Goal: Task Accomplishment & Management: Manage account settings

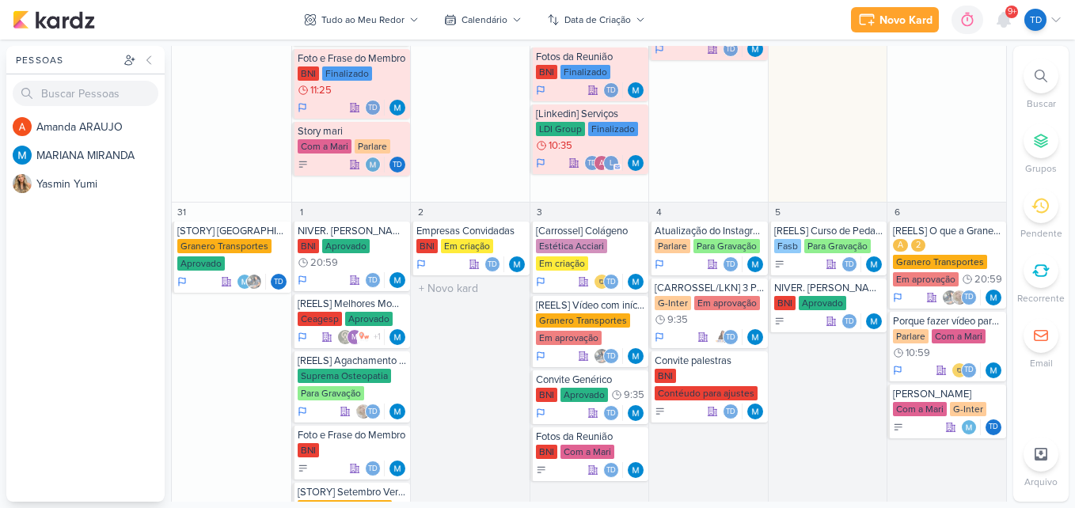
scroll to position [1070, 0]
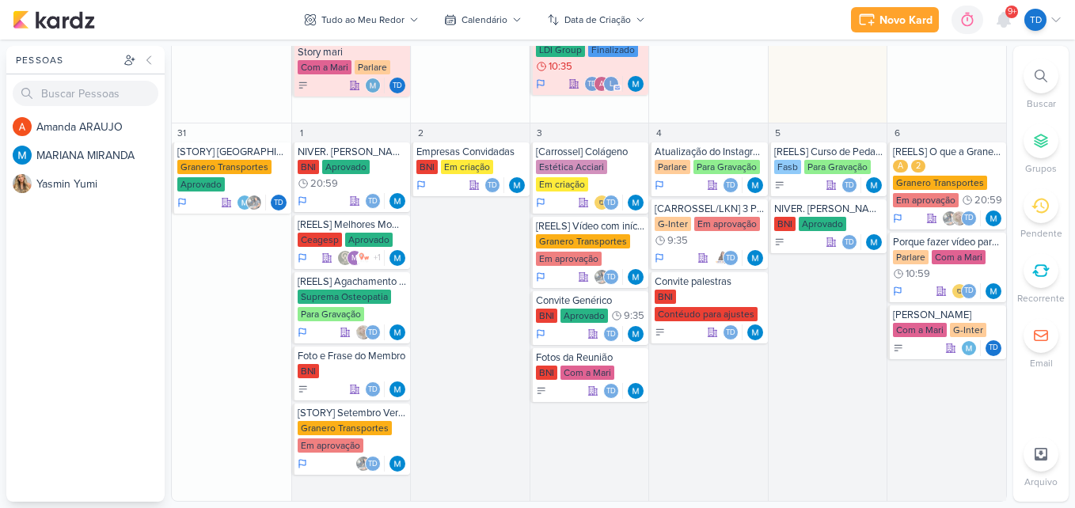
click at [1011, 10] on span "9+" at bounding box center [1012, 12] width 9 height 13
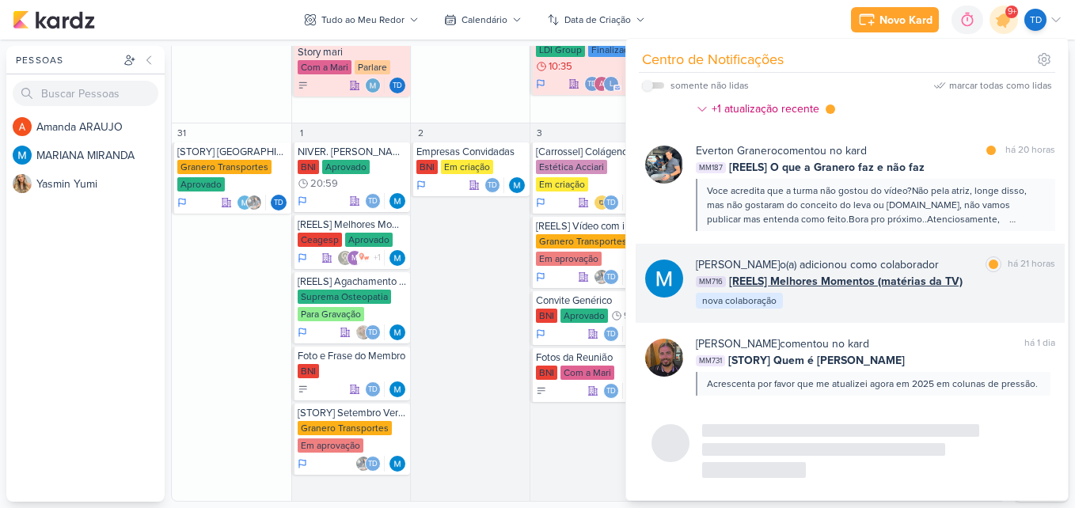
scroll to position [1298, 0]
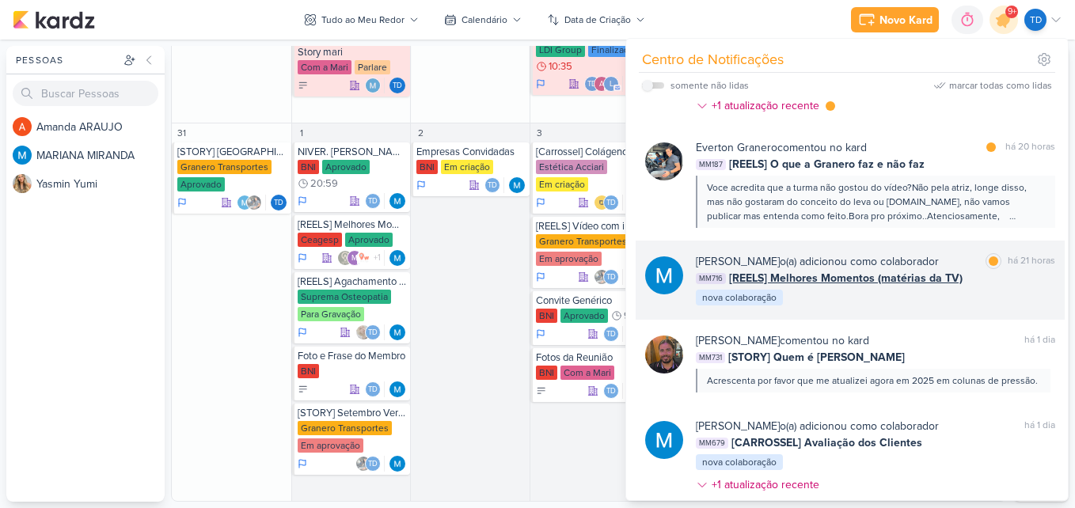
click at [954, 300] on div "[PERSON_NAME] o(a) adicionou como colaborador marcar como lida há 21 horas MM71…" at bounding box center [875, 280] width 359 height 54
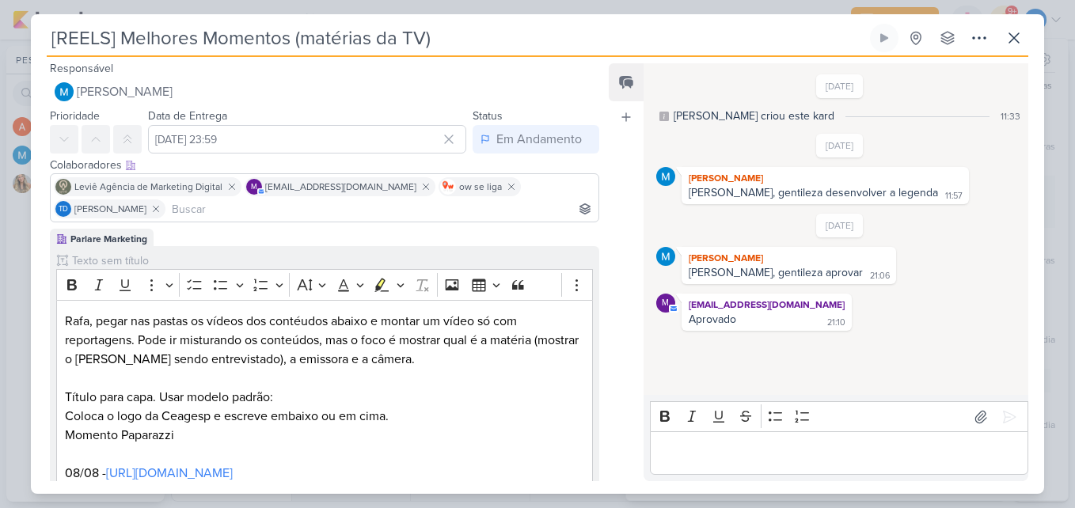
scroll to position [0, 0]
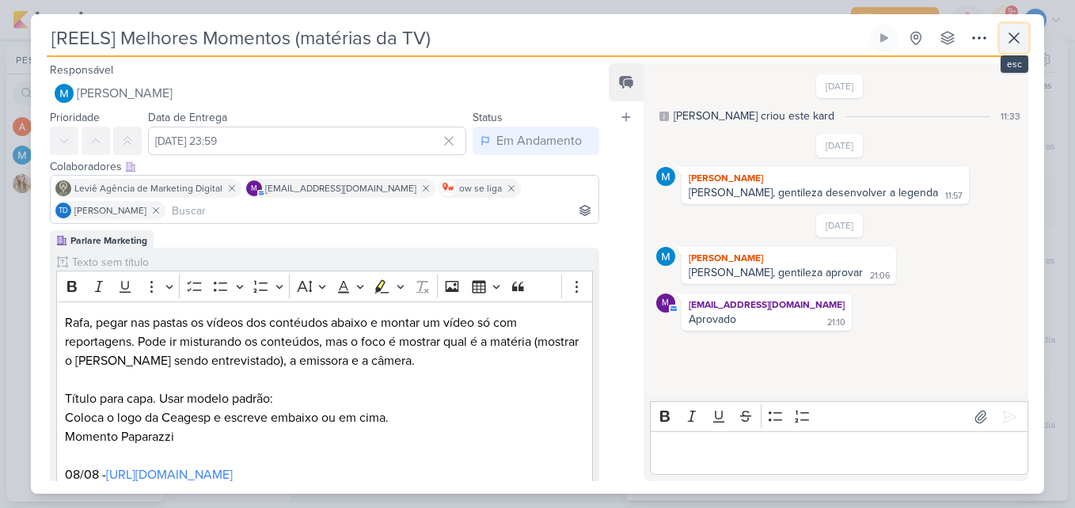
click at [1019, 41] on icon at bounding box center [1014, 38] width 19 height 19
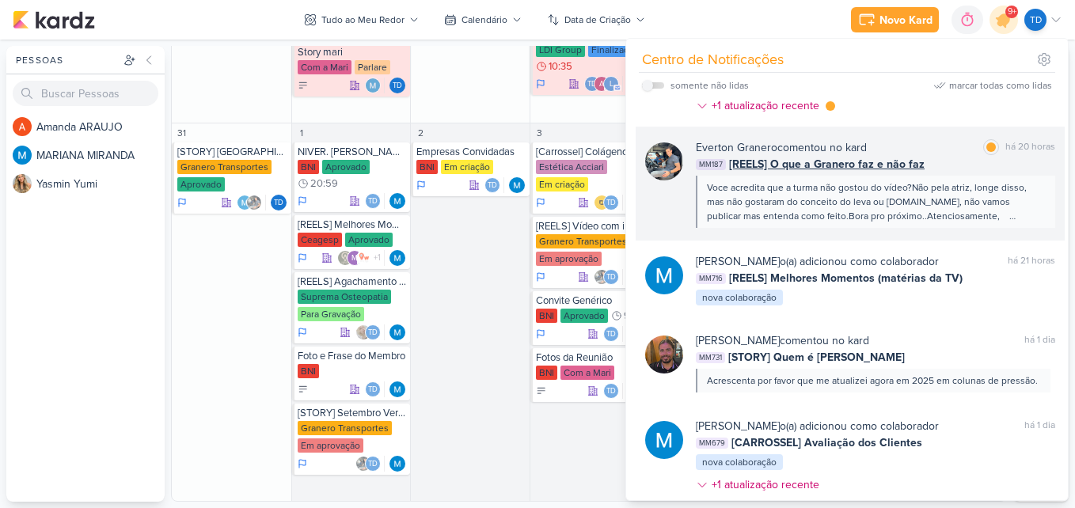
click at [954, 158] on div "MM187 [REELS] O que a Granero faz e não faz" at bounding box center [875, 164] width 359 height 17
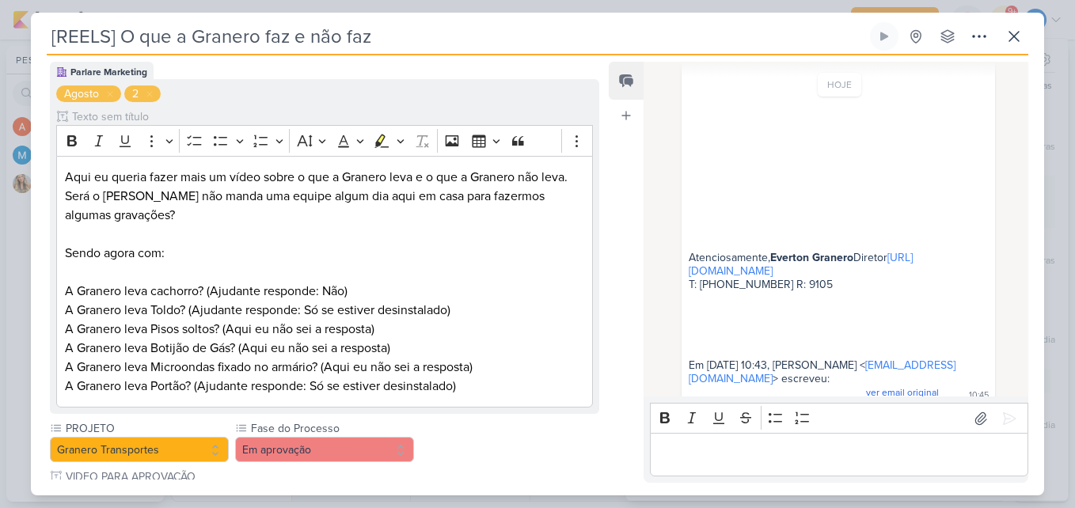
scroll to position [140, 0]
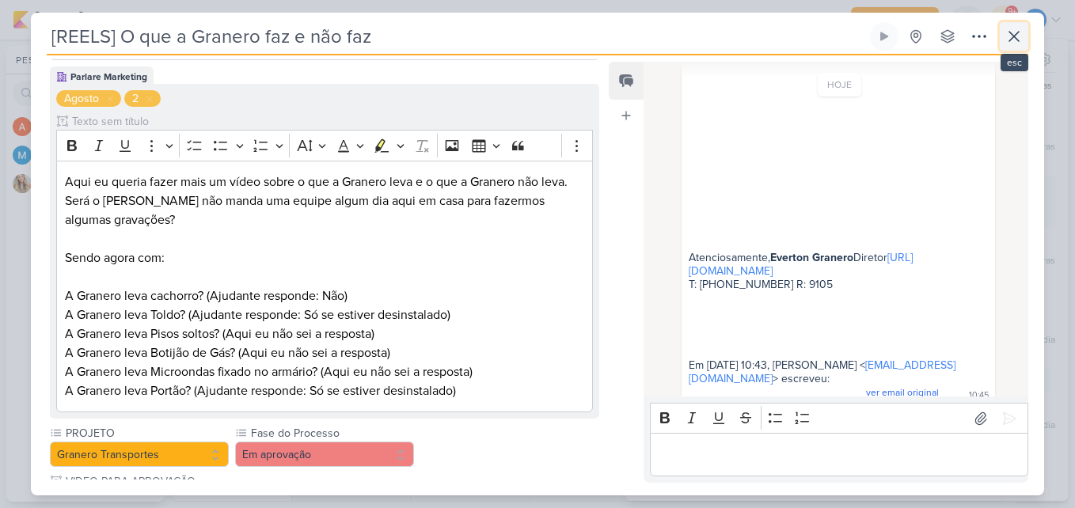
click at [1022, 50] on button at bounding box center [1014, 36] width 29 height 29
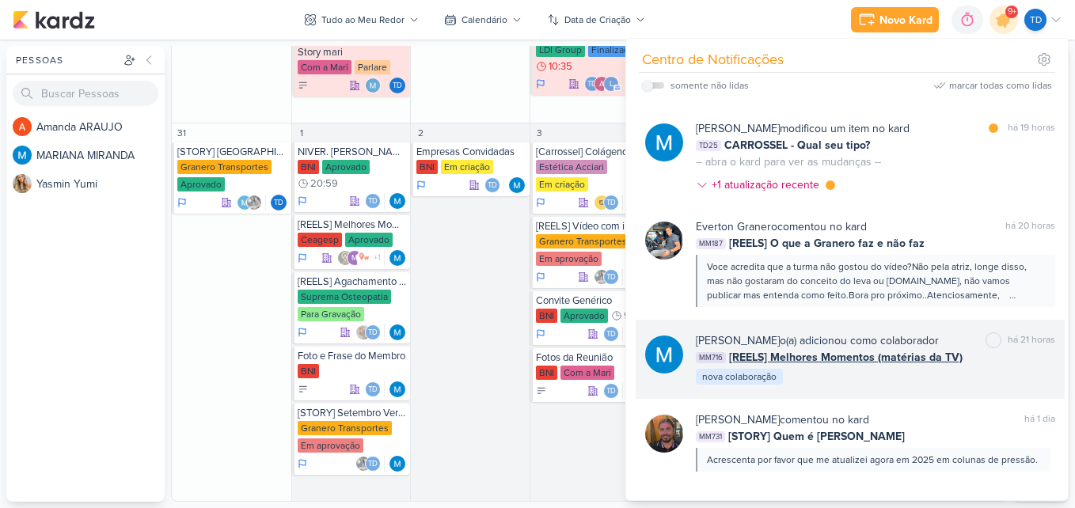
scroll to position [1140, 0]
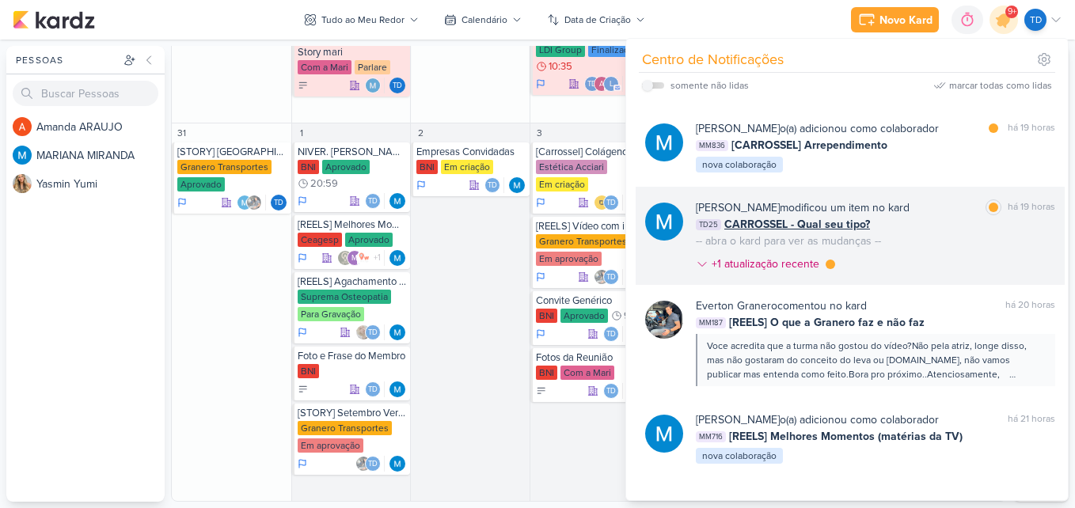
click at [950, 248] on div "MARIANA MIRANDA modificou um item no kard marcar como lida há 19 horas TD25 CAR…" at bounding box center [875, 239] width 359 height 79
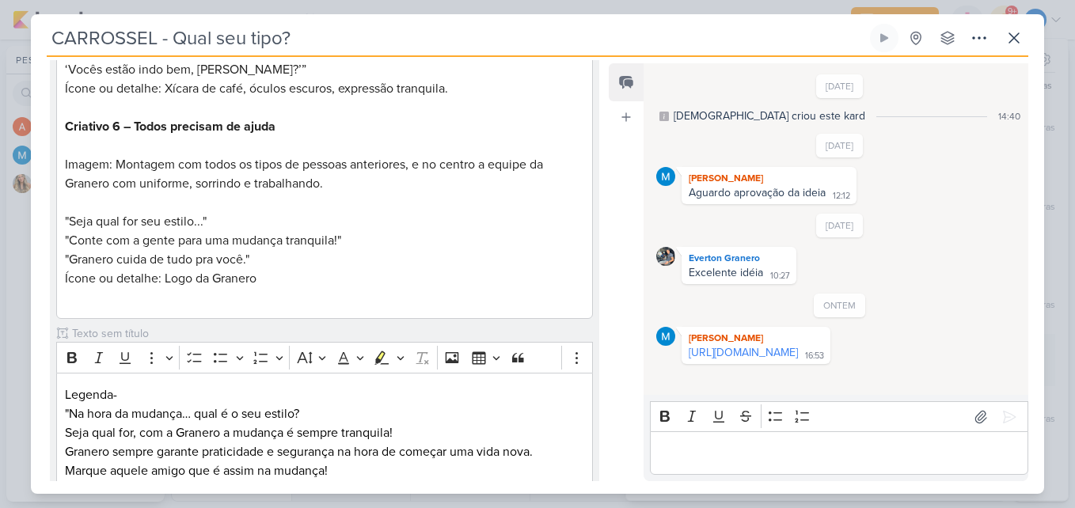
scroll to position [1584, 0]
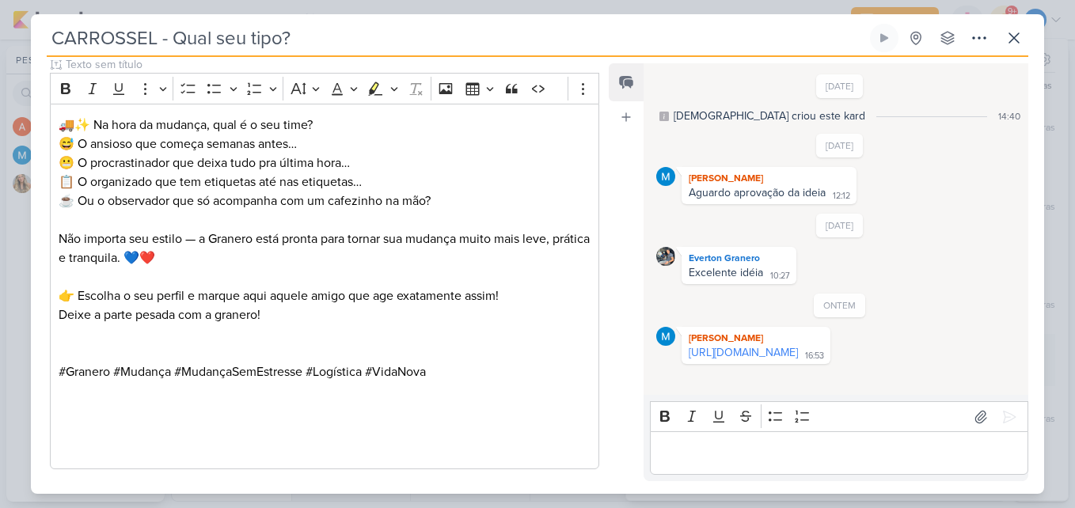
drag, startPoint x: 793, startPoint y: 357, endPoint x: 615, endPoint y: 85, distance: 325.0
click at [793, 356] on link "[URL][DOMAIN_NAME]" at bounding box center [743, 352] width 109 height 13
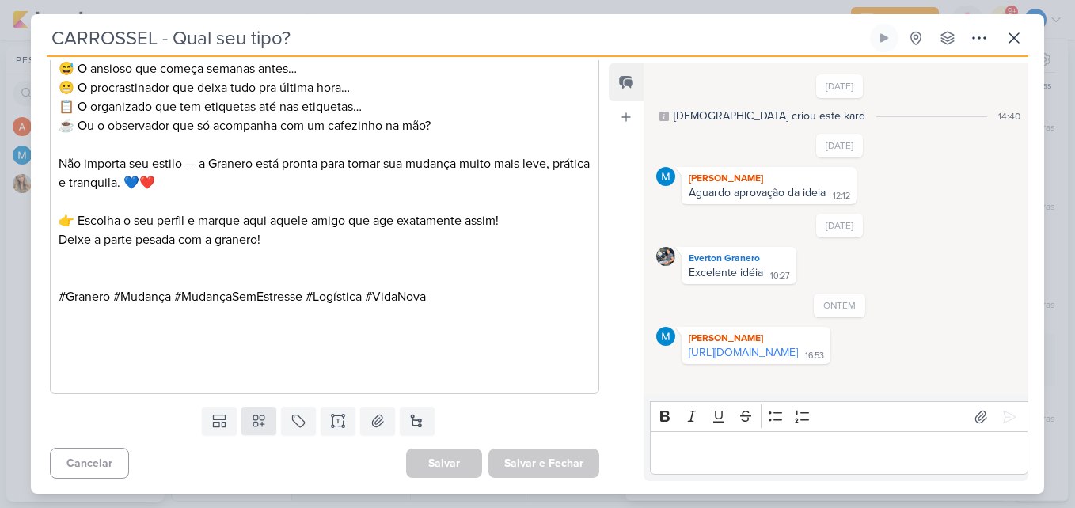
scroll to position [1660, 0]
click at [371, 427] on icon at bounding box center [378, 421] width 16 height 16
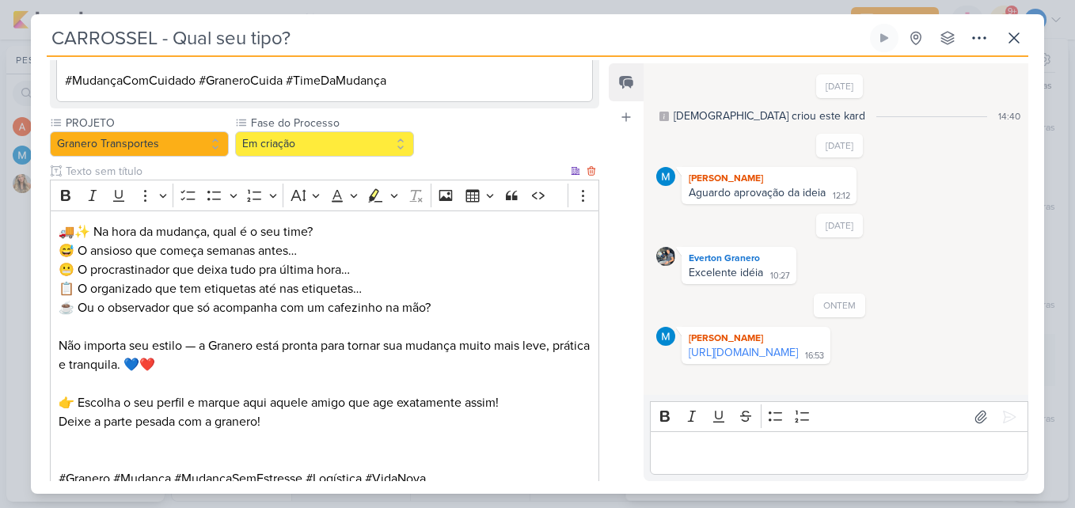
scroll to position [1435, 0]
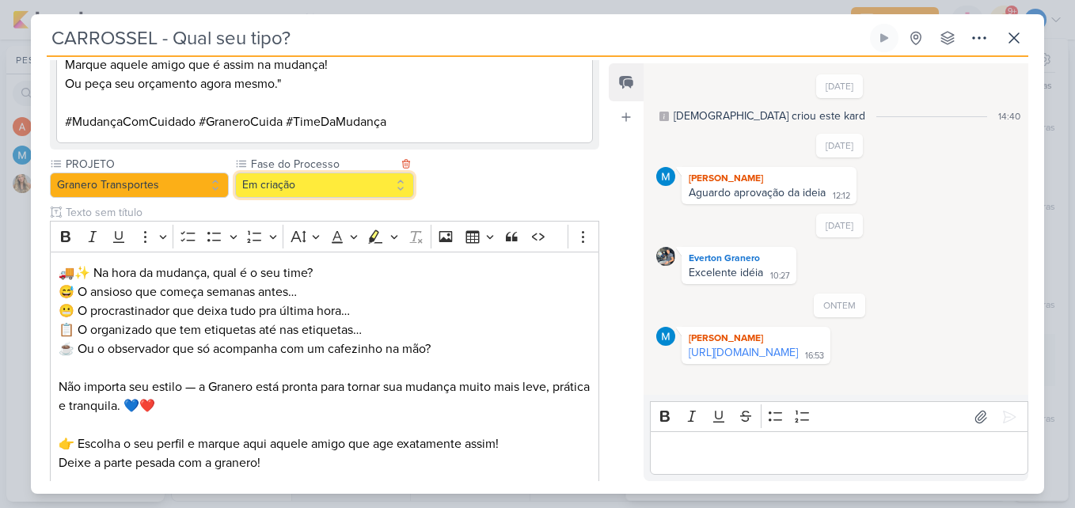
click at [391, 181] on button "Em criação" at bounding box center [324, 185] width 179 height 25
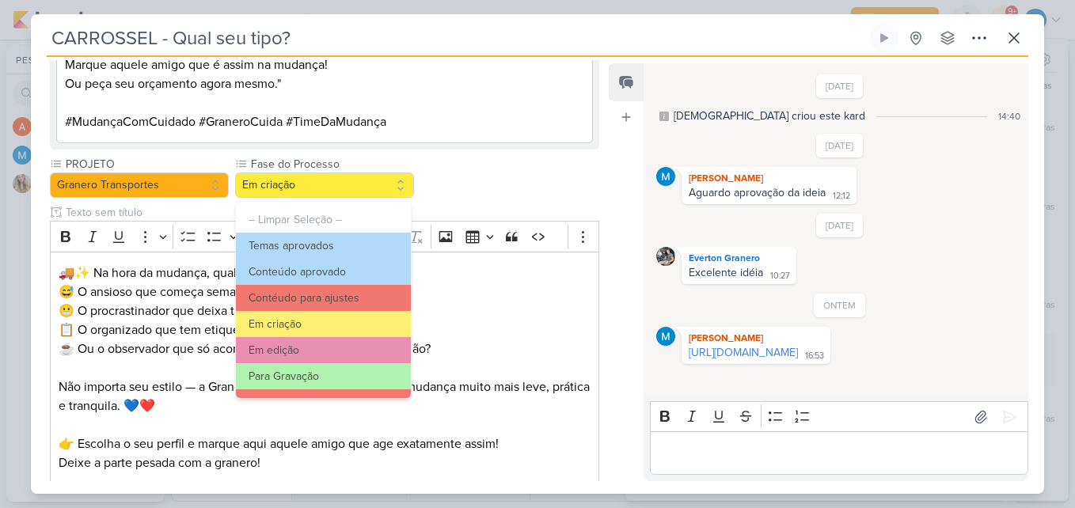
click at [437, 185] on div "PROJETO Granero Transportes Fase do Processo" at bounding box center [324, 387] width 549 height 462
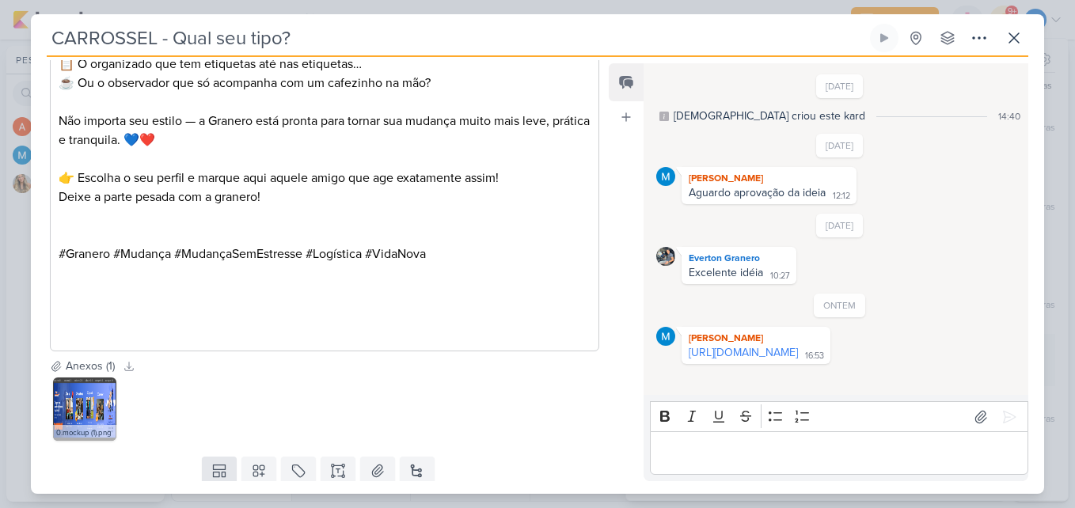
scroll to position [1752, 0]
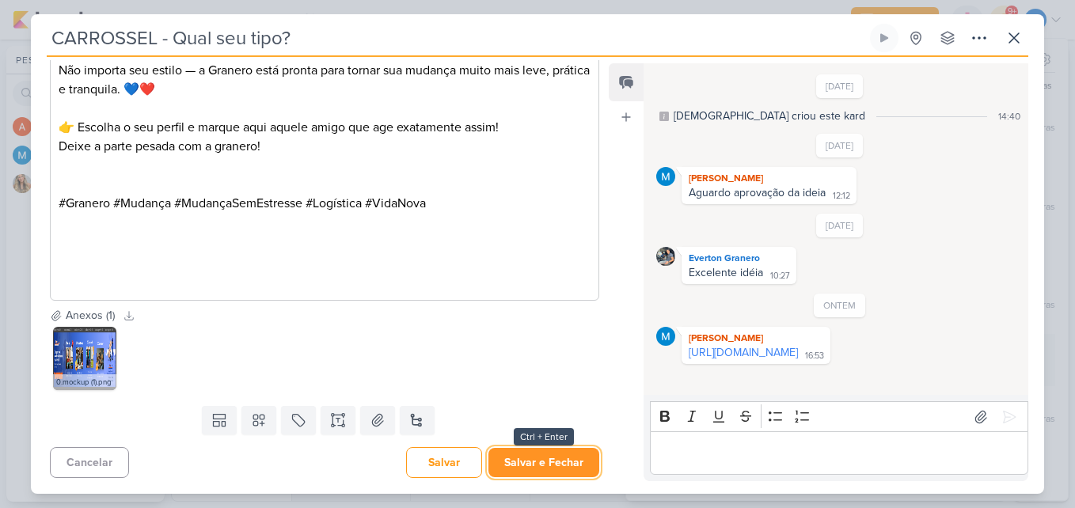
click at [549, 471] on button "Salvar e Fechar" at bounding box center [544, 462] width 111 height 29
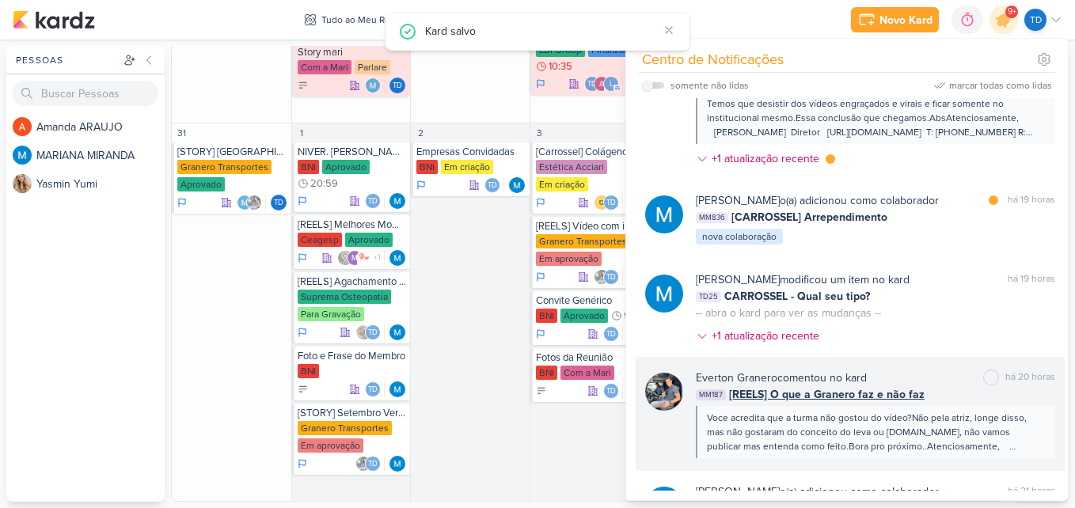
scroll to position [1061, 0]
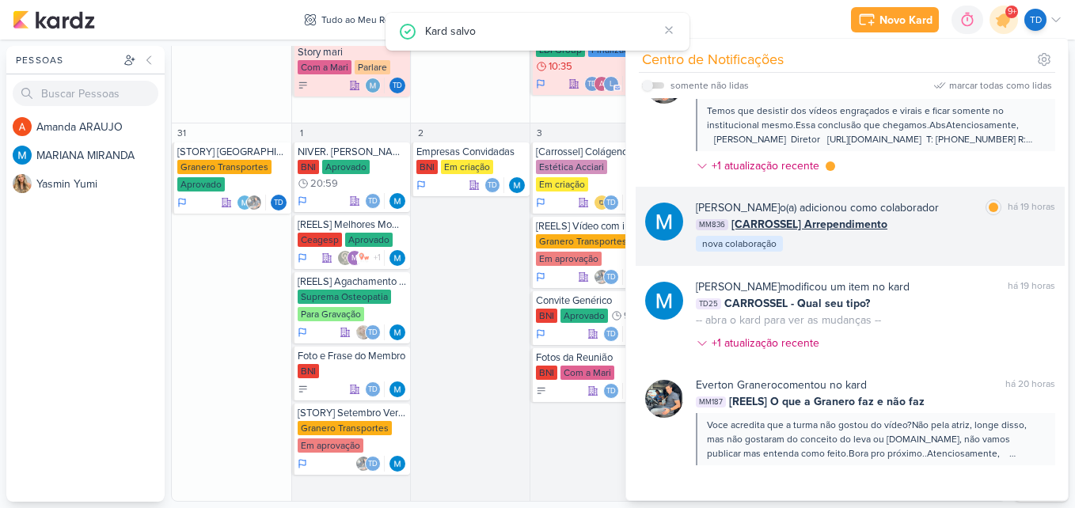
click at [950, 253] on div "MARIANA MIRANDA o(a) adicionou como colaborador marcar como lida há 19 horas MM…" at bounding box center [850, 226] width 429 height 79
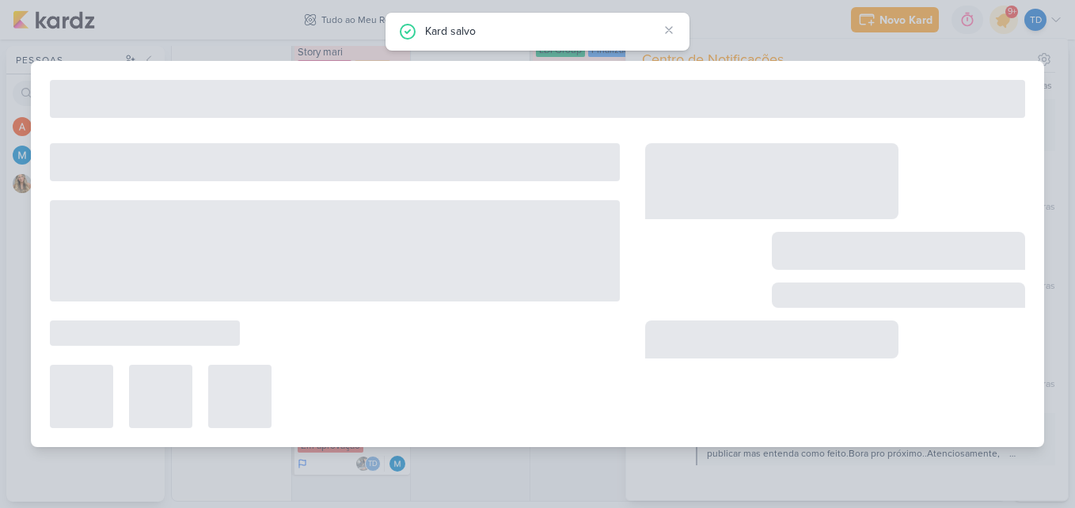
type input "[CARROSSEL] Arrependimento"
type input "17 de dezembro de 2025 às 23:59"
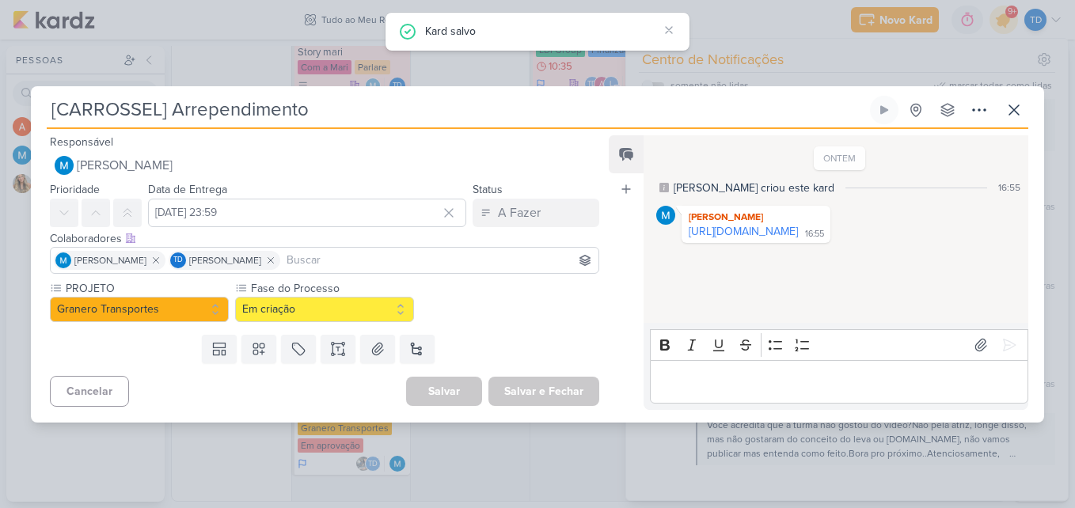
scroll to position [0, 0]
click at [783, 231] on link "https://drive.google.com/drive/folders/1J5YEHuJyNwyGYNfXcyMd0-V39DB8d3sI" at bounding box center [743, 231] width 109 height 13
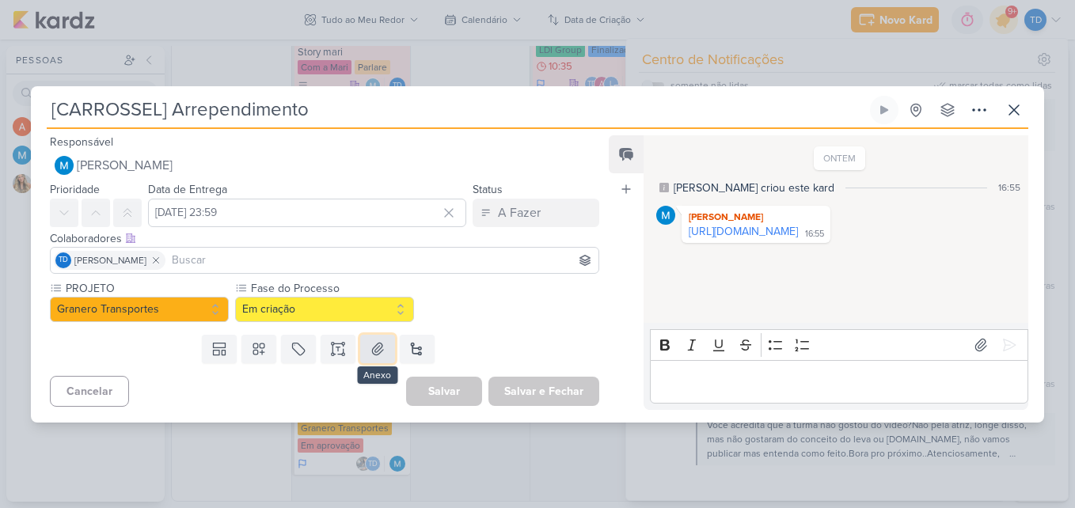
click at [372, 352] on icon at bounding box center [377, 349] width 11 height 12
click at [358, 306] on button "Em criação" at bounding box center [324, 309] width 179 height 25
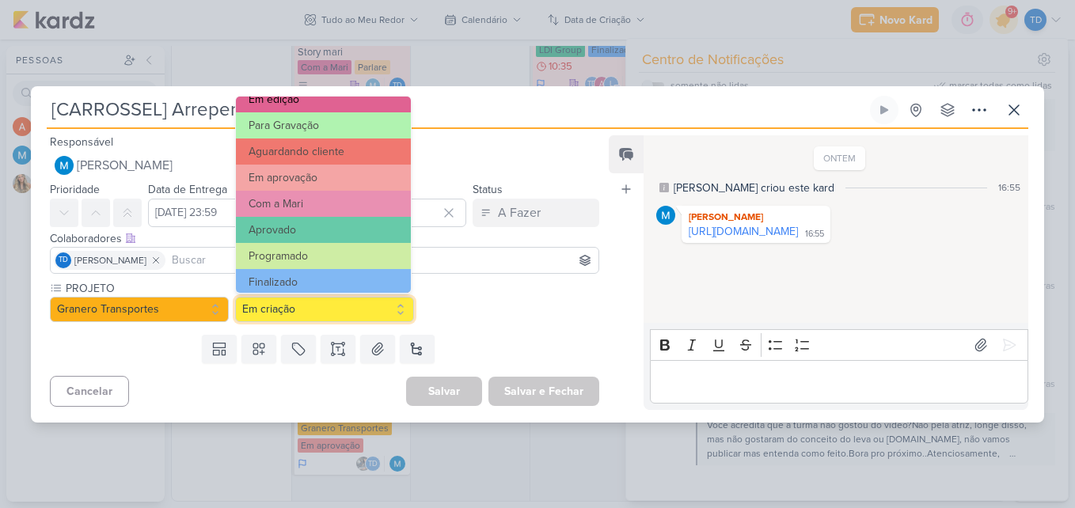
scroll to position [153, 0]
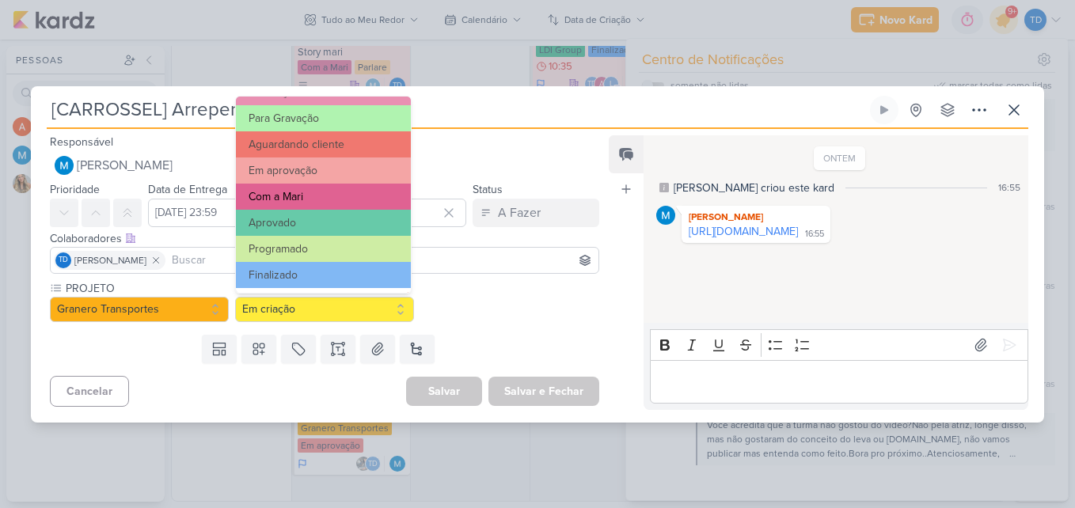
click at [386, 186] on button "Com a Mari" at bounding box center [323, 197] width 175 height 26
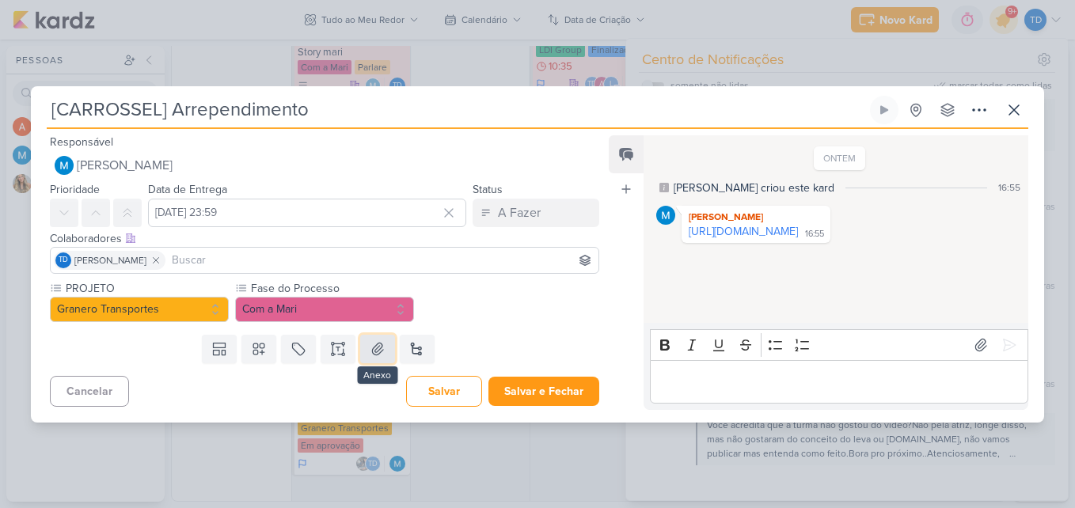
click at [386, 351] on button at bounding box center [377, 349] width 35 height 29
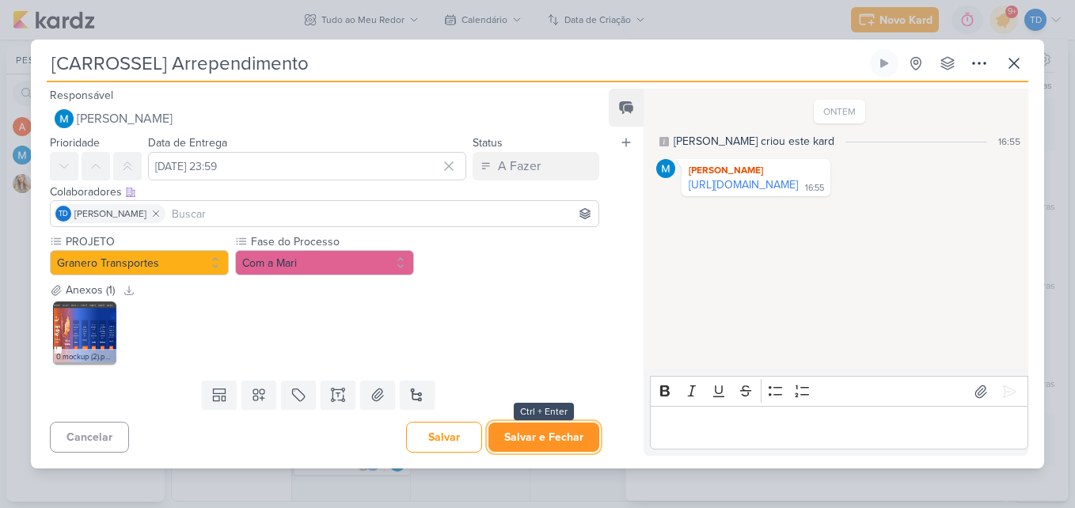
click at [530, 434] on button "Salvar e Fechar" at bounding box center [544, 437] width 111 height 29
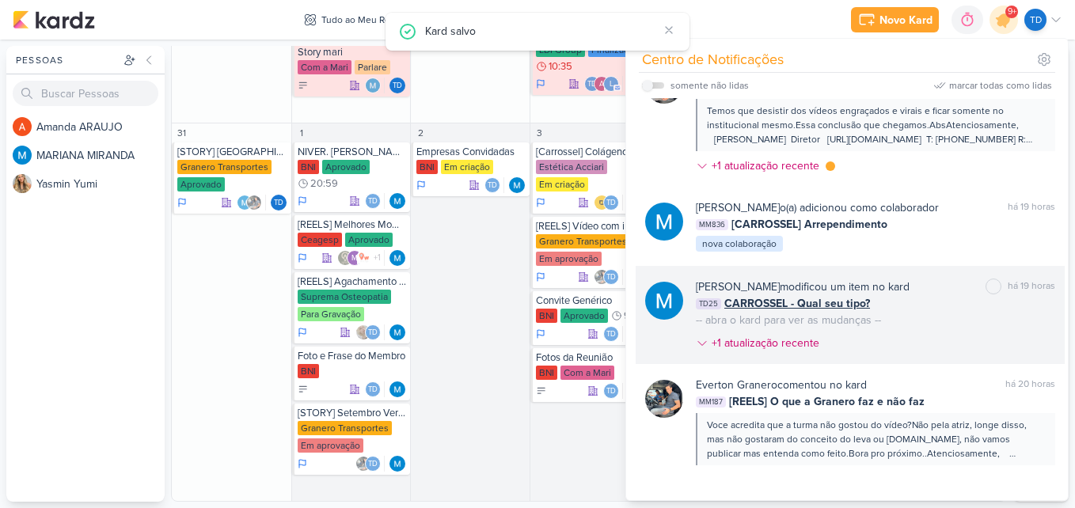
click at [917, 333] on div "MARIANA MIRANDA modificou um item no kard marcar como não lida há 19 horas TD25…" at bounding box center [875, 318] width 359 height 79
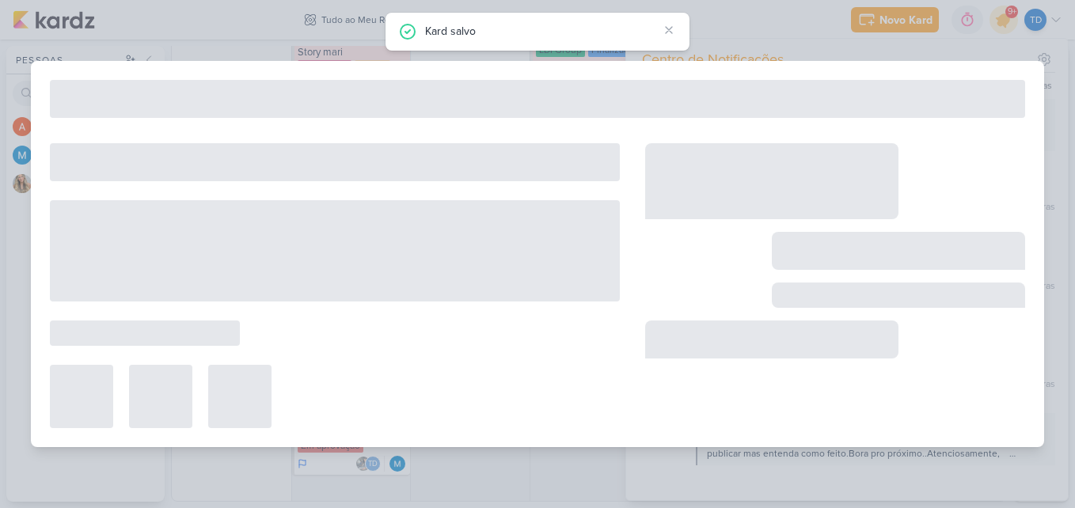
type input "CARROSSEL - Qual seu tipo?"
type input "15 de outubro de 2025 às 23:59"
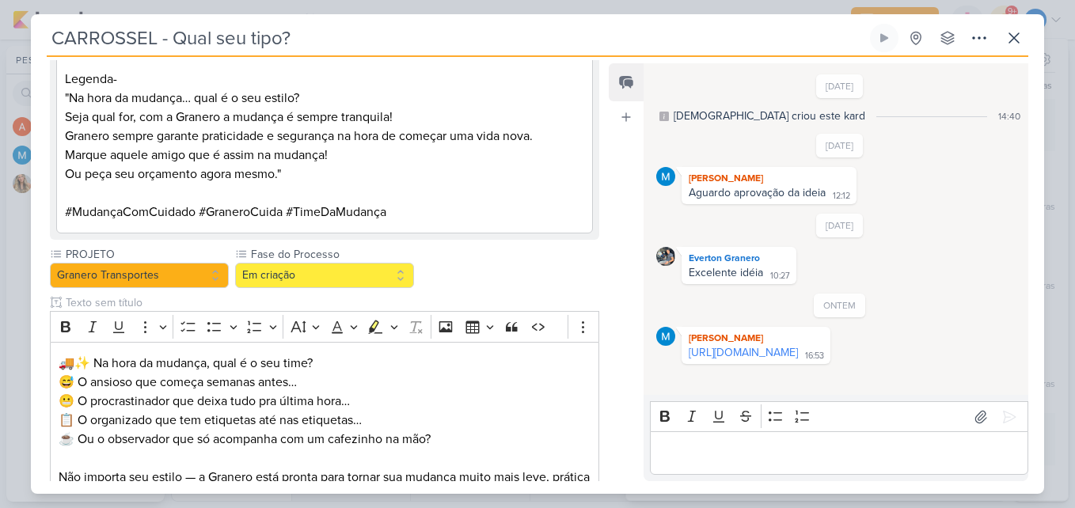
scroll to position [1346, 0]
click at [337, 279] on button "Em criação" at bounding box center [324, 274] width 179 height 25
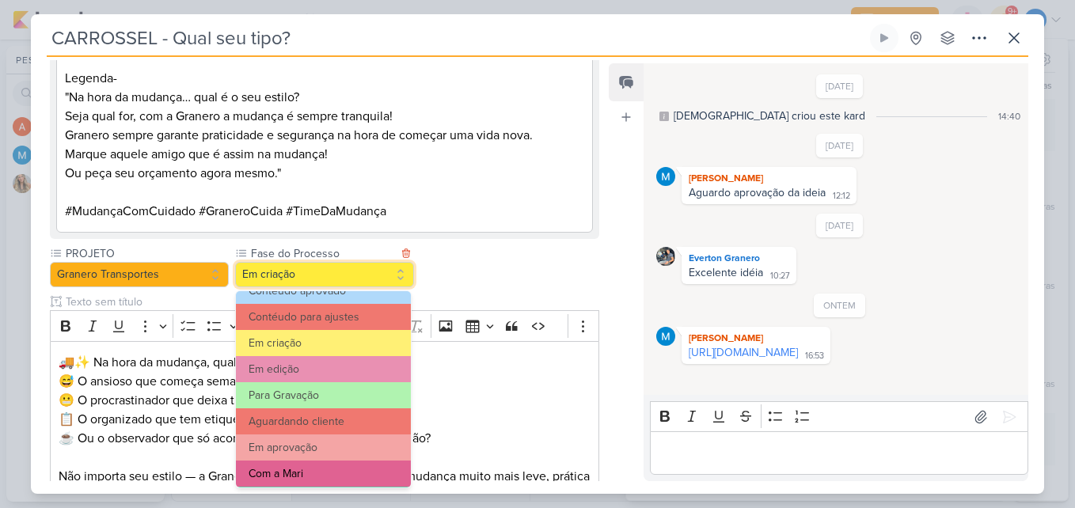
scroll to position [153, 0]
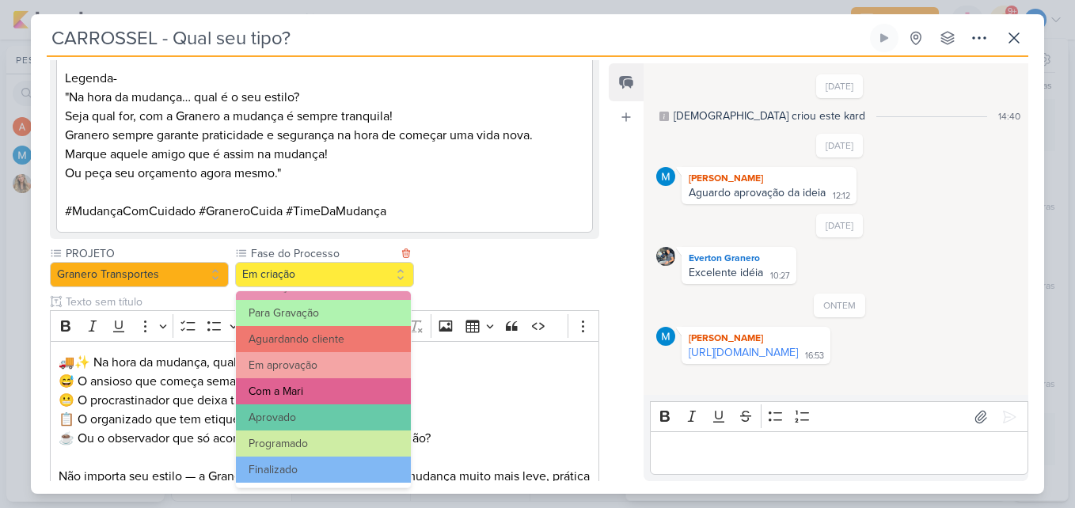
click at [329, 392] on button "Com a Mari" at bounding box center [323, 391] width 175 height 26
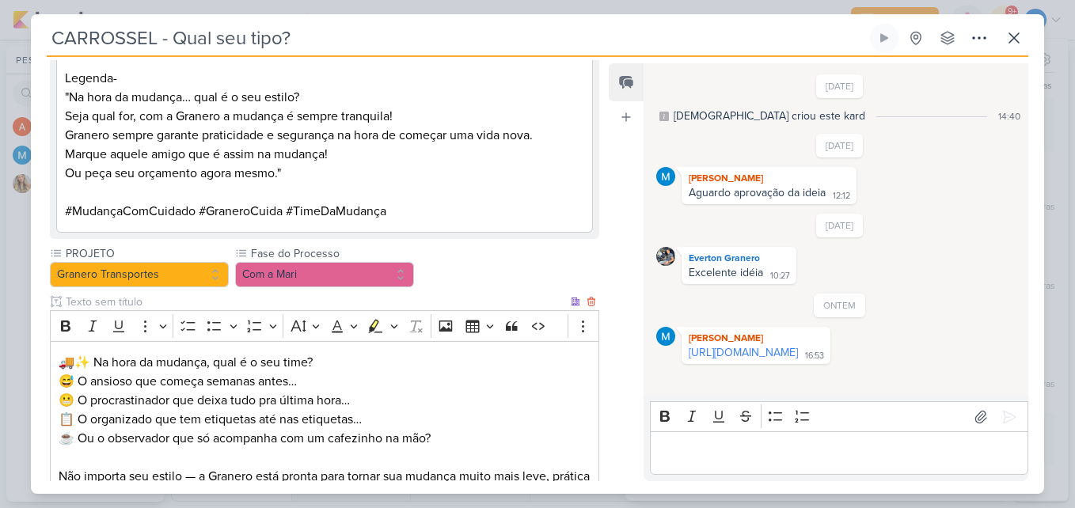
scroll to position [1752, 0]
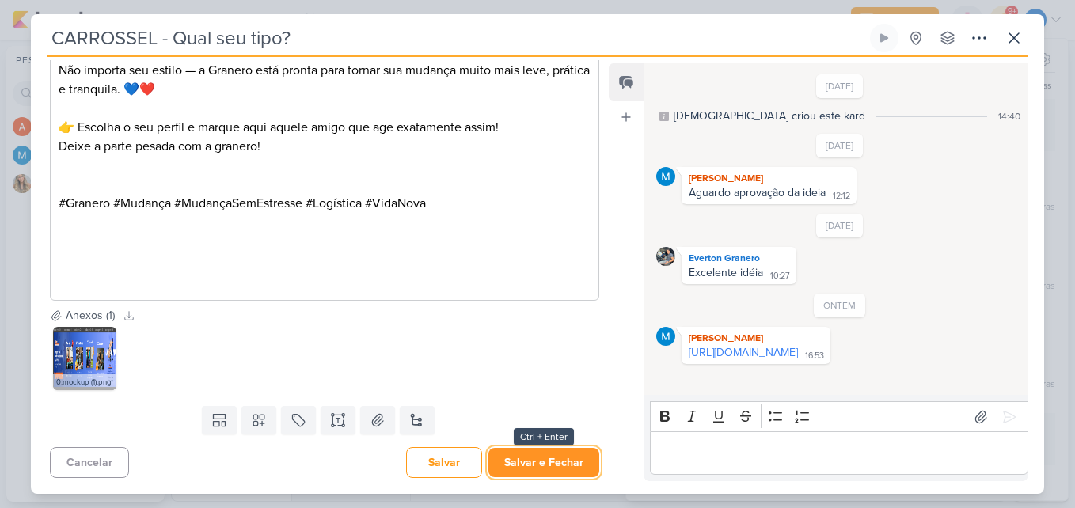
click at [566, 465] on button "Salvar e Fechar" at bounding box center [544, 462] width 111 height 29
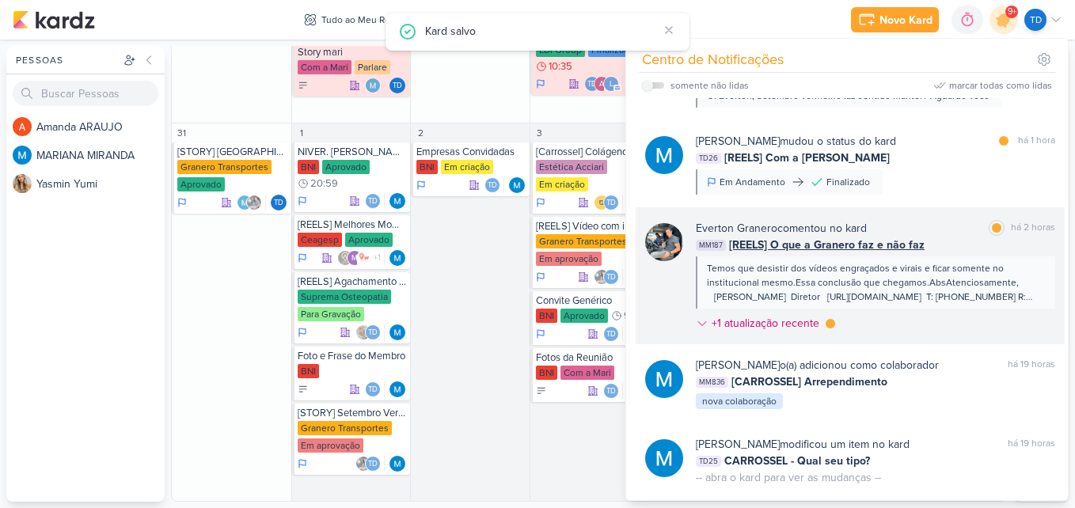
scroll to position [903, 0]
click at [939, 331] on div "Everton Granero comentou no kard marcar como lida há 2 horas MM187 [REELS] O qu…" at bounding box center [875, 280] width 359 height 118
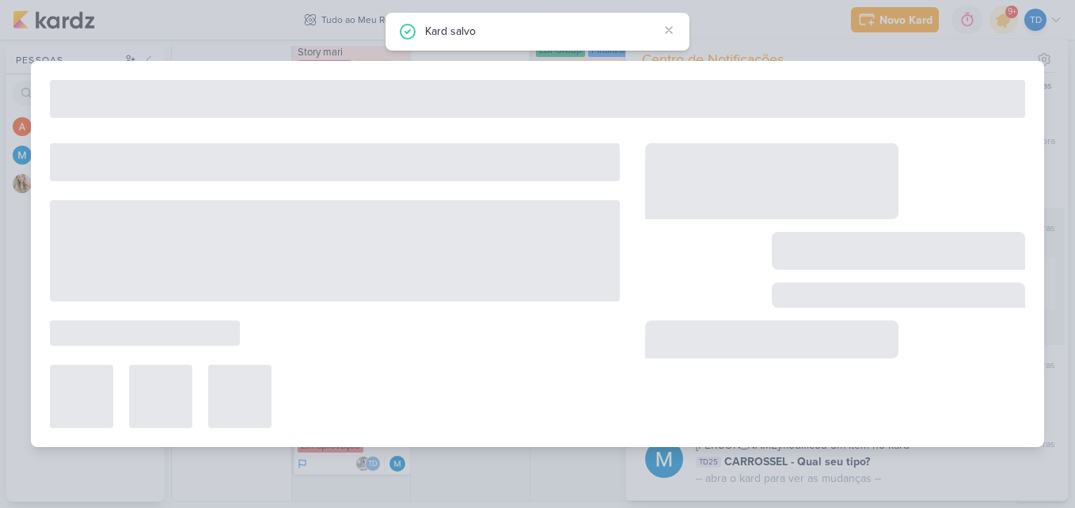
type input "[REELS] O que a Granero faz e não faz"
type input "6 de setembro de 2025 às 20:59"
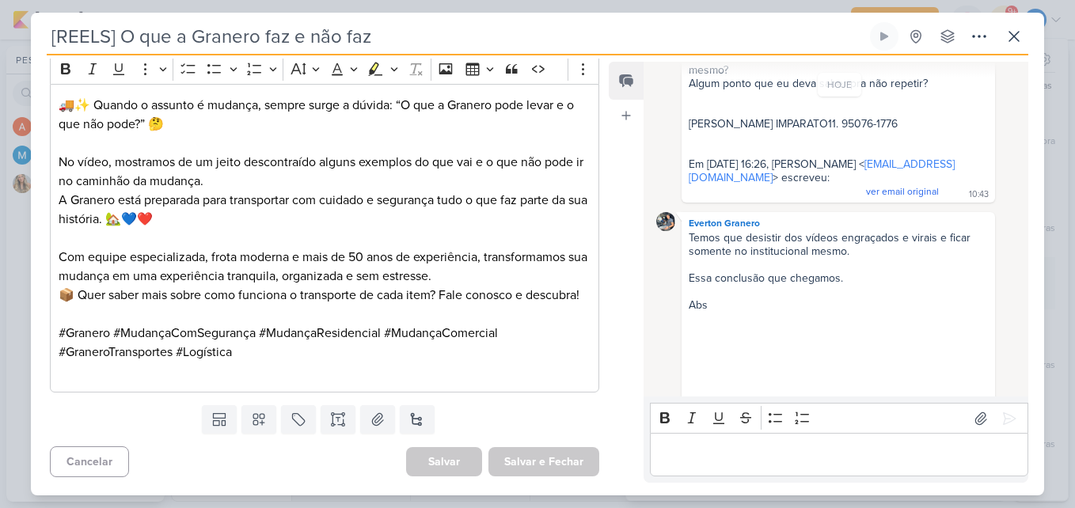
scroll to position [694, 0]
click at [1022, 31] on icon at bounding box center [1014, 36] width 19 height 19
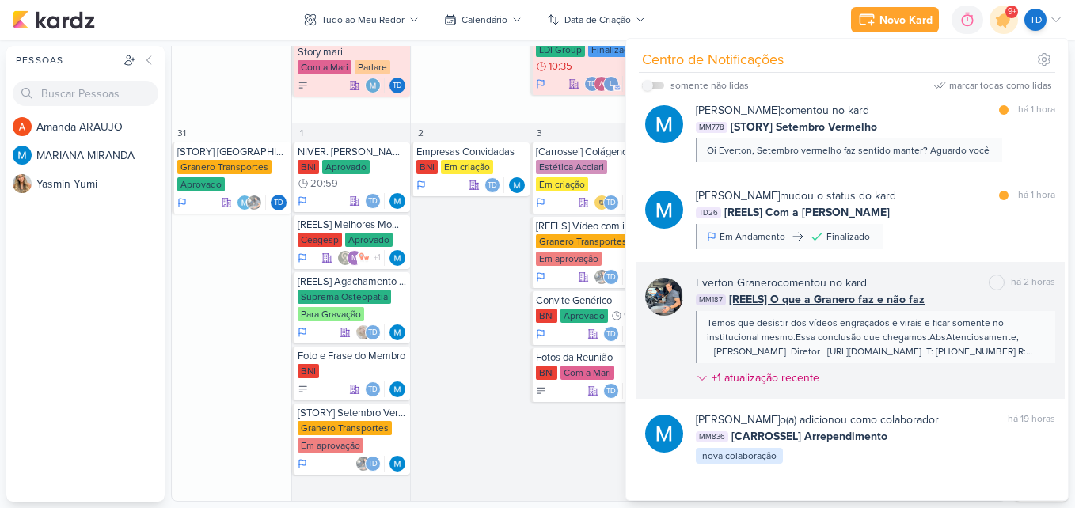
scroll to position [823, 0]
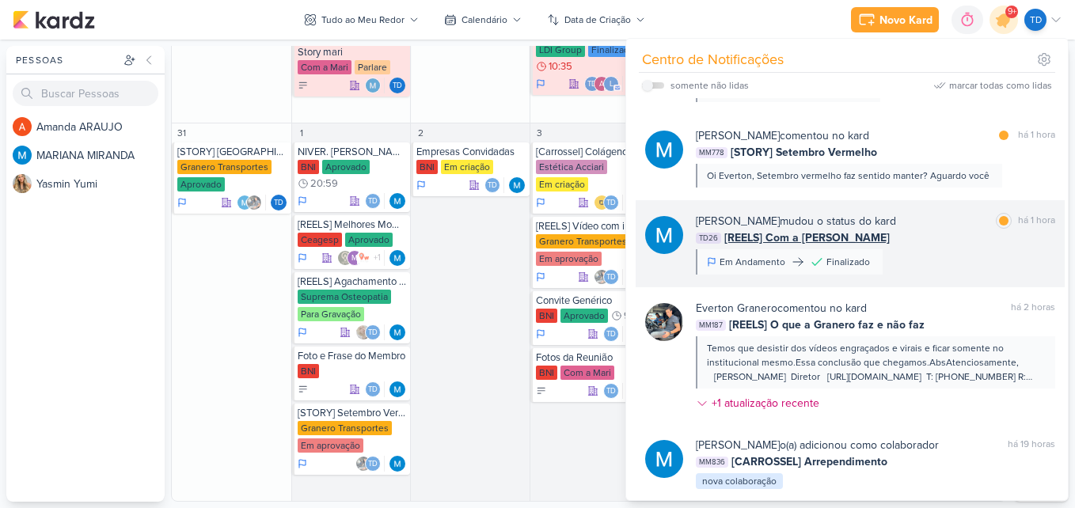
click at [935, 238] on div "TD26 [REELS] Com a Sylvia" at bounding box center [875, 238] width 359 height 17
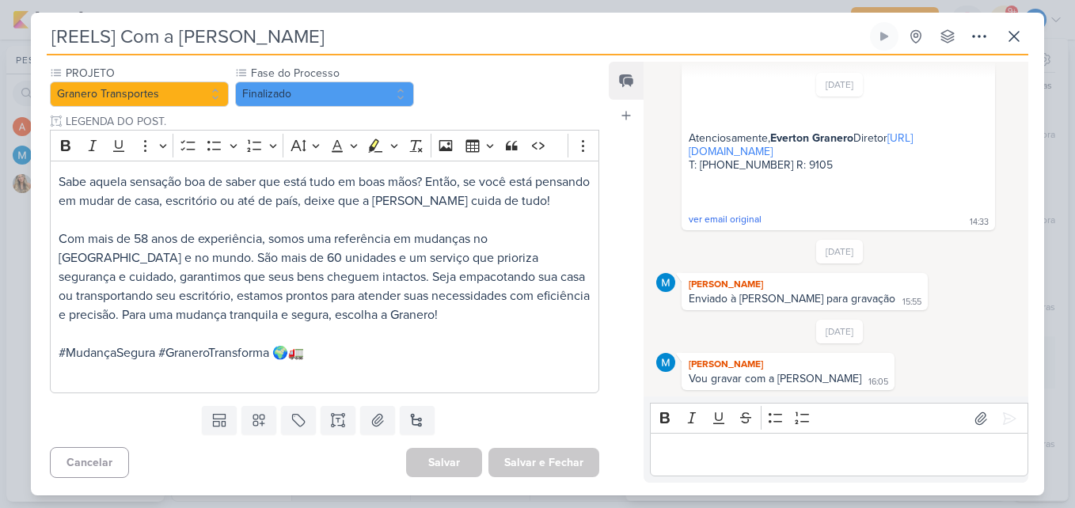
scroll to position [690, 0]
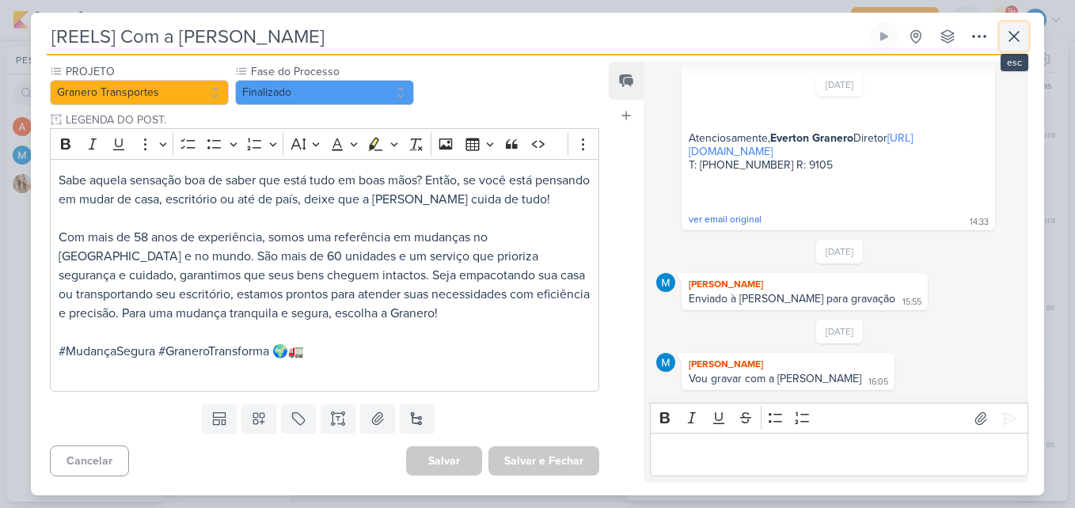
click at [1003, 43] on button at bounding box center [1014, 36] width 29 height 29
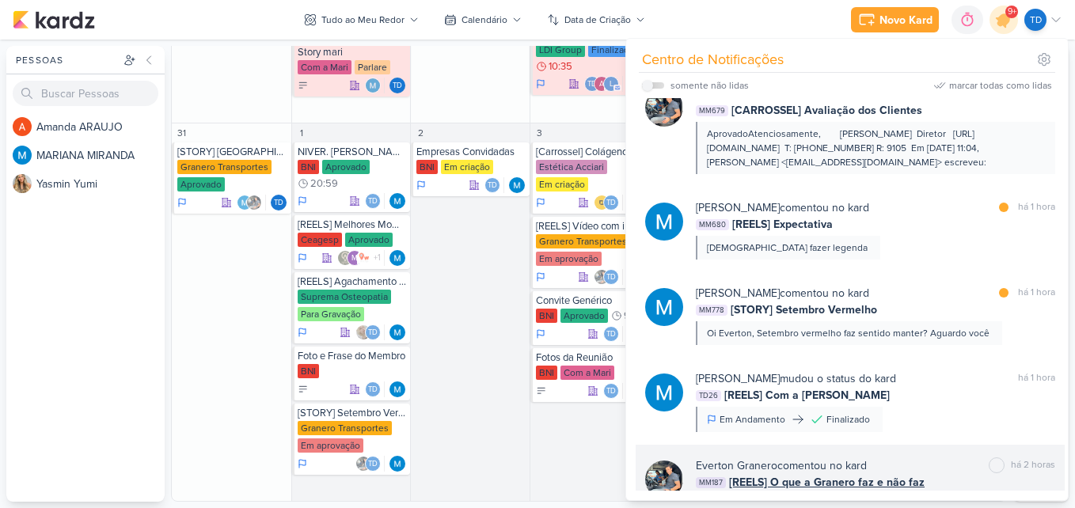
scroll to position [665, 0]
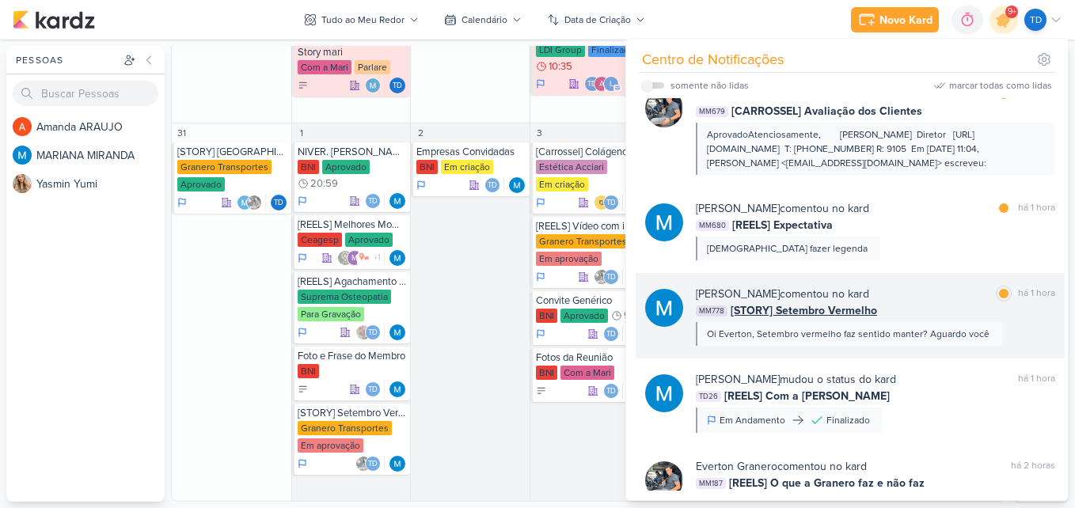
click at [903, 283] on div "MARIANA MIRANDA comentou no kard marcar como lida há 1 hora MM778 [STORY] Setem…" at bounding box center [850, 316] width 429 height 86
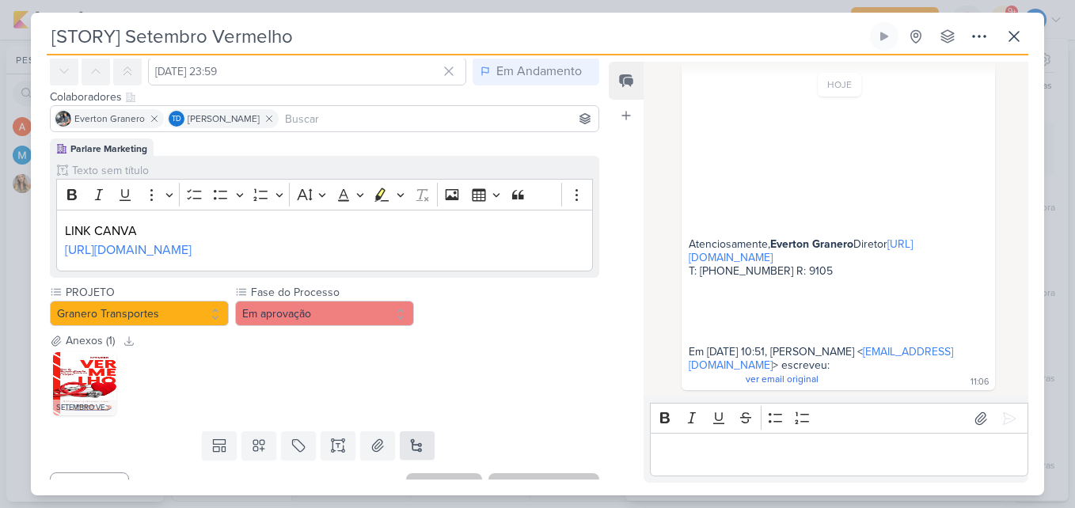
scroll to position [133, 0]
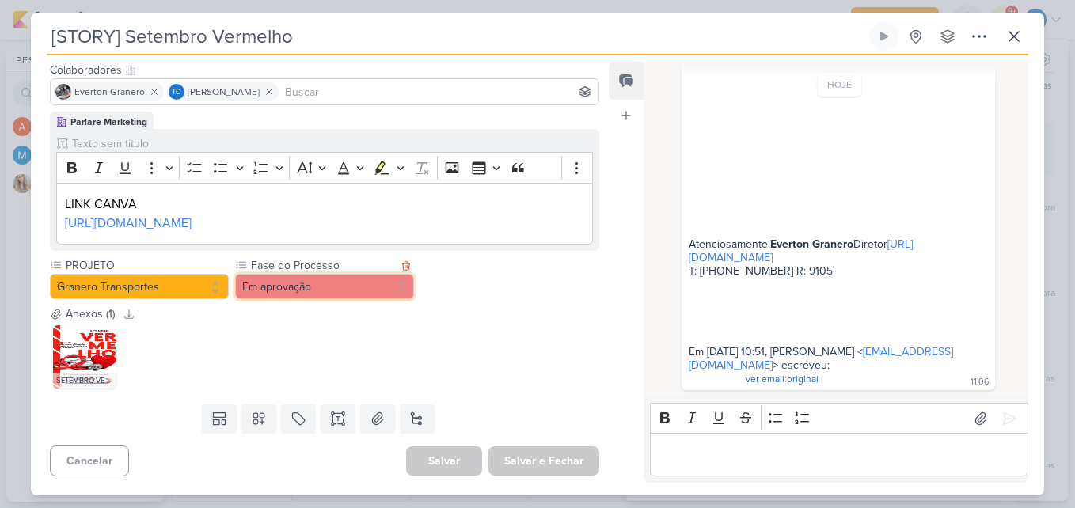
click at [407, 282] on button "Em aprovação" at bounding box center [324, 286] width 179 height 25
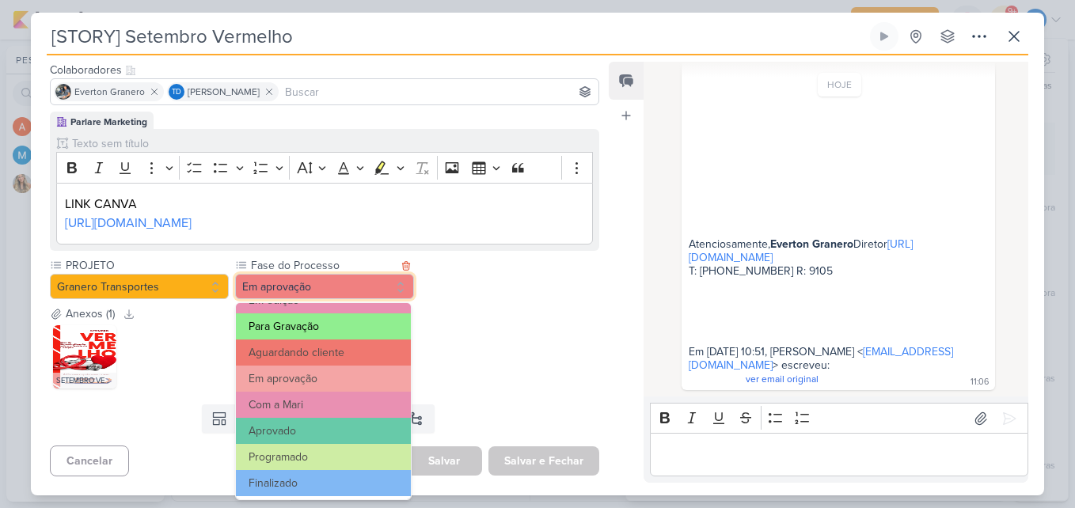
scroll to position [153, 0]
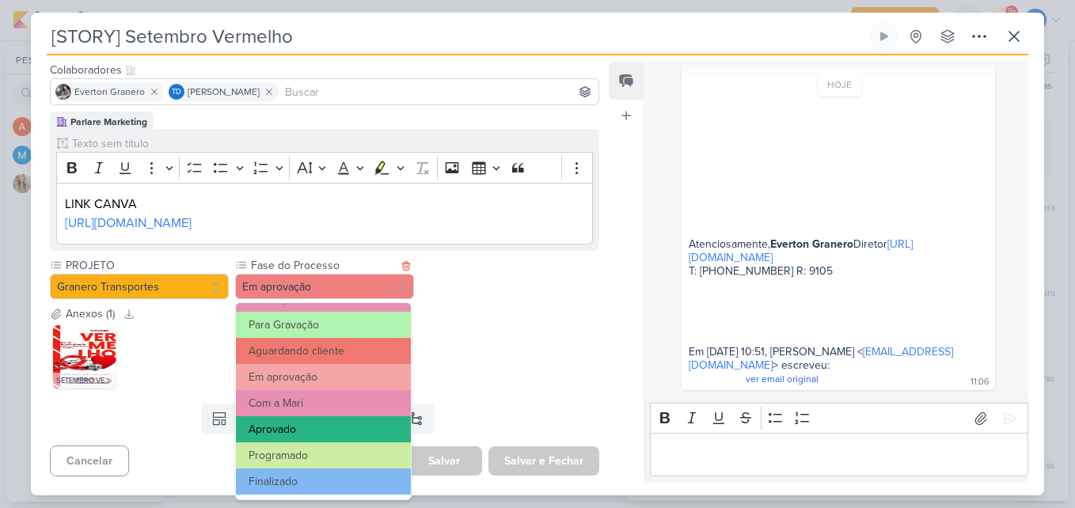
click at [323, 435] on button "Aprovado" at bounding box center [323, 429] width 175 height 26
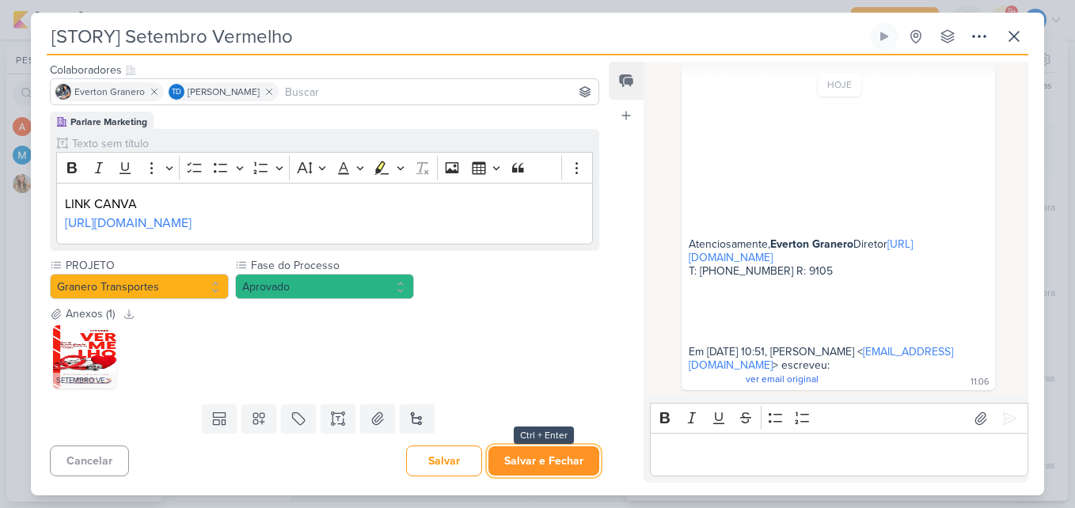
click at [525, 453] on button "Salvar e Fechar" at bounding box center [544, 461] width 111 height 29
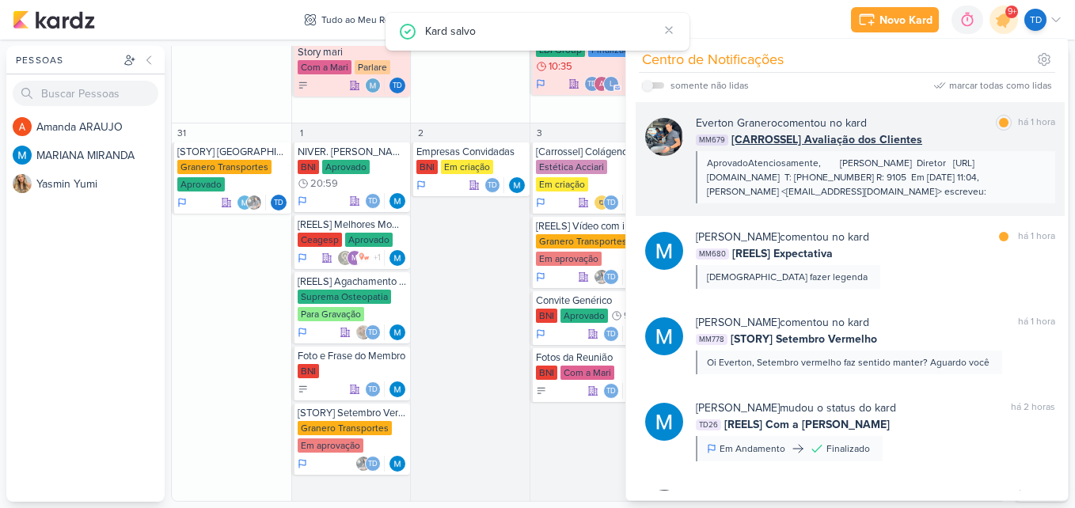
scroll to position [507, 0]
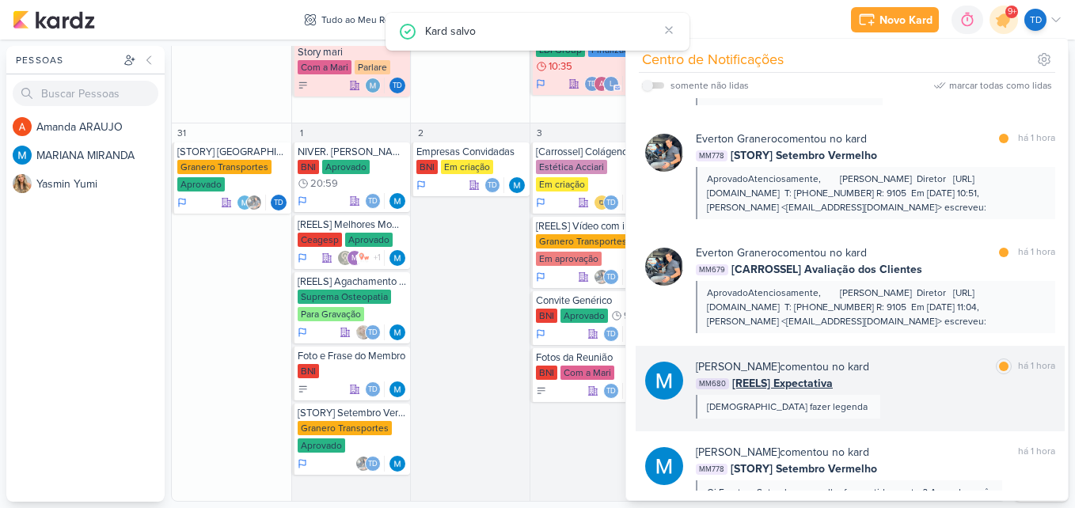
click at [911, 388] on div "MM680 [REELS] Expectativa" at bounding box center [875, 383] width 359 height 17
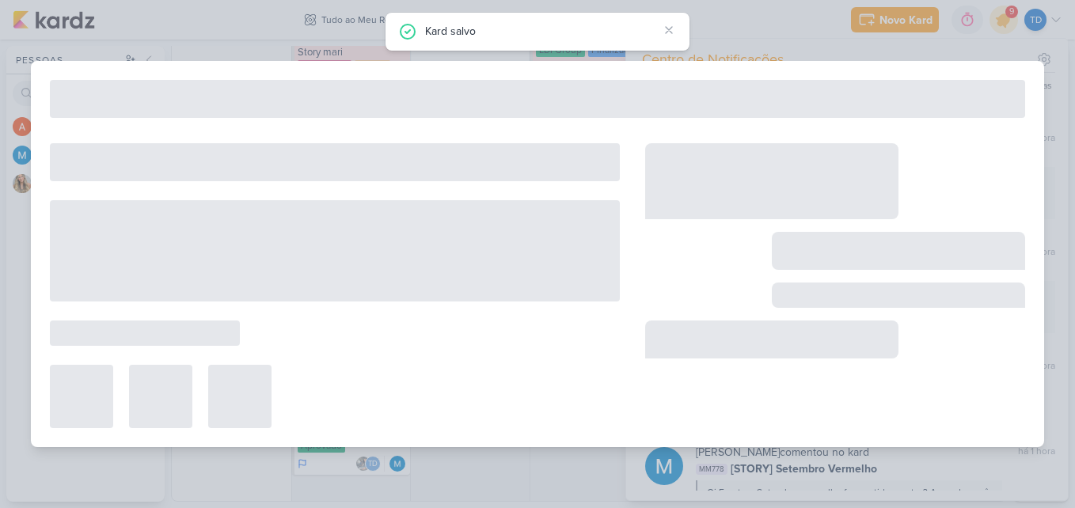
type input "[REELS] Expectativa"
type input "17 de setembro de 2025 às 17:59"
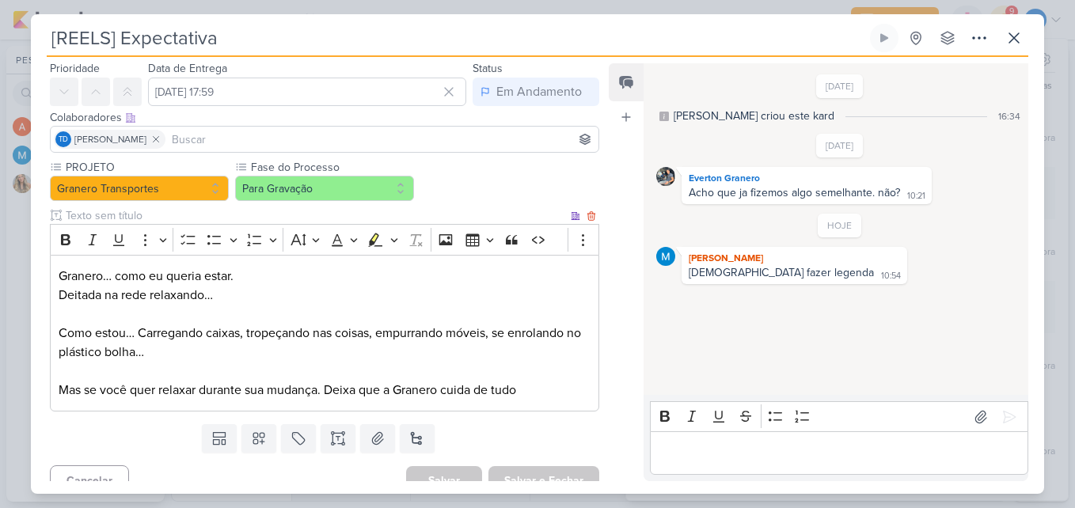
scroll to position [67, 0]
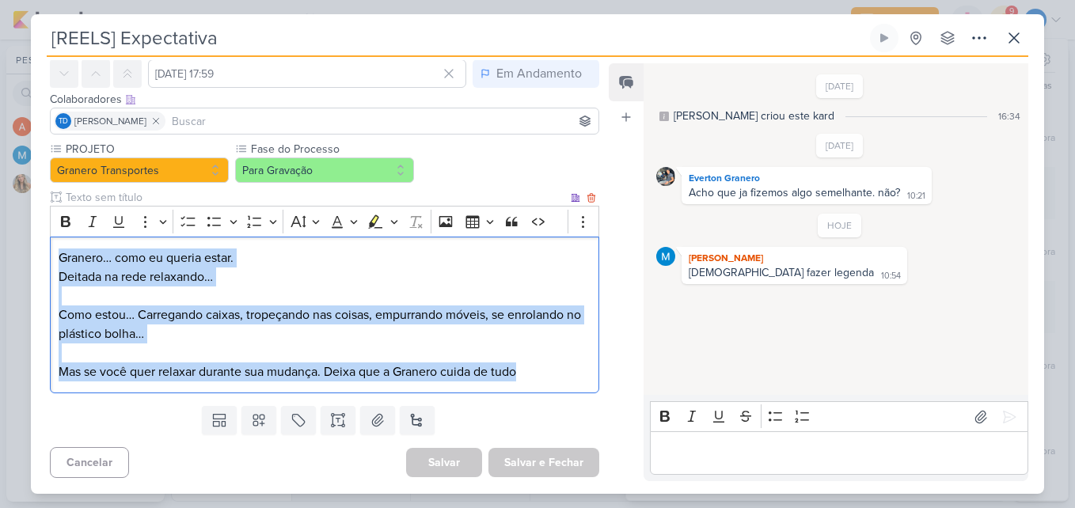
drag, startPoint x: 55, startPoint y: 250, endPoint x: 538, endPoint y: 371, distance: 497.0
click at [538, 371] on div "Granero… como eu queria estar. Deitada na rede relaxando… Como estou… Carregand…" at bounding box center [324, 316] width 549 height 158
copy p "Granero… como eu queria estar. Deitada na rede relaxando… Como estou… Carregand…"
click at [489, 360] on p "Granero… como eu queria estar. Deitada na rede relaxando… Como estou… Carregand…" at bounding box center [325, 315] width 532 height 133
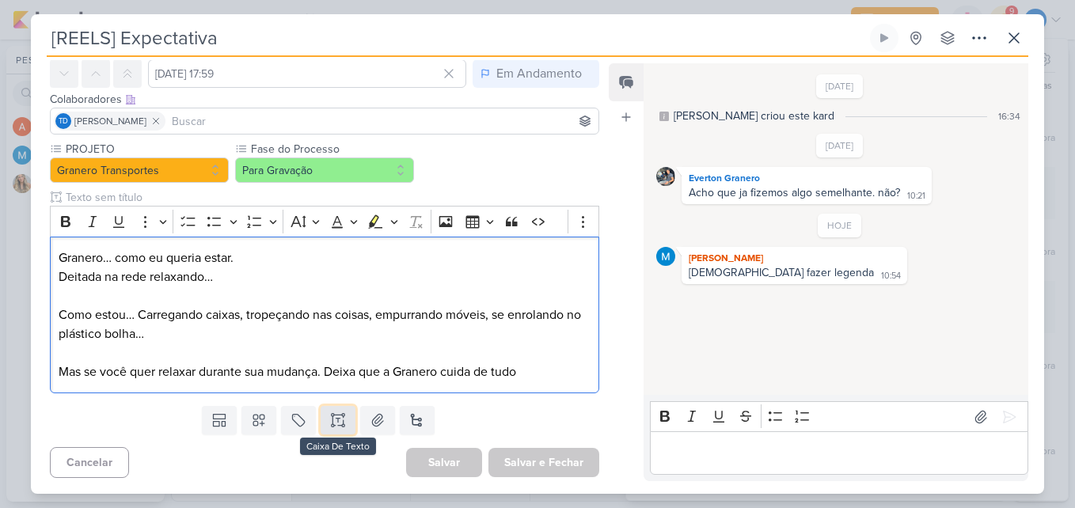
click at [346, 420] on button at bounding box center [338, 420] width 35 height 29
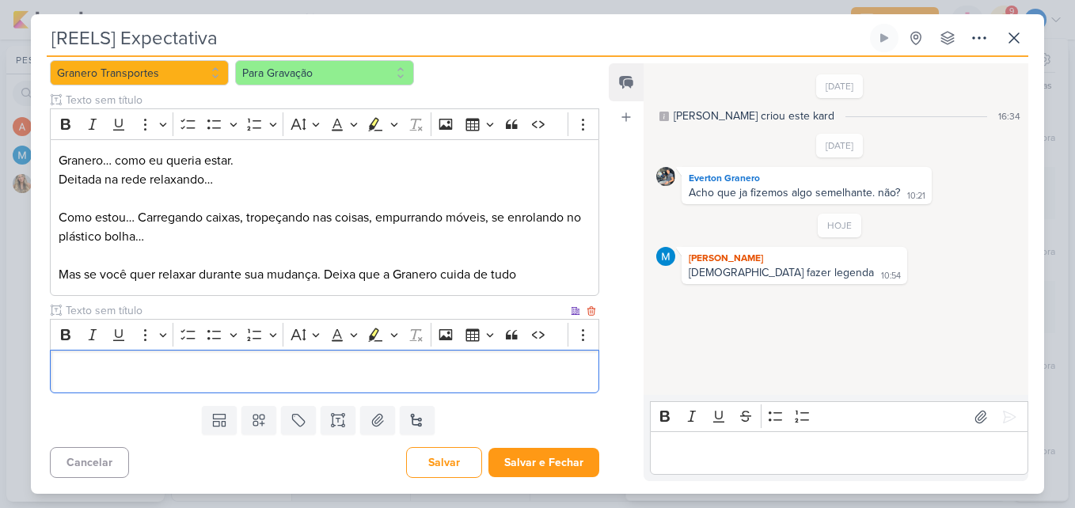
scroll to position [272, 0]
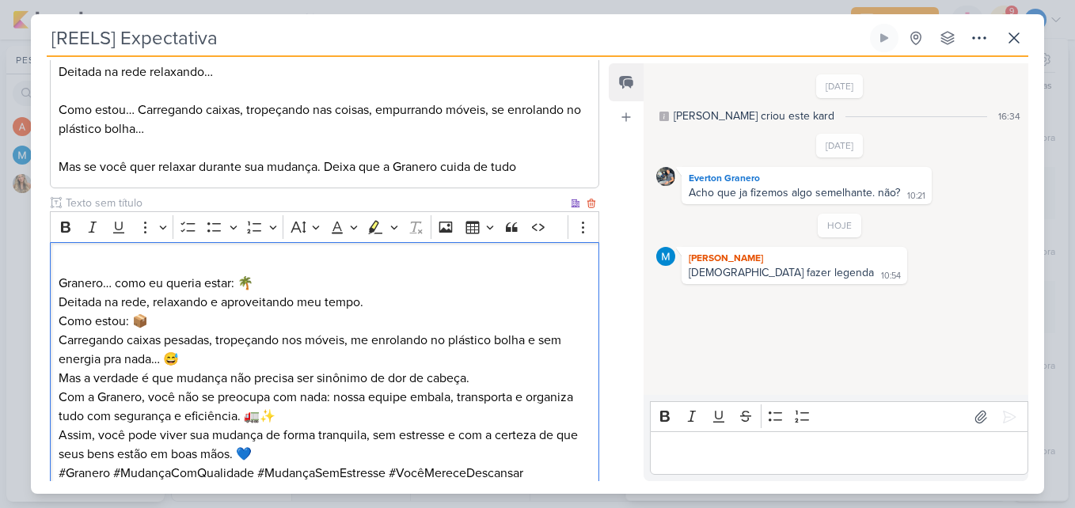
click at [217, 317] on p "Como estou: 📦 Carregando caixas pesadas, tropeçando nos móveis, me enrolando no…" at bounding box center [325, 340] width 532 height 57
click at [231, 364] on p "Como estou: 📦 Carregando caixas pesadas, tropeçando nos móveis, me enrolando no…" at bounding box center [325, 340] width 532 height 57
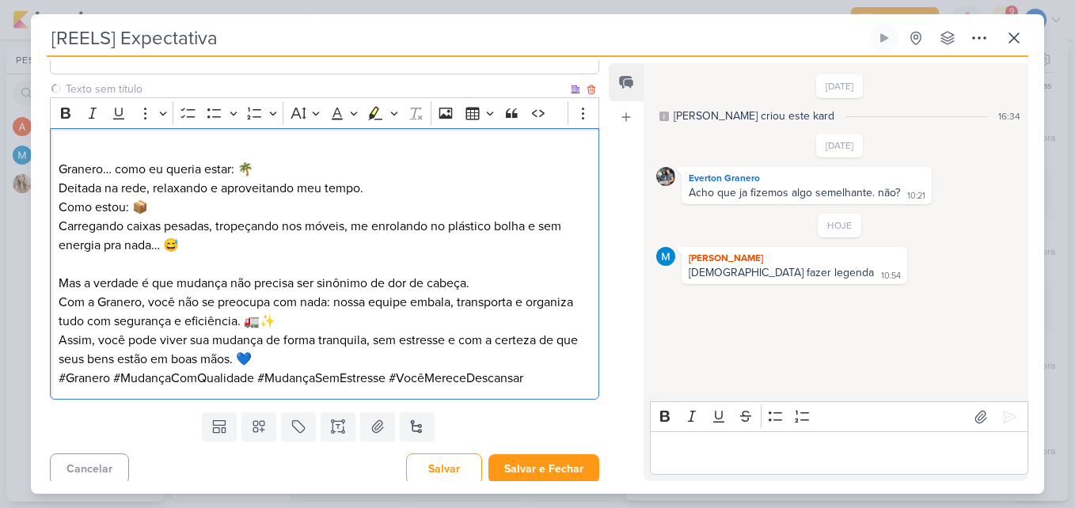
scroll to position [393, 0]
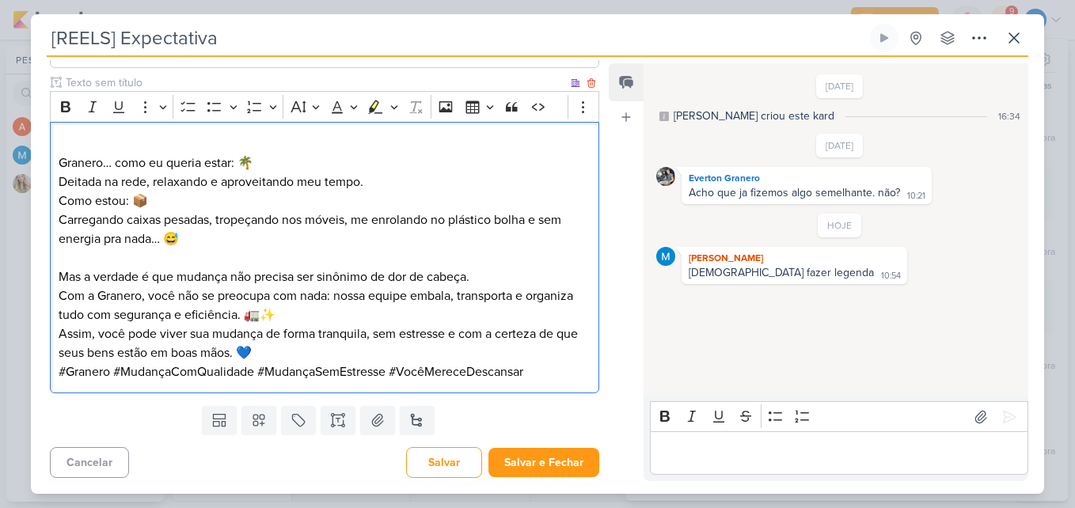
click at [302, 314] on p "Mas a verdade é que mudança não precisa ser sinônimo de dor de cabeça. Com a Gr…" at bounding box center [325, 296] width 532 height 57
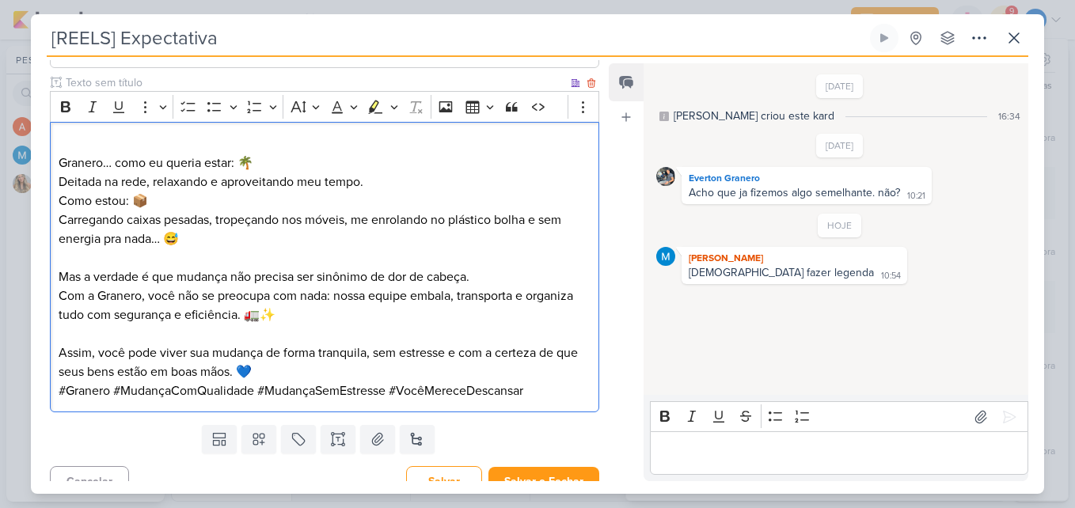
click at [320, 369] on p "Assim, você pode viver sua mudança de forma tranquila, sem estresse e com a cer…" at bounding box center [325, 363] width 532 height 38
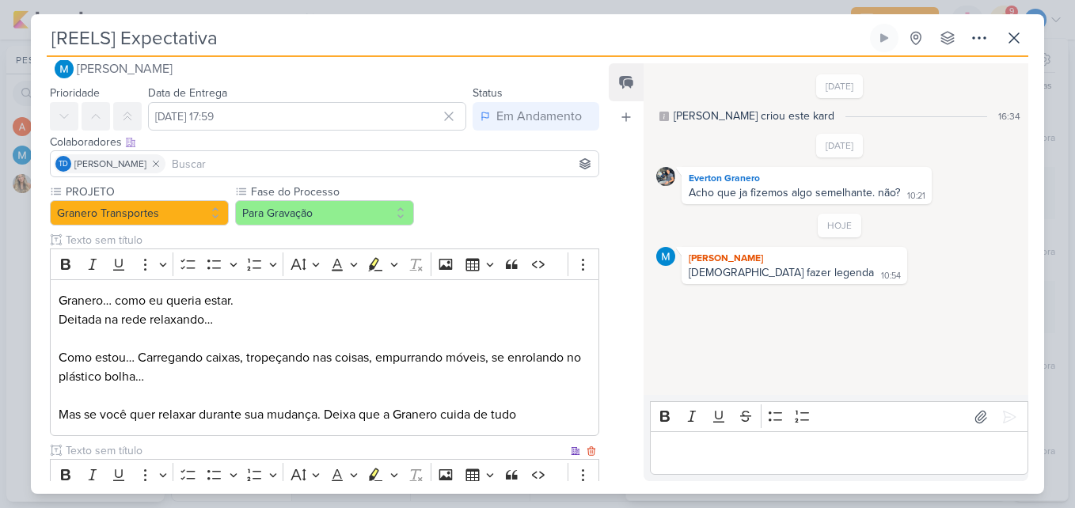
scroll to position [0, 0]
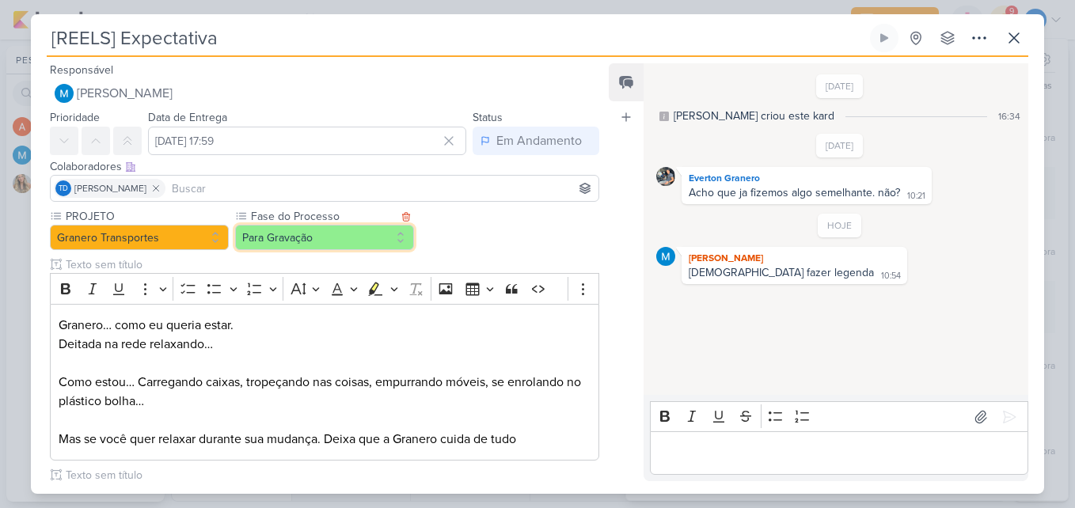
click at [355, 240] on button "Para Gravação" at bounding box center [324, 237] width 179 height 25
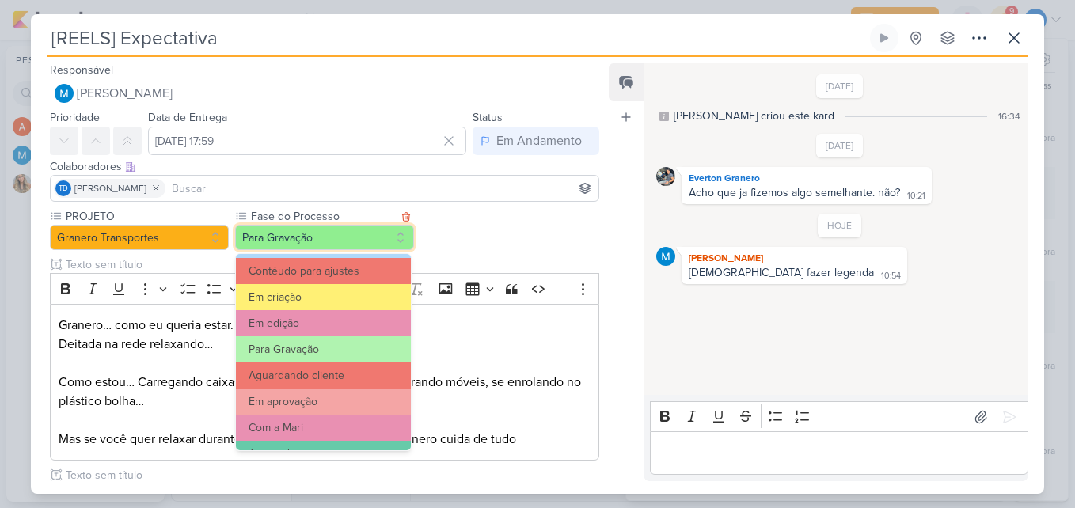
scroll to position [153, 0]
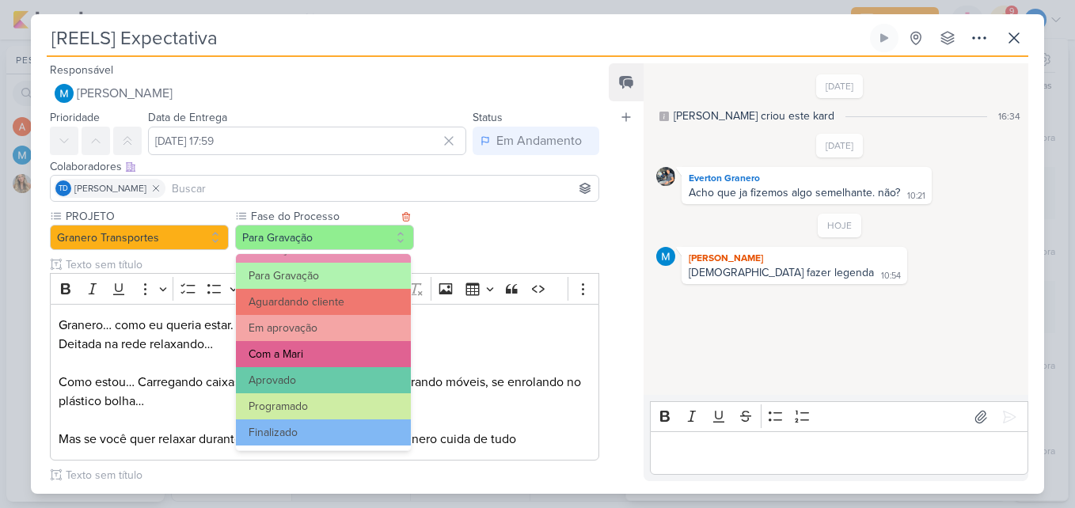
click at [350, 344] on button "Com a Mari" at bounding box center [323, 354] width 175 height 26
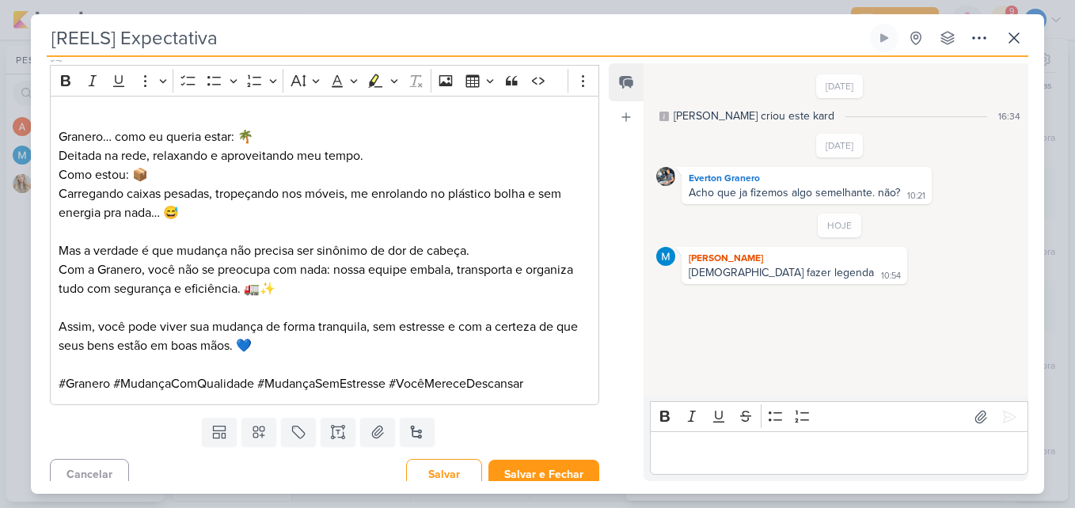
scroll to position [431, 0]
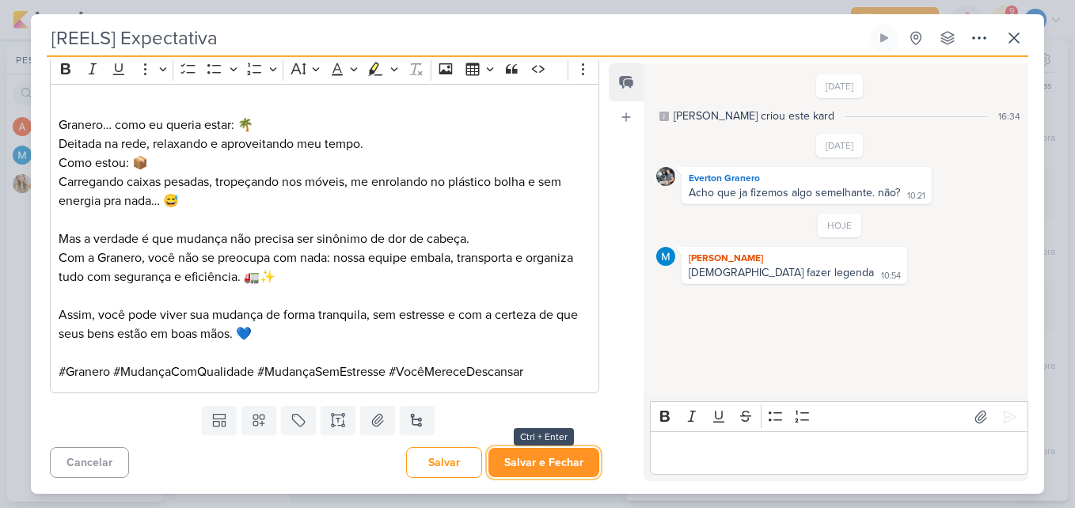
click at [536, 465] on button "Salvar e Fechar" at bounding box center [544, 462] width 111 height 29
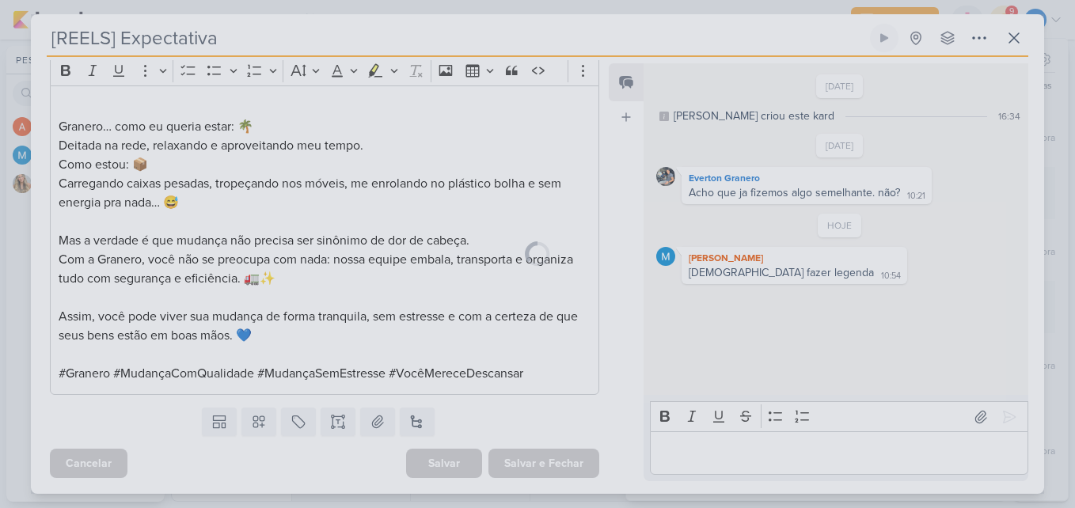
scroll to position [429, 0]
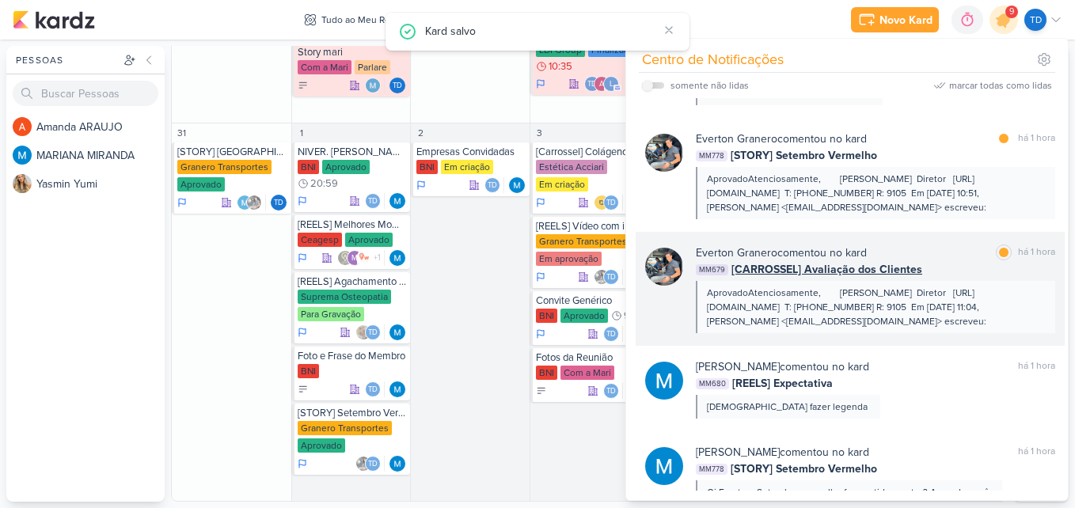
click at [913, 254] on div "Everton Granero comentou no kard marcar como lida há 1 hora" at bounding box center [875, 253] width 359 height 17
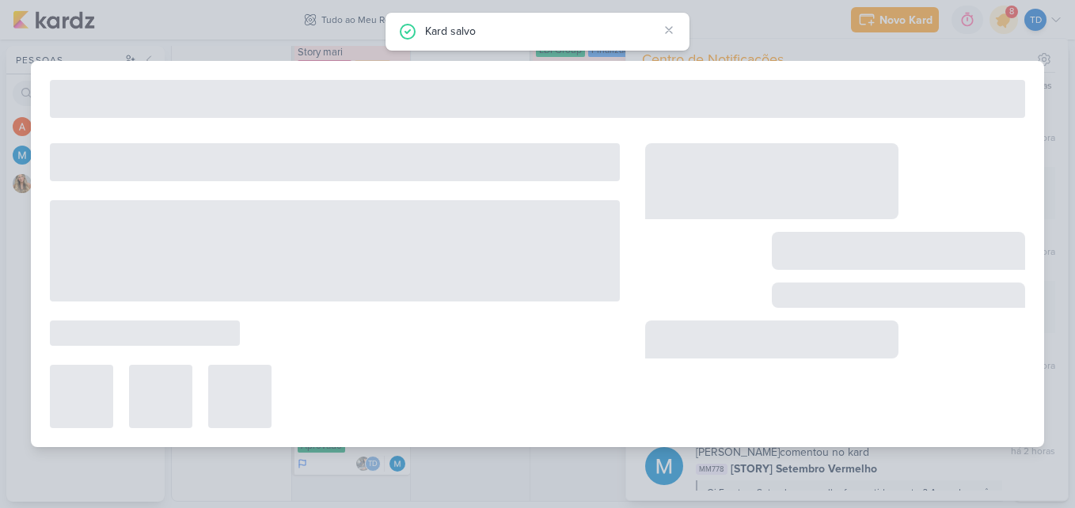
type input "[CARROSSEL] Avaliação dos Clientes"
type input "[DATE] 23:59"
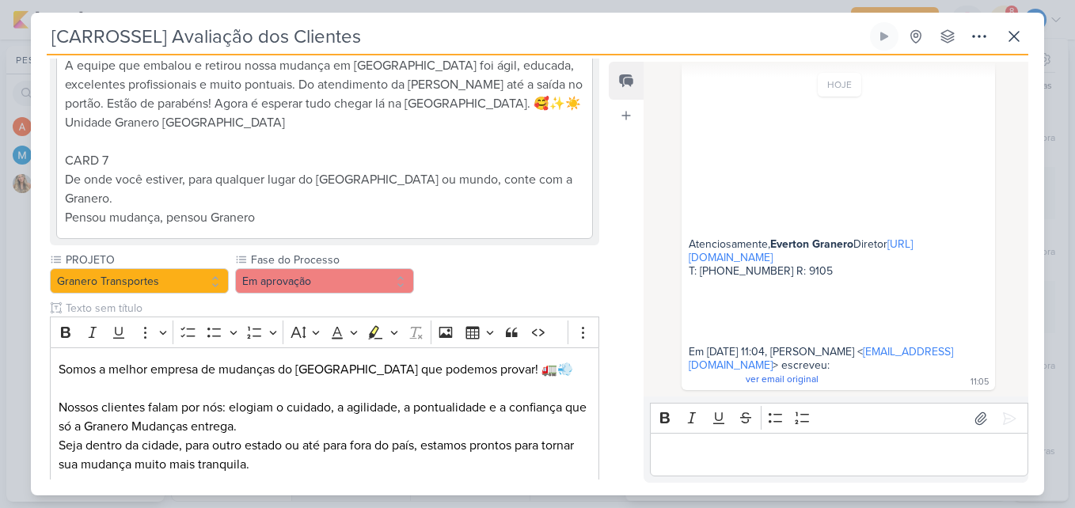
scroll to position [975, 0]
click at [381, 268] on button "Em aprovação" at bounding box center [324, 280] width 179 height 25
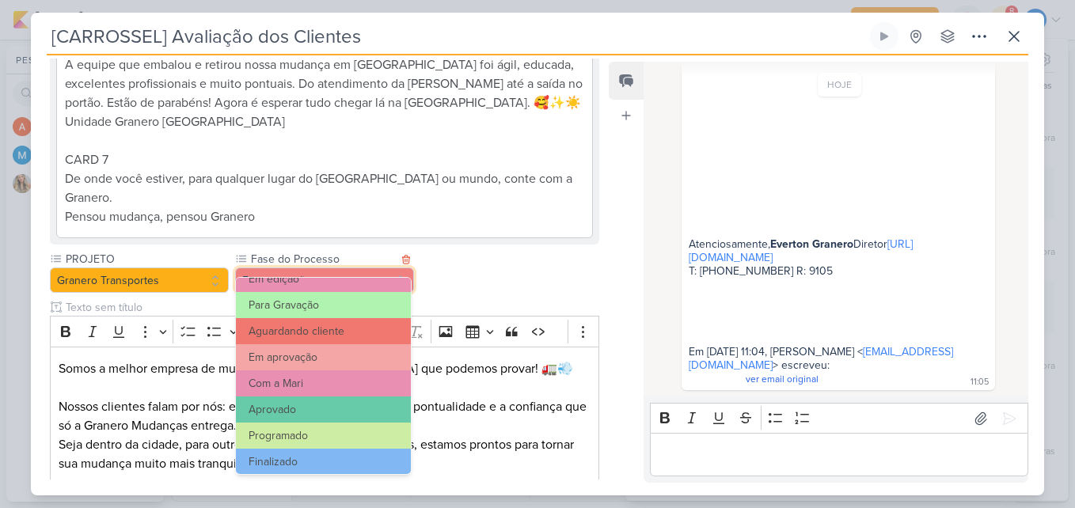
scroll to position [153, 0]
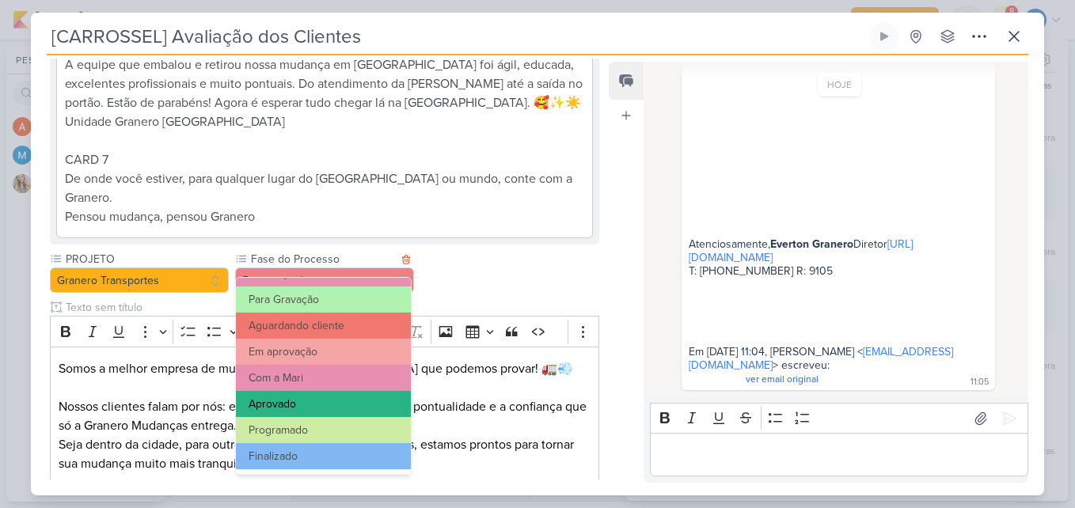
click at [333, 408] on button "Aprovado" at bounding box center [323, 404] width 175 height 26
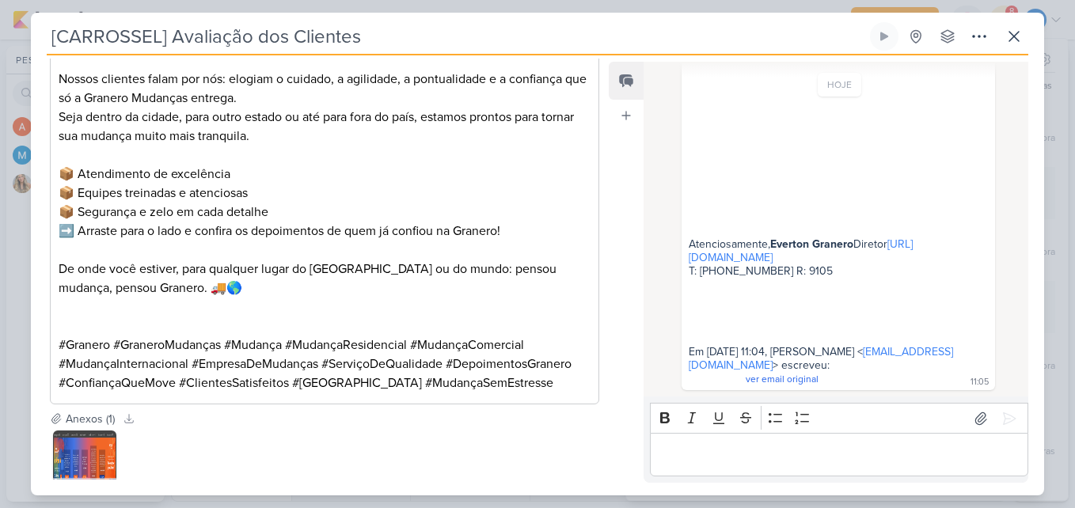
scroll to position [1390, 0]
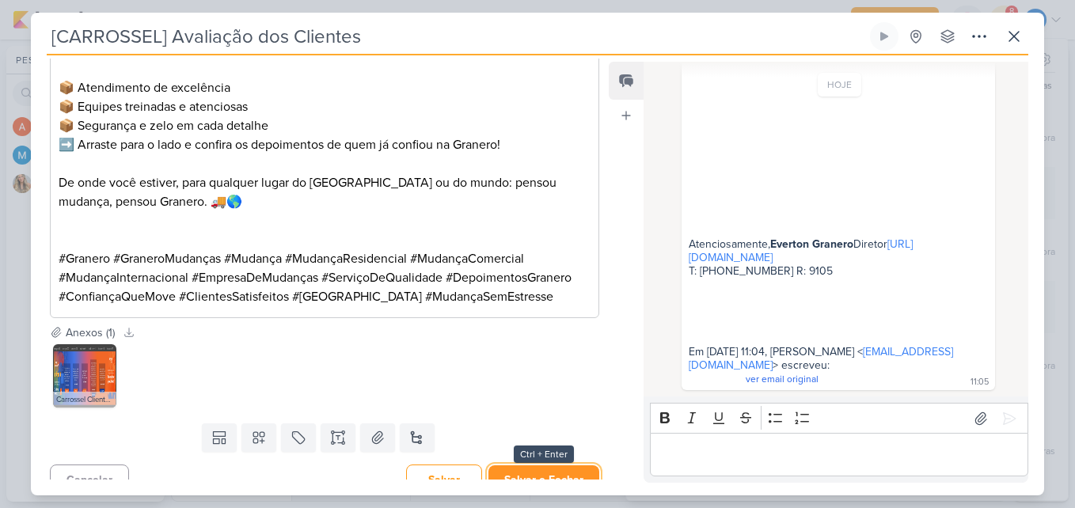
click at [538, 466] on button "Salvar e Fechar" at bounding box center [544, 480] width 111 height 29
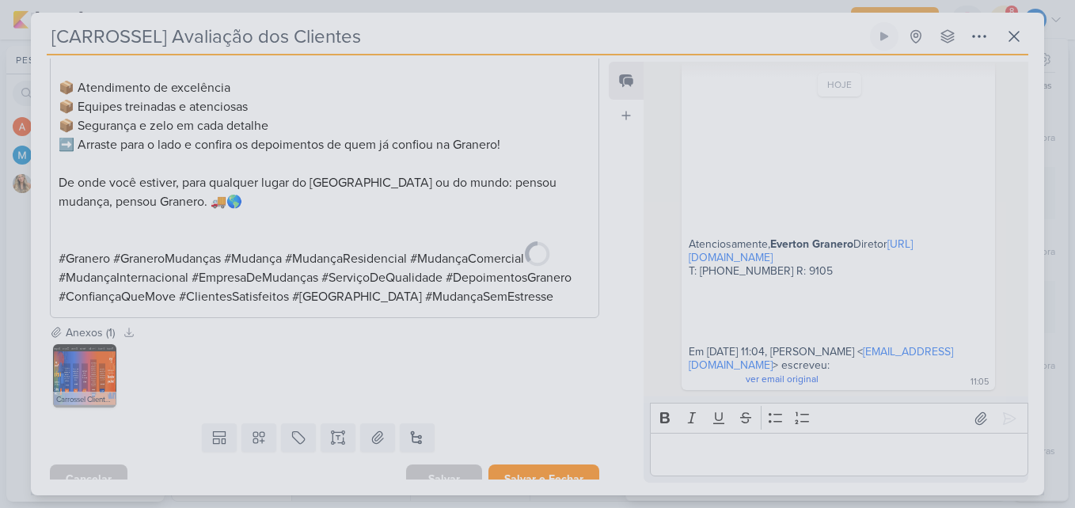
scroll to position [1388, 0]
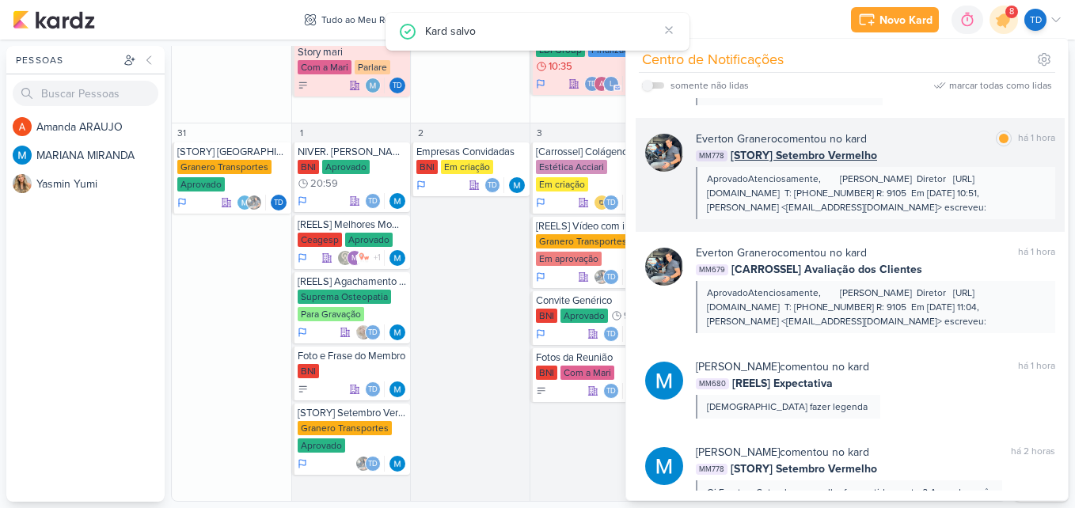
click at [941, 146] on div "Everton Granero comentou no kard marcar como lida há 1 hora" at bounding box center [875, 139] width 359 height 17
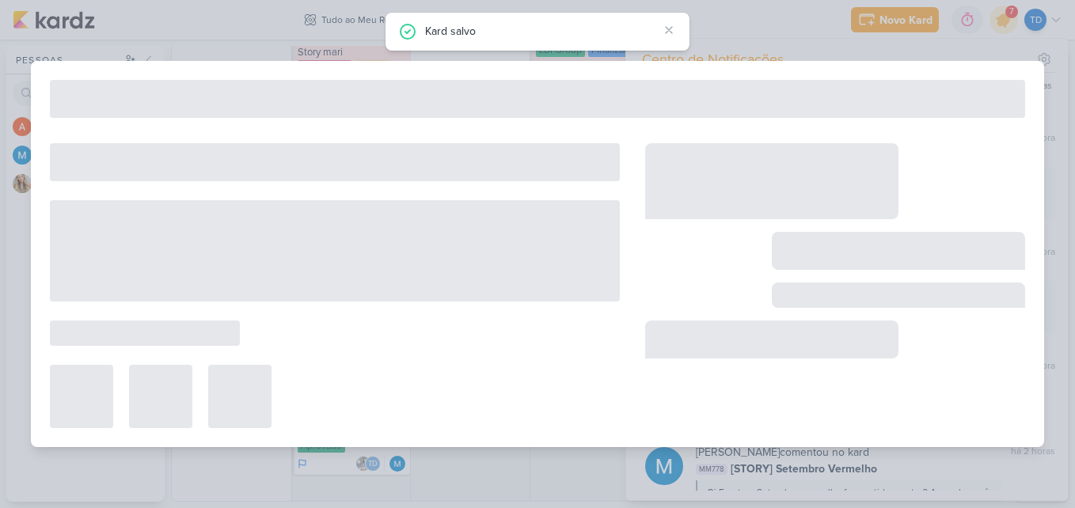
type input "[STORY] Setembro Vermelho"
type input "[DATE] 23:59"
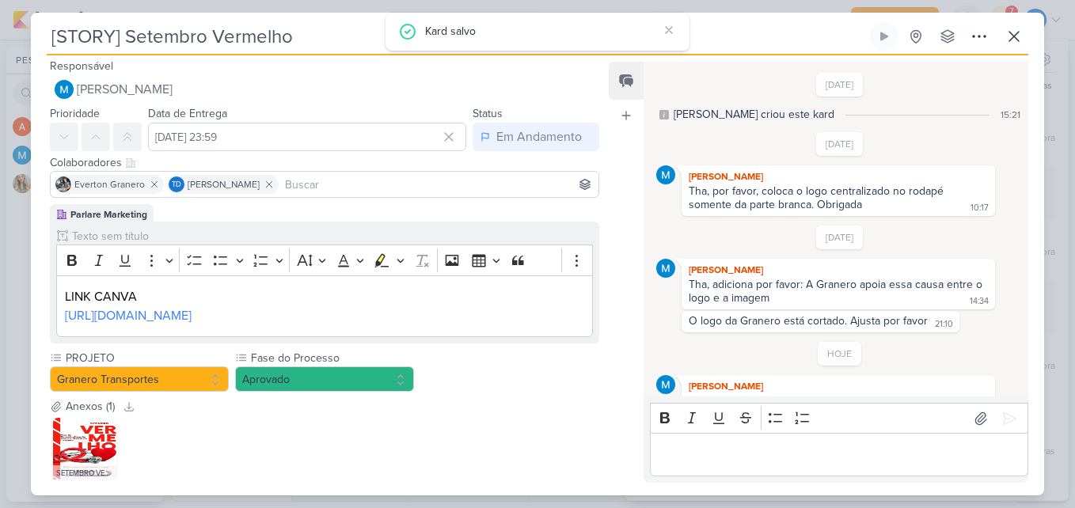
scroll to position [486, 0]
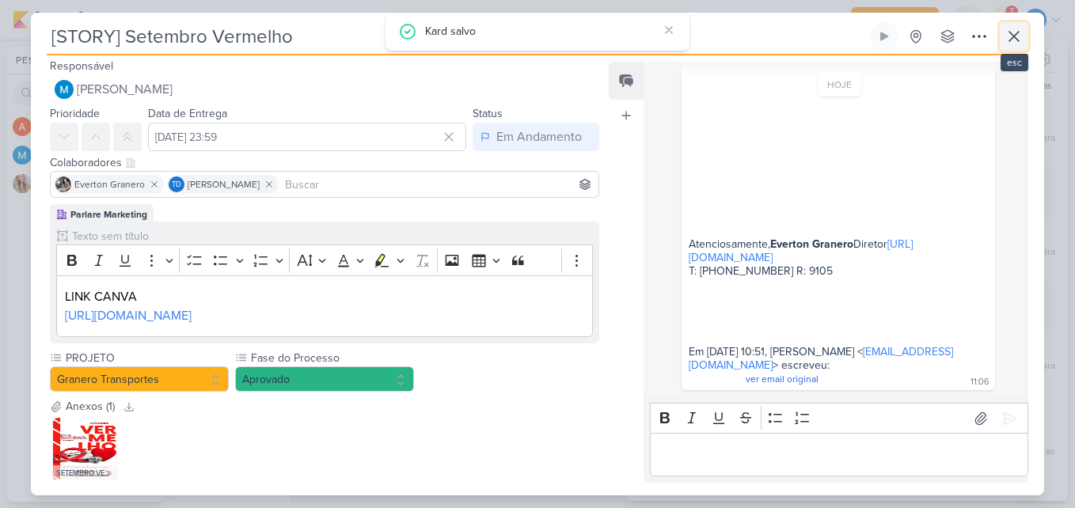
click at [1018, 37] on icon at bounding box center [1014, 36] width 19 height 19
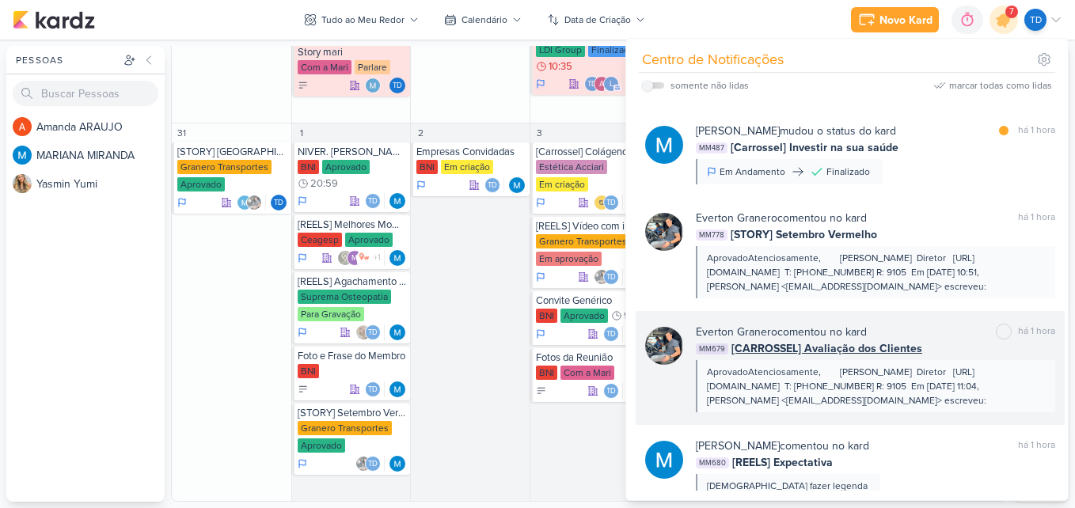
scroll to position [348, 0]
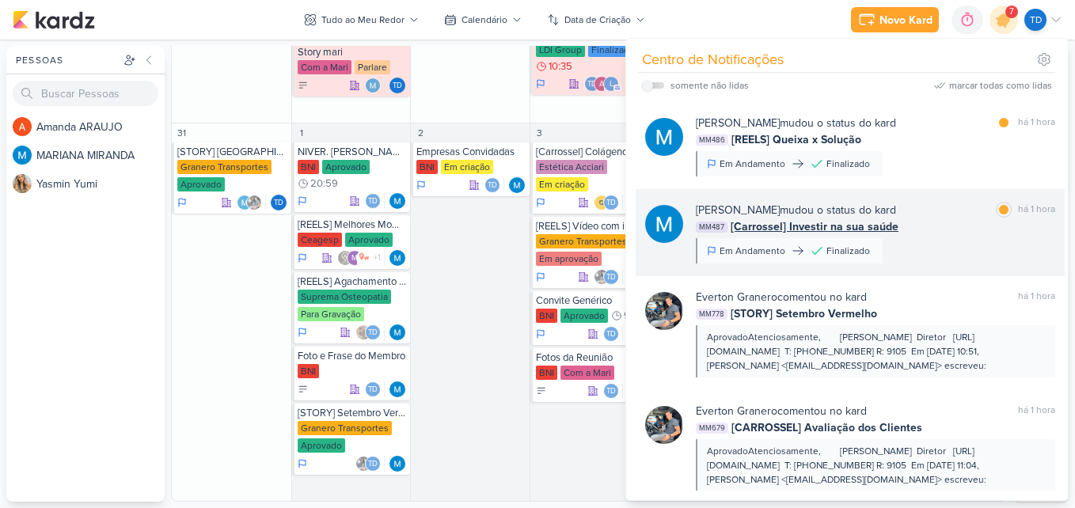
click at [923, 215] on div "MARIANA MIRANDA mudou o status do kard marcar como lida há 1 hora" at bounding box center [875, 210] width 359 height 17
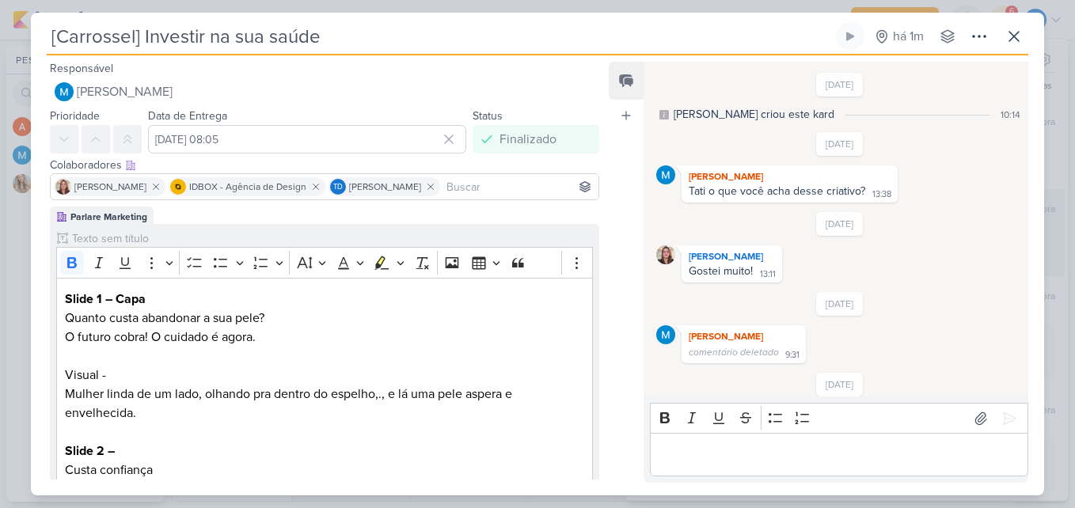
scroll to position [521, 0]
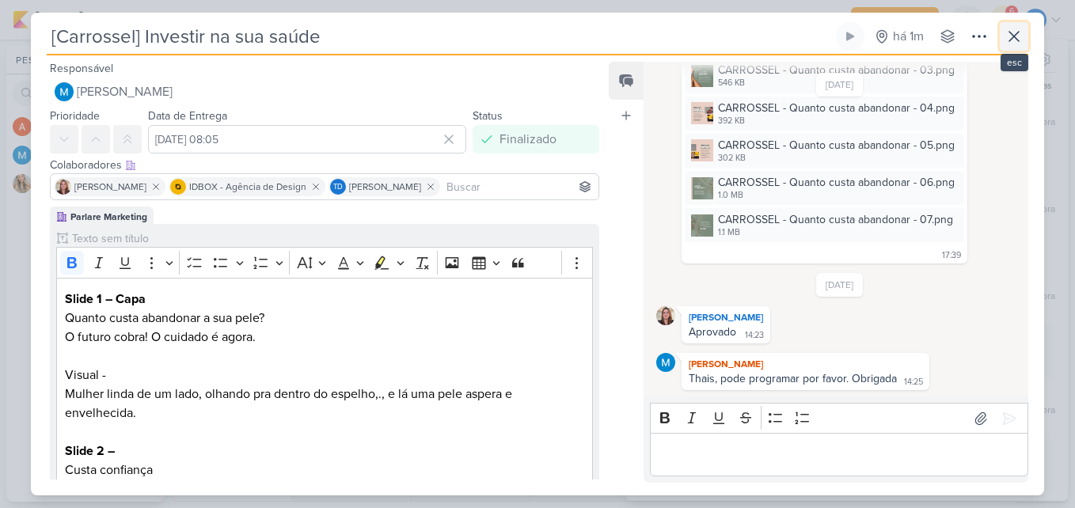
click at [1012, 45] on icon at bounding box center [1014, 36] width 19 height 19
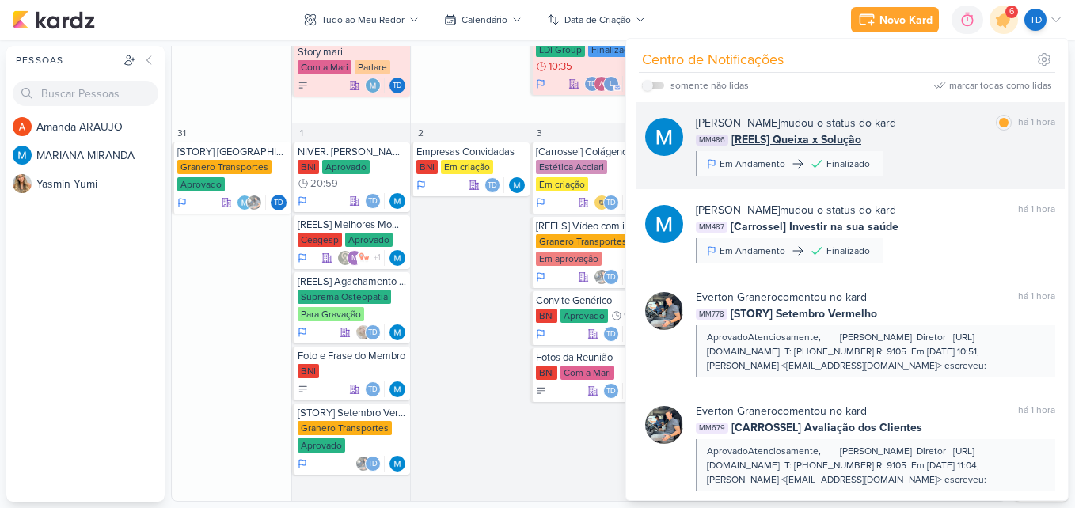
click at [914, 141] on div "MM486 [REELS] Queixa x Solução" at bounding box center [875, 139] width 359 height 17
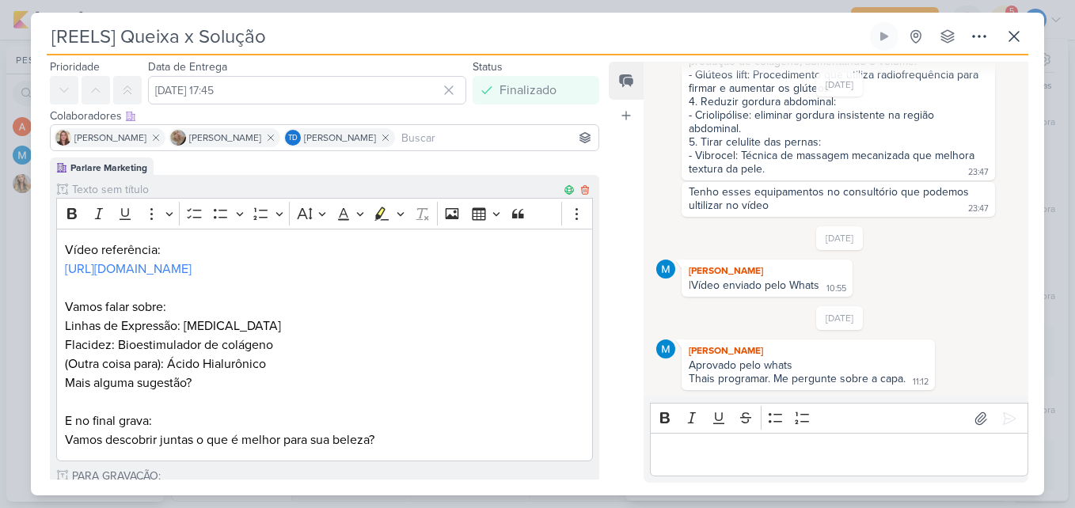
scroll to position [0, 0]
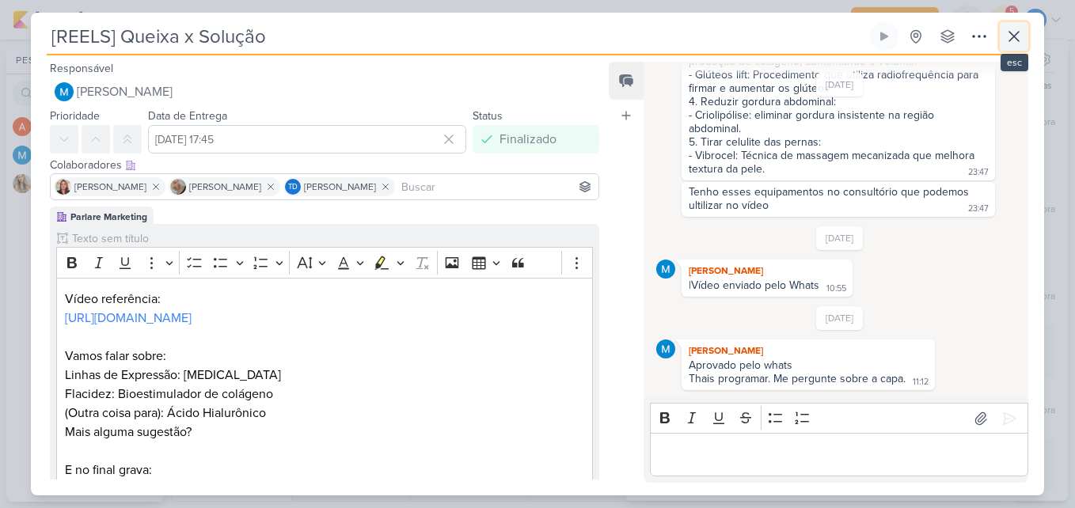
click at [1024, 47] on button at bounding box center [1014, 36] width 29 height 29
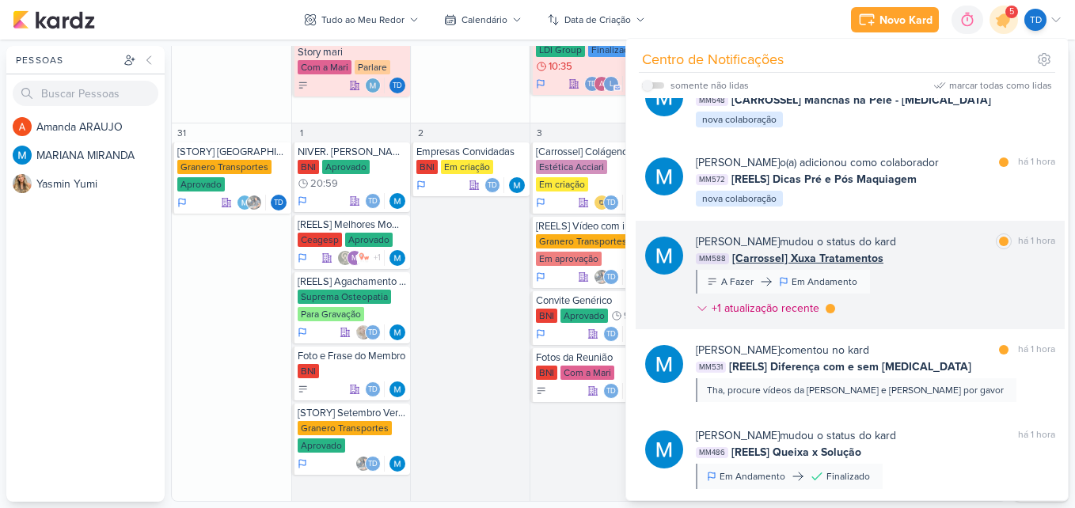
scroll to position [32, 0]
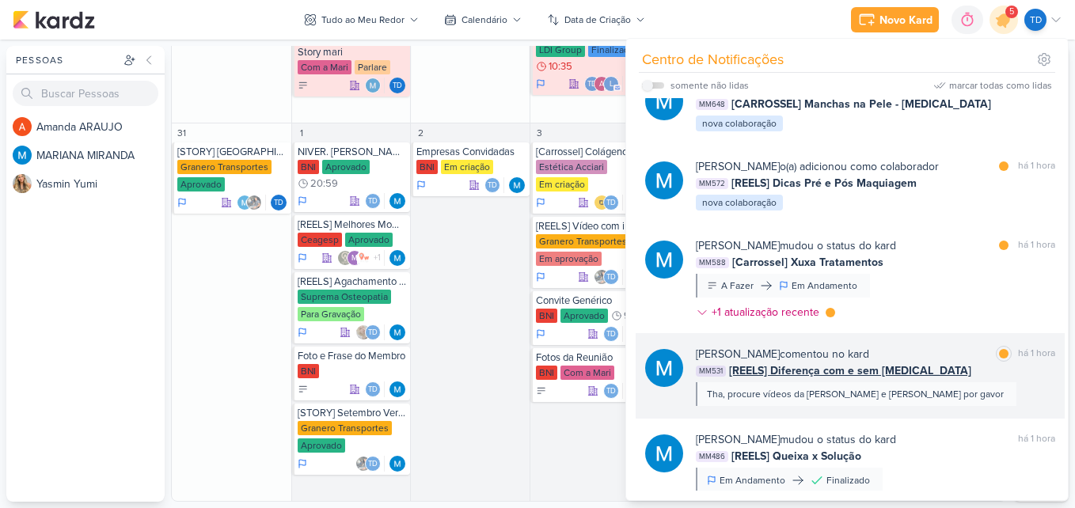
click at [942, 362] on div "MARIANA MIRANDA comentou no kard marcar como lida há 1 hora" at bounding box center [875, 354] width 359 height 17
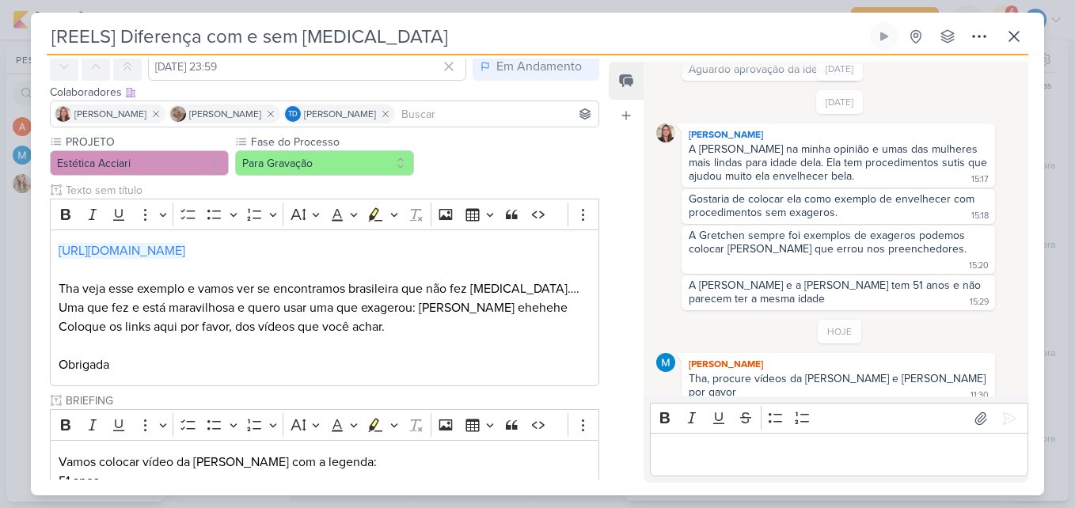
scroll to position [0, 0]
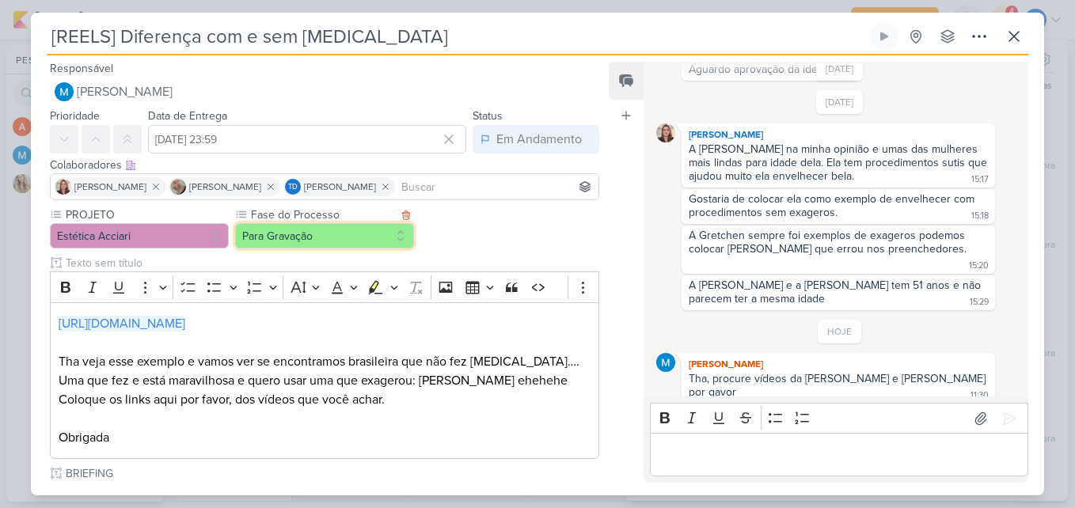
click at [386, 238] on button "Para Gravação" at bounding box center [324, 235] width 179 height 25
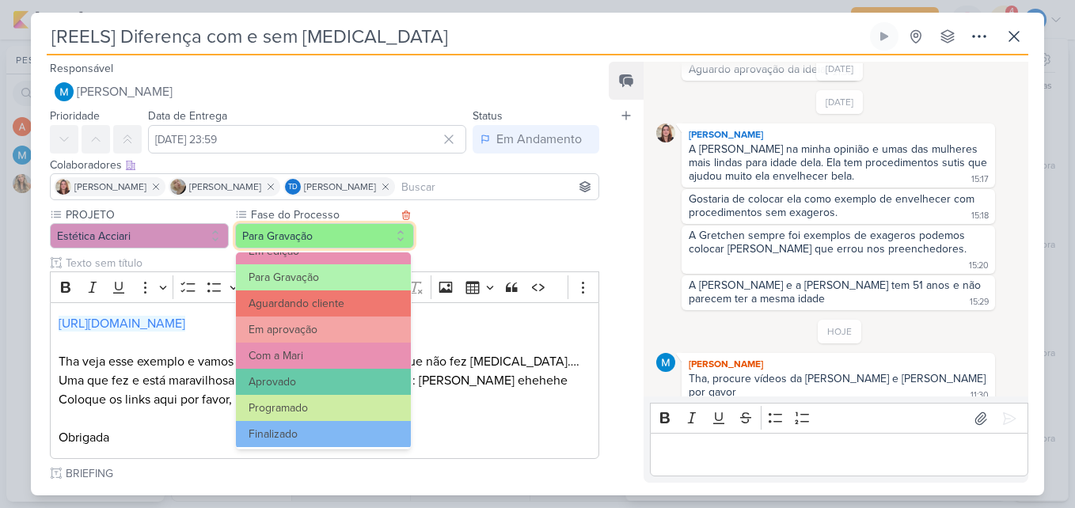
scroll to position [153, 0]
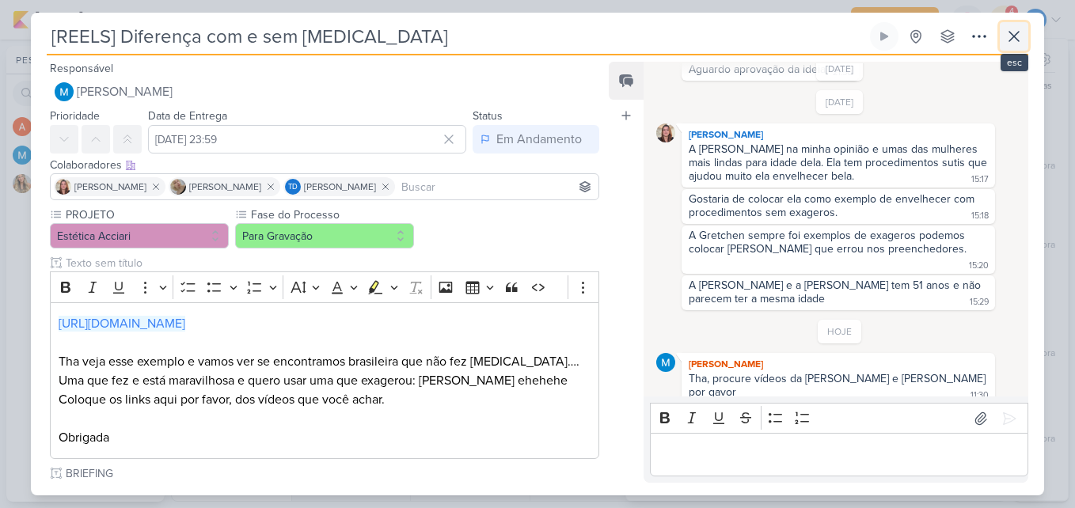
click at [1011, 49] on button at bounding box center [1014, 36] width 29 height 29
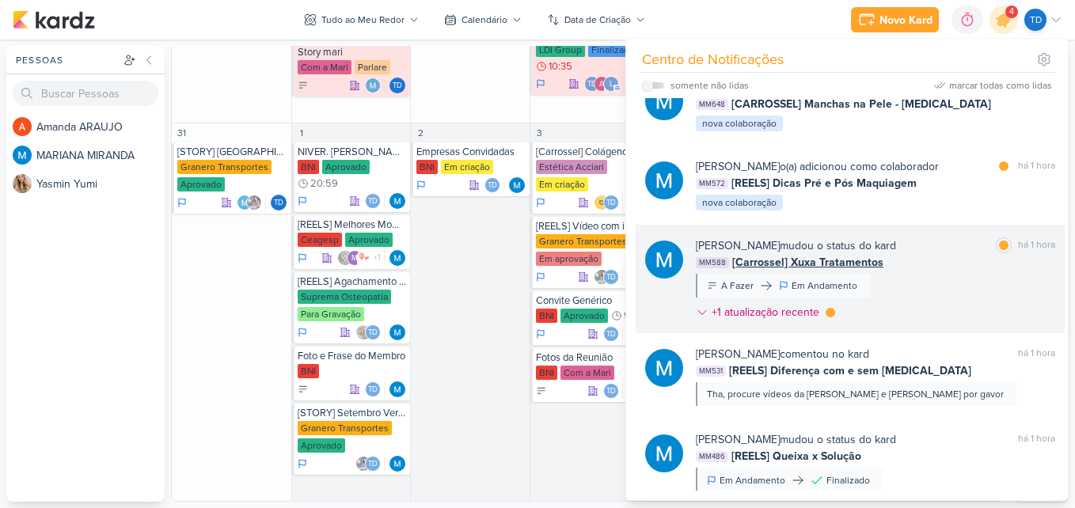
click at [895, 248] on div "MARIANA MIRANDA mudou o status do kard" at bounding box center [796, 246] width 200 height 17
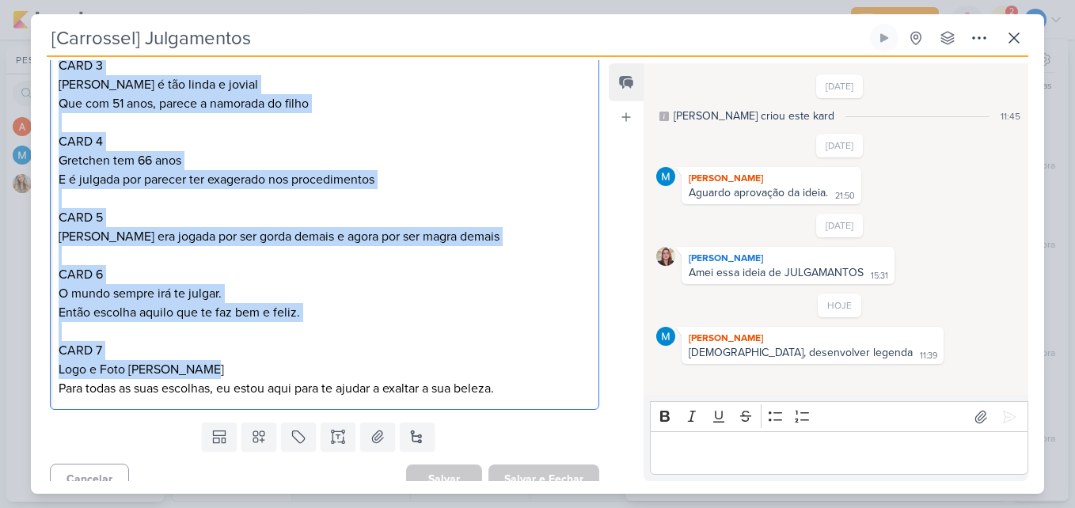
scroll to position [485, 0]
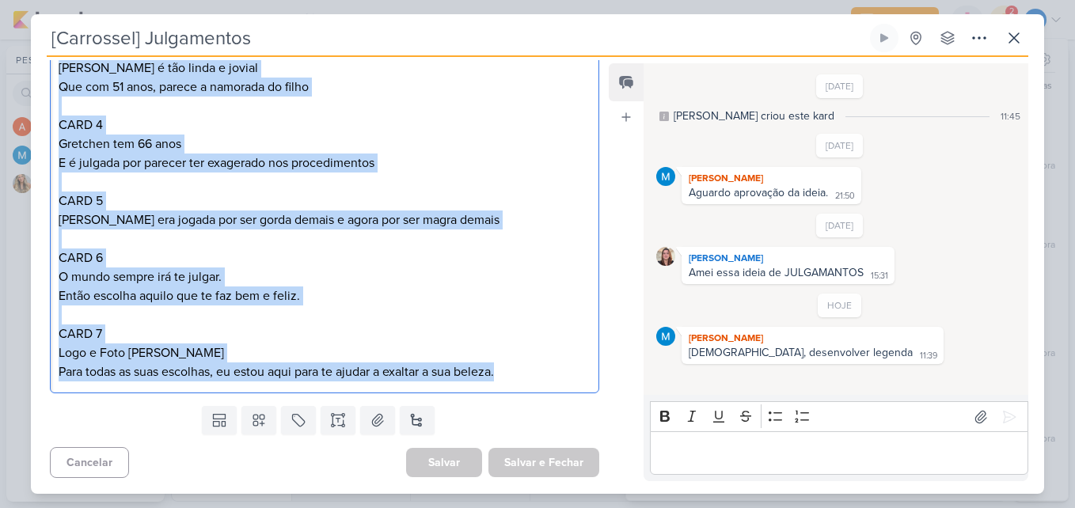
drag, startPoint x: 57, startPoint y: 276, endPoint x: 553, endPoint y: 411, distance: 514.4
click at [553, 411] on div "Responsável MARIANA MIRANDA Nenhum contato encontrado create new contact Novo C…" at bounding box center [318, 270] width 575 height 421
copy div "CAPA. Xuxa tem 62 anos E é julgada por ter exagerado nos procedimentos estético…"
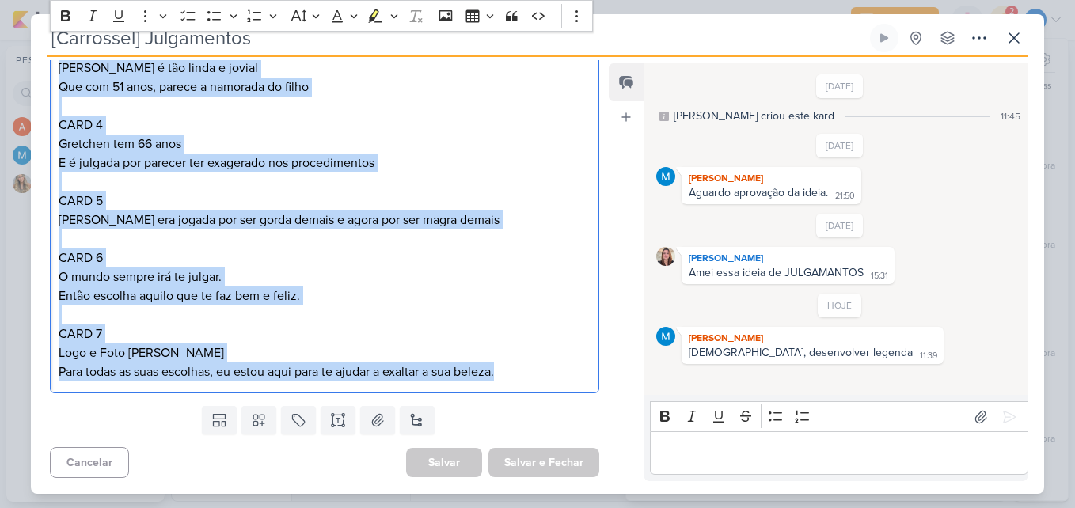
click at [513, 306] on p "Editor editing area: main" at bounding box center [325, 315] width 532 height 19
click at [514, 369] on p "Para todas as suas escolhas, eu estou aqui para te ajudar a exaltar a sua belez…" at bounding box center [325, 372] width 532 height 19
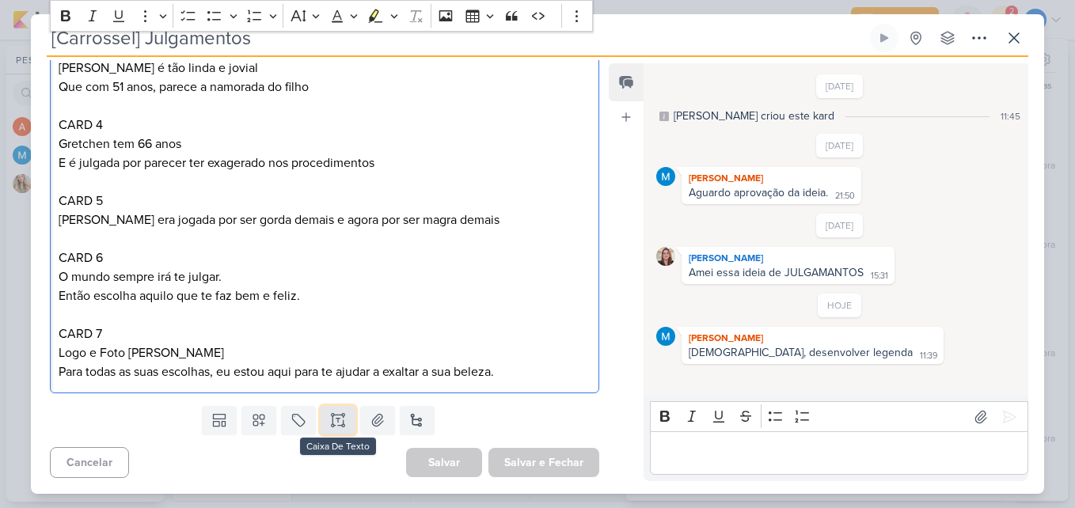
click at [325, 419] on button at bounding box center [338, 420] width 35 height 29
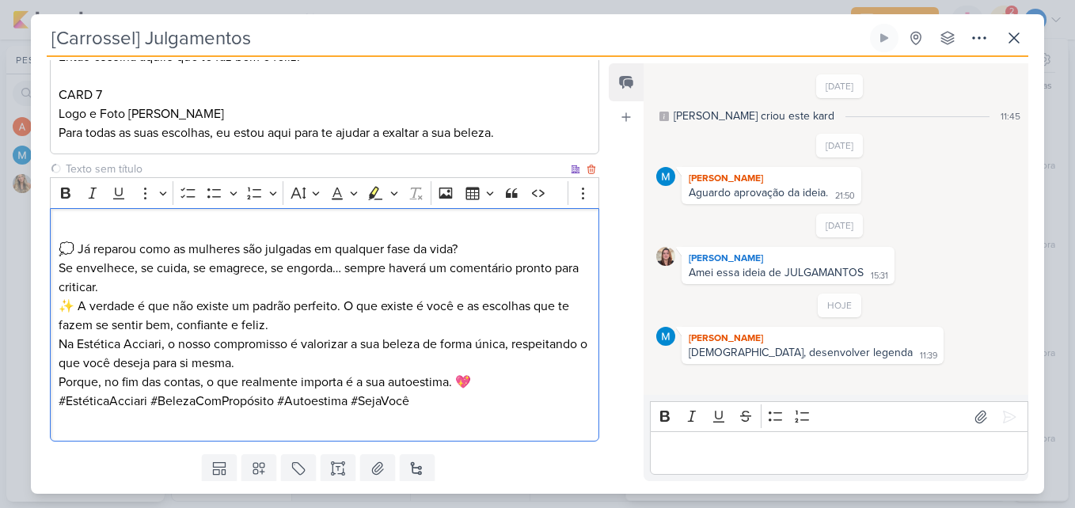
scroll to position [752, 0]
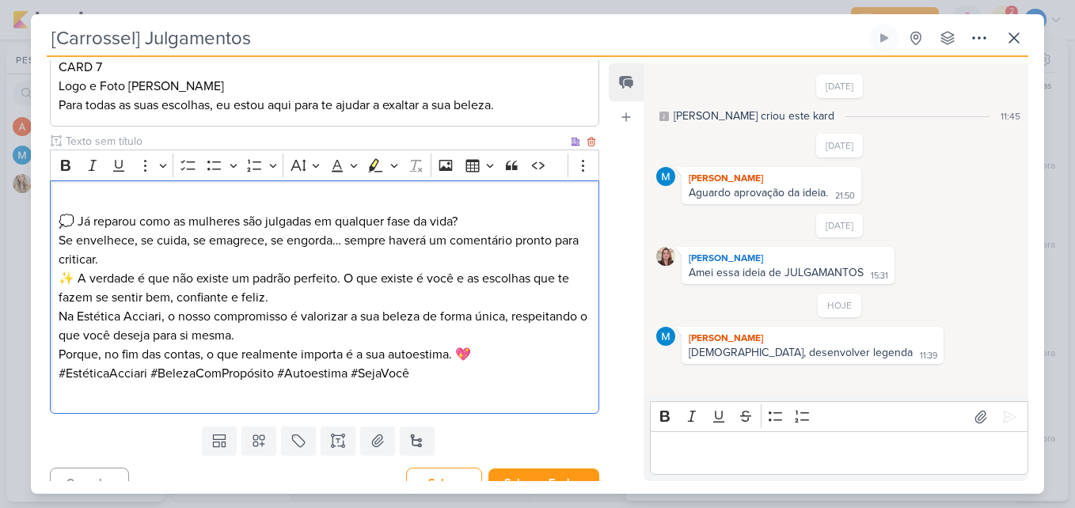
click at [125, 261] on p "💭 Já reparou como as mulheres são julgadas em qualquer fase da vida? Se envelhe…" at bounding box center [325, 231] width 532 height 76
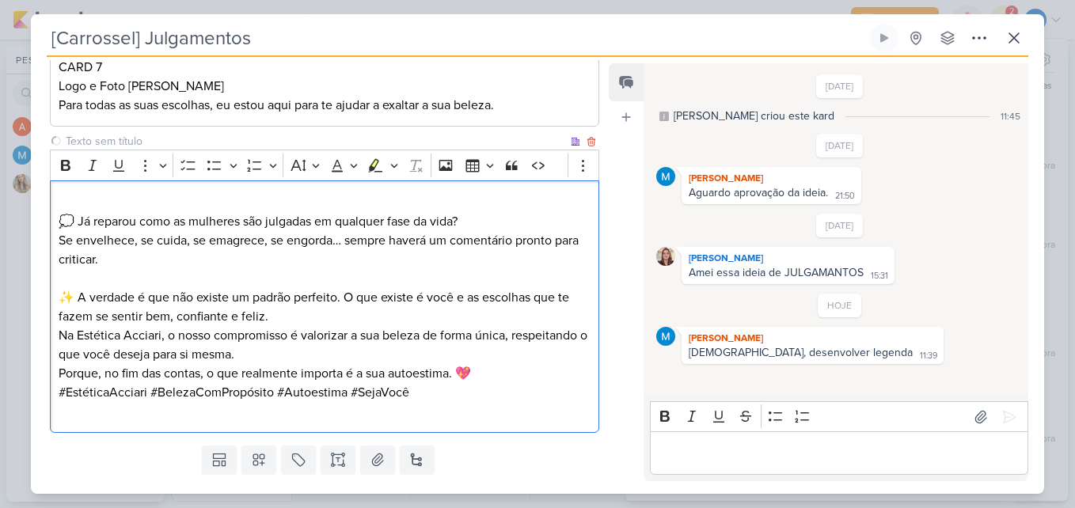
click at [283, 321] on p "✨ A verdade é que não existe um padrão perfeito. O que existe é você e as escol…" at bounding box center [325, 307] width 532 height 38
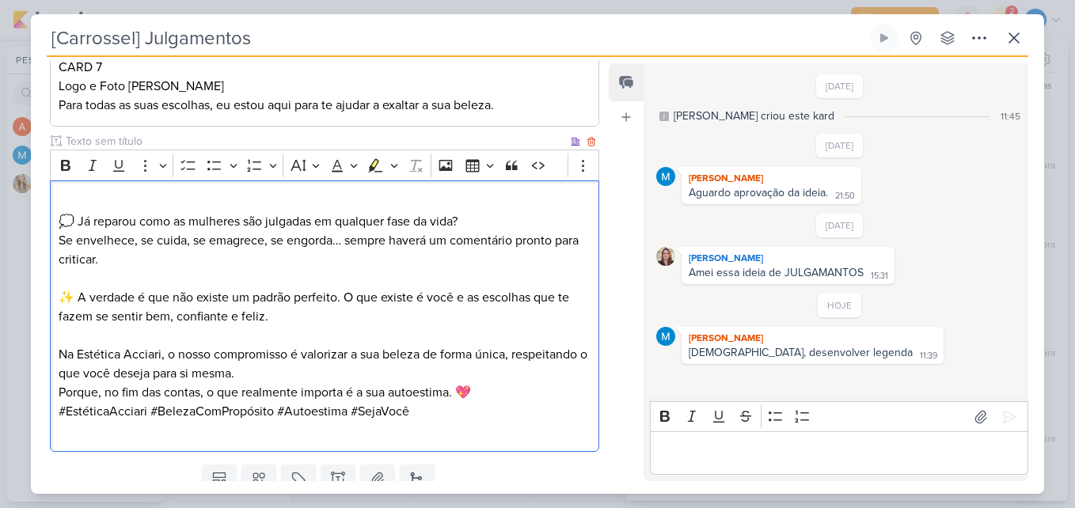
click at [486, 400] on p "Na Estética Acciari, o nosso compromisso é valorizar a sua beleza de forma únic…" at bounding box center [325, 373] width 532 height 57
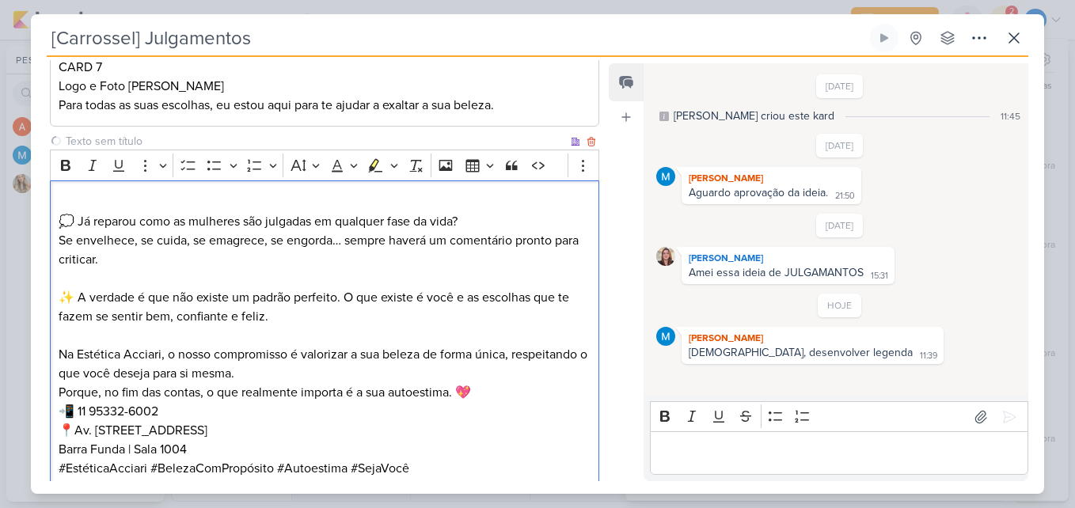
click at [515, 386] on p "Na Estética Acciari, o nosso compromisso é valorizar a sua beleza de forma únic…" at bounding box center [325, 373] width 532 height 57
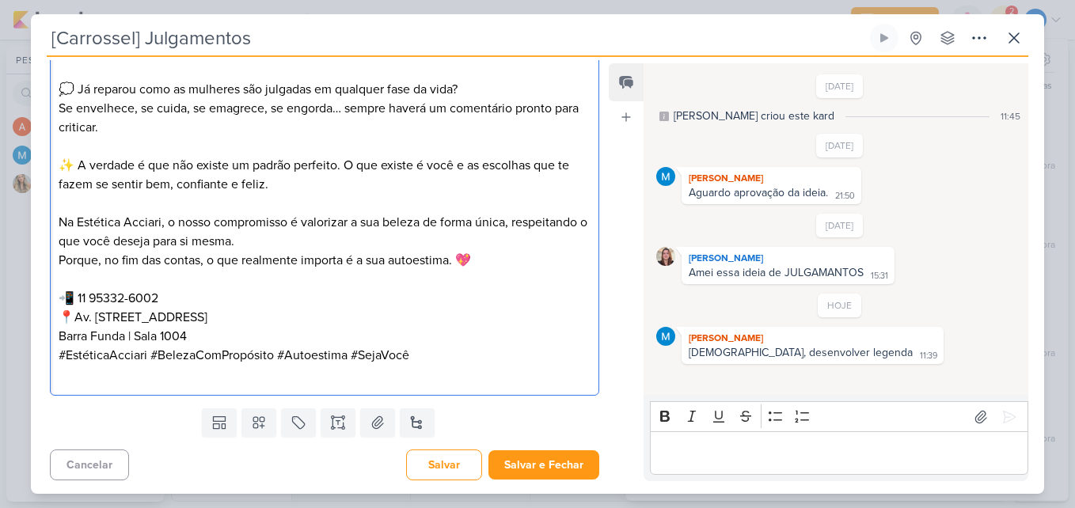
scroll to position [887, 0]
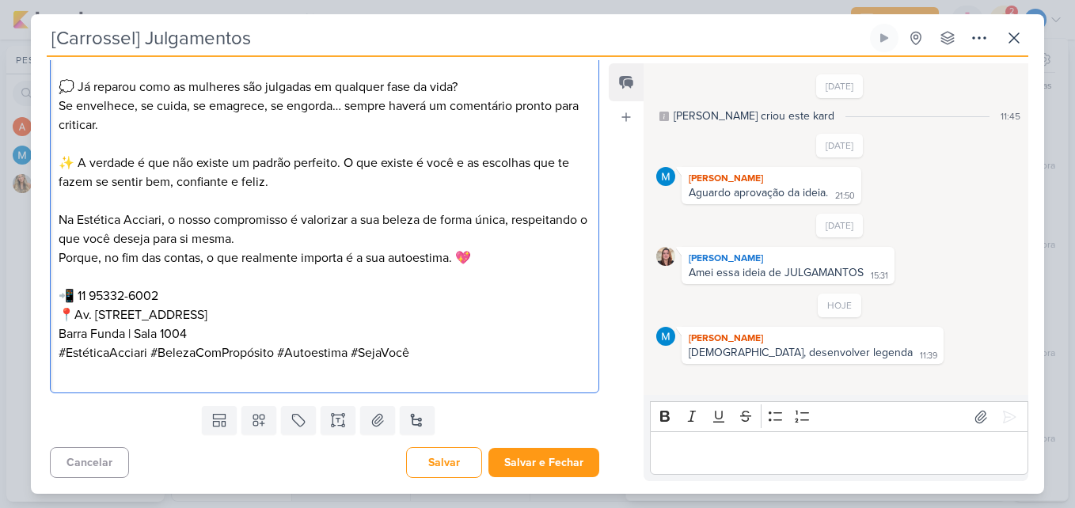
click at [266, 338] on p "📲 11 95332-6002 📍Av. Marquês de São Vicente, 405 Barra Funda | Sala 1004" at bounding box center [325, 315] width 532 height 57
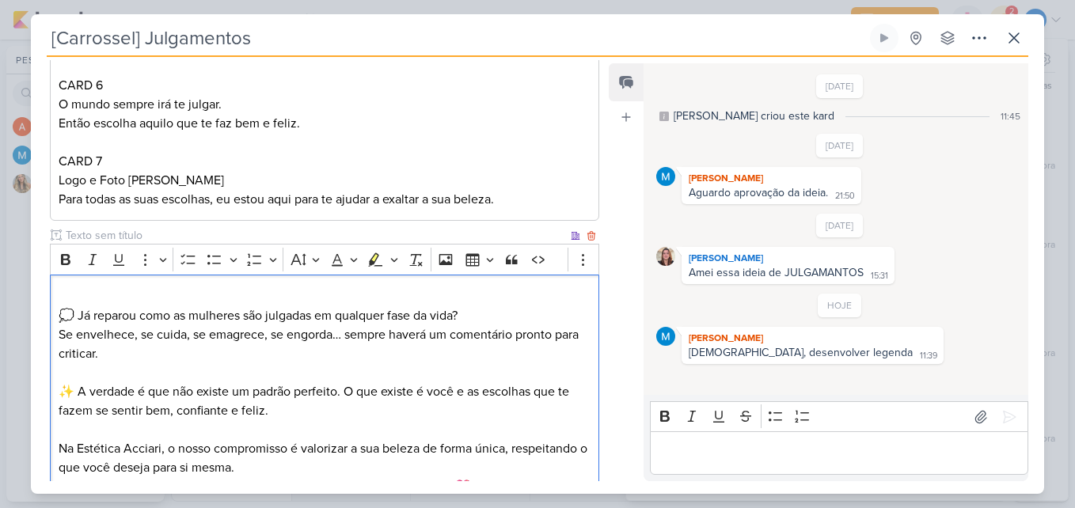
scroll to position [649, 0]
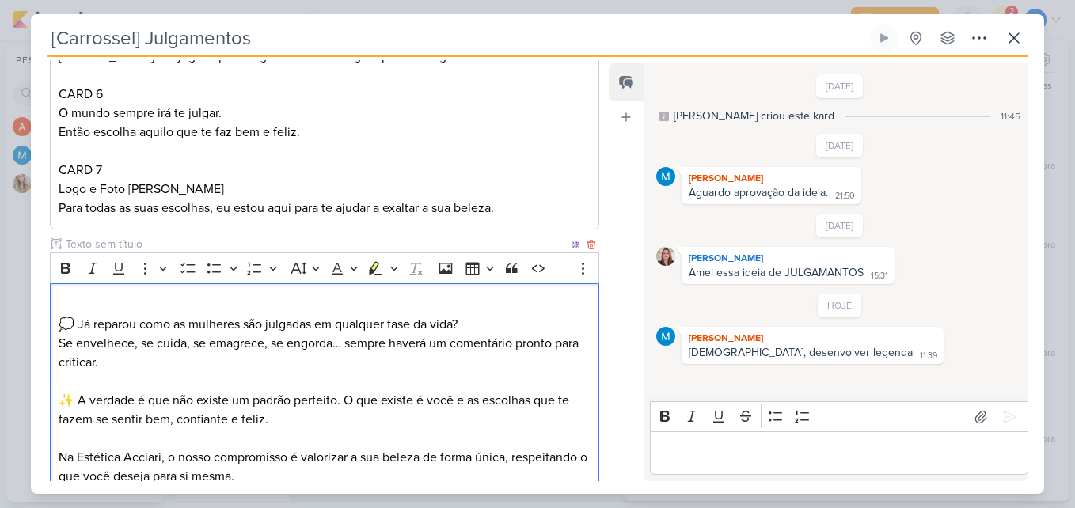
click at [57, 322] on div "💭 Já reparou como as mulheres são julgadas em qualquer fase da vida? Se envelhe…" at bounding box center [324, 485] width 549 height 405
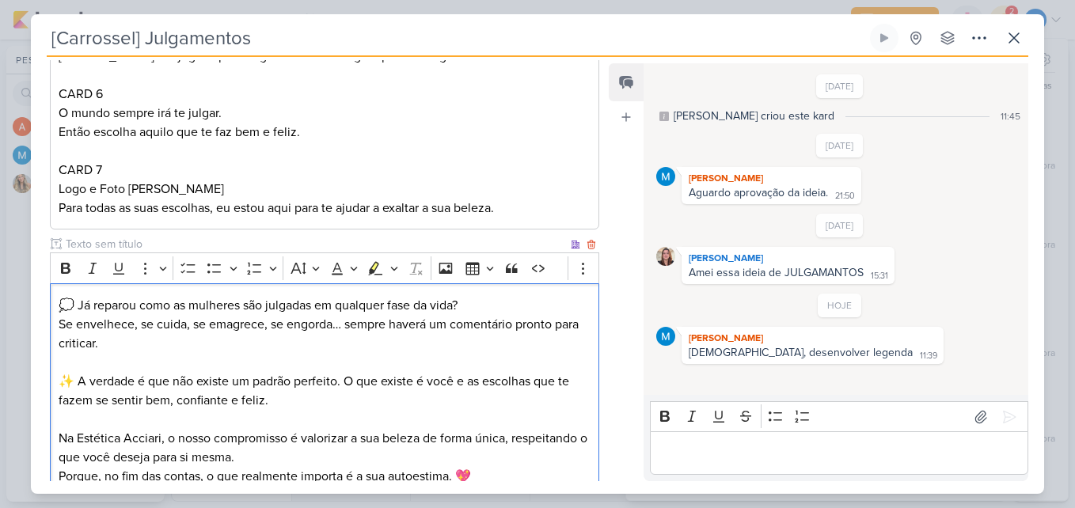
scroll to position [925, 0]
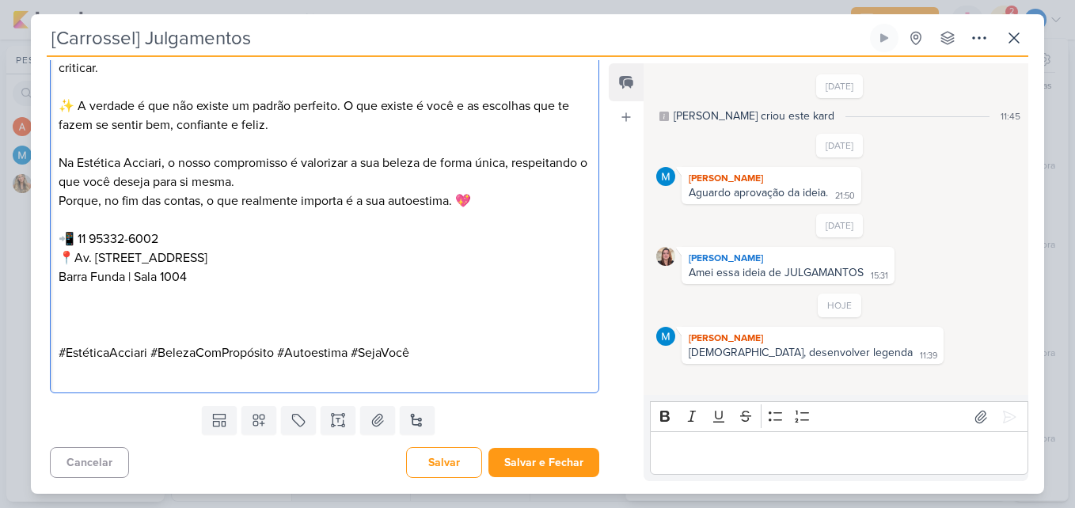
click at [162, 162] on p "Na Estética Acciari, o nosso compromisso é valorizar a sua beleza de forma únic…" at bounding box center [325, 182] width 532 height 57
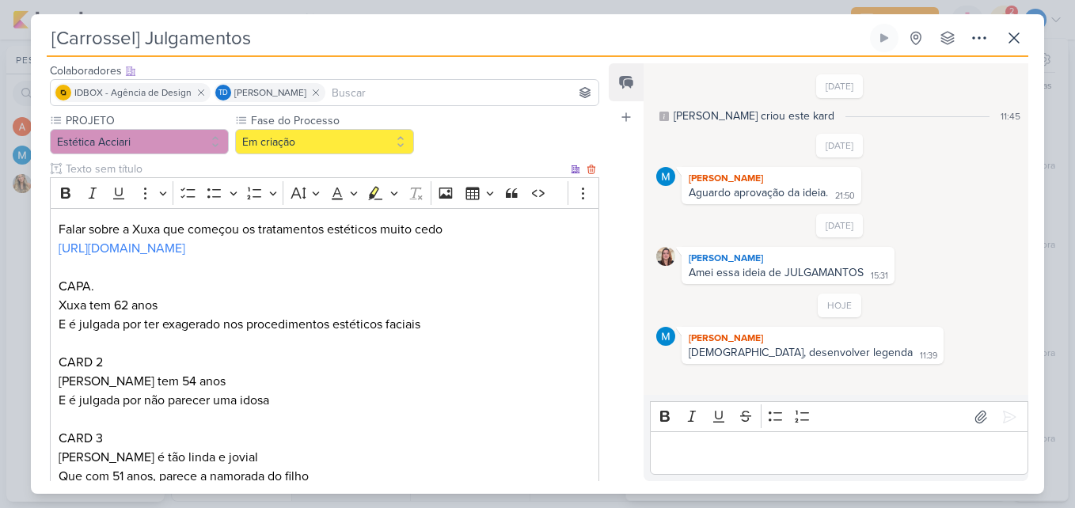
scroll to position [0, 0]
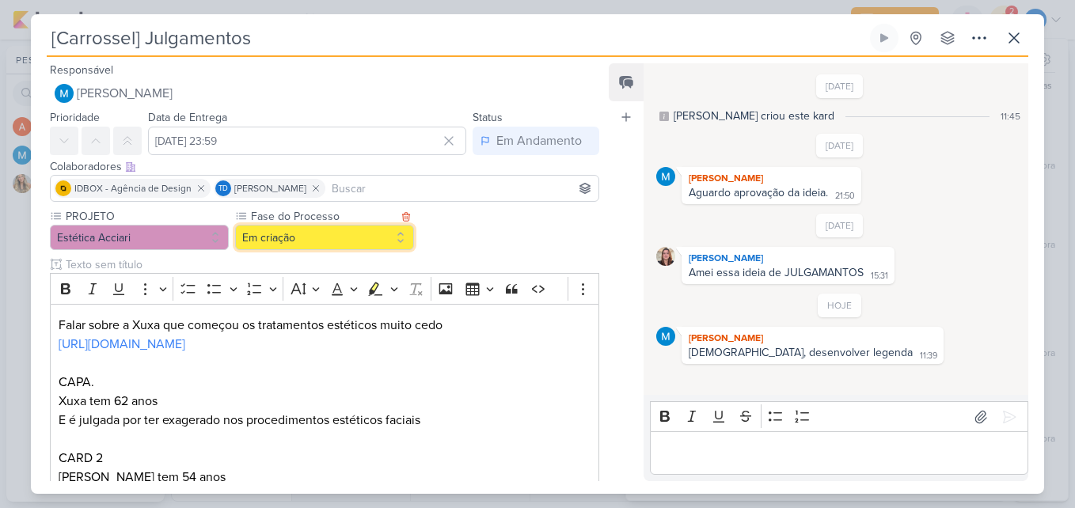
click at [384, 228] on button "Em criação" at bounding box center [324, 237] width 179 height 25
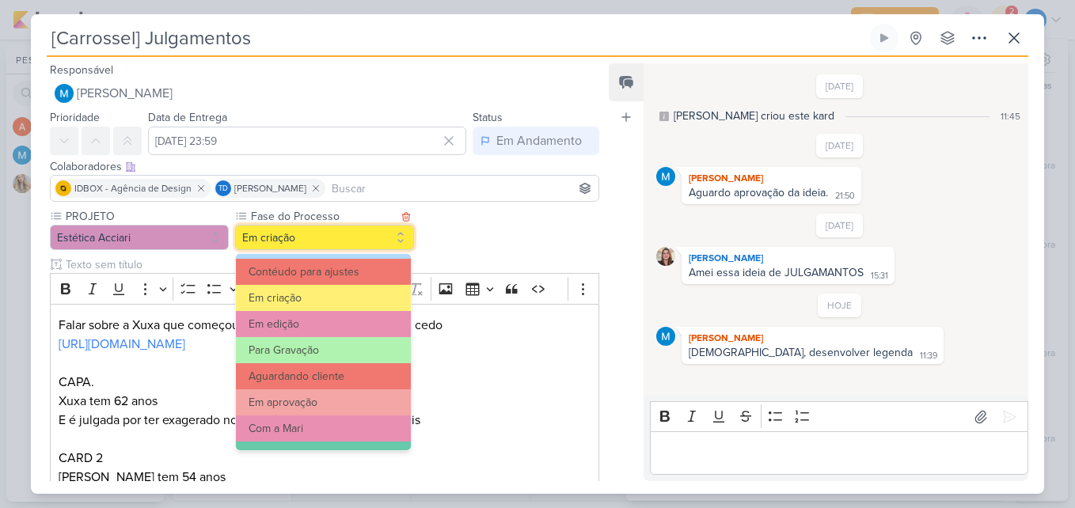
scroll to position [153, 0]
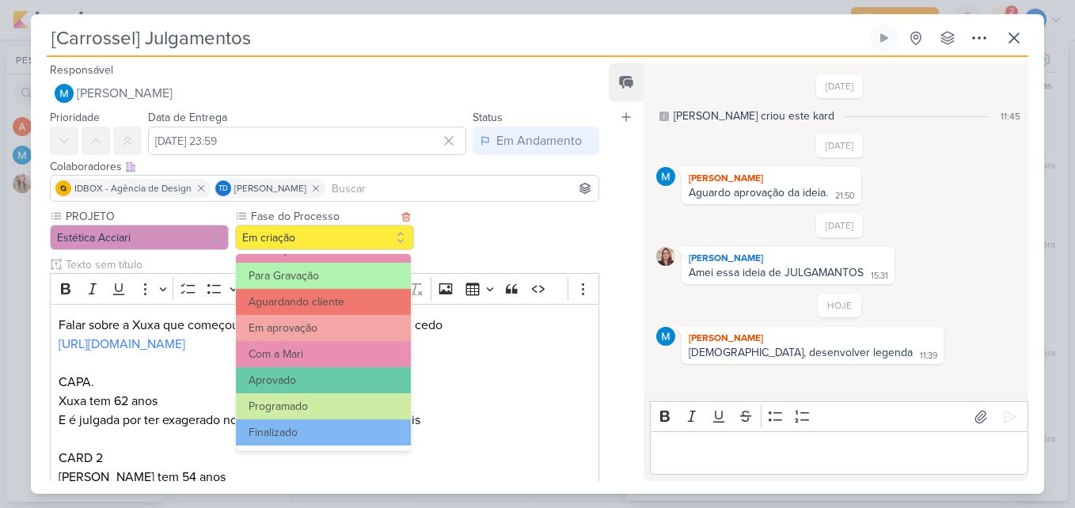
click at [339, 359] on button "Com a Mari" at bounding box center [323, 354] width 175 height 26
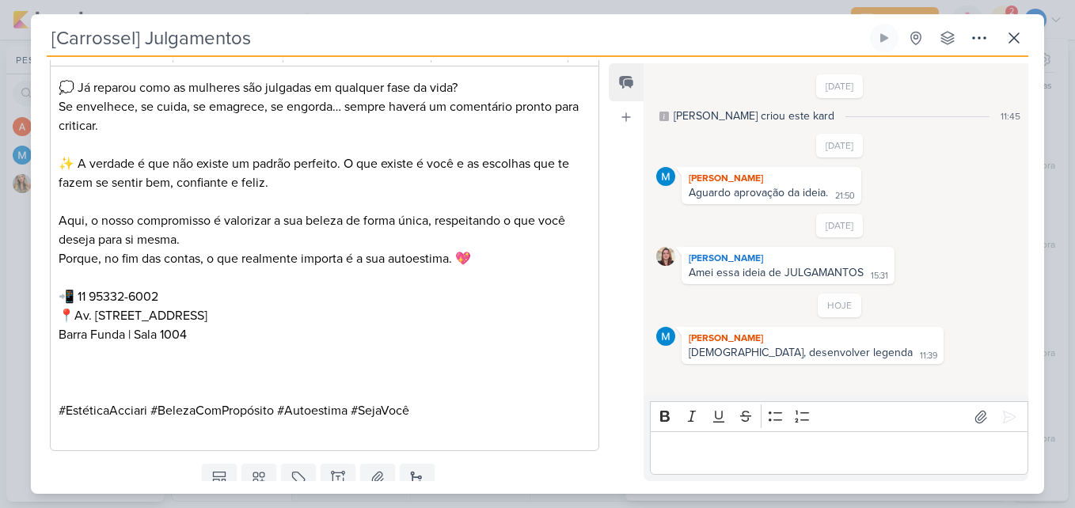
scroll to position [925, 0]
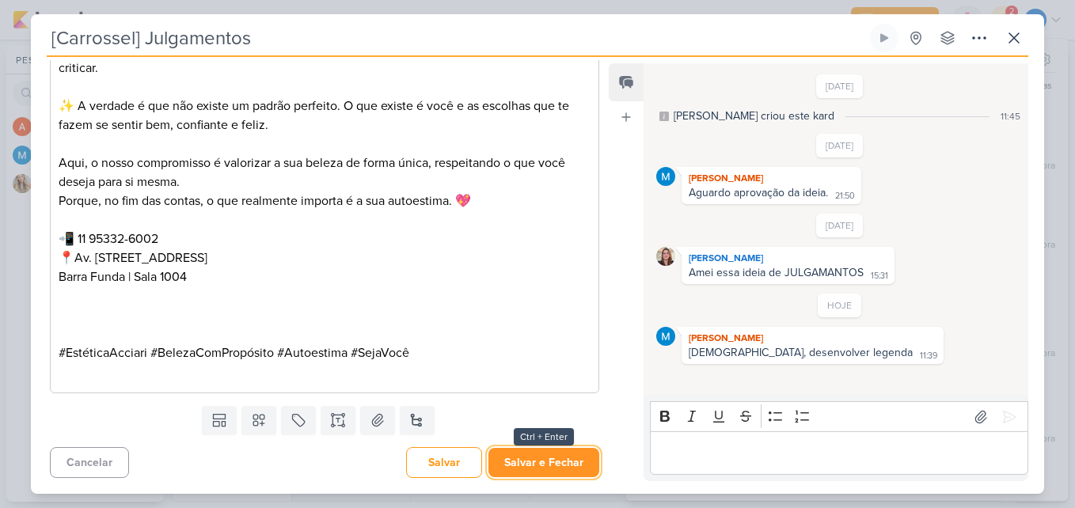
click at [582, 473] on button "Salvar e Fechar" at bounding box center [544, 462] width 111 height 29
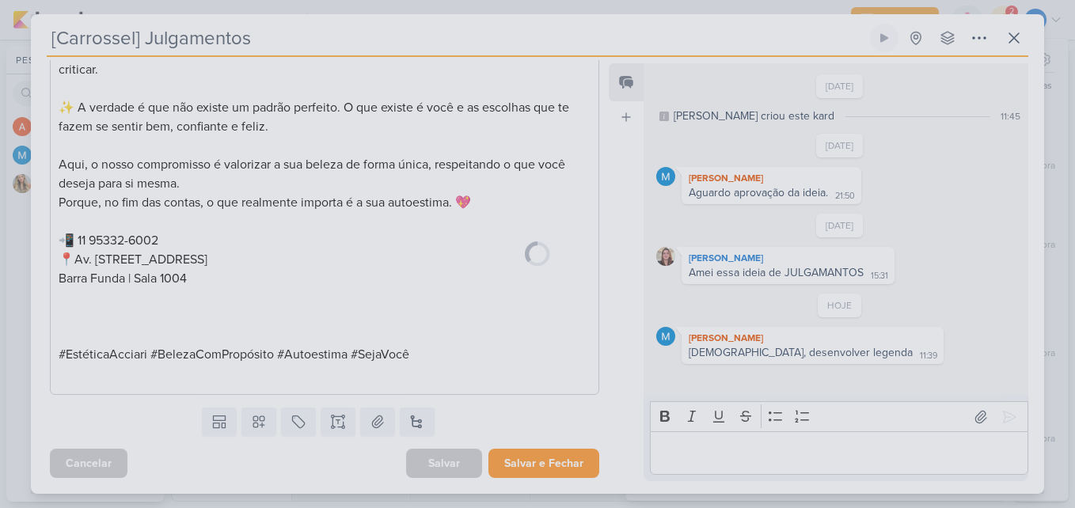
scroll to position [923, 0]
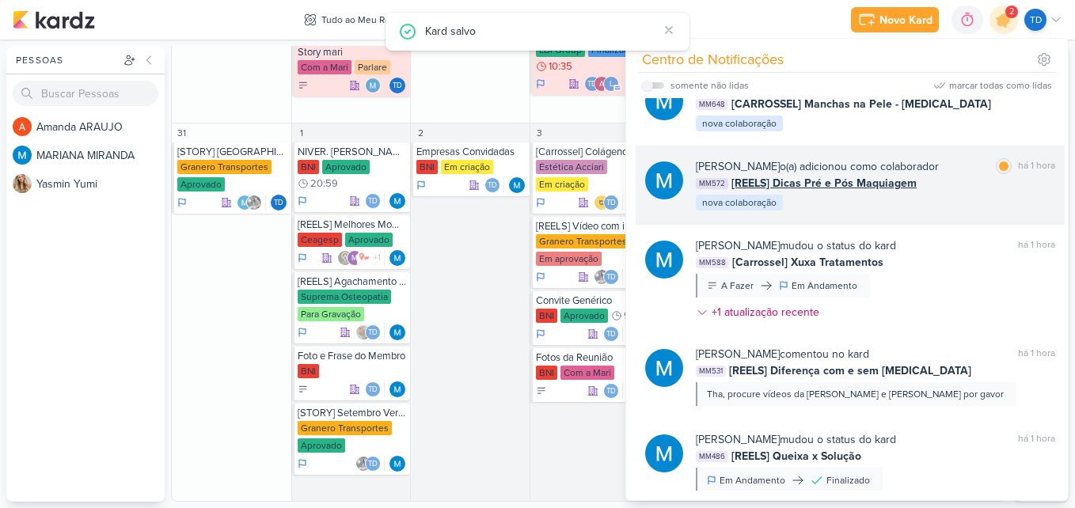
click at [970, 211] on div "MARIANA MIRANDA o(a) adicionou como colaborador marcar como lida há 1 hora MM57…" at bounding box center [875, 185] width 359 height 54
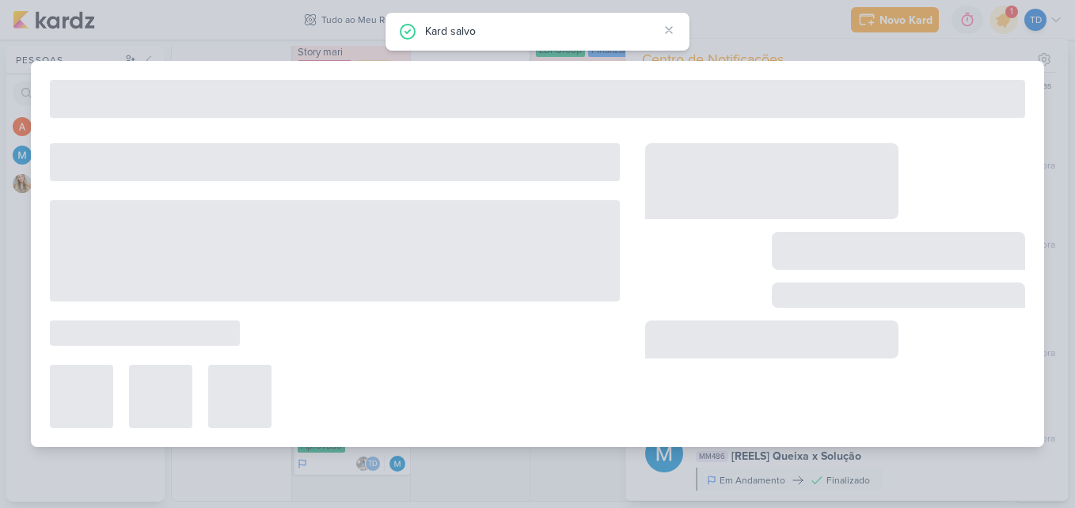
type input "[REELS] Dicas Pré e Pós Maquiagem"
type input "24 de setembro de 2025 às 23:59"
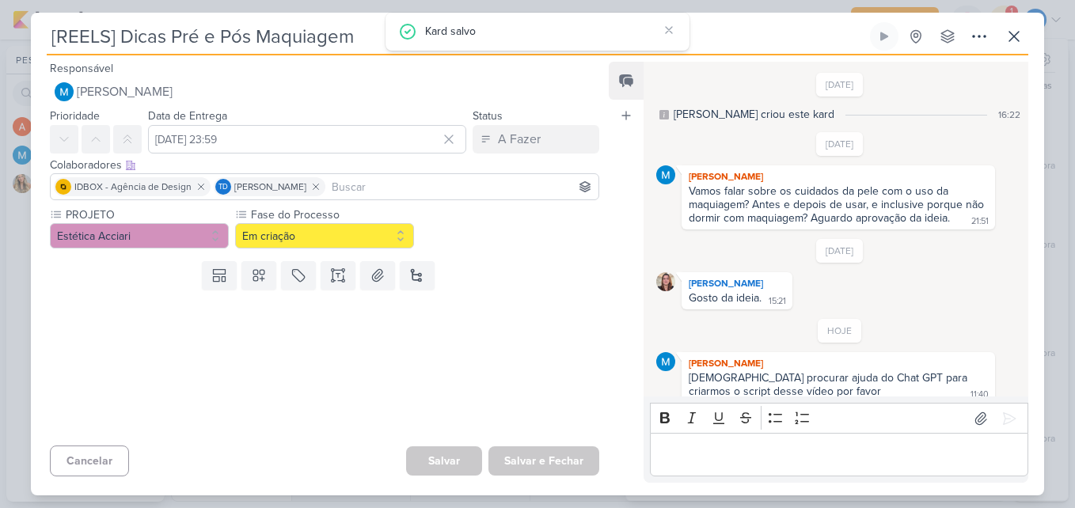
scroll to position [13, 0]
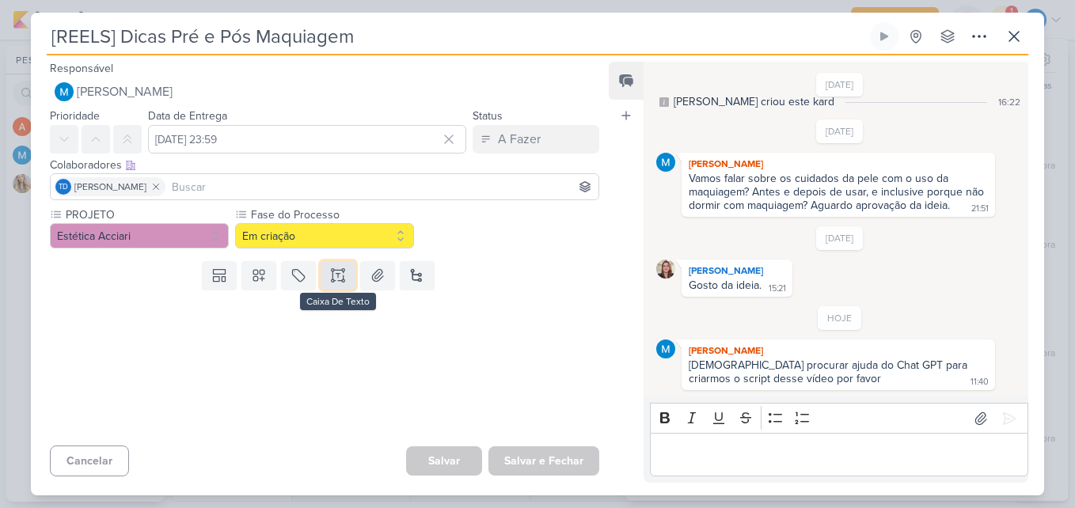
click at [336, 286] on button at bounding box center [338, 275] width 35 height 29
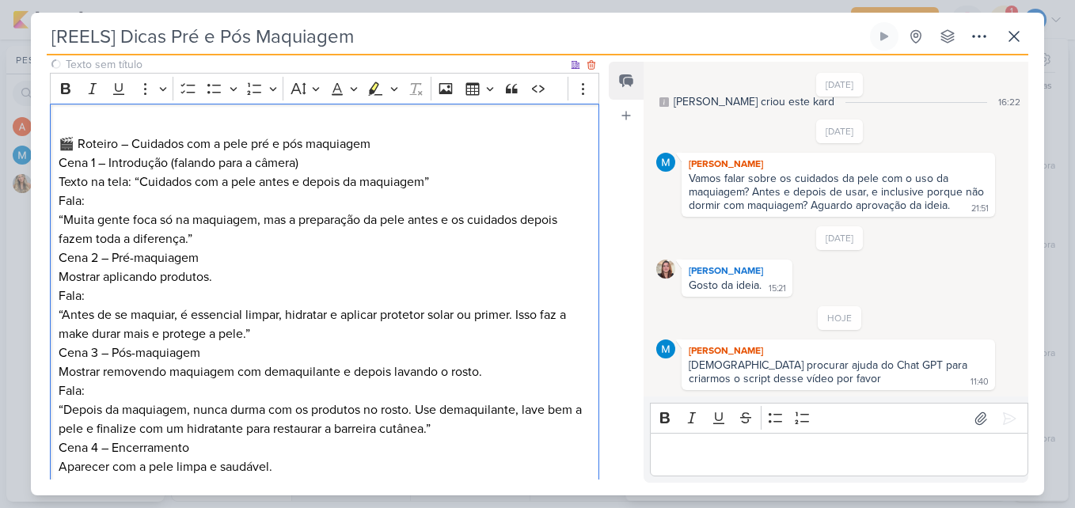
scroll to position [113, 0]
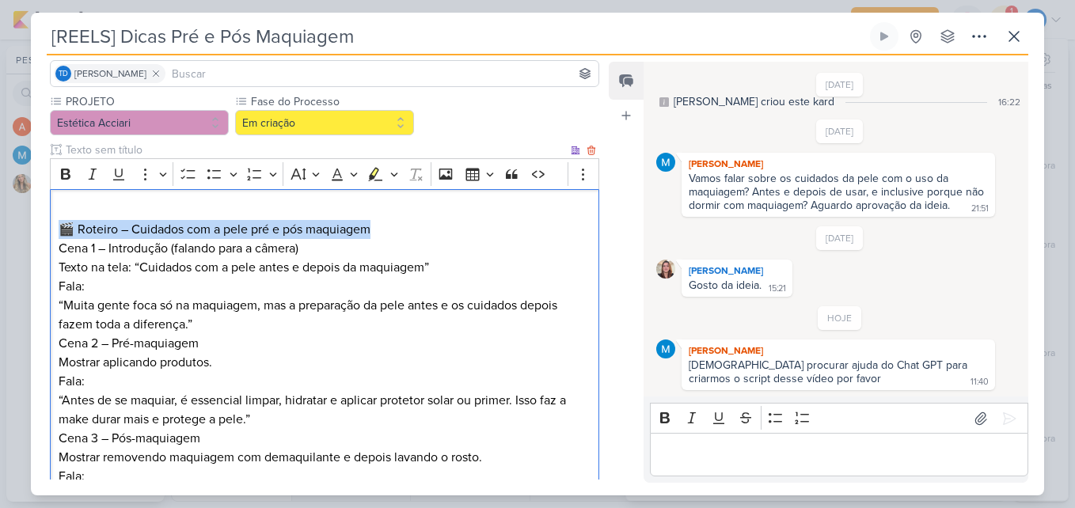
drag, startPoint x: 386, startPoint y: 226, endPoint x: 52, endPoint y: 235, distance: 334.2
click at [52, 235] on div "🎬 Roteiro – Cuidados com a pele pré e pós maquiagem Cena 1 – Introdução (faland…" at bounding box center [324, 420] width 549 height 462
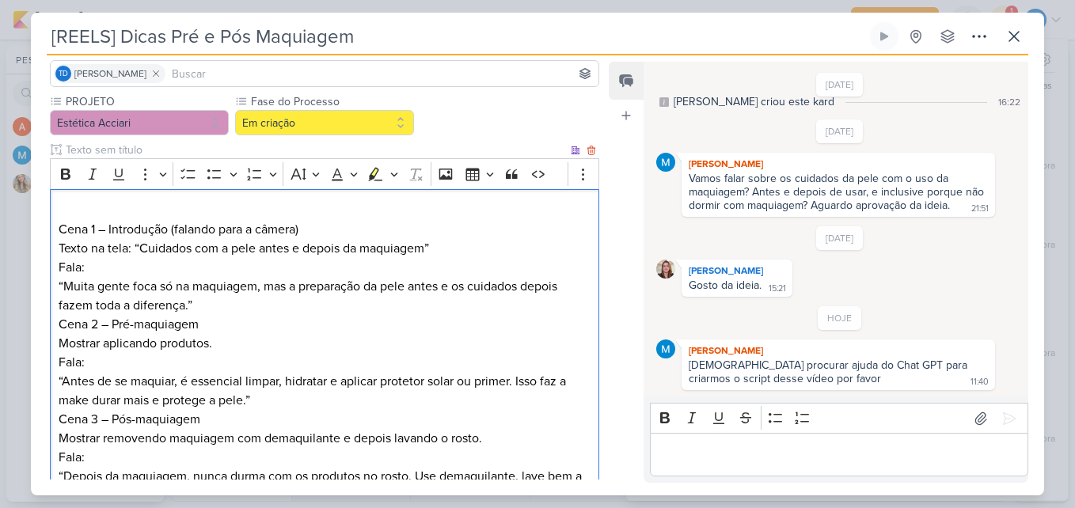
click at [56, 229] on div "Cena 1 – Introdução (falando para a câmera) Texto na tela: “Cuidados com a pele…" at bounding box center [324, 410] width 549 height 443
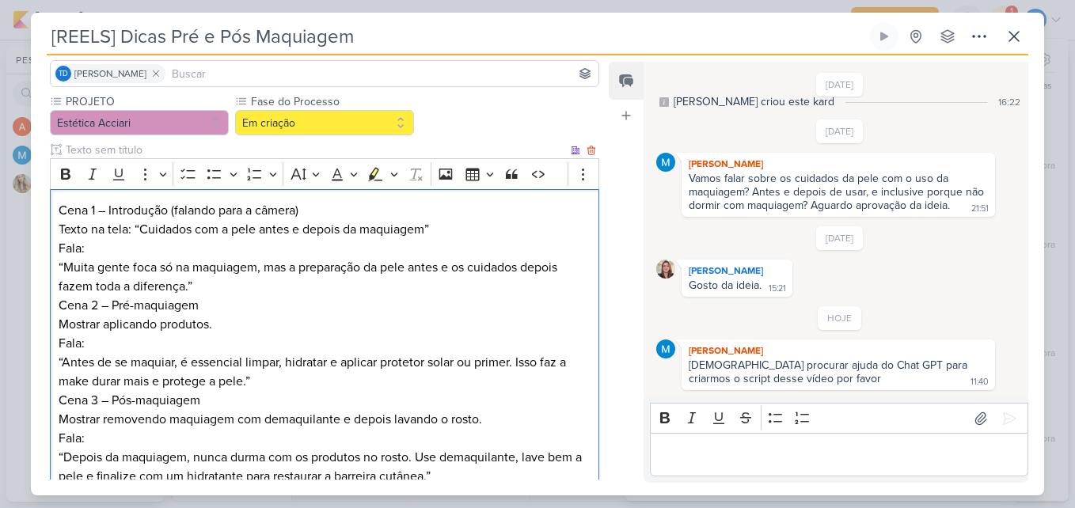
click at [225, 287] on p "Cena 1 – Introdução (falando para a câmera) Texto na tela: “Cuidados com a pele…" at bounding box center [325, 248] width 532 height 95
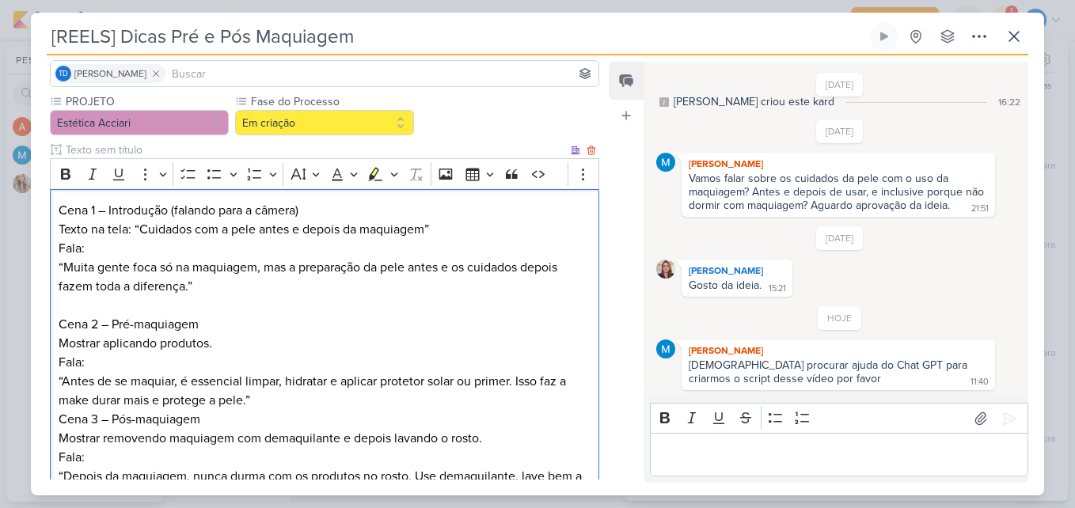
scroll to position [192, 0]
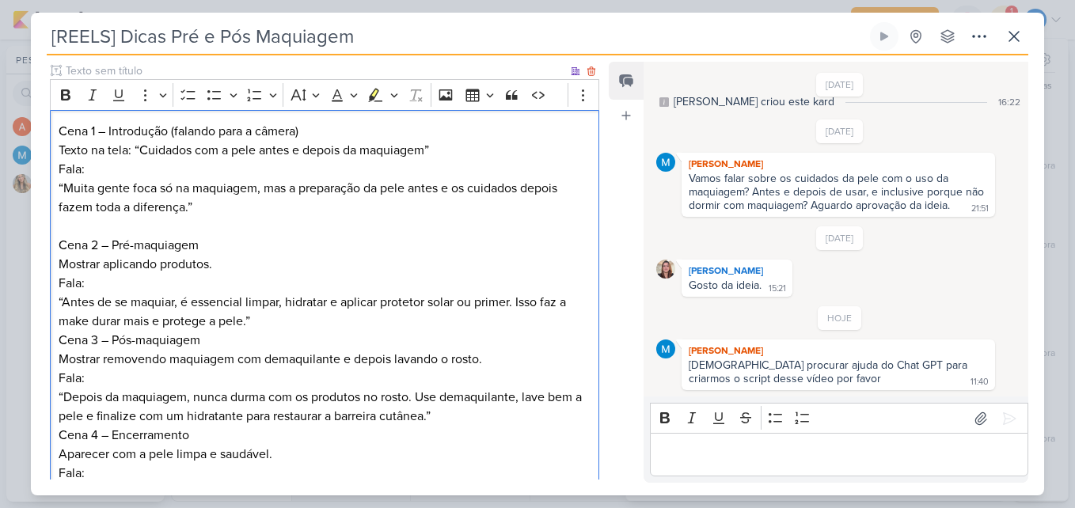
click at [266, 324] on p "Cena 2 – Pré-maquiagem Mostrar aplicando produtos. Fala: “Antes de se maquiar, …" at bounding box center [325, 283] width 532 height 95
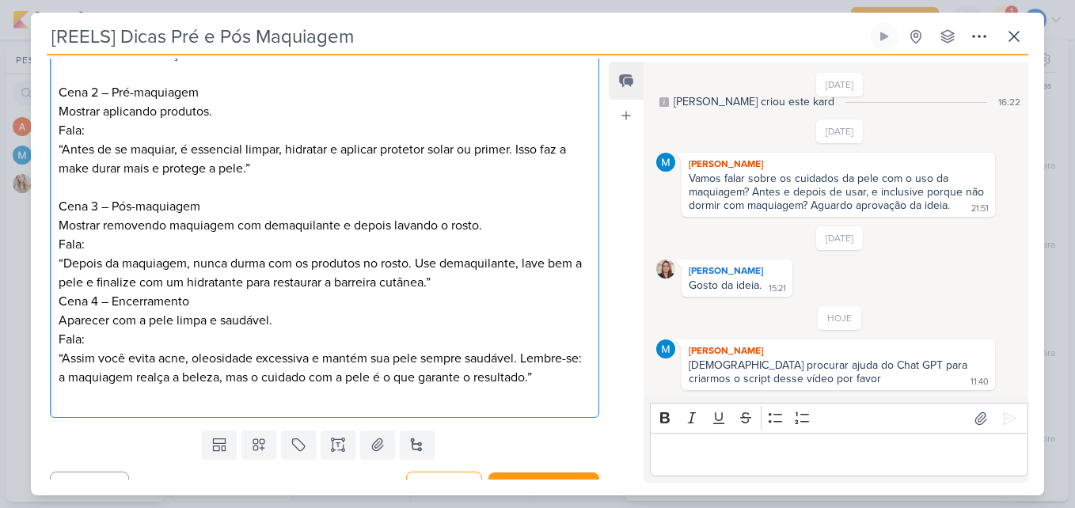
scroll to position [351, 0]
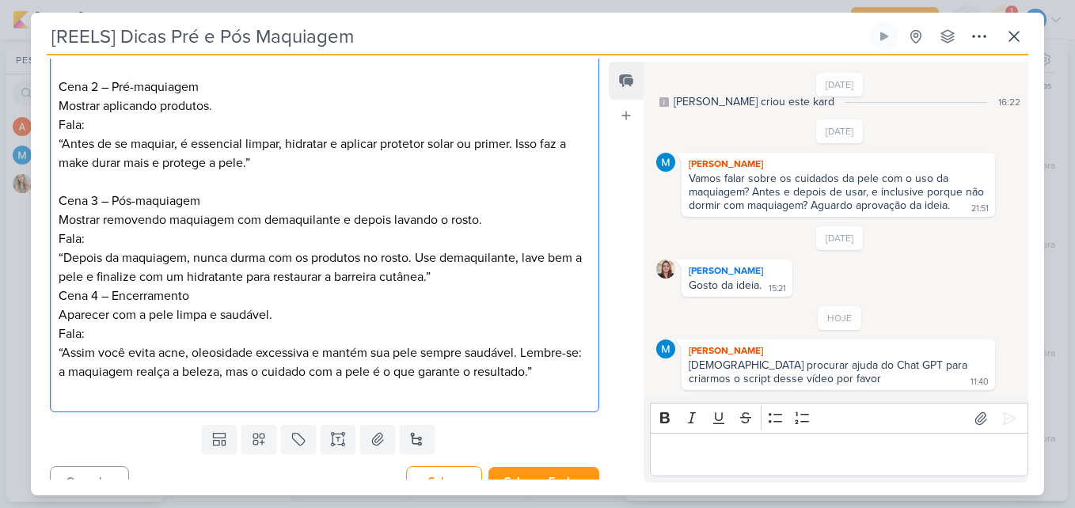
click at [471, 276] on p "Cena 3 – Pós-maquiagem Mostrar removendo maquiagem com demaquilante e depois la…" at bounding box center [325, 239] width 532 height 95
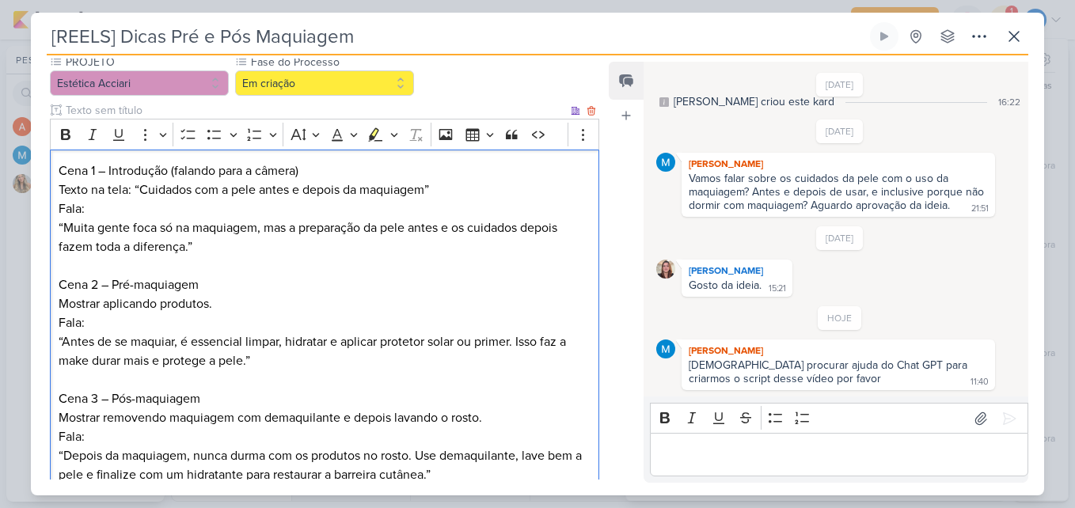
scroll to position [113, 0]
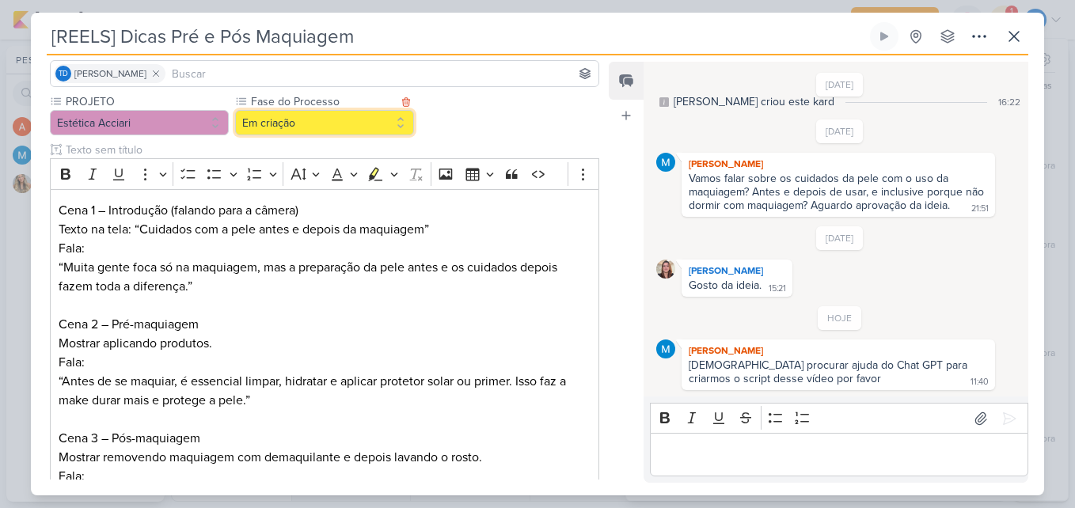
click at [379, 127] on button "Em criação" at bounding box center [324, 122] width 179 height 25
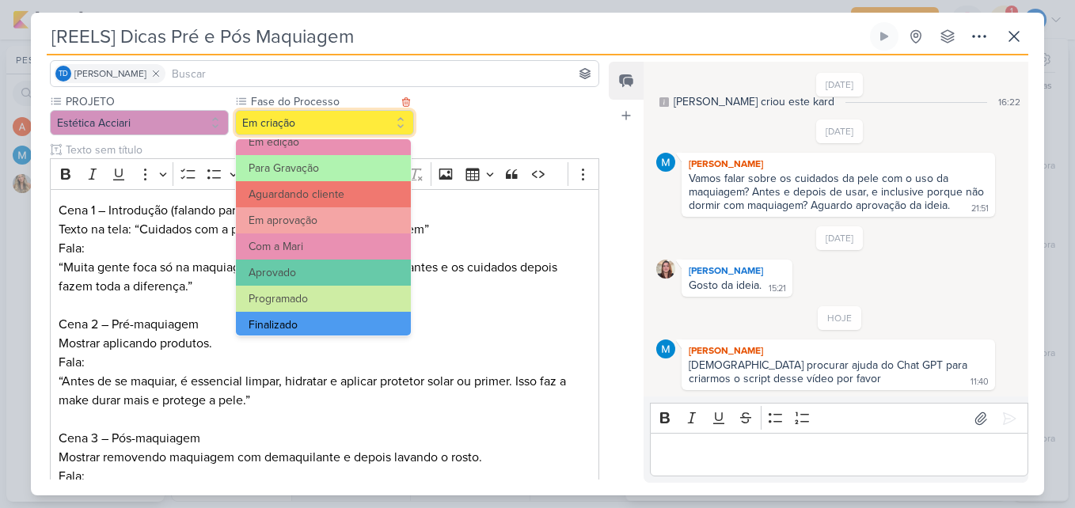
scroll to position [153, 0]
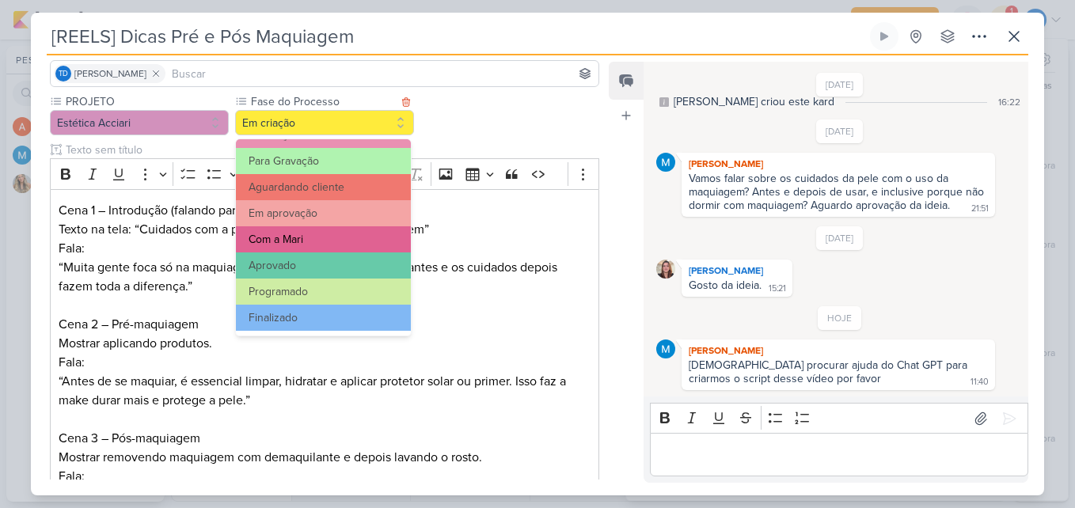
click at [346, 238] on button "Com a Mari" at bounding box center [323, 239] width 175 height 26
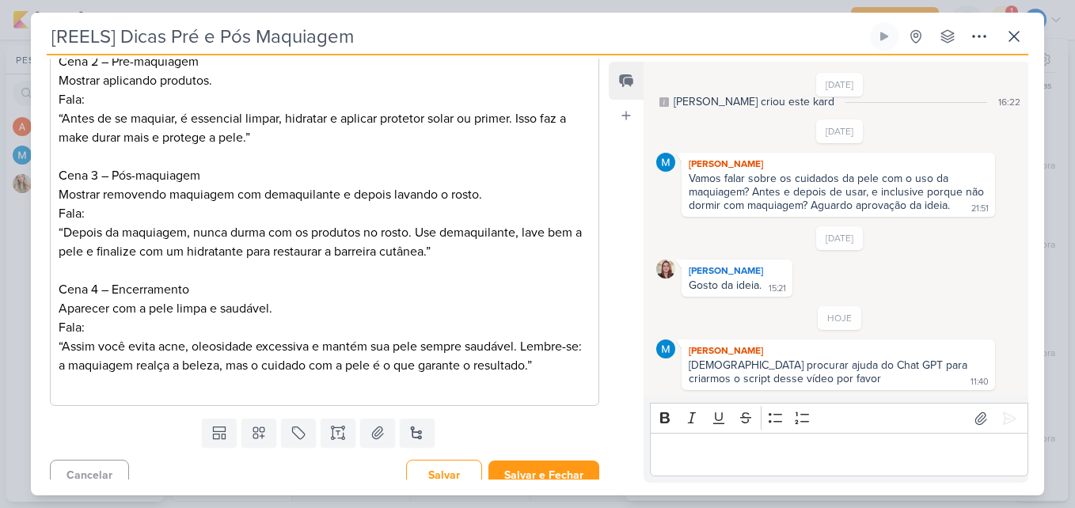
scroll to position [390, 0]
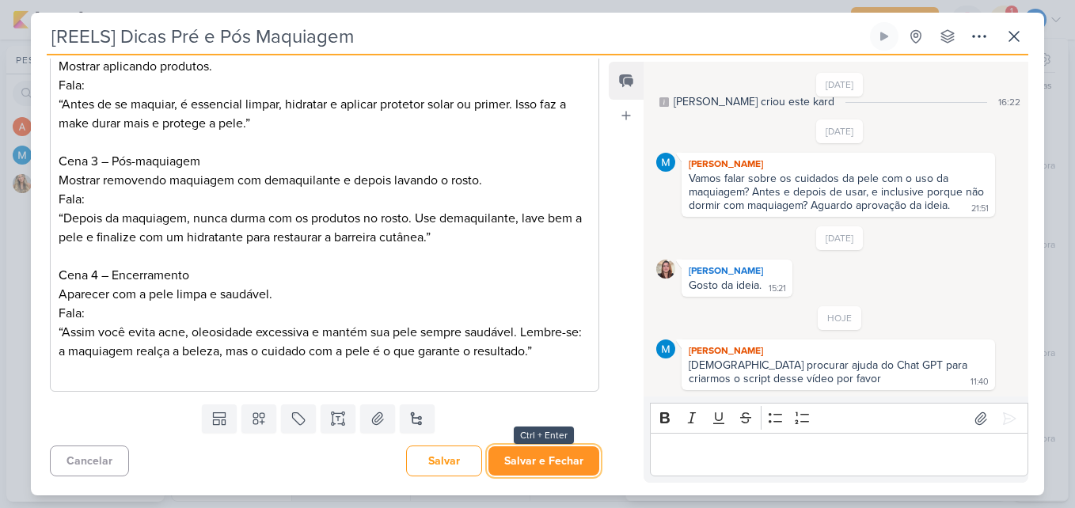
click at [534, 456] on button "Salvar e Fechar" at bounding box center [544, 461] width 111 height 29
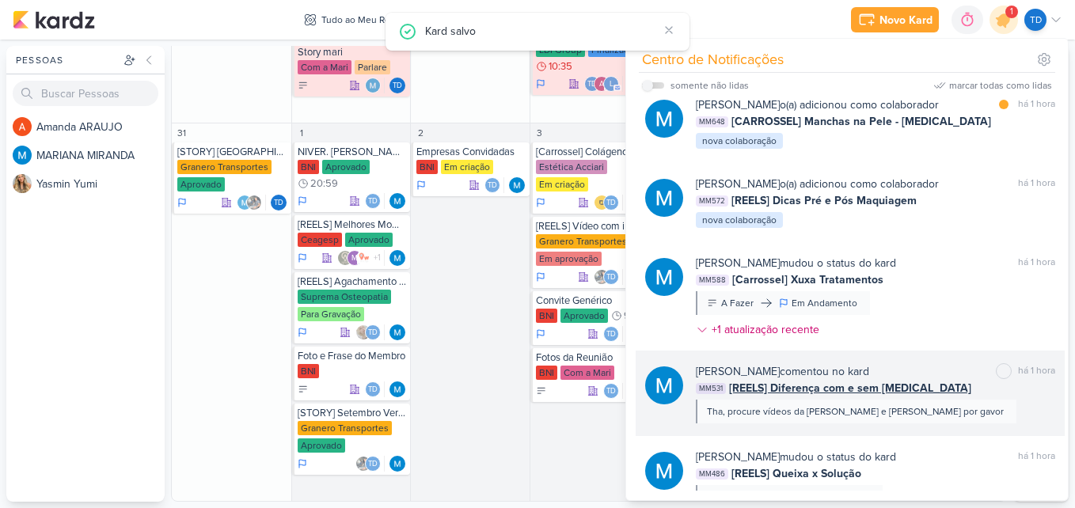
scroll to position [0, 0]
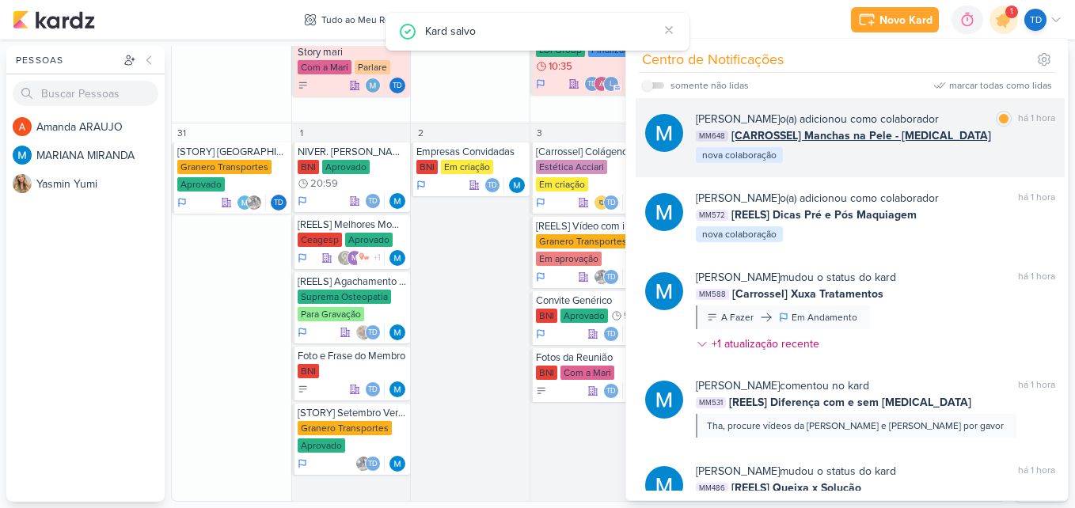
click at [943, 158] on div "MARIANA MIRANDA o(a) adicionou como colaborador marcar como lida há 1 hora MM64…" at bounding box center [875, 138] width 359 height 54
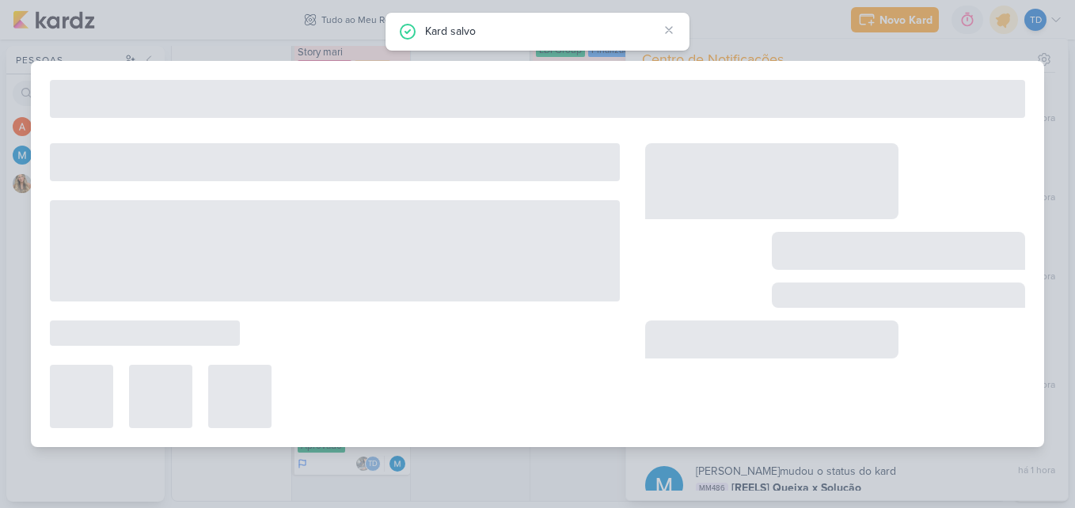
type input "[CARROSSEL] Manchas na Pele - [MEDICAL_DATA]"
type input "1 de outubro de 2025 às 23:59"
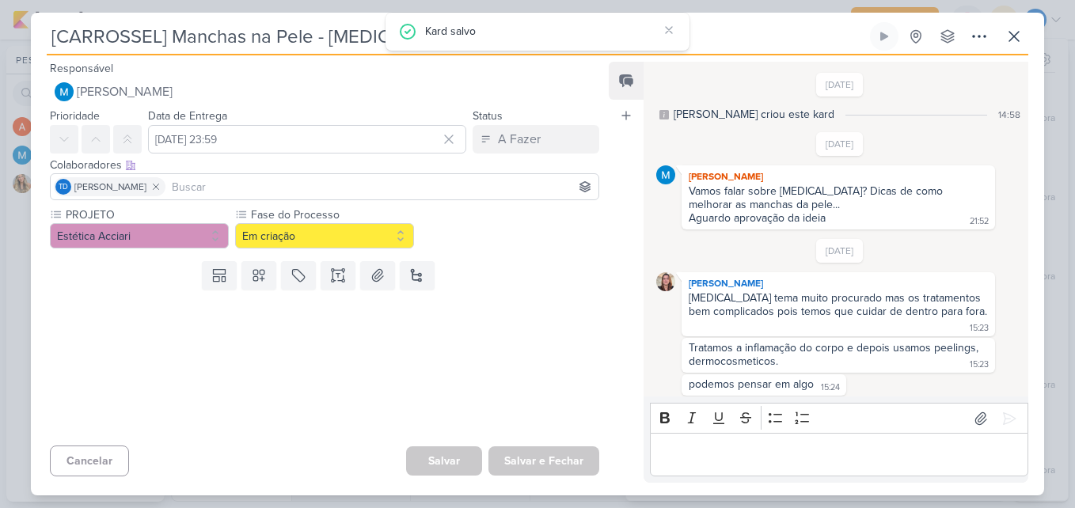
scroll to position [126, 0]
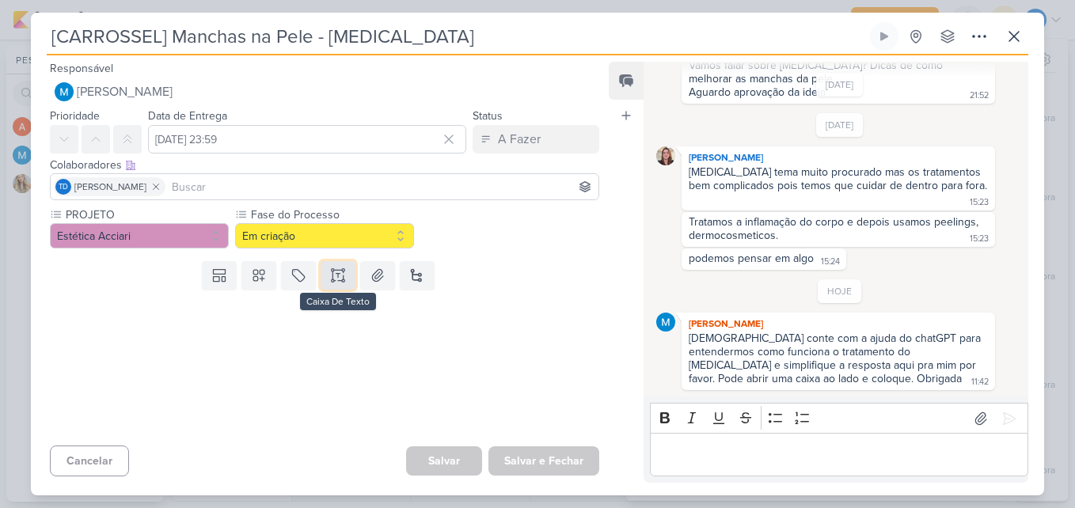
click at [334, 275] on icon at bounding box center [338, 276] width 16 height 16
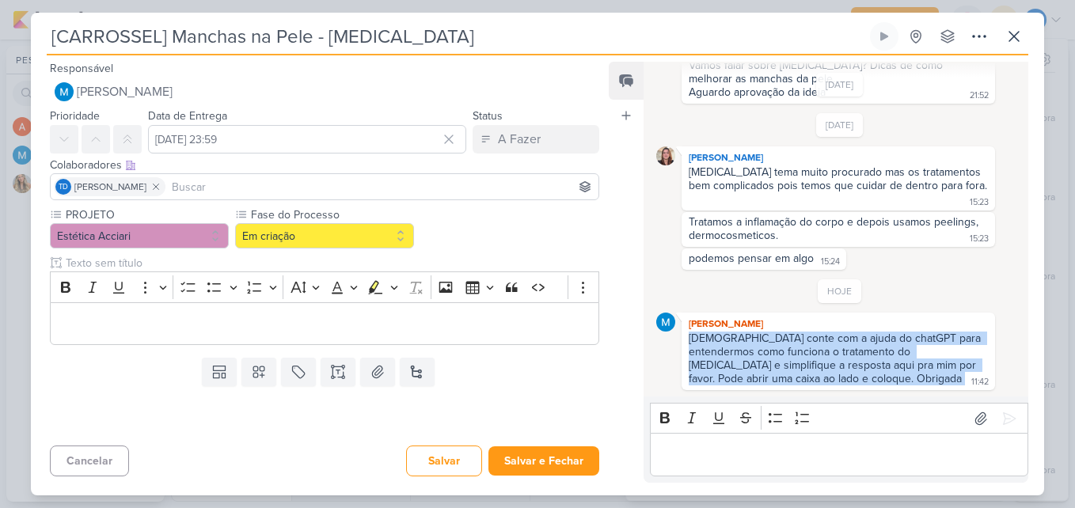
drag, startPoint x: 689, startPoint y: 338, endPoint x: 887, endPoint y: 381, distance: 202.5
click at [887, 381] on div "Thais conte com a ajuda do chatGPT para entendermos como funciona o tratamento …" at bounding box center [838, 359] width 307 height 55
copy div "Thais conte com a ajuda do chatGPT para entendermos como funciona o tratamento …"
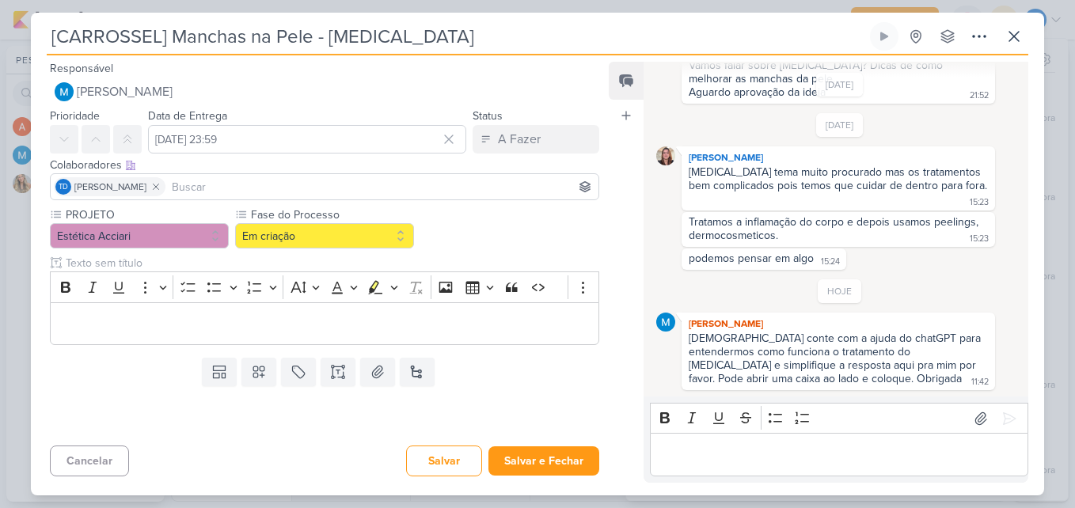
click at [862, 388] on div "MARIANA MIRANDA Thais conte com a ajuda do chatGPT para entendermos como funcio…" at bounding box center [839, 352] width 314 height 78
click at [329, 325] on p "Editor editing area: main" at bounding box center [325, 323] width 532 height 19
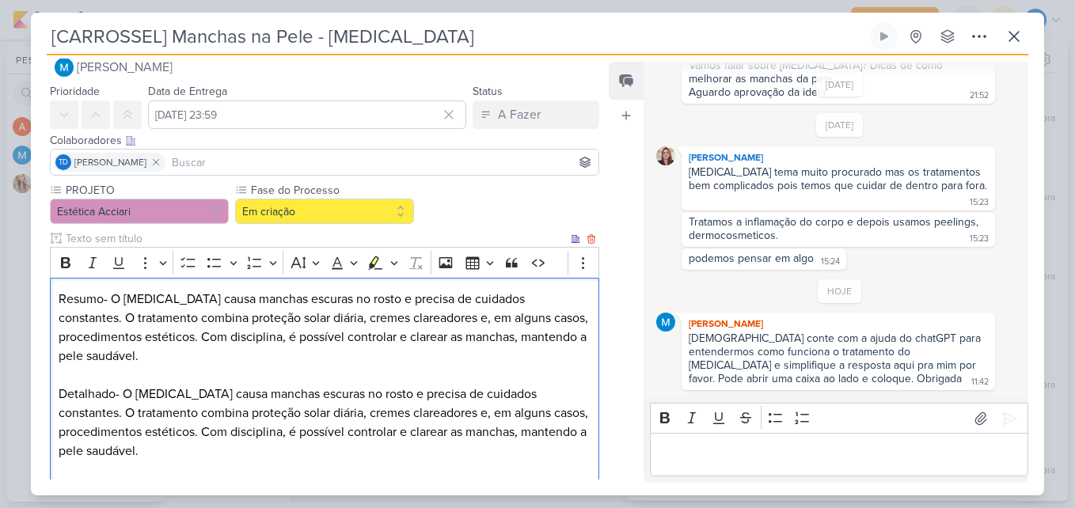
scroll to position [104, 0]
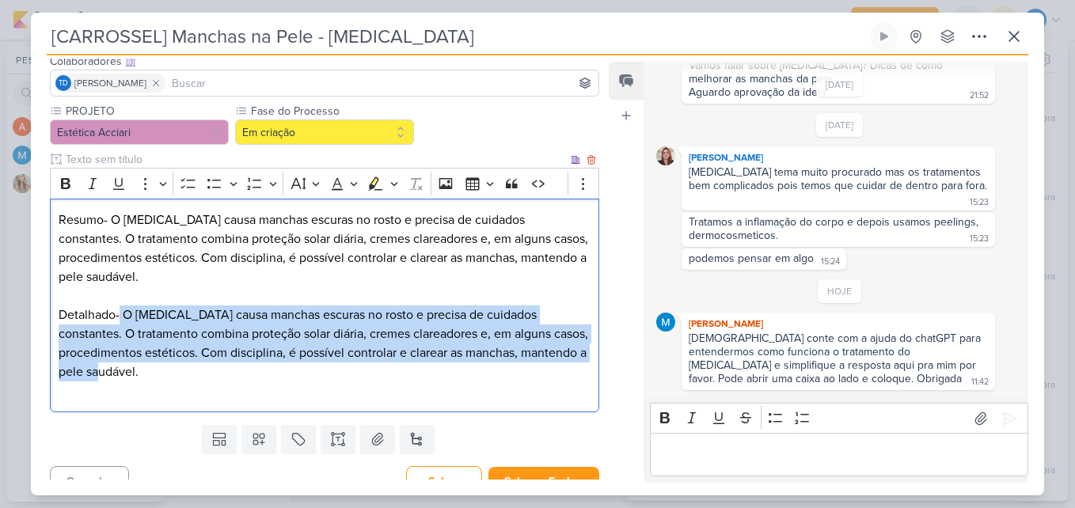
drag, startPoint x: 158, startPoint y: 378, endPoint x: 120, endPoint y: 314, distance: 74.5
click at [120, 314] on p "Detalhado- O melasma causa manchas escuras no rosto e precisa de cuidados const…" at bounding box center [325, 353] width 532 height 95
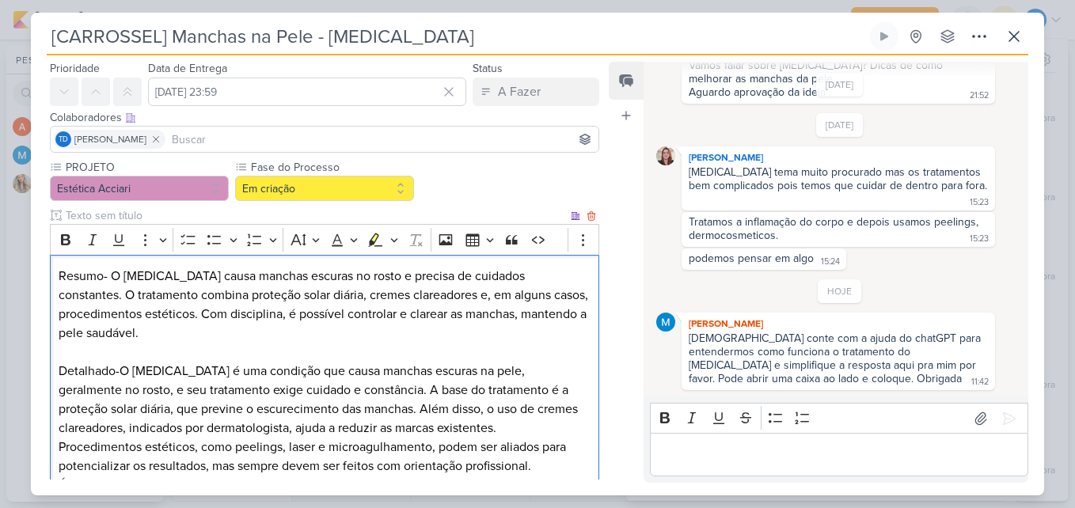
scroll to position [39, 0]
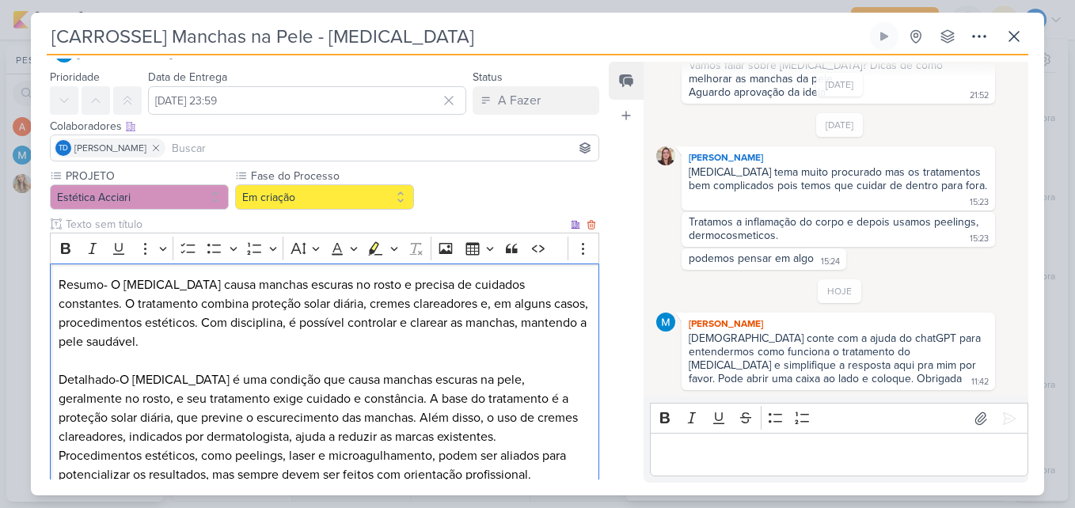
click at [108, 284] on p "Resumo- O melasma causa manchas escuras no rosto e precisa de cuidados constant…" at bounding box center [325, 323] width 532 height 95
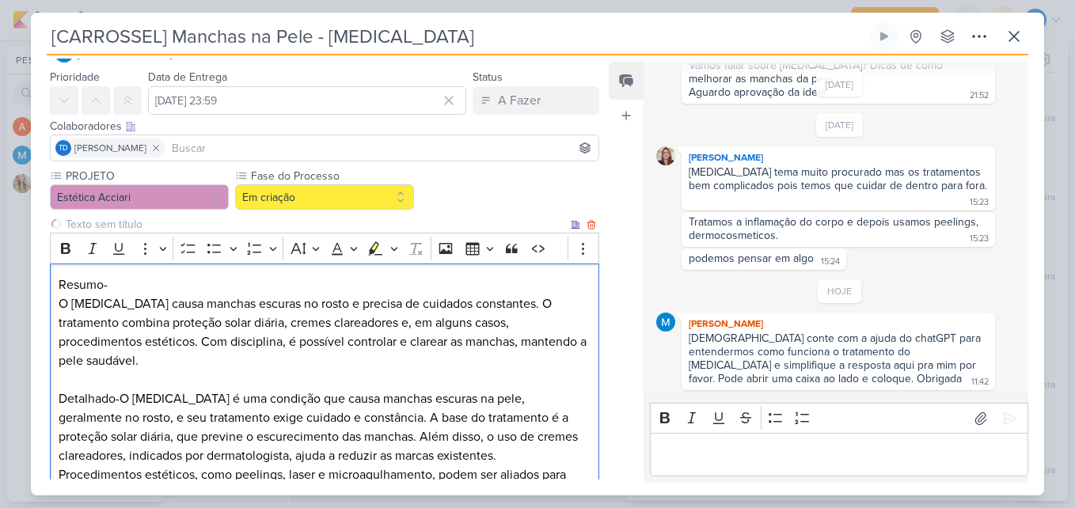
scroll to position [197, 0]
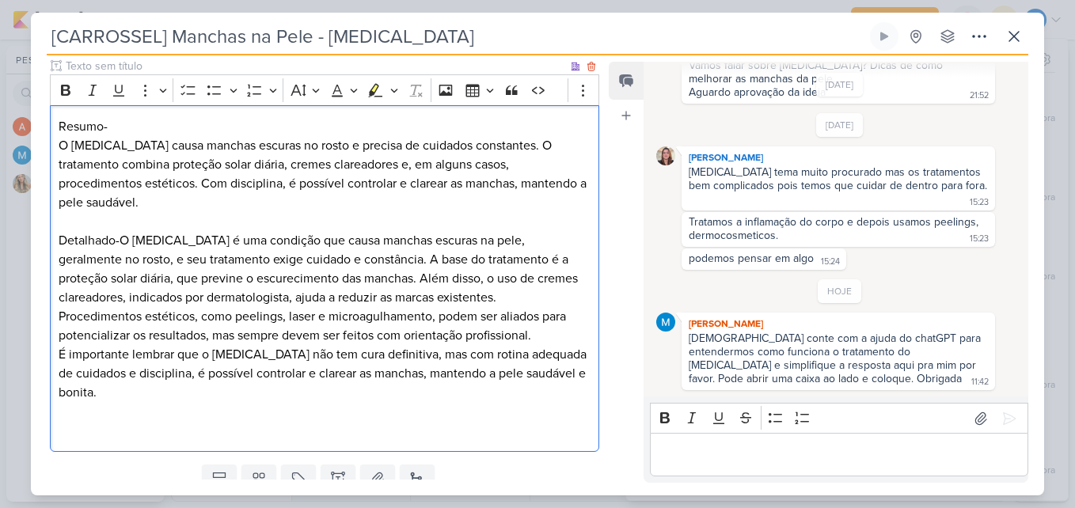
drag, startPoint x: 117, startPoint y: 239, endPoint x: 127, endPoint y: 243, distance: 11.0
click at [118, 239] on p "Detalhado-O melasma é uma condição que causa manchas escuras na pele, geralment…" at bounding box center [325, 269] width 532 height 76
click at [118, 242] on p "Detalhado-O melasma é uma condição que causa manchas escuras na pele, geralment…" at bounding box center [325, 269] width 532 height 76
click at [120, 238] on p "Detalhado-O melasma é uma condição que causa manchas escuras na pele, geralment…" at bounding box center [325, 269] width 532 height 76
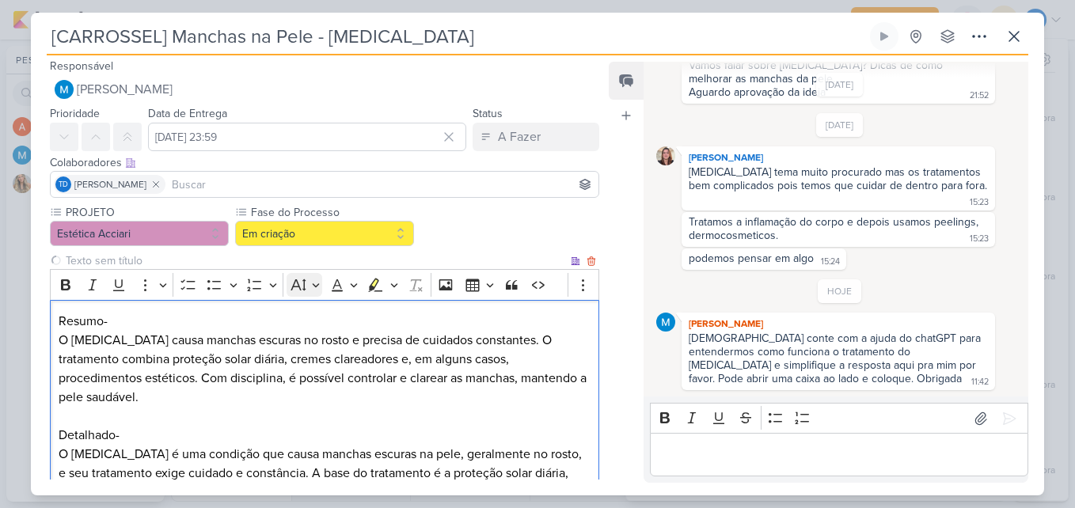
scroll to position [0, 0]
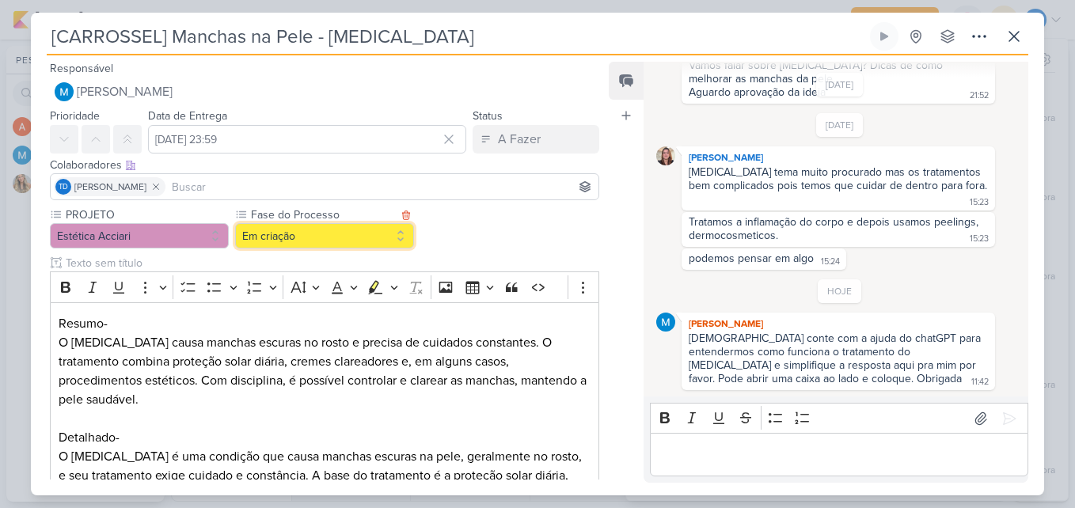
click at [349, 245] on button "Em criação" at bounding box center [324, 235] width 179 height 25
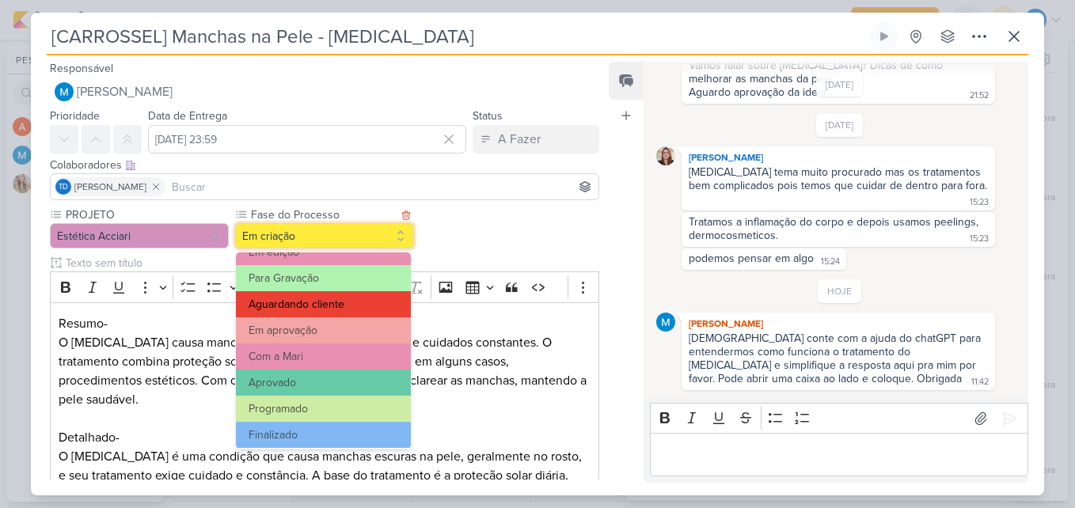
scroll to position [153, 0]
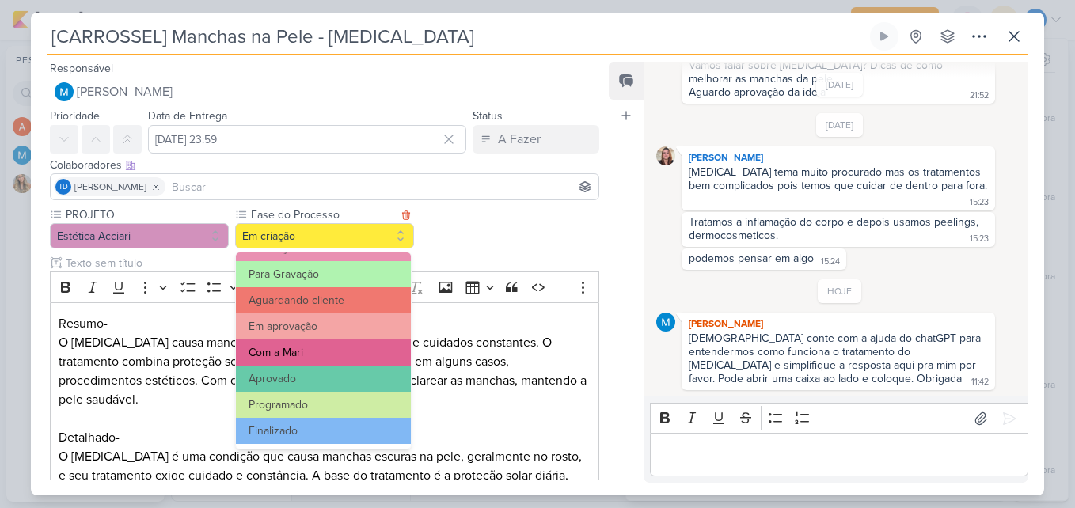
click at [329, 353] on button "Com a Mari" at bounding box center [323, 353] width 175 height 26
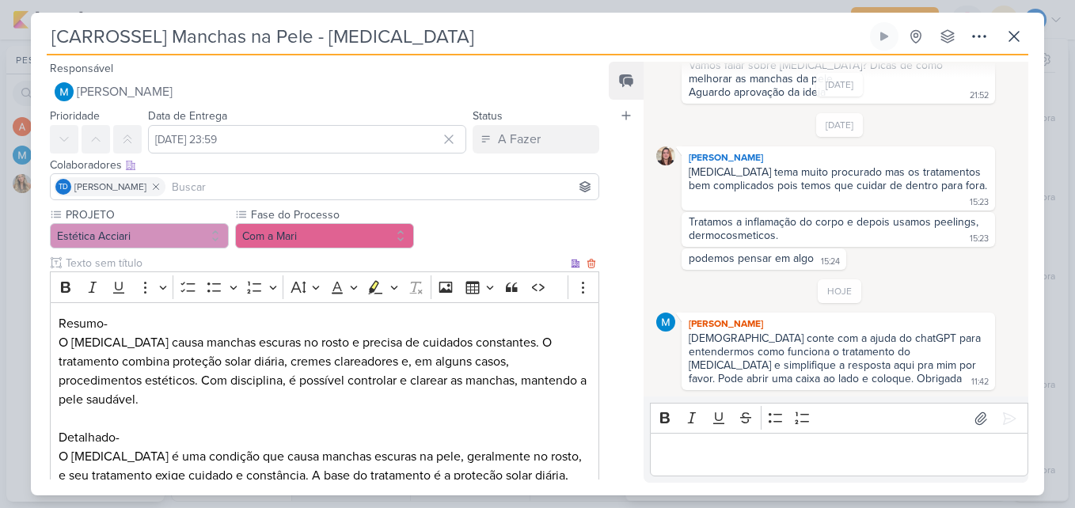
scroll to position [276, 0]
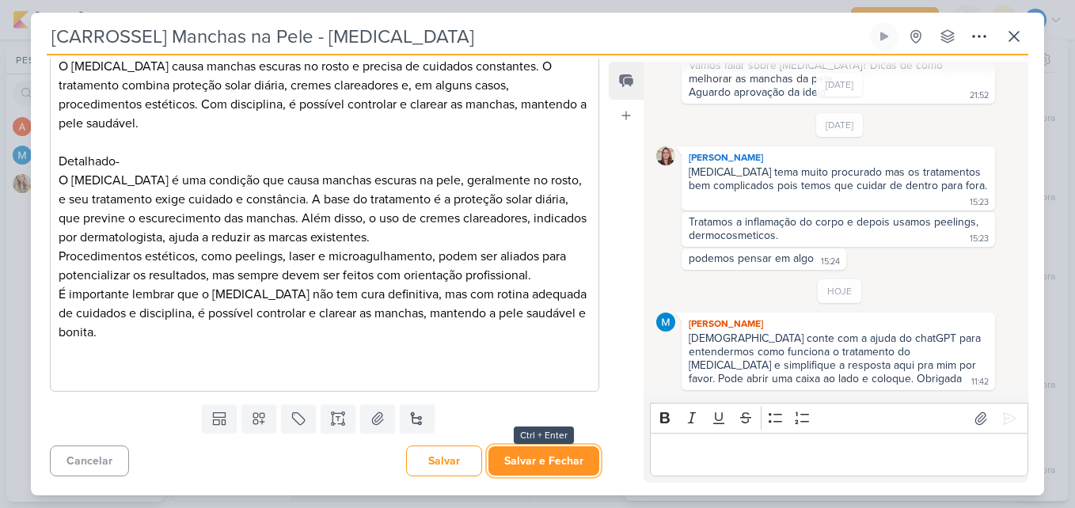
click at [562, 452] on button "Salvar e Fechar" at bounding box center [544, 461] width 111 height 29
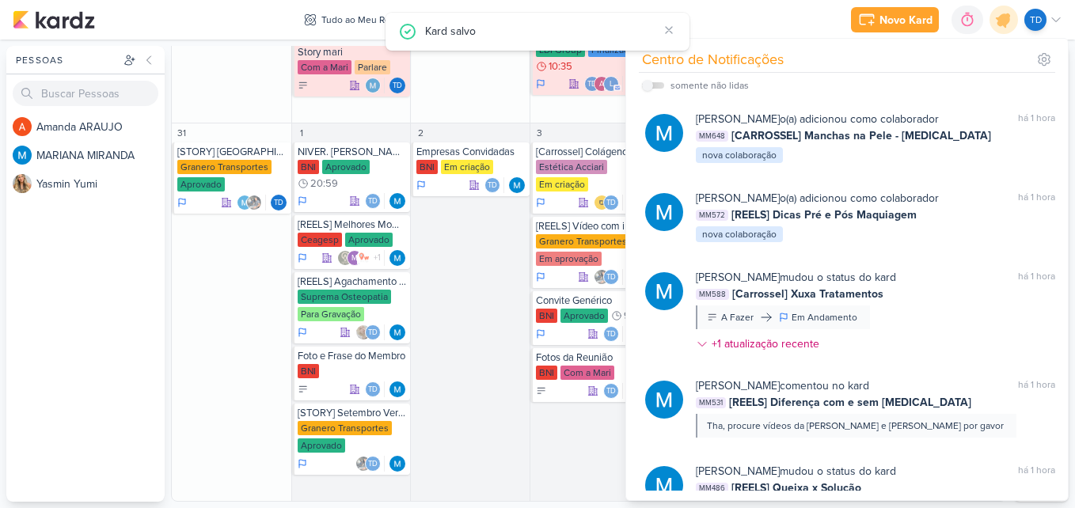
scroll to position [0, 0]
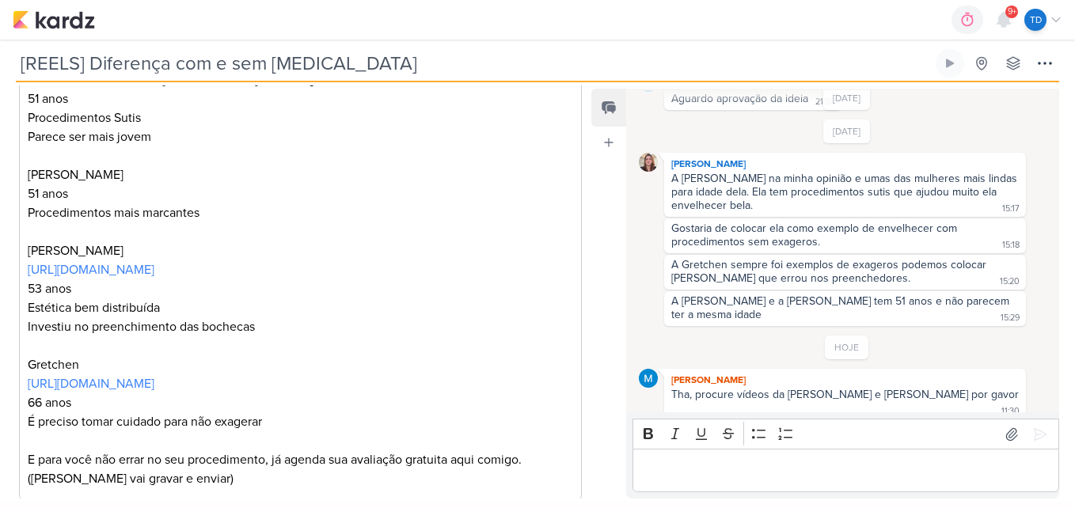
scroll to position [491, 0]
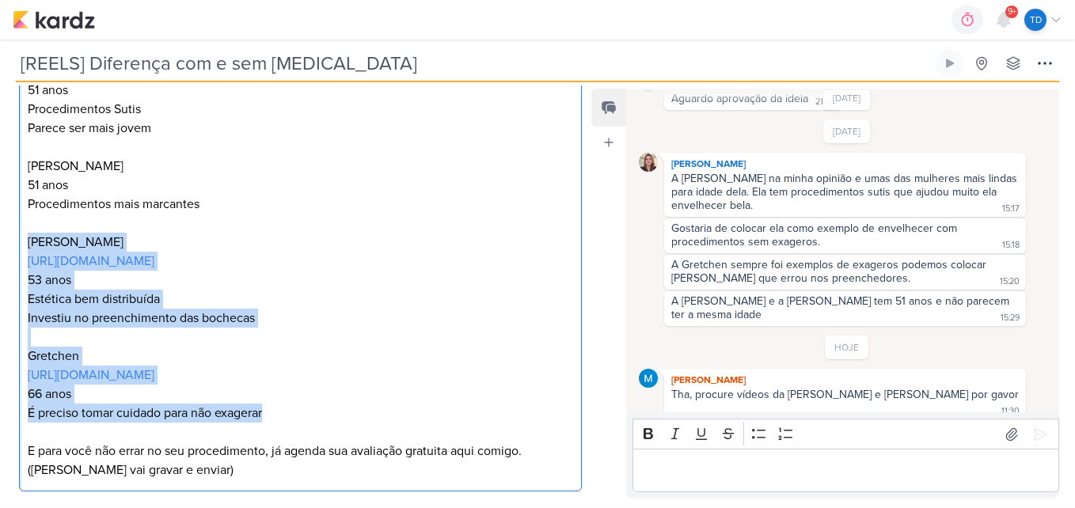
drag, startPoint x: 21, startPoint y: 241, endPoint x: 276, endPoint y: 418, distance: 309.5
click at [274, 418] on div "Vamos colocar vídeo da Angélica com a legenda: 51 anos Procedimentos Sutis Pare…" at bounding box center [300, 270] width 563 height 443
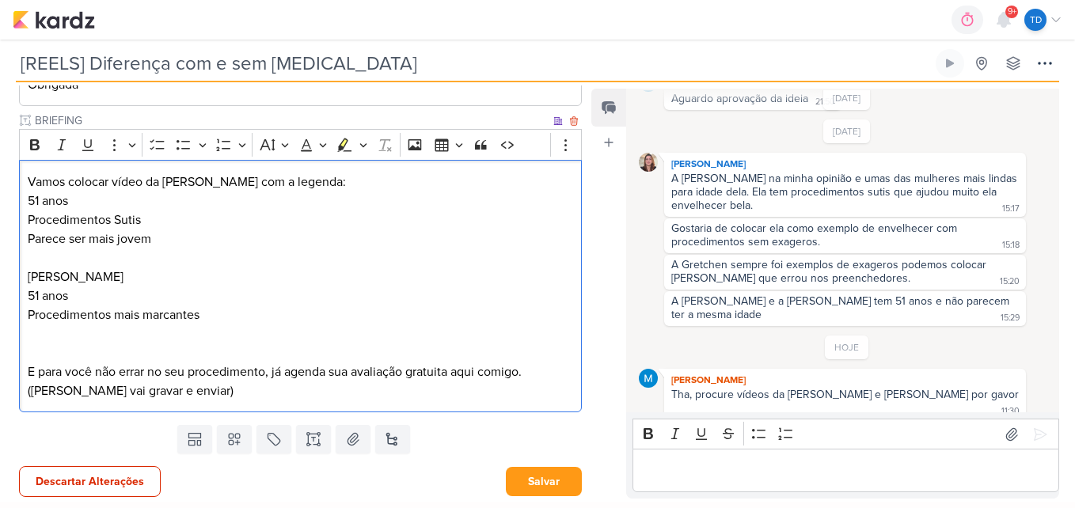
scroll to position [382, 0]
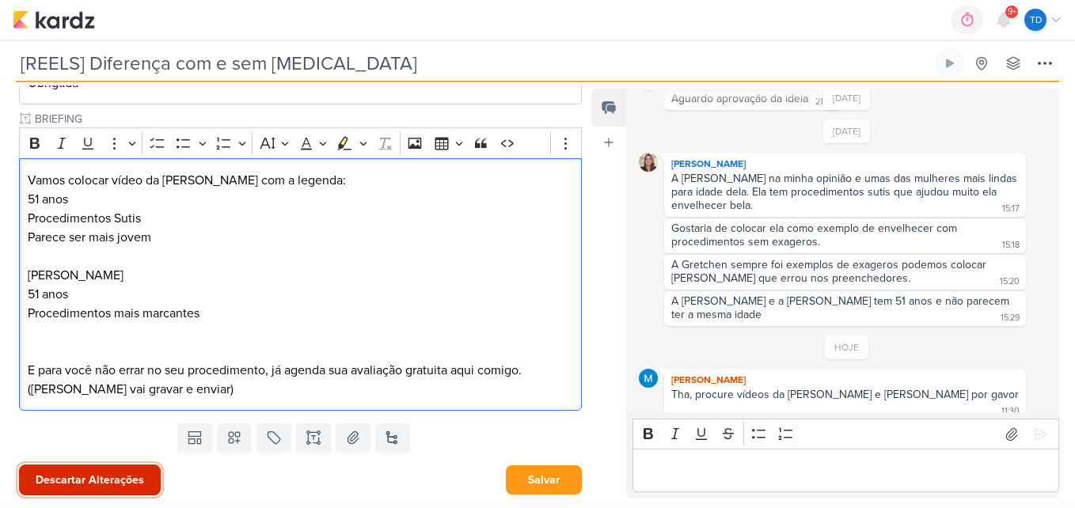
click at [121, 472] on button "Descartar Alterações" at bounding box center [90, 480] width 142 height 31
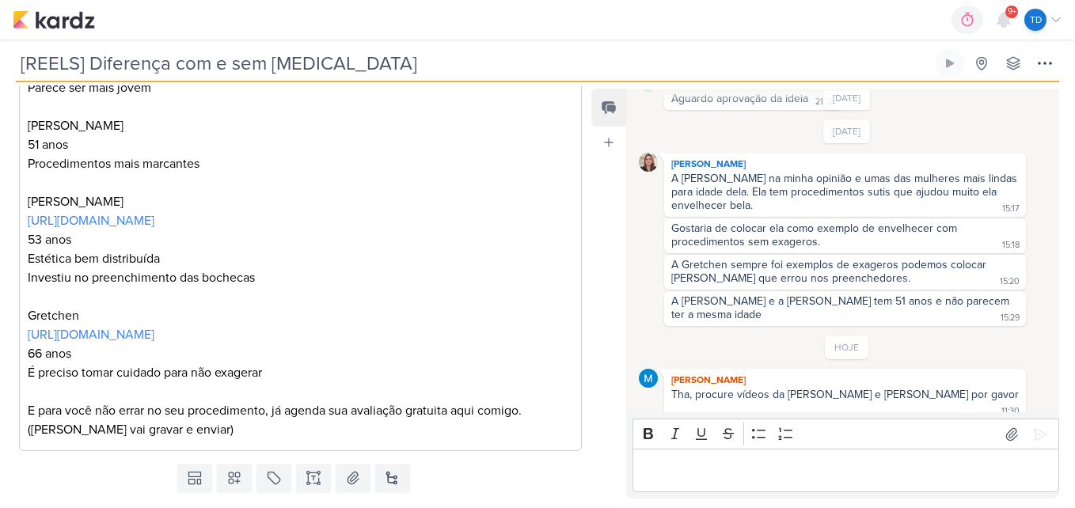
scroll to position [540, 0]
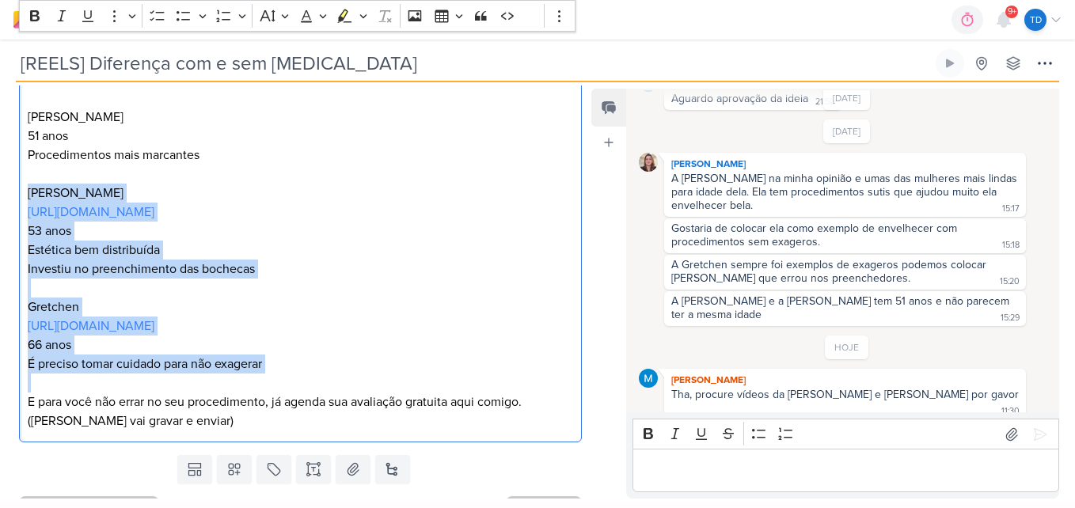
drag, startPoint x: 25, startPoint y: 184, endPoint x: 259, endPoint y: 387, distance: 309.3
click at [259, 387] on div "Vamos colocar vídeo da Angélica com a legenda: 51 anos Procedimentos Sutis Pare…" at bounding box center [300, 221] width 563 height 443
copy div "Ivete Sangalo https://vm.tiktok.com/ZMSTg2fCo/ 53 anos Estética bem distribuída…"
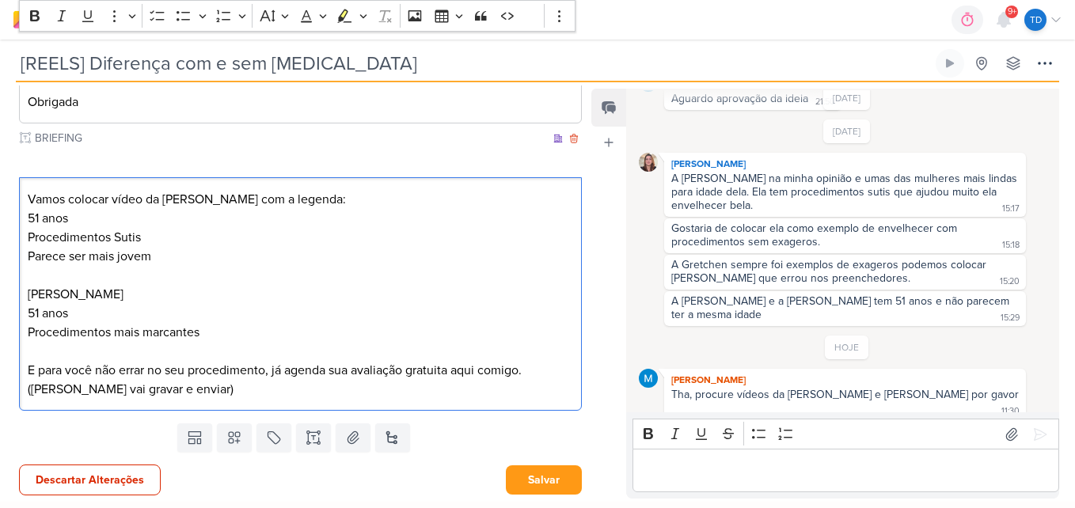
scroll to position [363, 0]
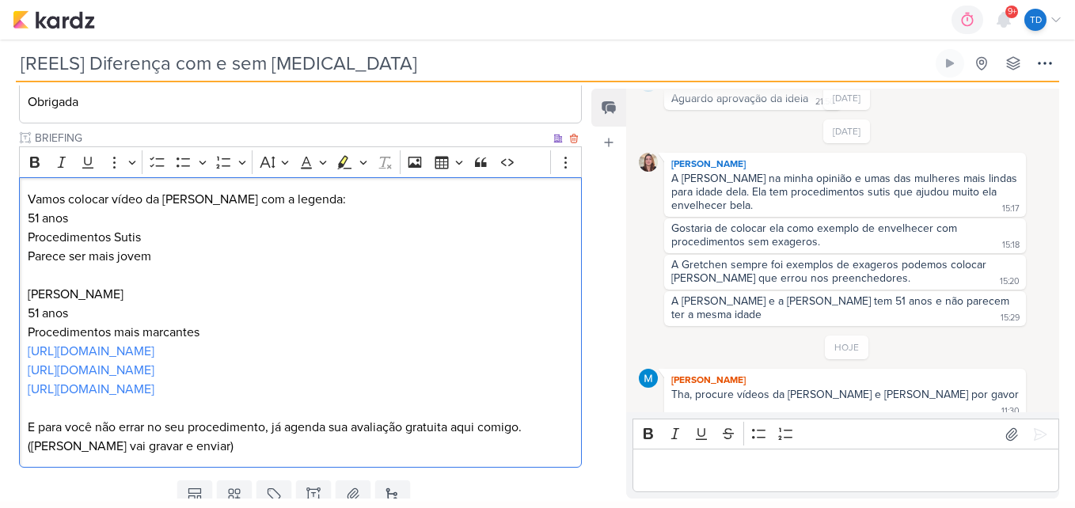
click at [187, 252] on p "Parece ser mais jovem" at bounding box center [301, 256] width 546 height 19
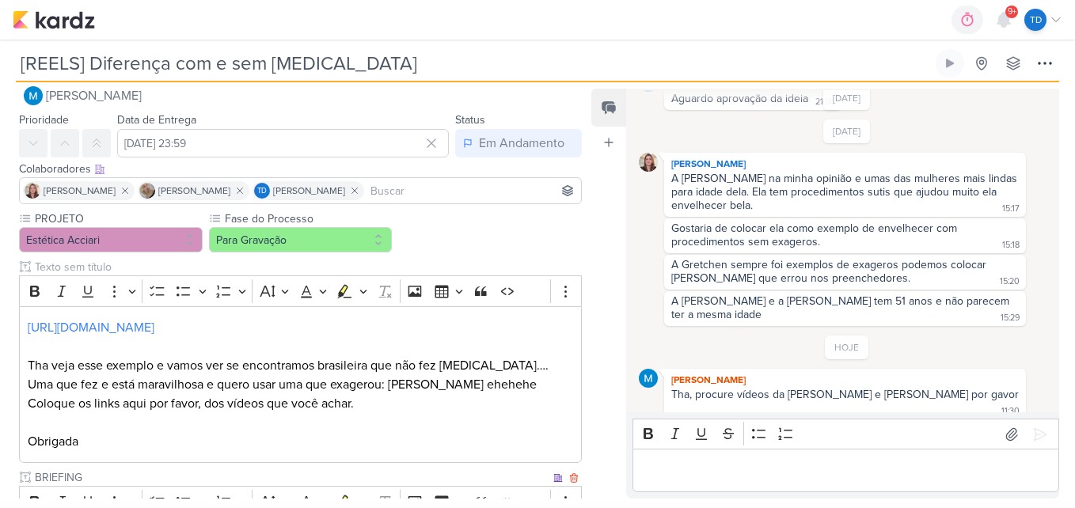
scroll to position [0, 0]
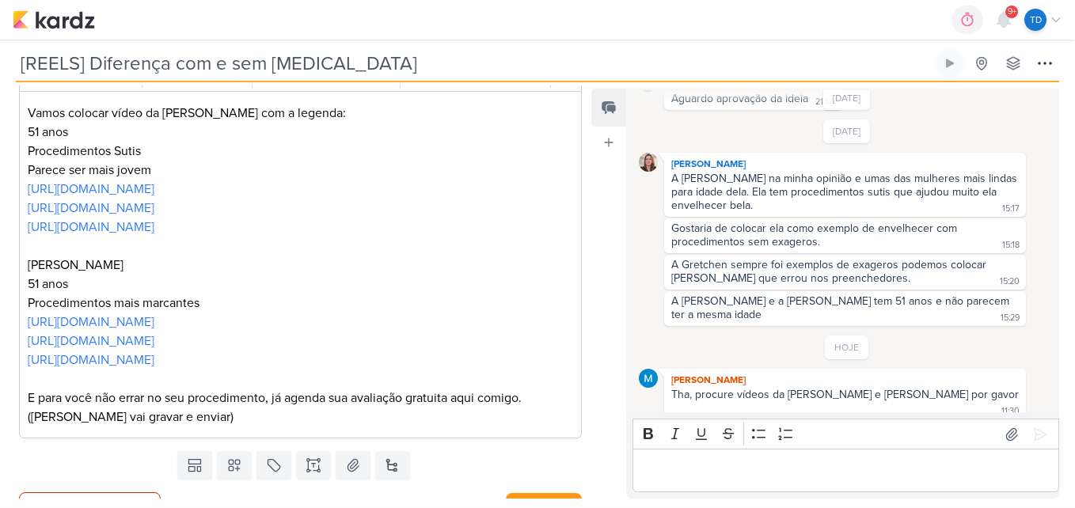
scroll to position [477, 0]
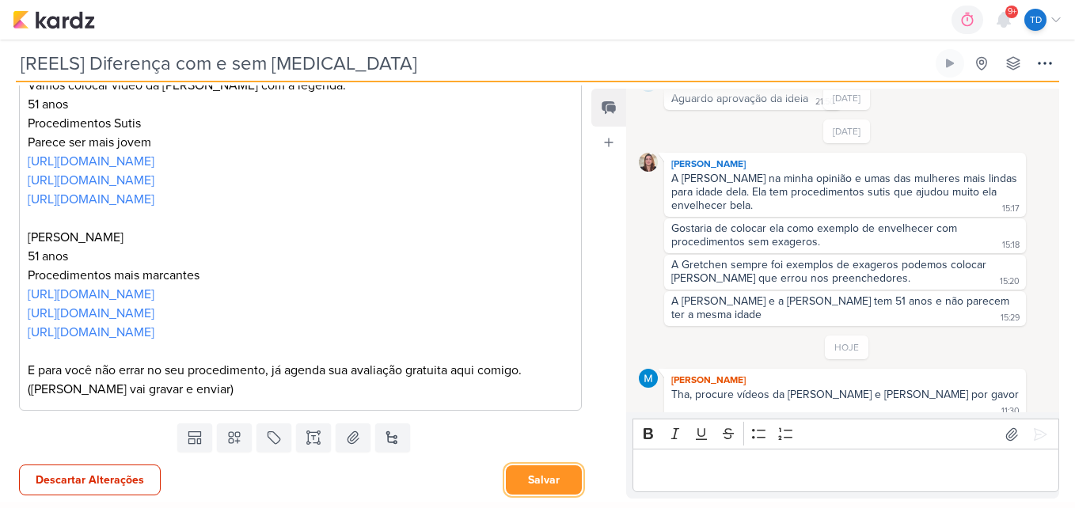
click at [534, 492] on button "Salvar" at bounding box center [544, 480] width 76 height 29
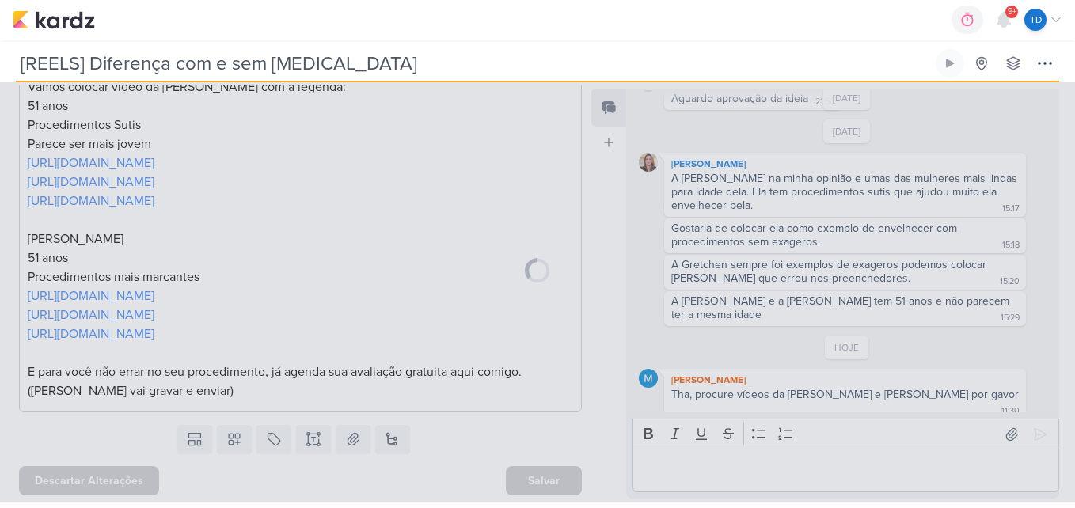
scroll to position [475, 0]
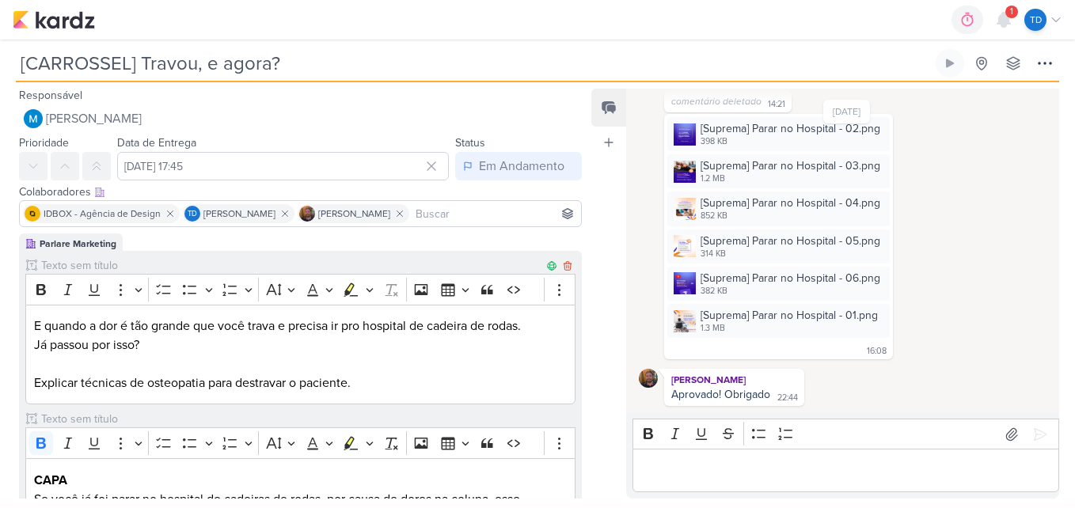
scroll to position [317, 0]
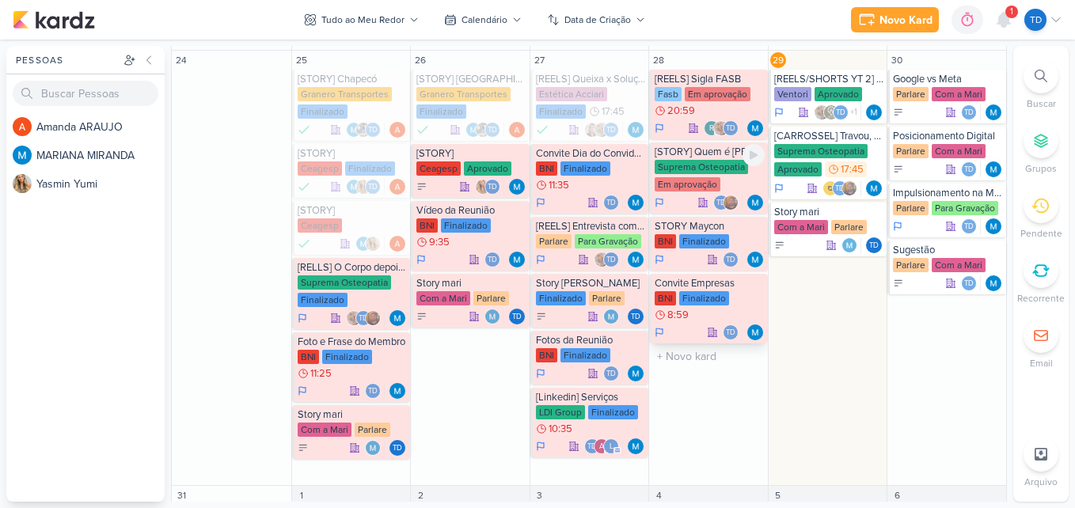
scroll to position [713, 0]
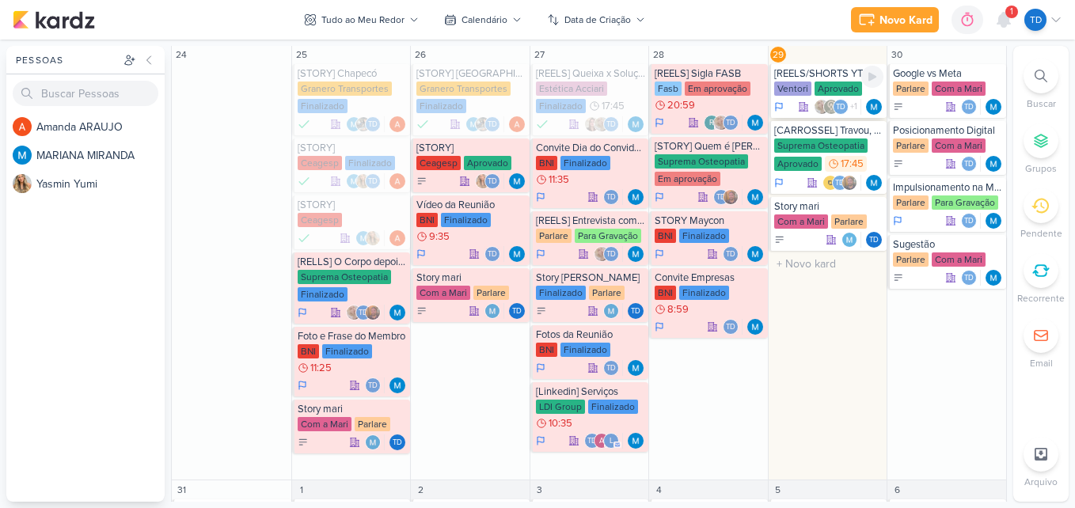
click at [821, 90] on div "Aprovado" at bounding box center [839, 89] width 48 height 14
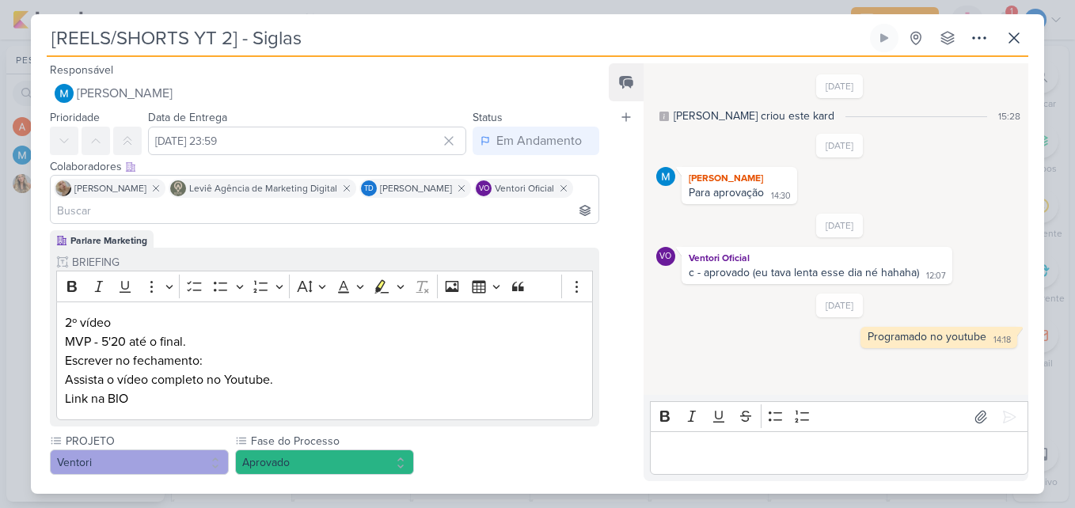
click at [692, 445] on p "Editor editing area: main" at bounding box center [839, 453] width 362 height 19
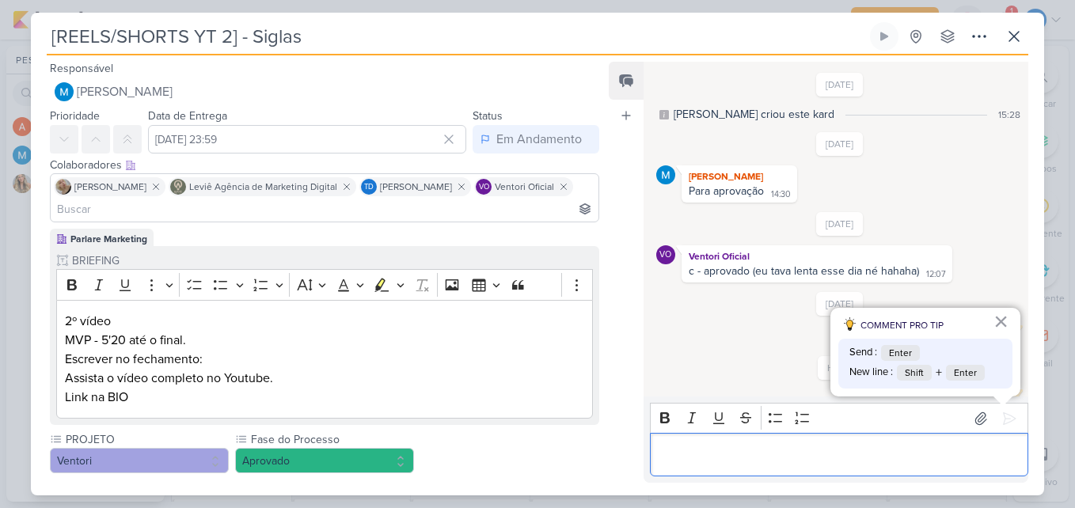
scroll to position [21, 0]
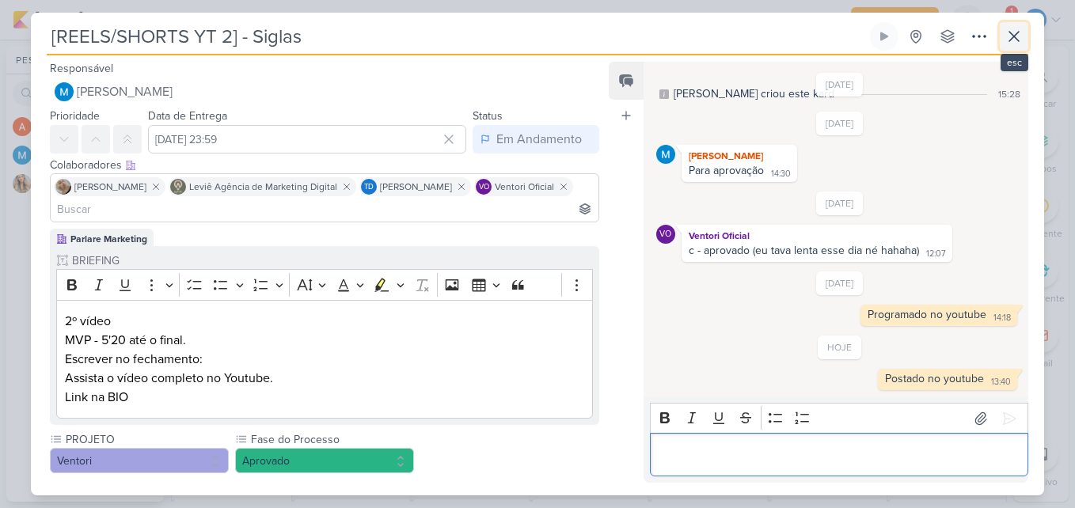
click at [1025, 24] on button at bounding box center [1014, 36] width 29 height 29
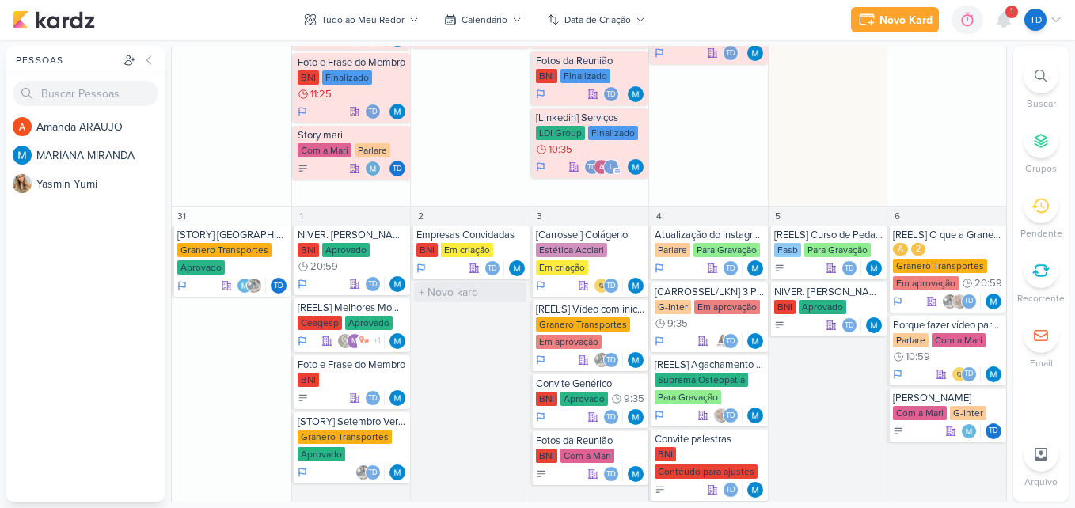
scroll to position [1013, 0]
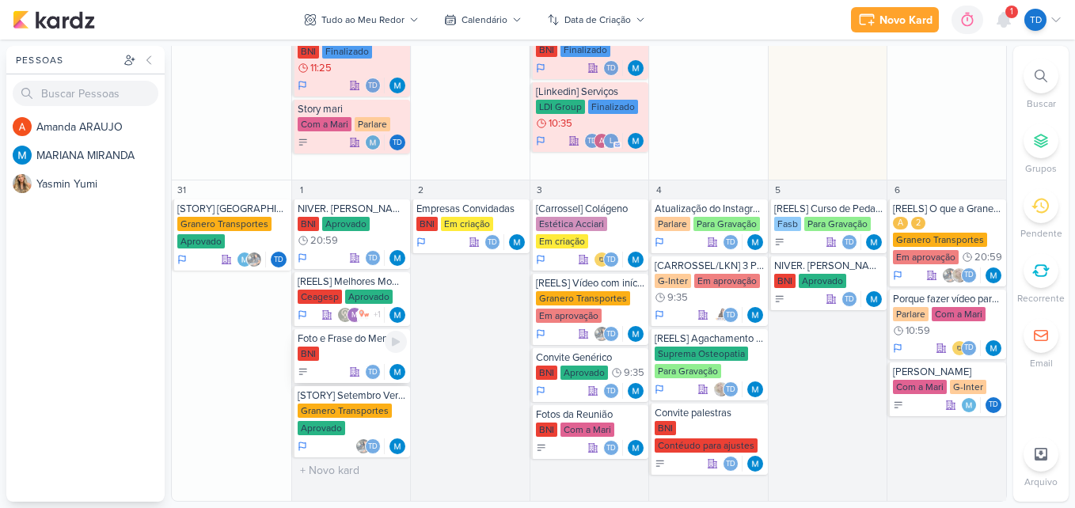
click at [360, 355] on div "BNI" at bounding box center [353, 355] width 110 height 16
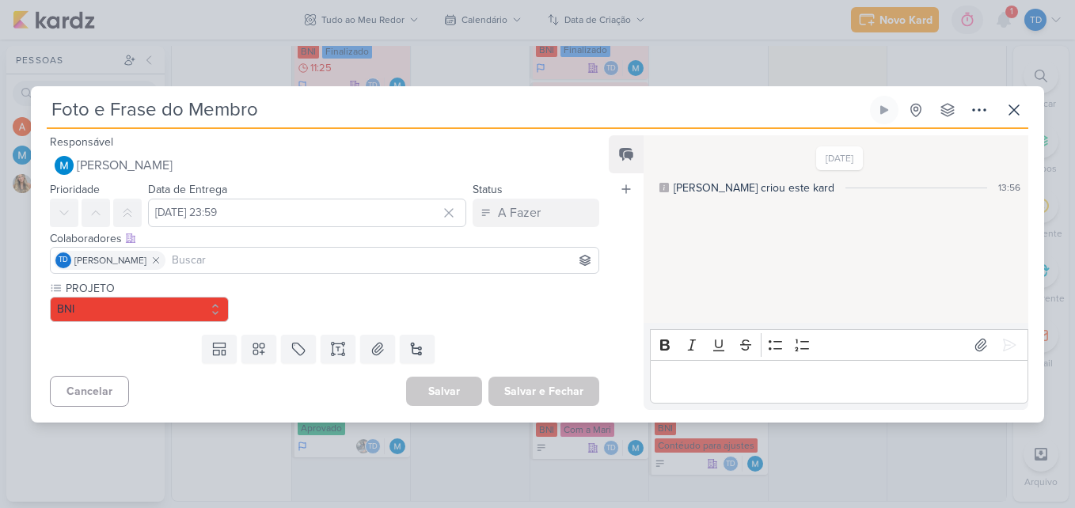
click at [998, 113] on div "Foto e Frase do Membro Criado por MARIANA nenhum grupo disponível" at bounding box center [538, 112] width 982 height 33
click at [1009, 112] on icon at bounding box center [1014, 110] width 19 height 19
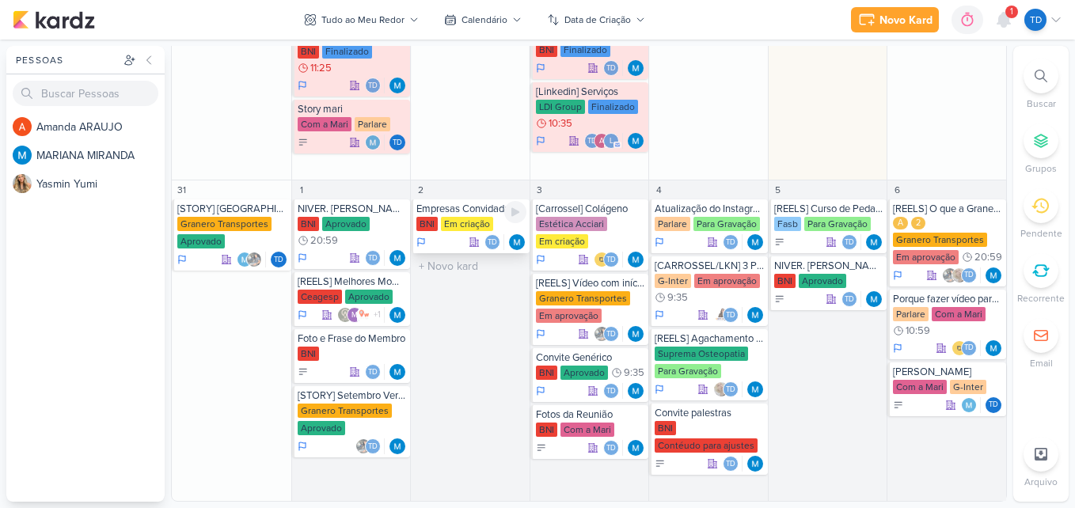
click at [481, 212] on div "Empresas Convidadas" at bounding box center [471, 209] width 110 height 13
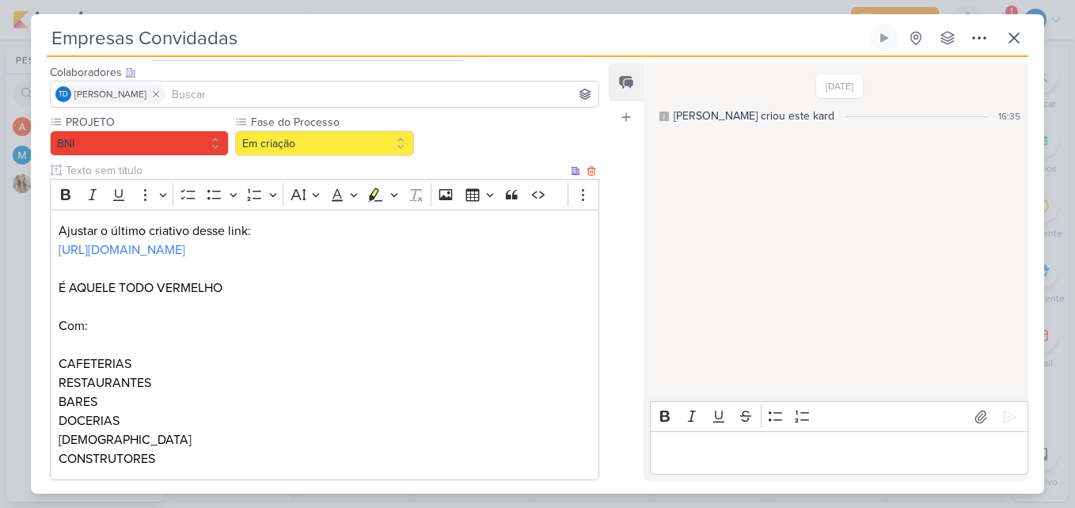
scroll to position [219, 0]
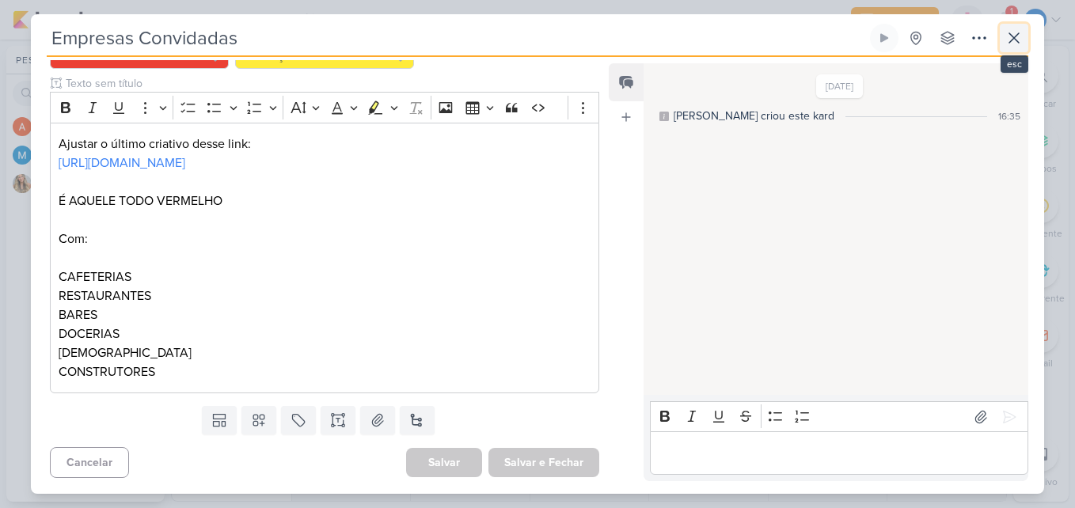
click at [1013, 30] on icon at bounding box center [1014, 38] width 19 height 19
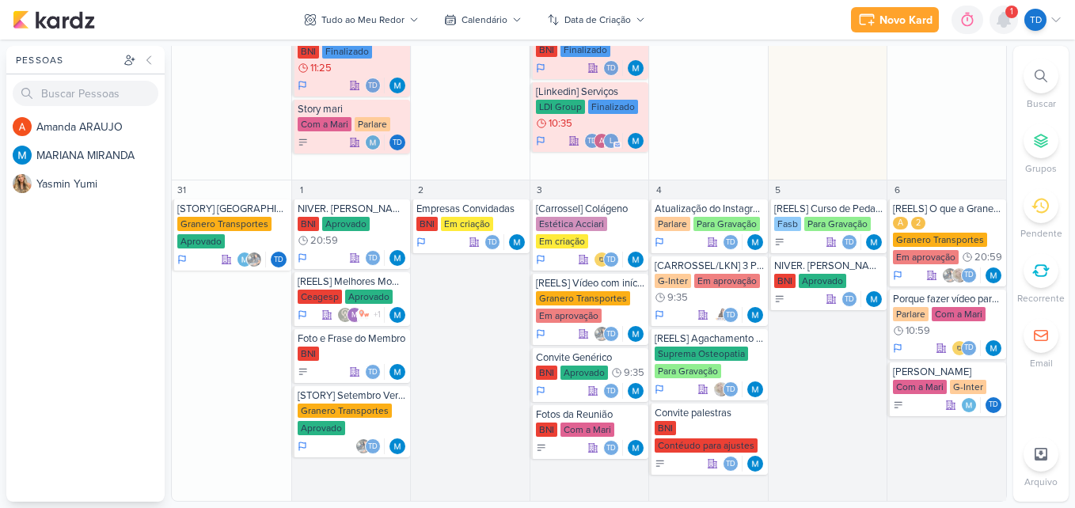
click at [1006, 21] on icon at bounding box center [1004, 20] width 13 height 14
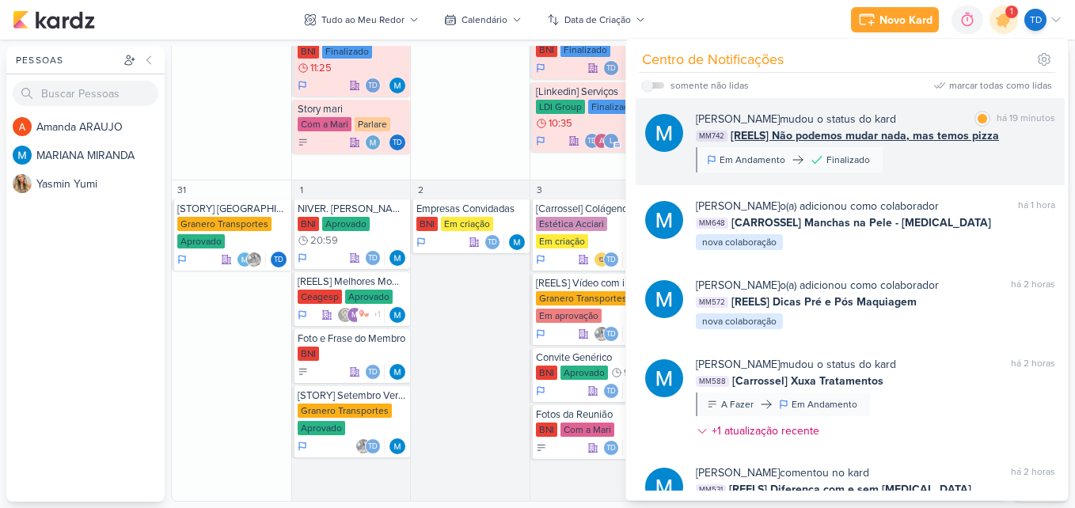
click at [936, 114] on div "[PERSON_NAME] mudou o status do kard marcar como lida há 19 minutos" at bounding box center [875, 119] width 359 height 17
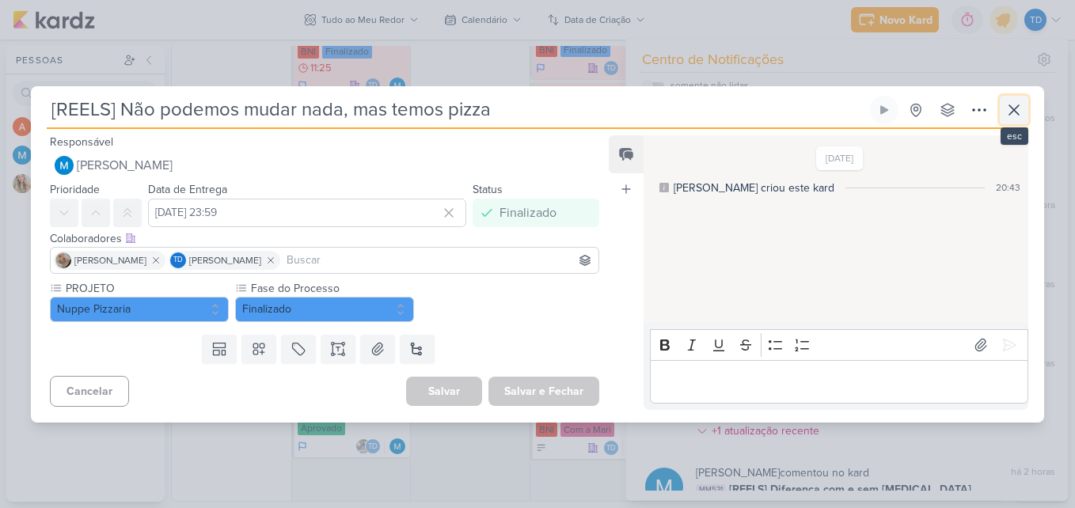
click at [1009, 108] on icon at bounding box center [1014, 110] width 19 height 19
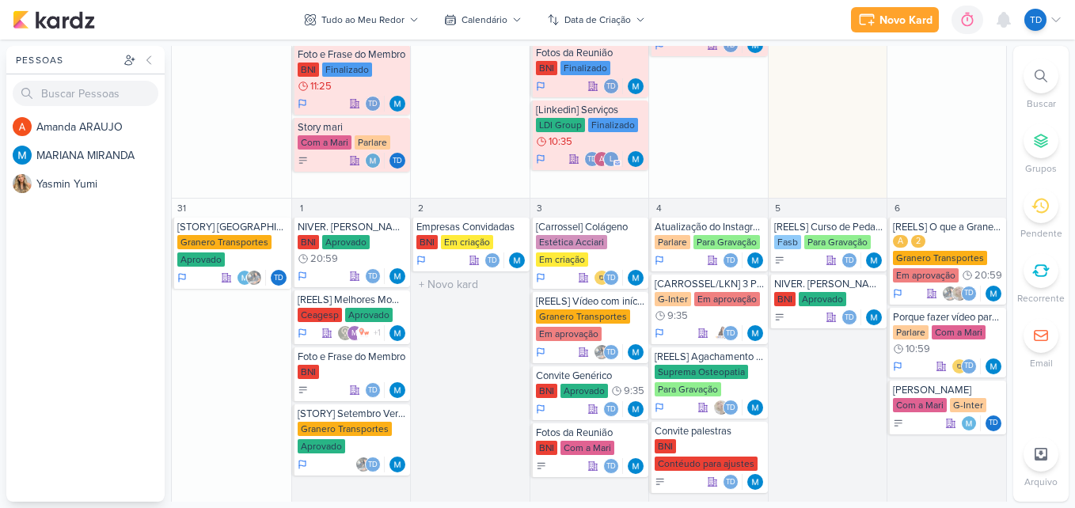
scroll to position [1013, 0]
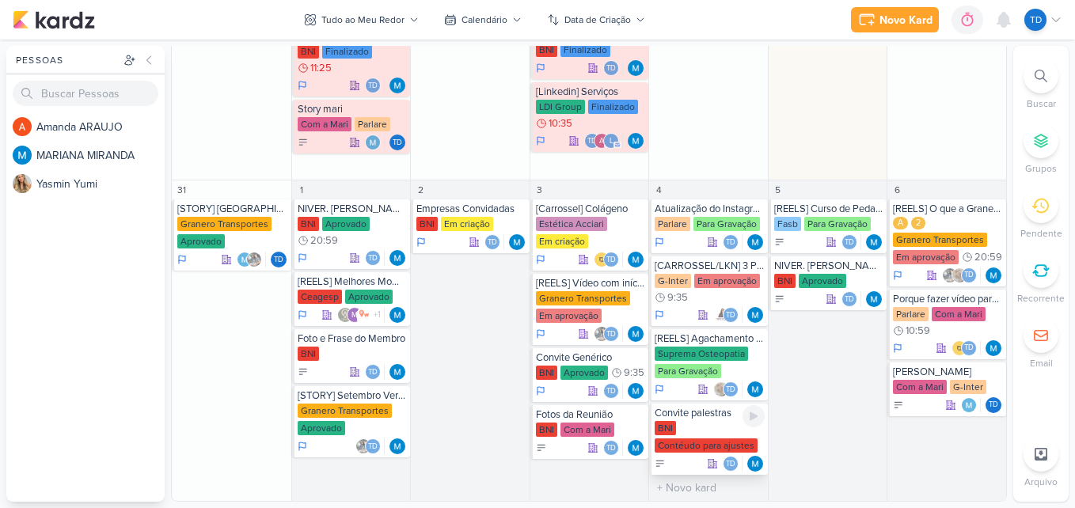
click at [695, 435] on div "BNI Contéudo para ajustes" at bounding box center [710, 437] width 110 height 33
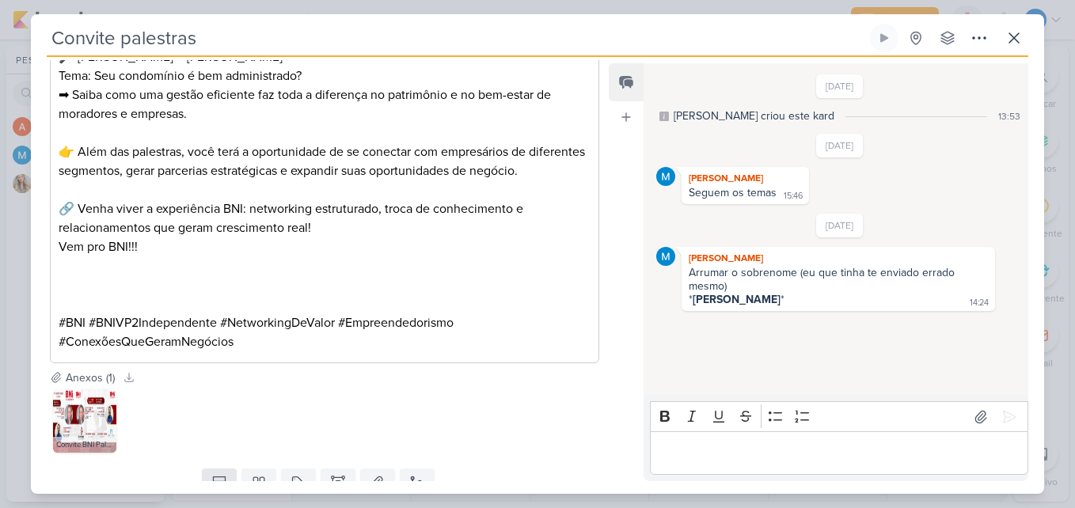
scroll to position [751, 0]
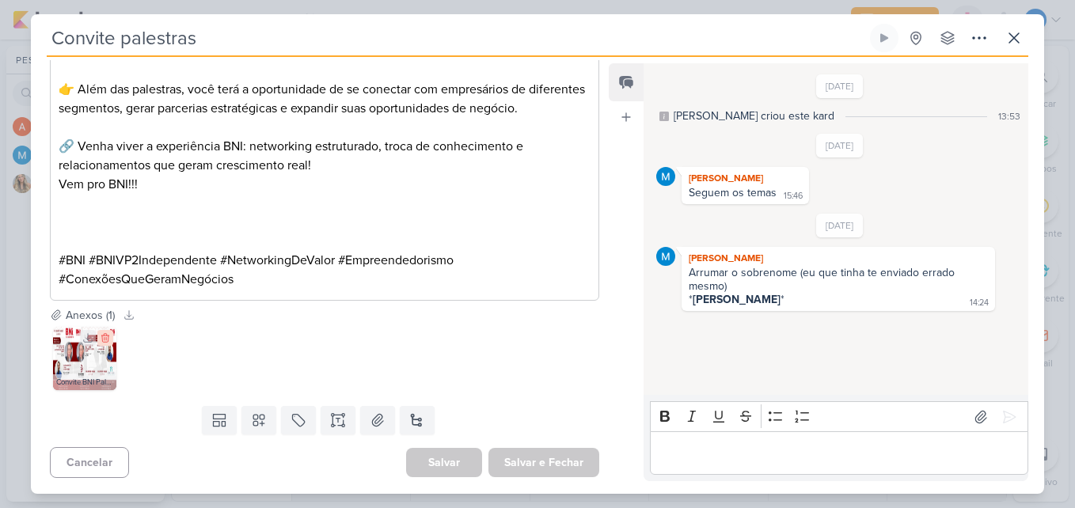
click at [101, 336] on icon at bounding box center [105, 338] width 11 height 11
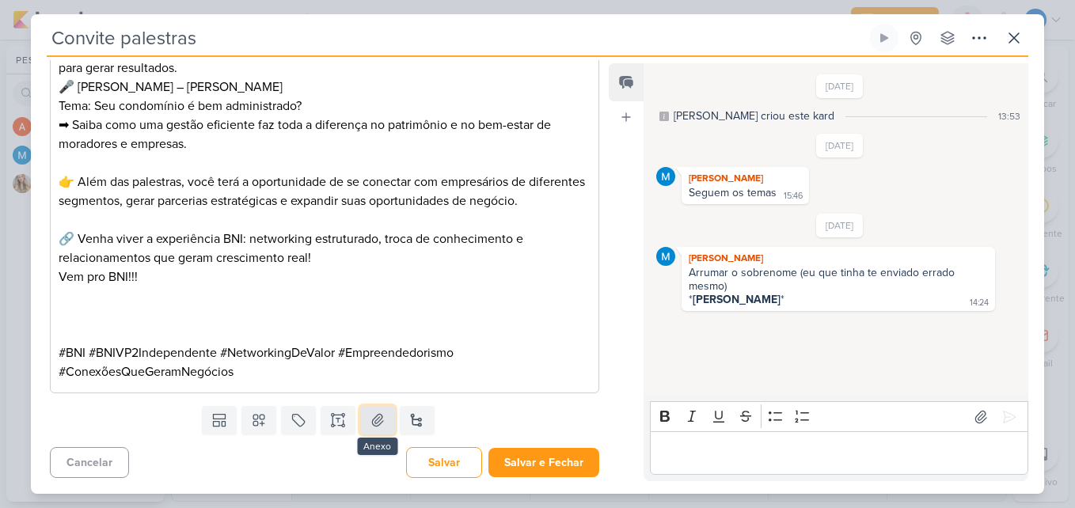
click at [376, 432] on button at bounding box center [377, 420] width 35 height 29
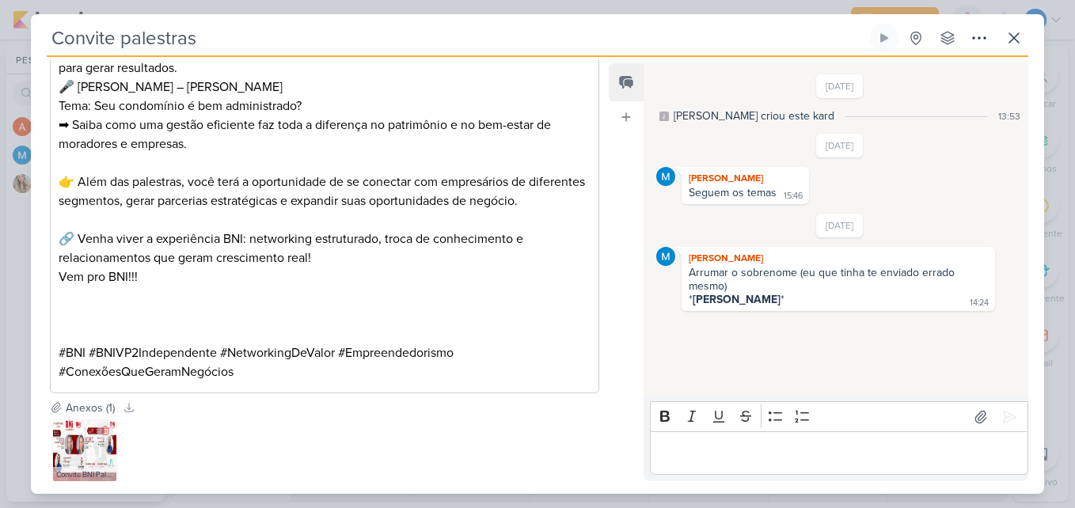
click at [59, 465] on img at bounding box center [84, 451] width 63 height 63
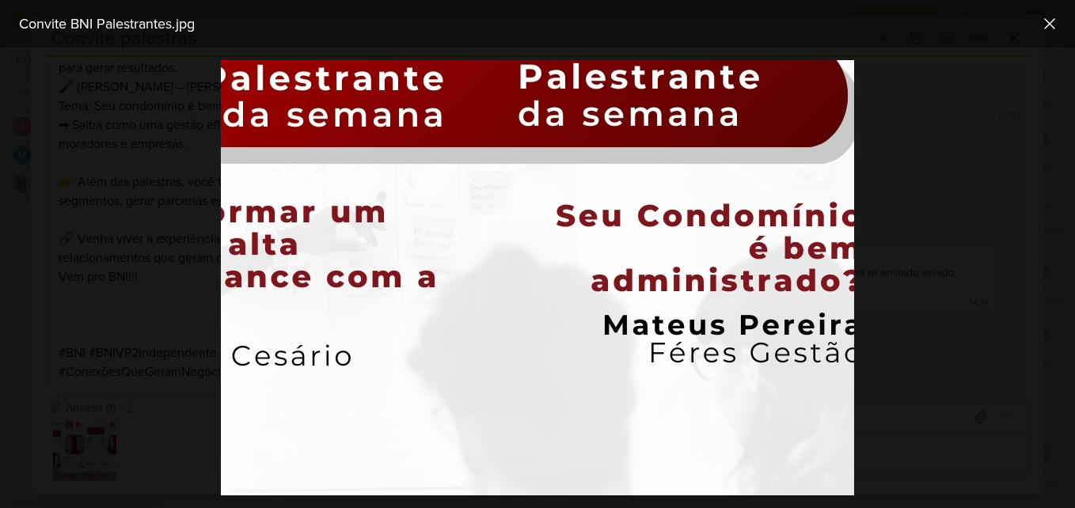
scroll to position [158, 1583]
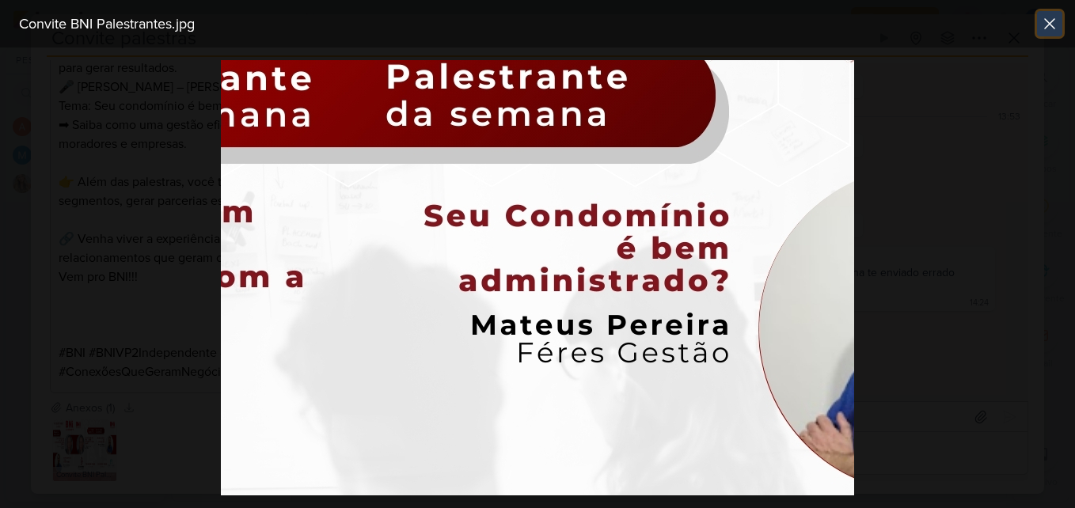
click at [1055, 24] on icon at bounding box center [1049, 23] width 19 height 19
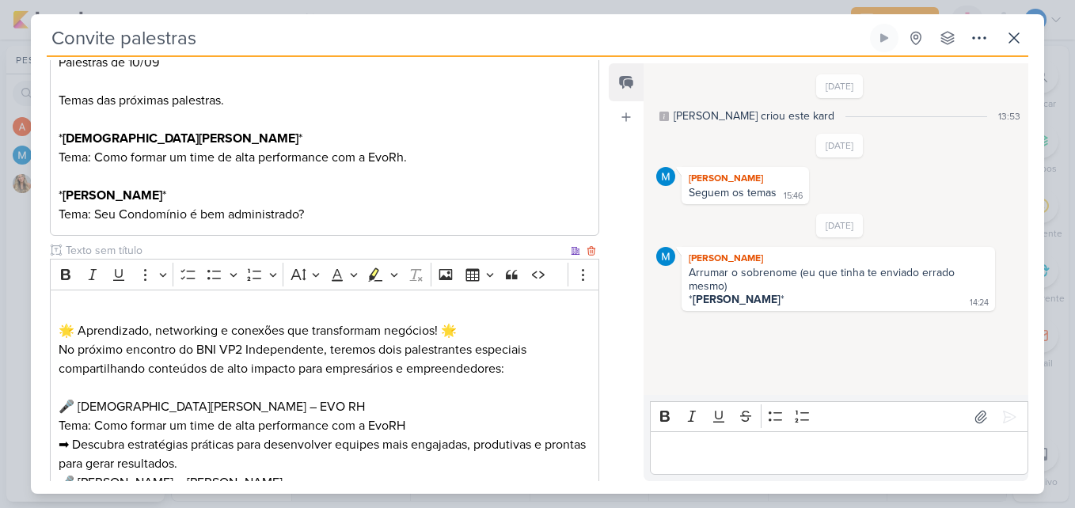
scroll to position [0, 0]
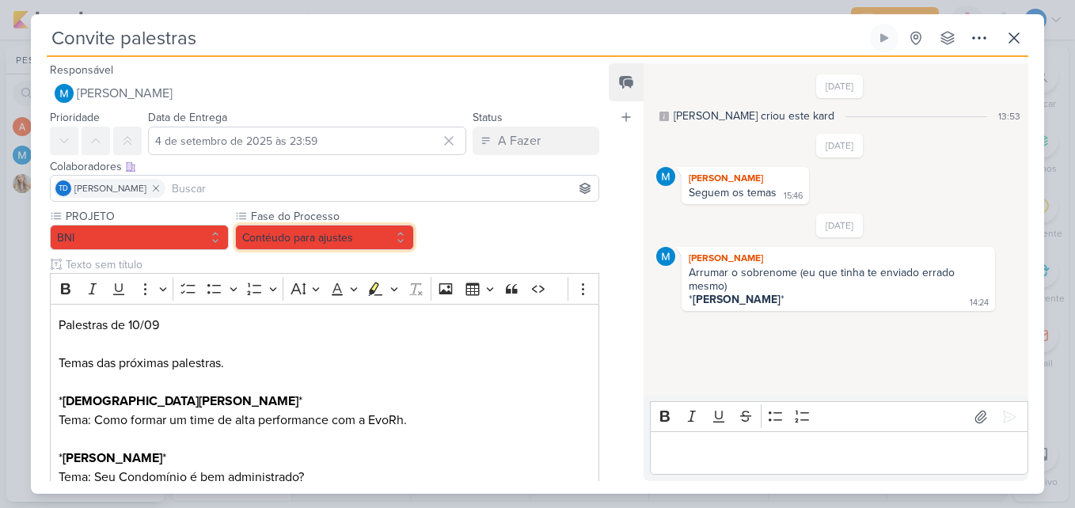
click at [379, 248] on button "Contéudo para ajustes" at bounding box center [324, 237] width 179 height 25
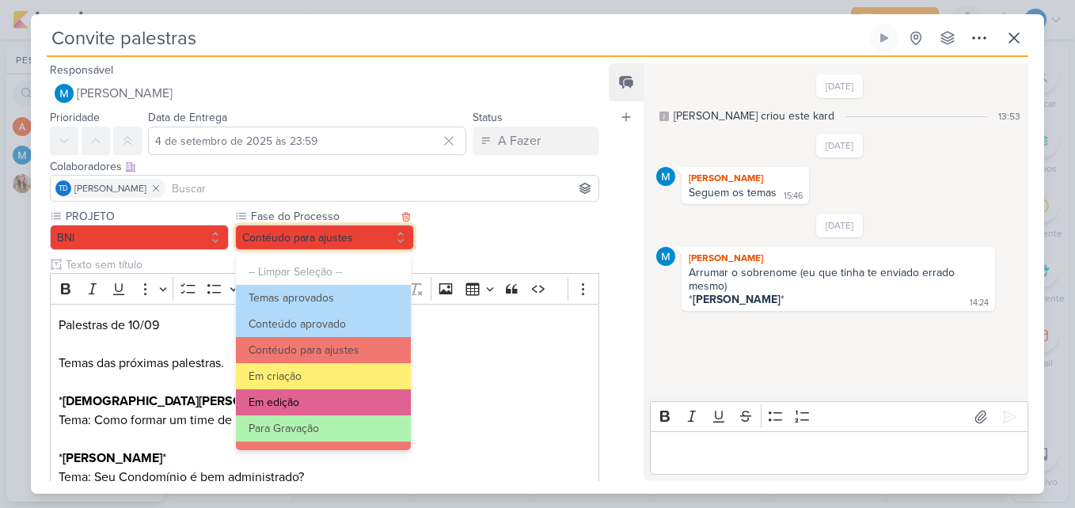
scroll to position [153, 0]
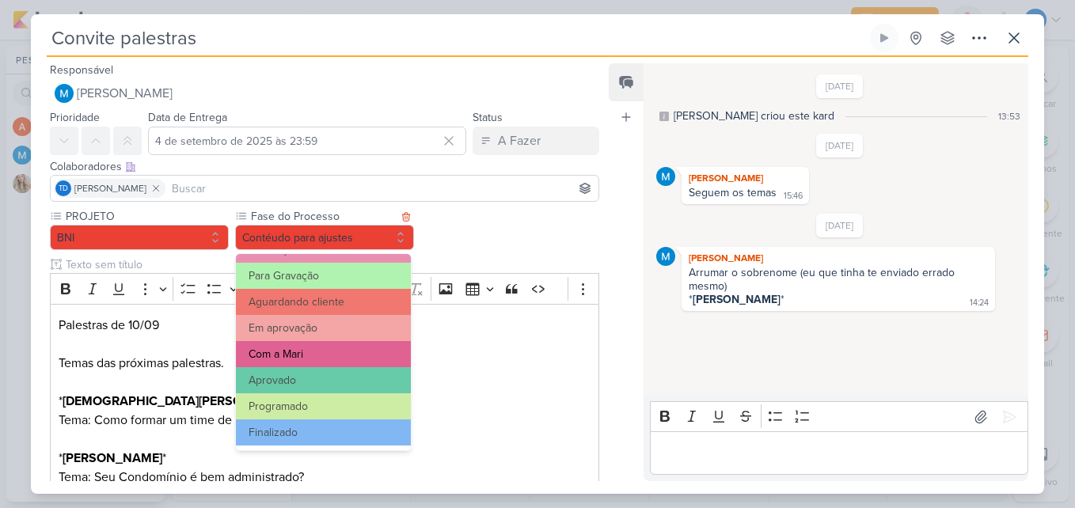
click at [326, 344] on button "Com a Mari" at bounding box center [323, 354] width 175 height 26
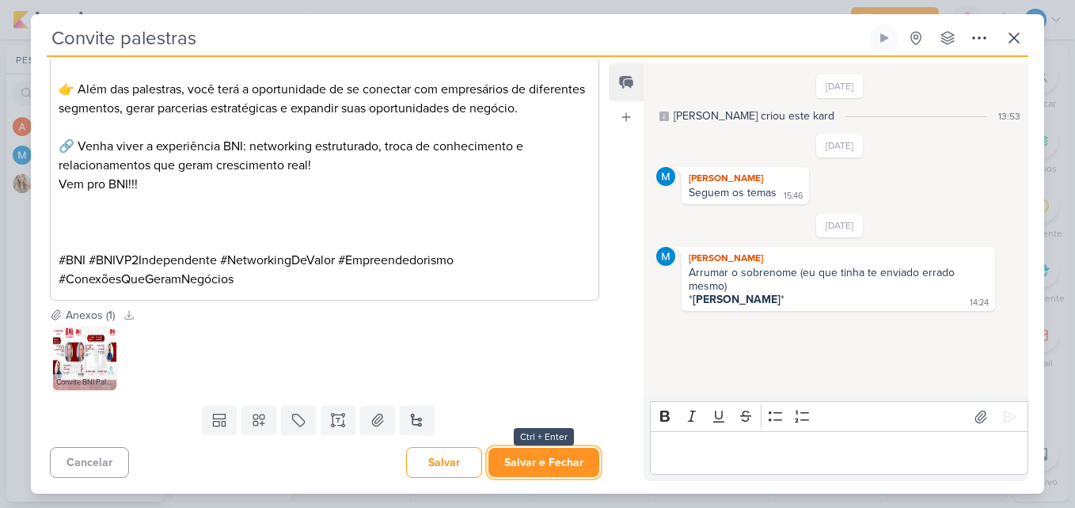
click at [526, 462] on button "Salvar e Fechar" at bounding box center [544, 462] width 111 height 29
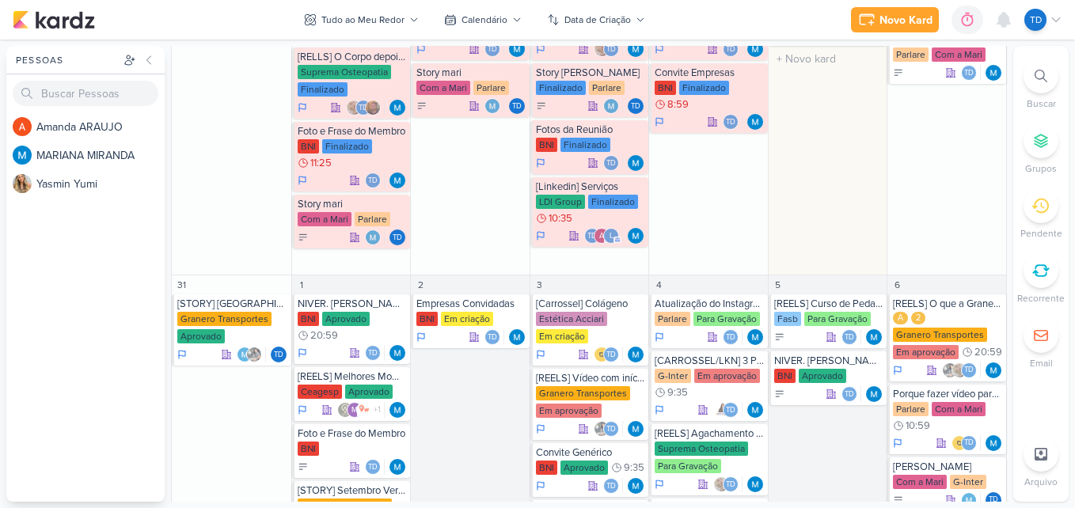
scroll to position [997, 0]
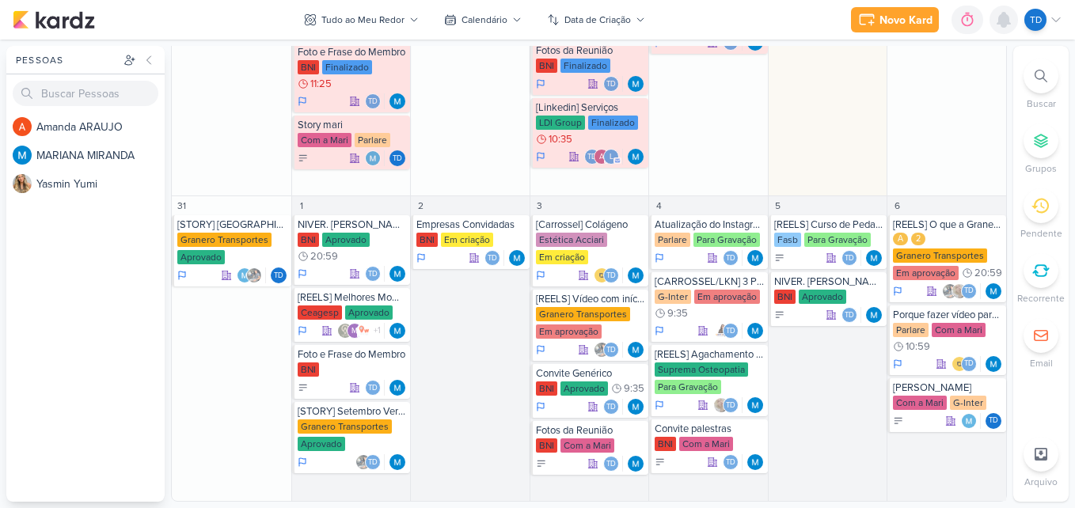
click at [1008, 26] on icon at bounding box center [1003, 19] width 19 height 19
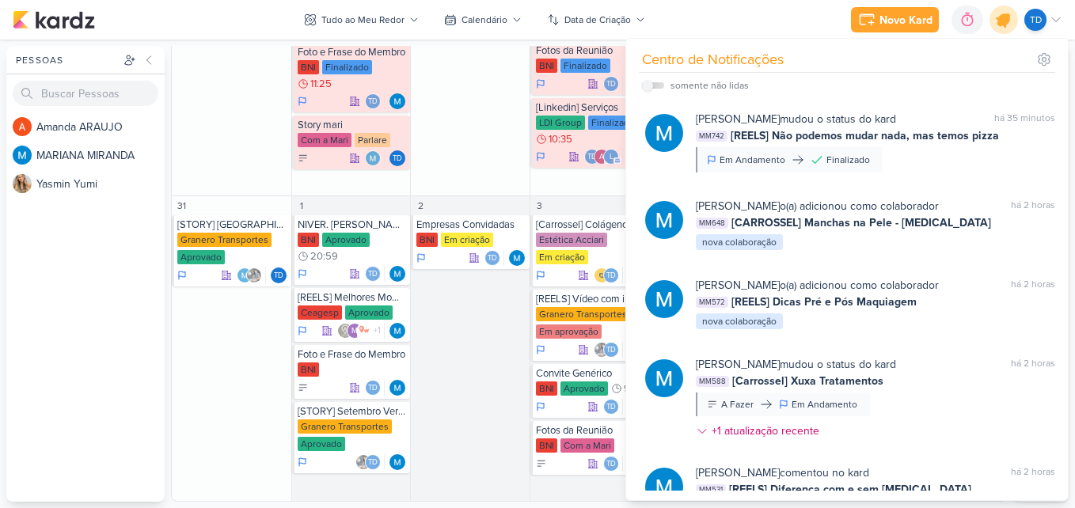
click at [1006, 10] on icon at bounding box center [1003, 19] width 27 height 27
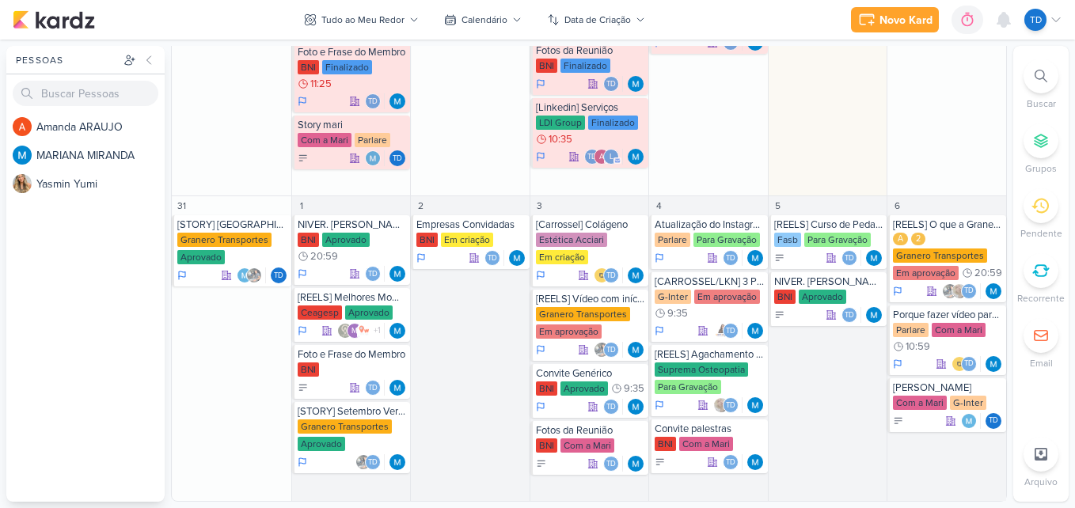
click at [1047, 86] on div at bounding box center [1041, 76] width 35 height 35
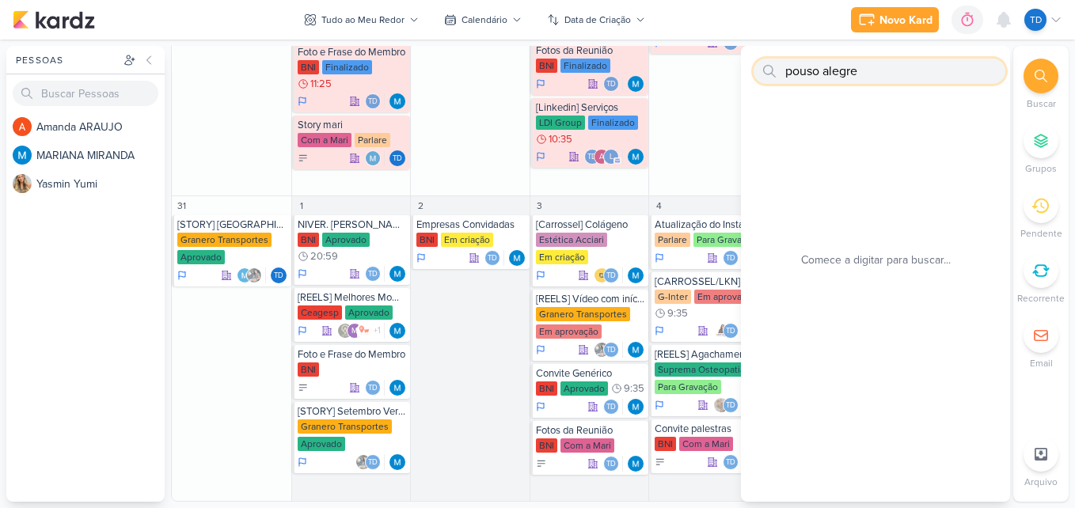
type input "pouso alegre"
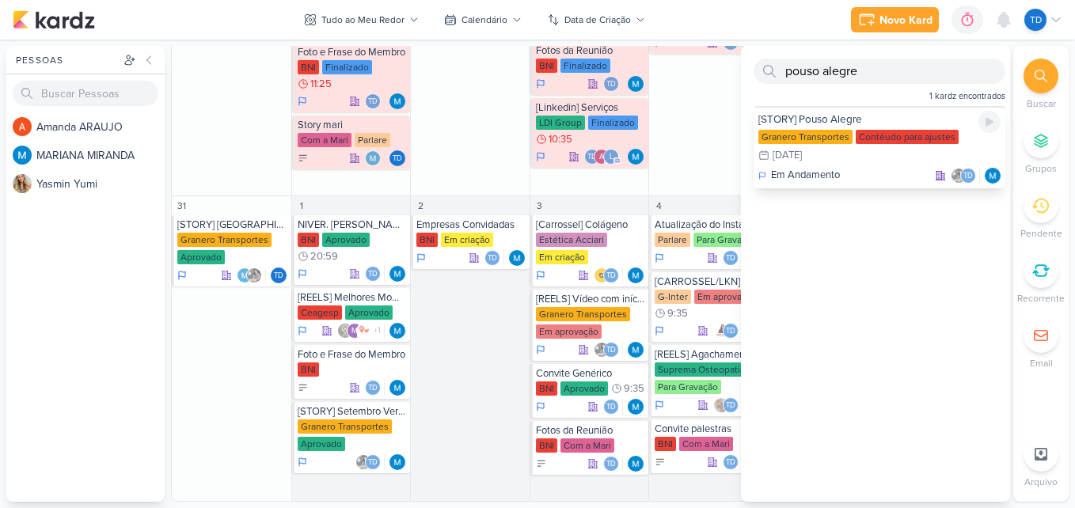
click at [842, 132] on div "Granero Transportes" at bounding box center [806, 137] width 94 height 14
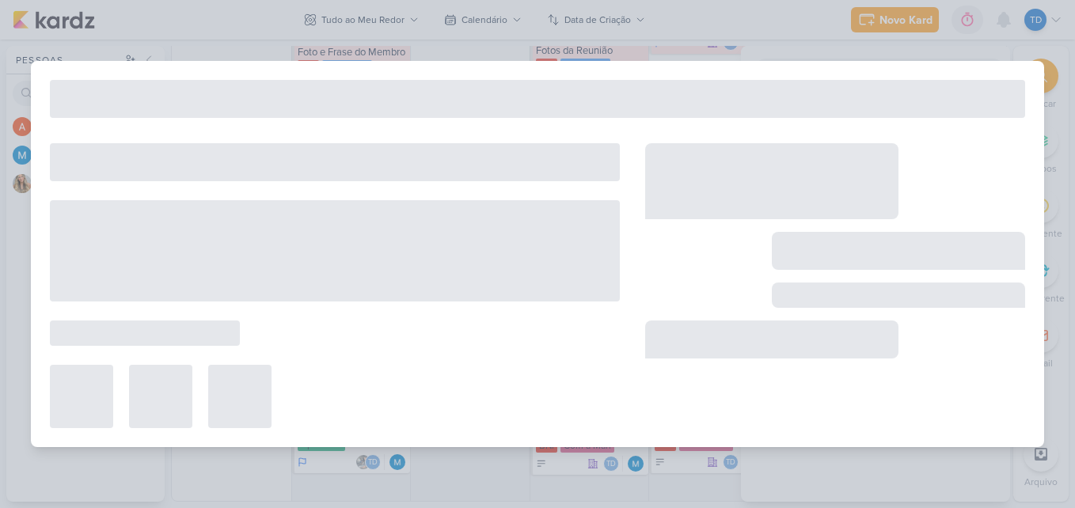
type input "[STORY] Pouso Alegre"
type input "[DATE] 23:59"
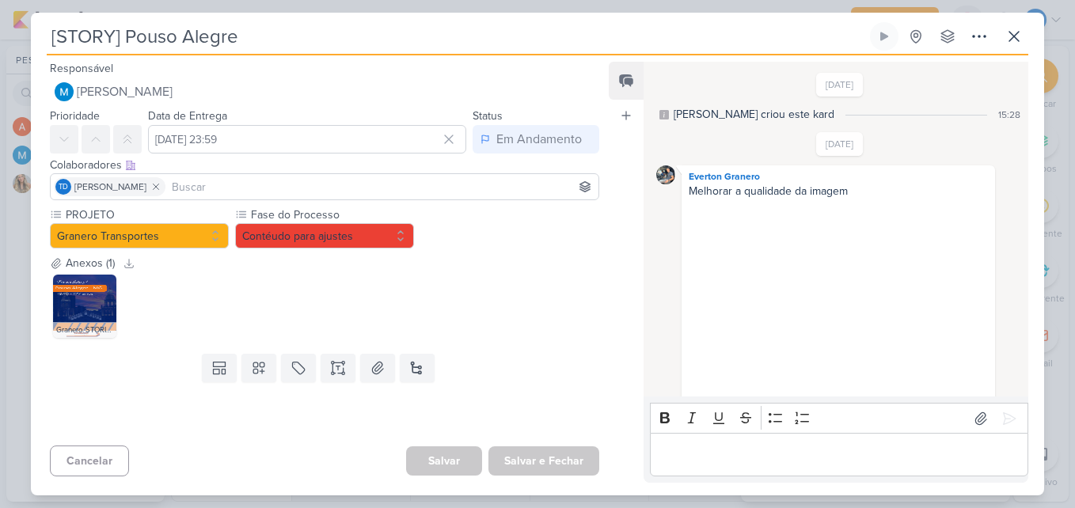
scroll to position [216, 0]
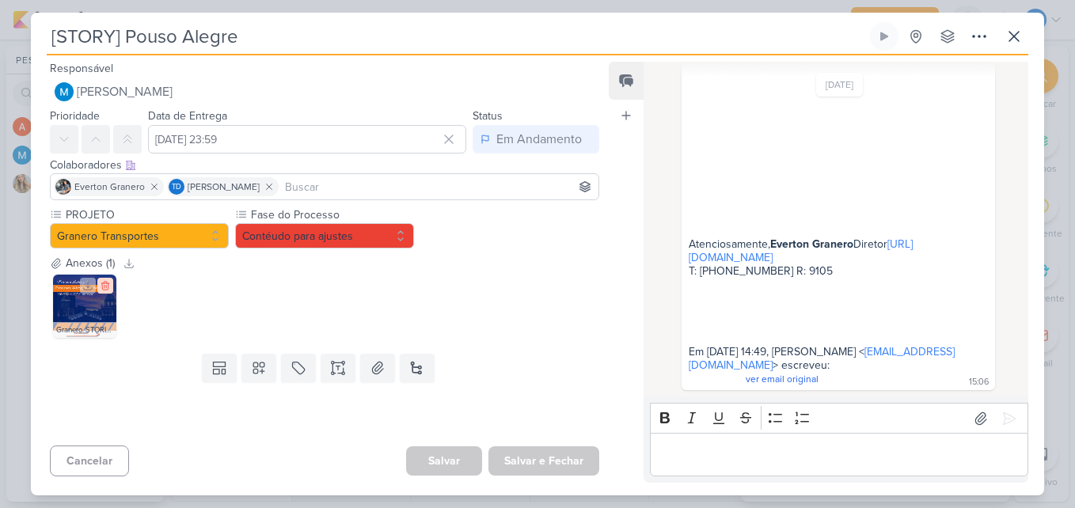
click at [102, 285] on icon at bounding box center [104, 286] width 7 height 9
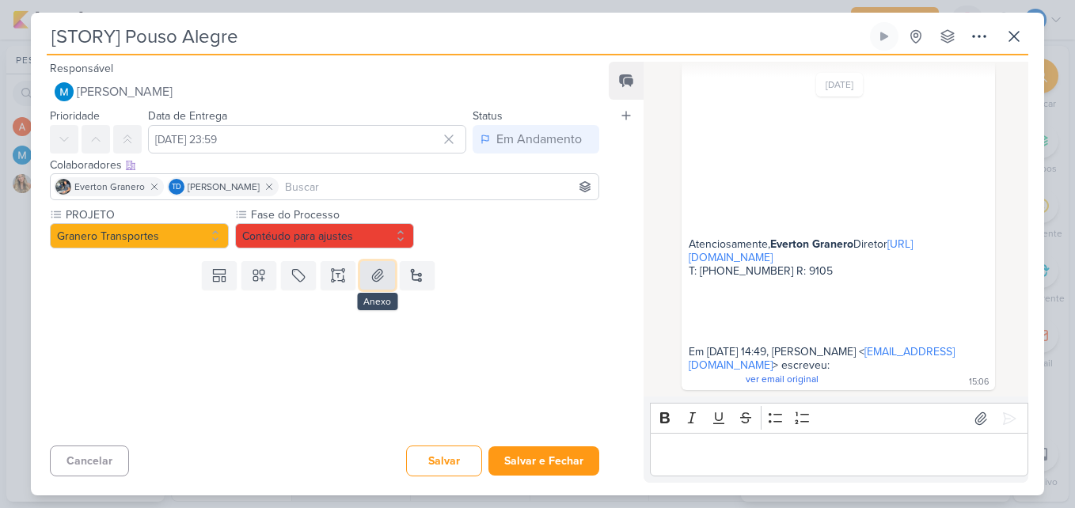
click at [378, 282] on icon at bounding box center [378, 276] width 16 height 16
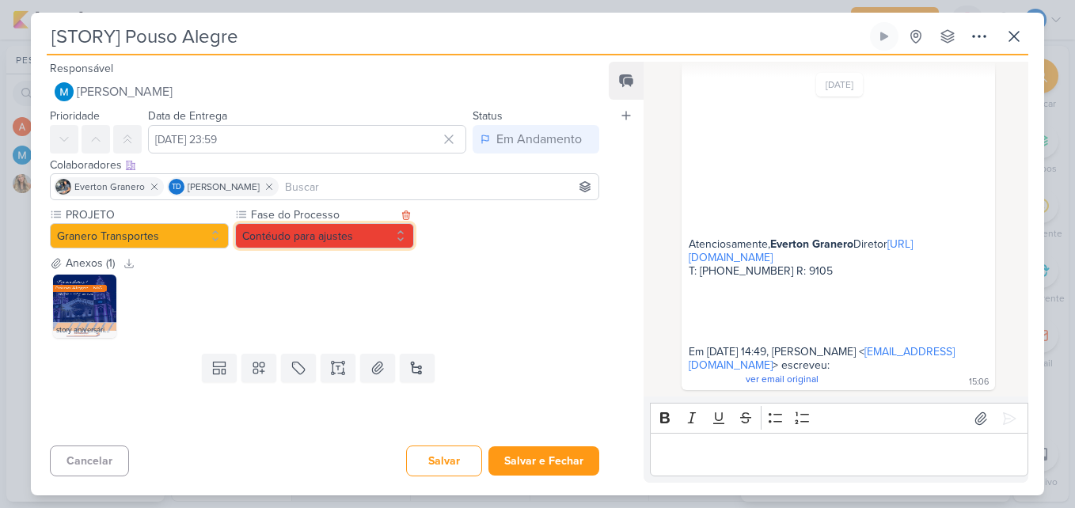
click at [374, 235] on button "Contéudo para ajustes" at bounding box center [324, 235] width 179 height 25
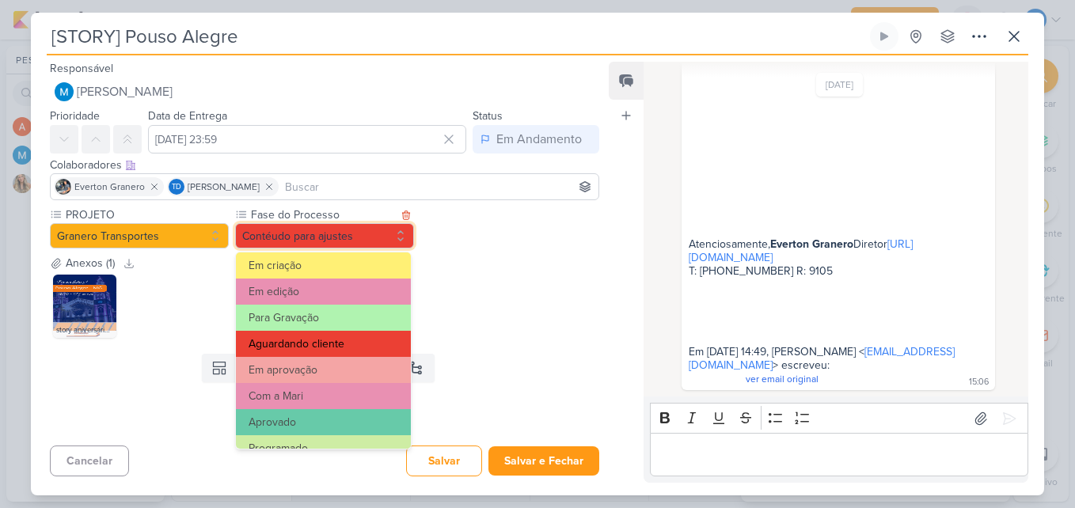
scroll to position [153, 0]
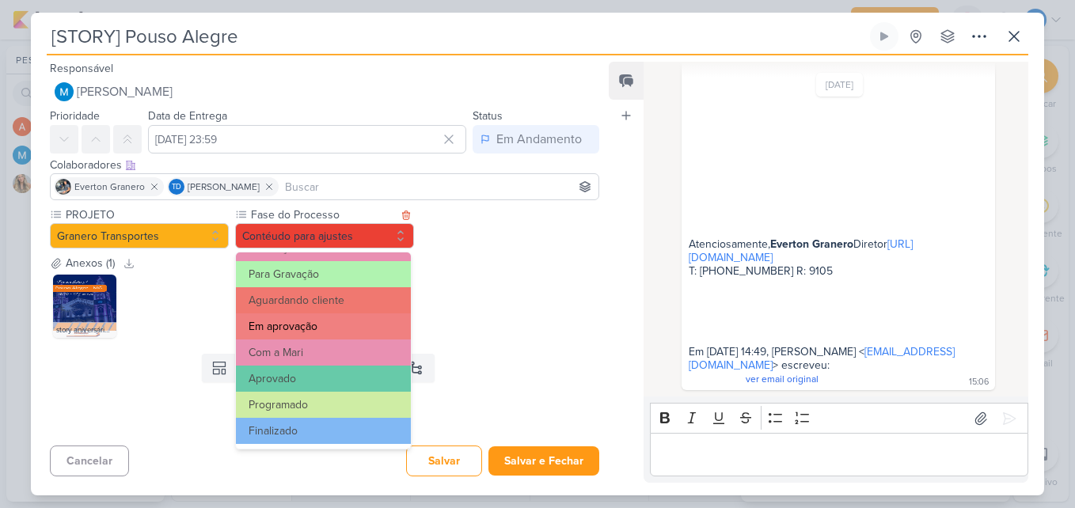
click at [342, 326] on button "Em aprovação" at bounding box center [323, 327] width 175 height 26
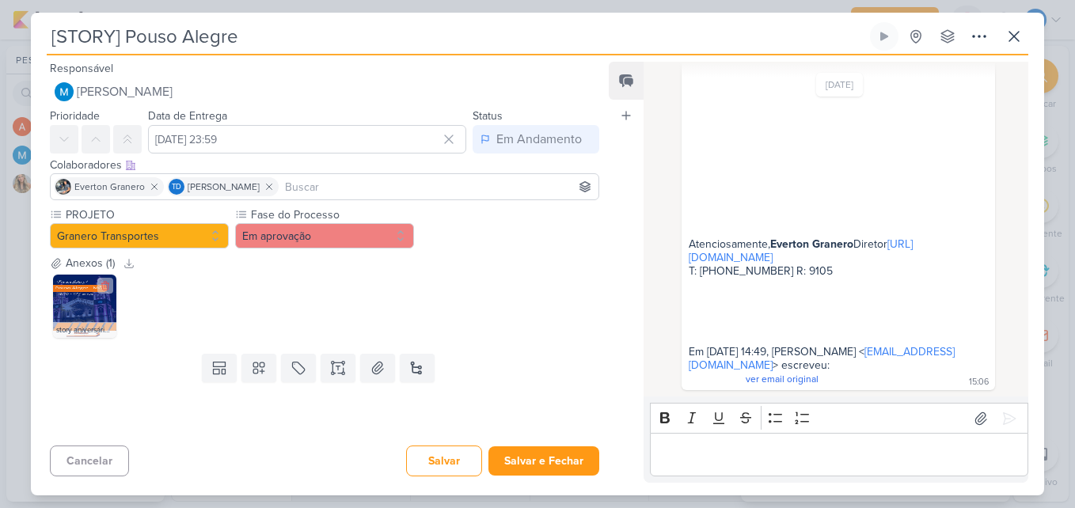
click at [97, 312] on img at bounding box center [84, 306] width 63 height 63
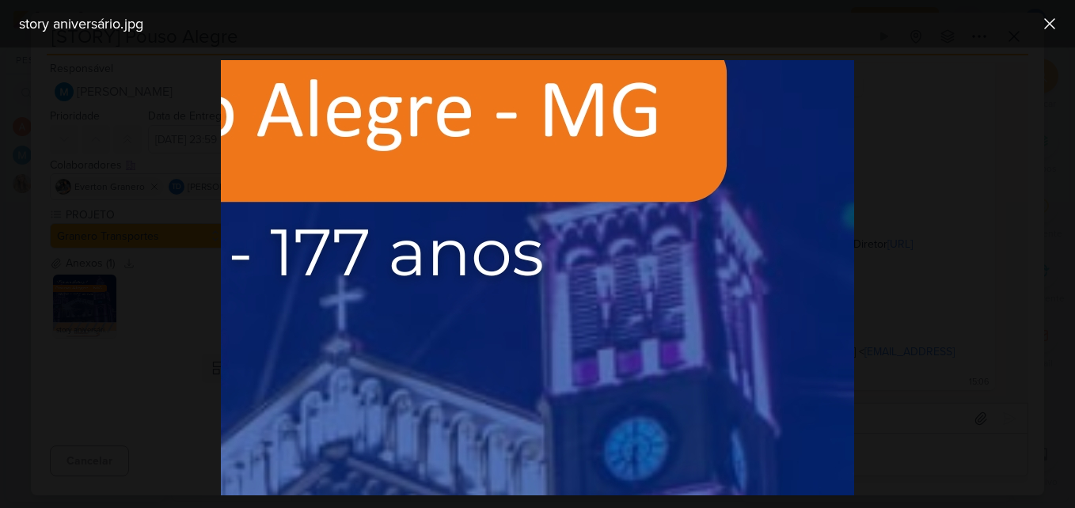
scroll to position [79, 234]
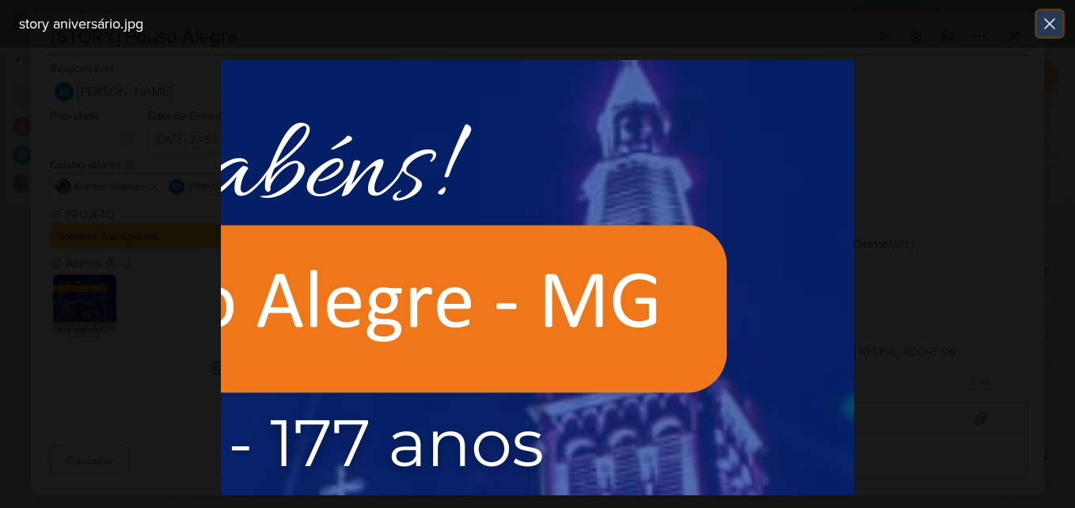
click at [1046, 29] on icon at bounding box center [1050, 24] width 10 height 10
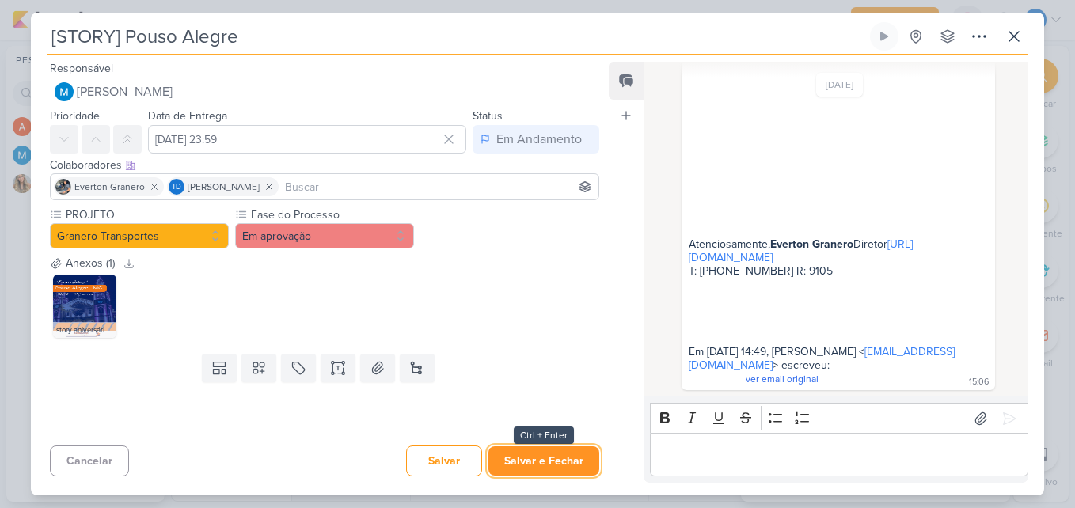
click at [565, 466] on button "Salvar e Fechar" at bounding box center [544, 461] width 111 height 29
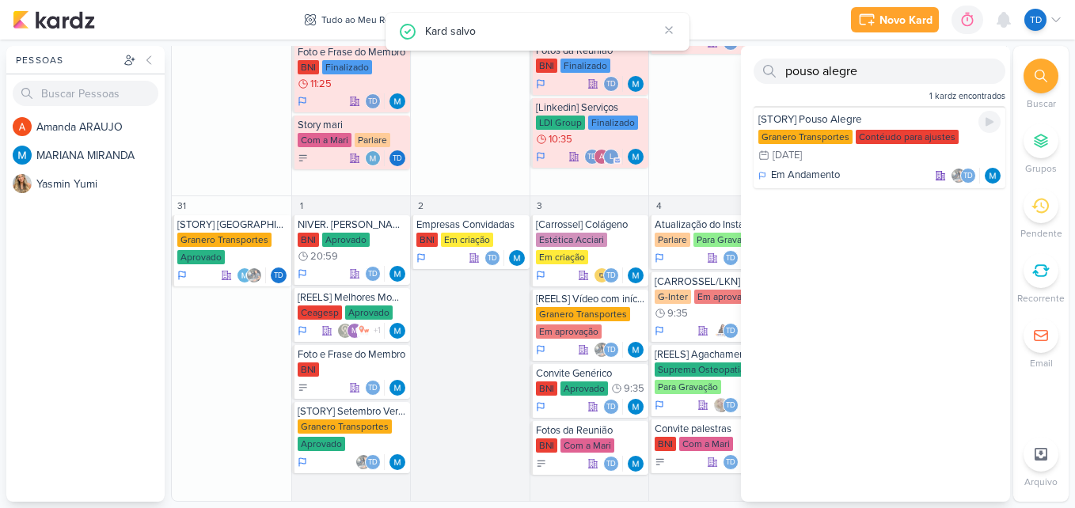
click at [852, 131] on div "Granero Transportes Contéudo para ajustes 19/10 [DATE]" at bounding box center [880, 147] width 242 height 35
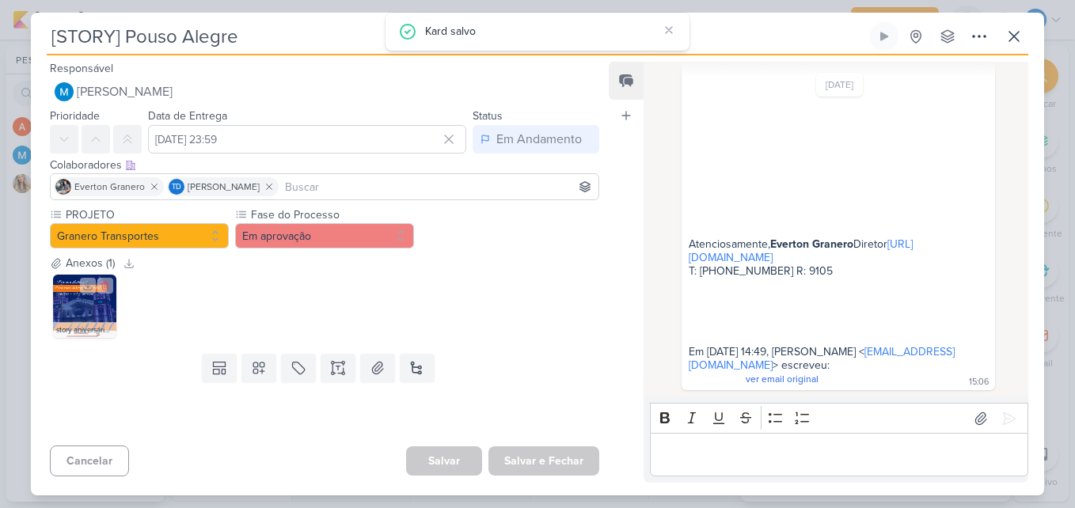
click at [62, 302] on img at bounding box center [84, 306] width 63 height 63
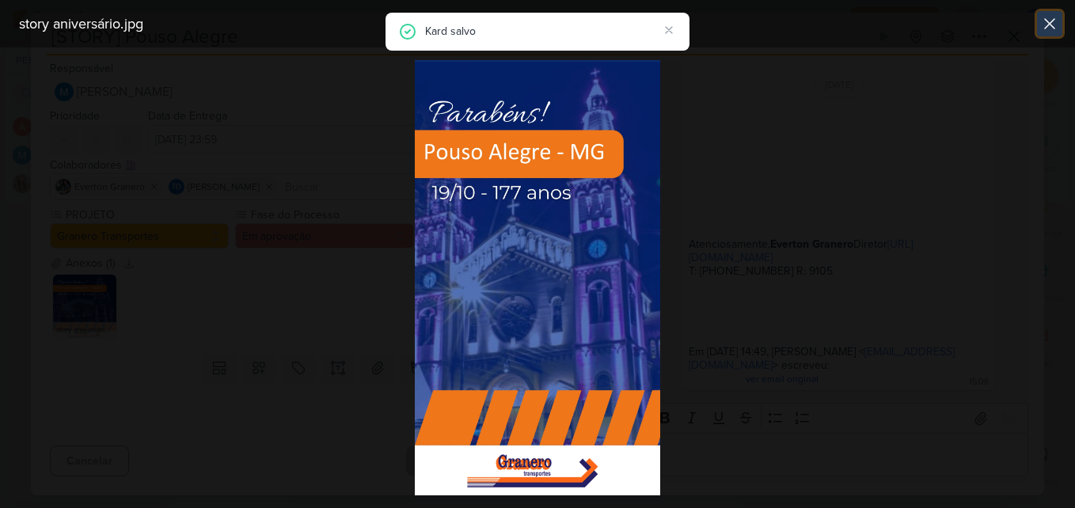
click at [1042, 19] on icon at bounding box center [1049, 23] width 19 height 19
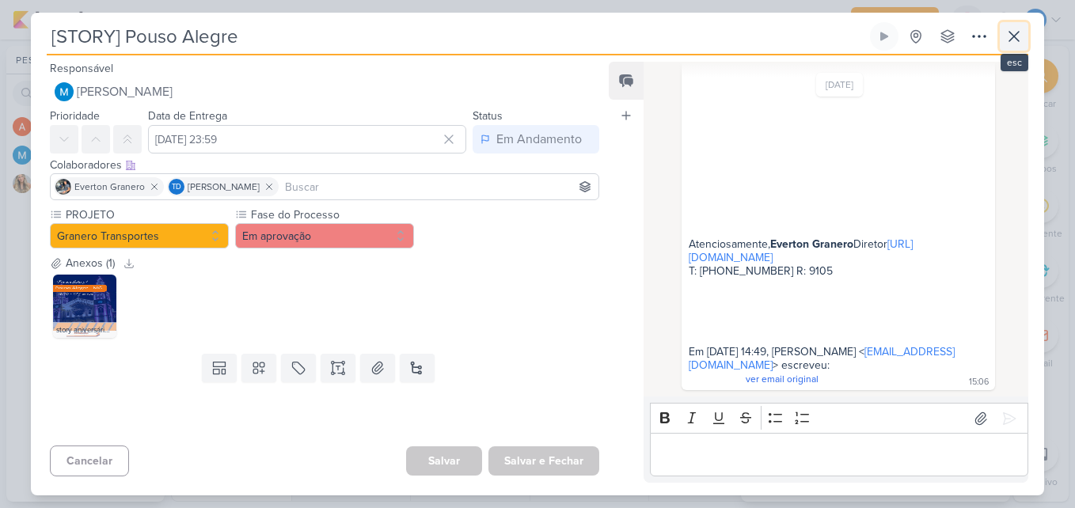
click at [1006, 42] on icon at bounding box center [1014, 36] width 19 height 19
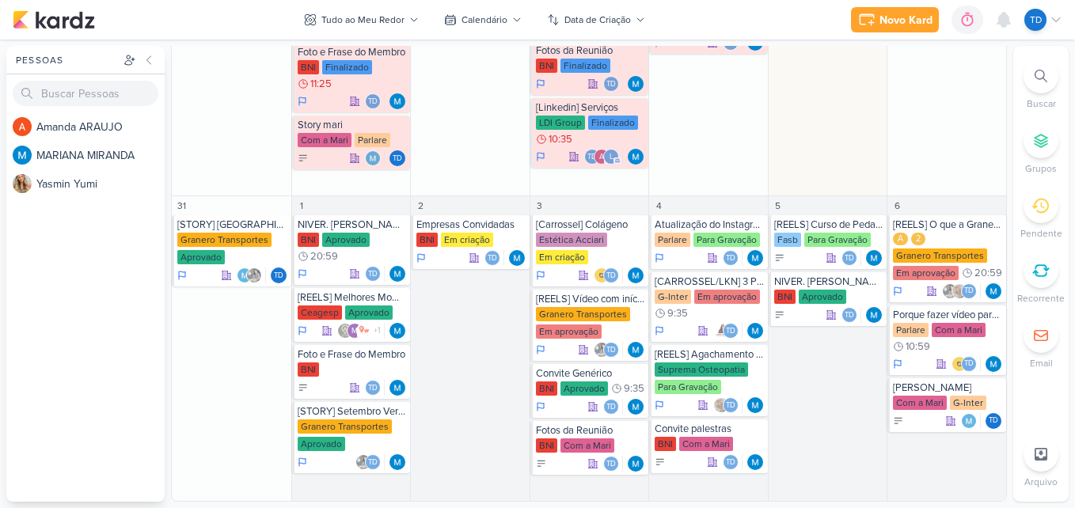
click at [1040, 63] on div at bounding box center [1041, 76] width 35 height 35
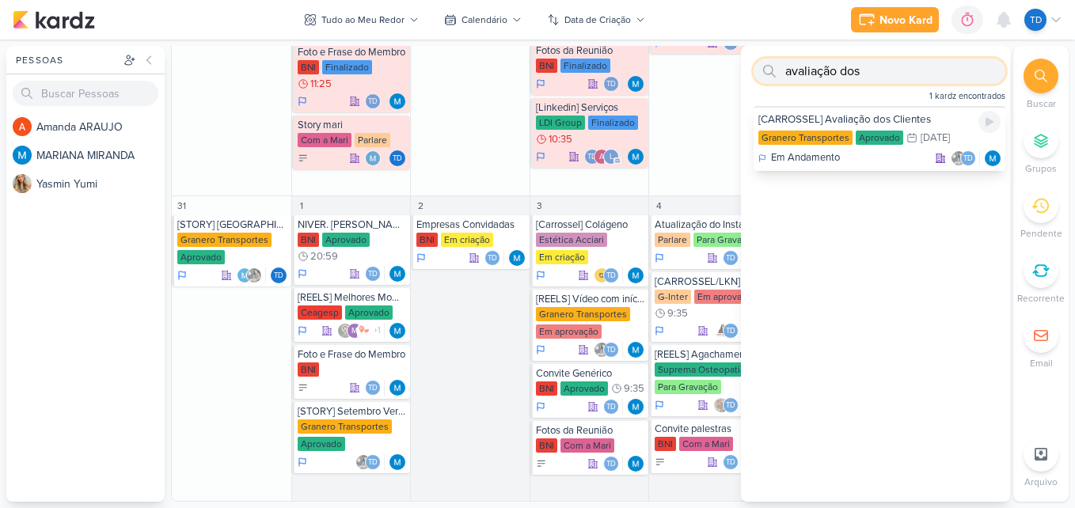
type input "avaliação dos"
click at [887, 145] on div "Aprovado" at bounding box center [880, 138] width 48 height 14
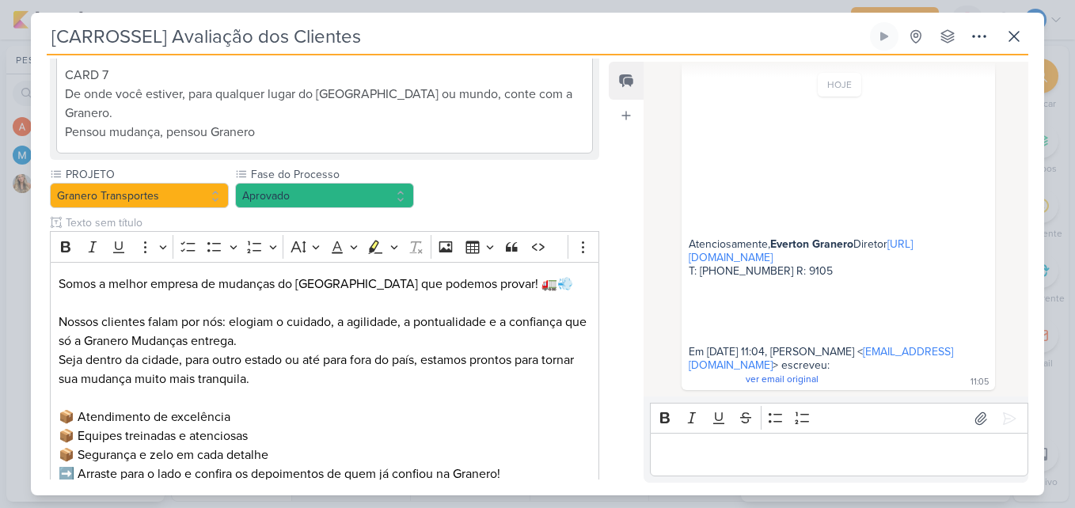
scroll to position [994, 0]
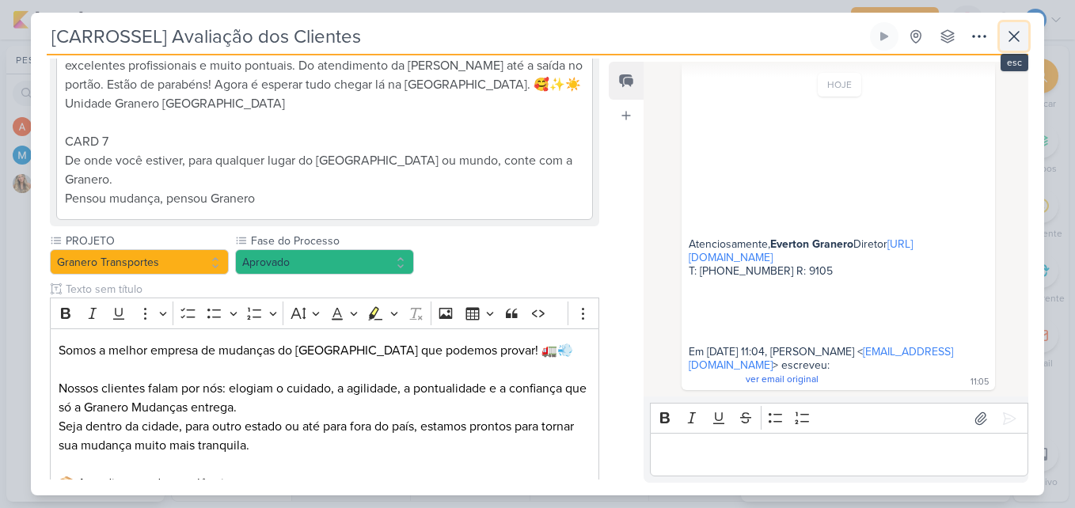
click at [1022, 43] on icon at bounding box center [1014, 36] width 19 height 19
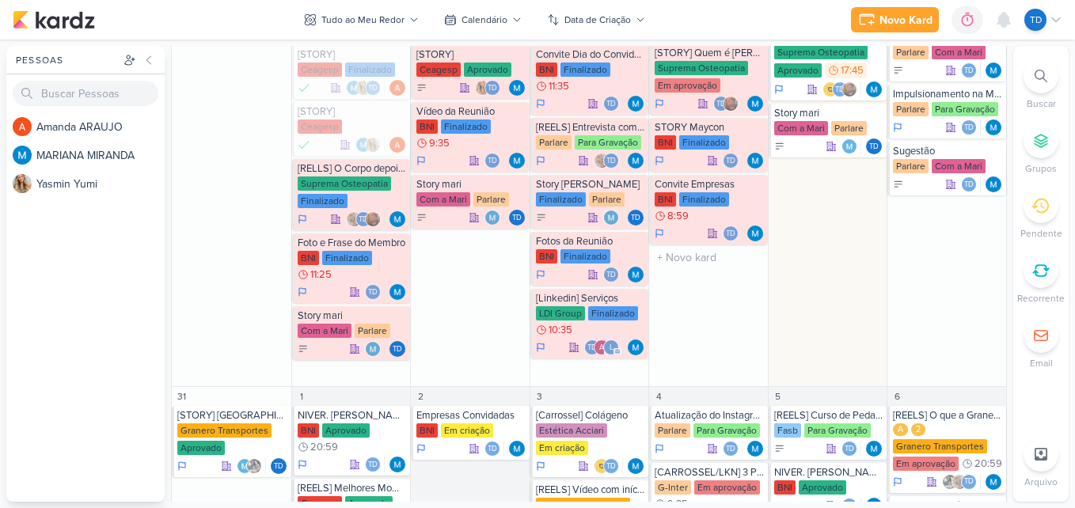
scroll to position [997, 0]
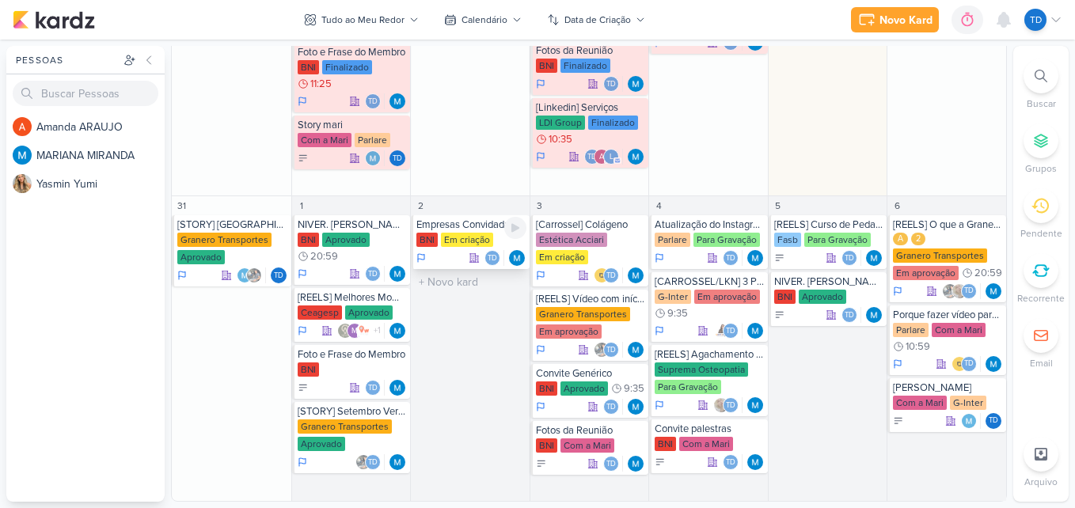
click at [446, 231] on div "Empresas Convidadas BNI Em criação Td" at bounding box center [470, 242] width 119 height 54
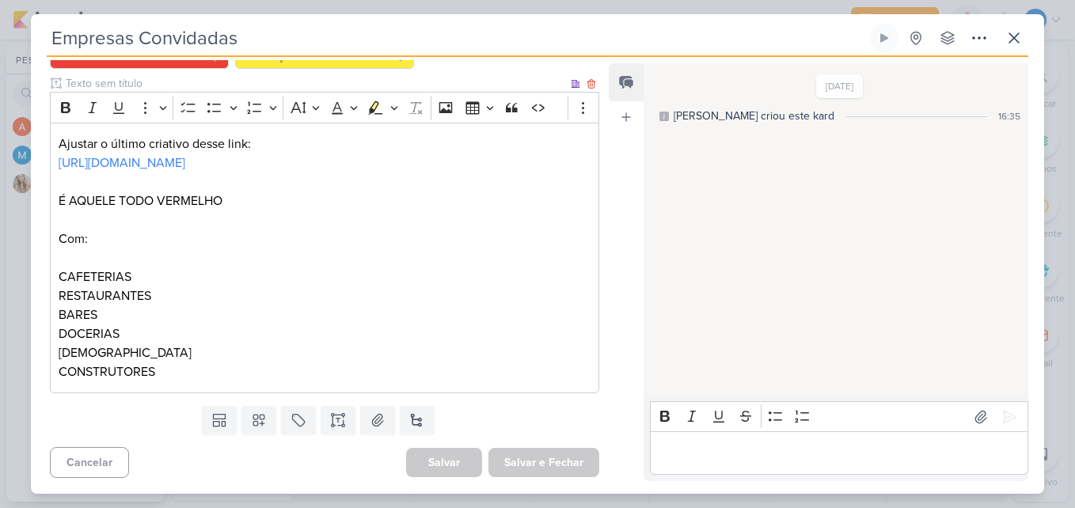
scroll to position [219, 0]
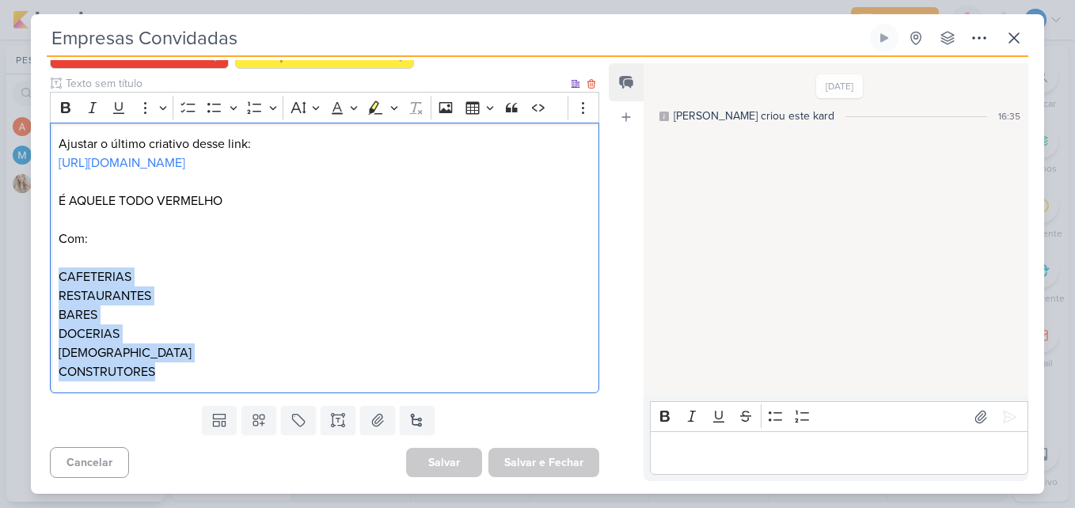
drag, startPoint x: 59, startPoint y: 271, endPoint x: 184, endPoint y: 376, distance: 163.5
click at [184, 376] on div "Ajustar o último criativo desse link: [URL][DOMAIN_NAME] É AQUELE TODO VERMELHO…" at bounding box center [324, 259] width 549 height 272
copy div "CAFETERIAS RESTAURANTES BARES DOCERIAS SÍNDICOS CONSTRUTORES"
click at [321, 288] on p "RESTAURANTES" at bounding box center [325, 296] width 532 height 19
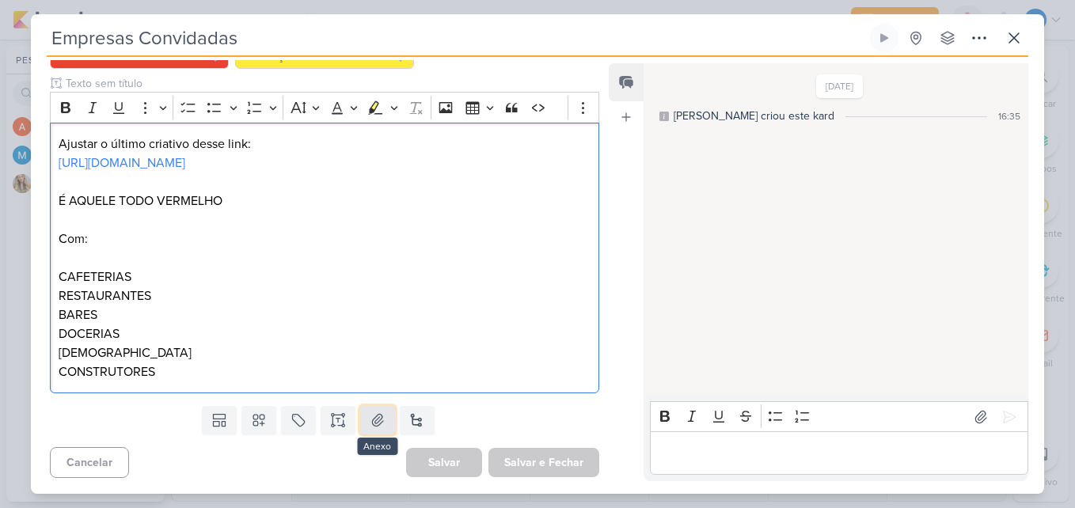
click at [380, 416] on icon at bounding box center [378, 421] width 16 height 16
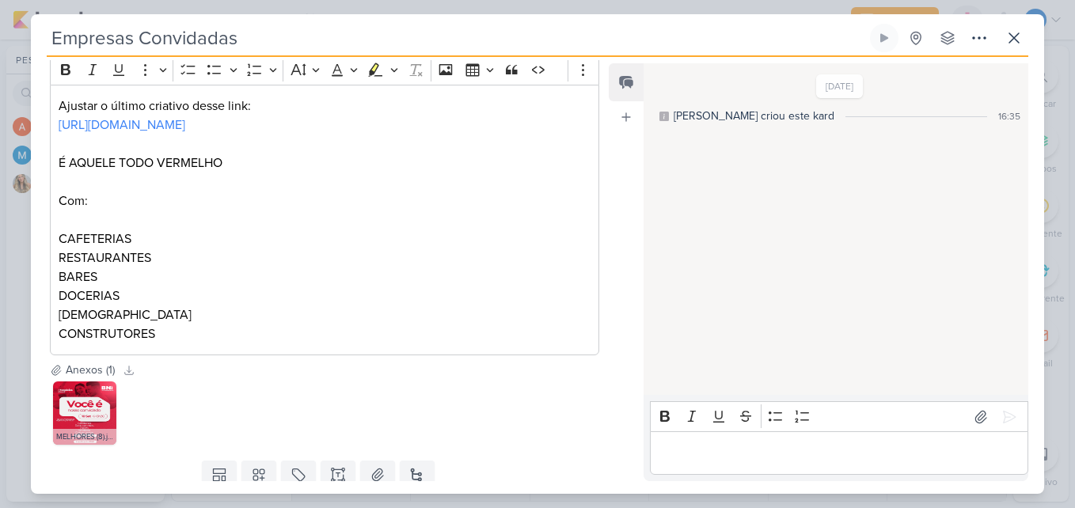
scroll to position [312, 0]
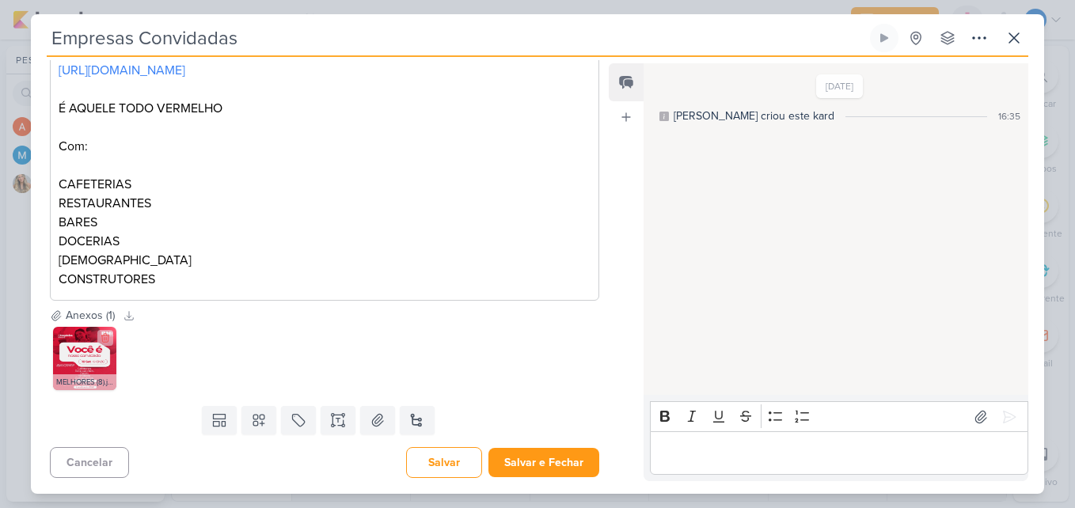
click at [84, 367] on img at bounding box center [84, 358] width 63 height 63
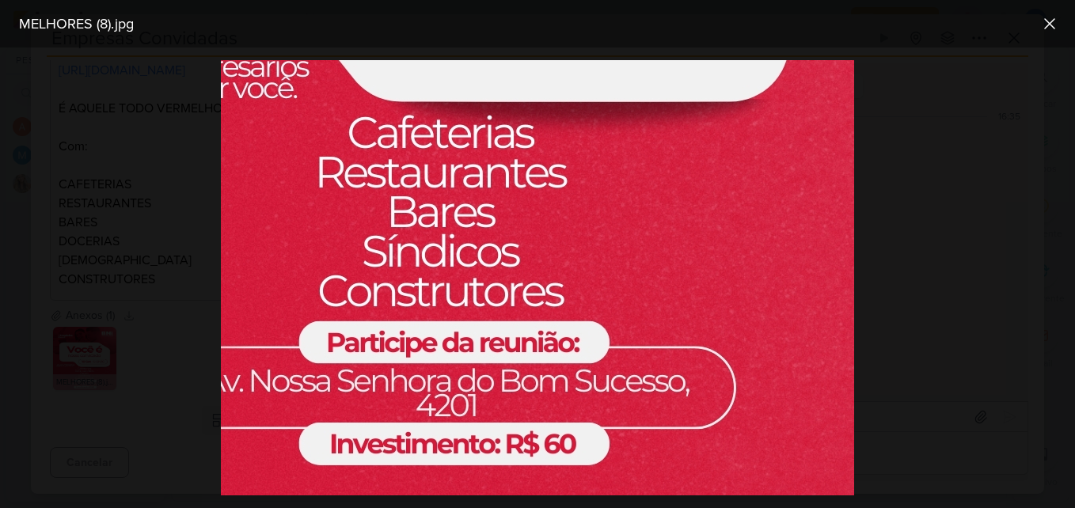
scroll to position [645, 201]
click at [1048, 28] on icon at bounding box center [1049, 23] width 19 height 19
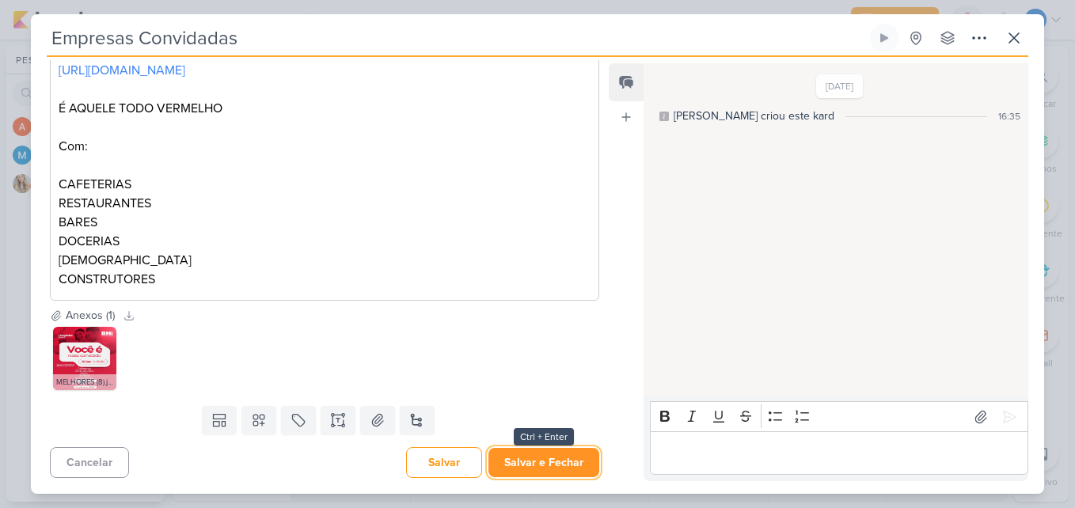
click at [560, 461] on button "Salvar e Fechar" at bounding box center [544, 462] width 111 height 29
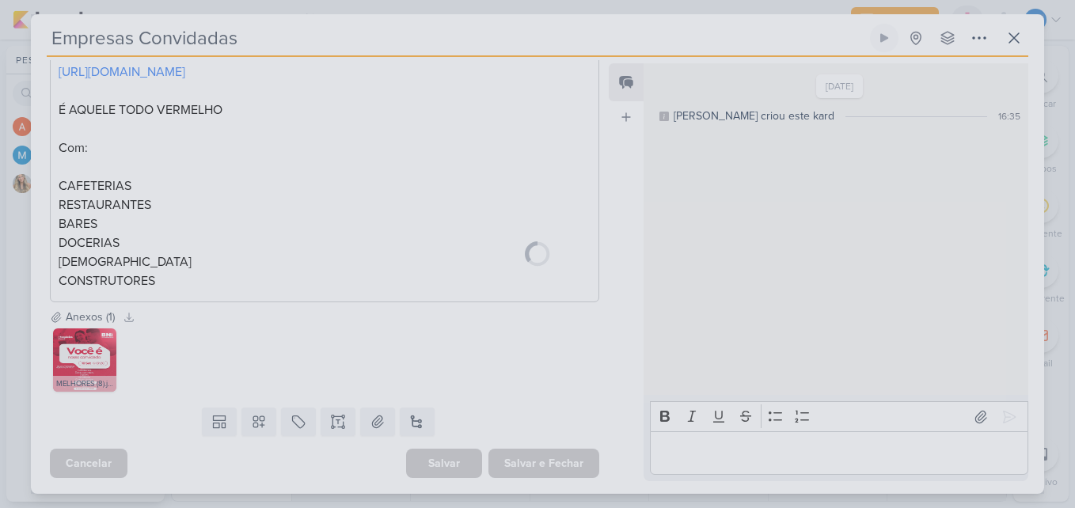
scroll to position [310, 0]
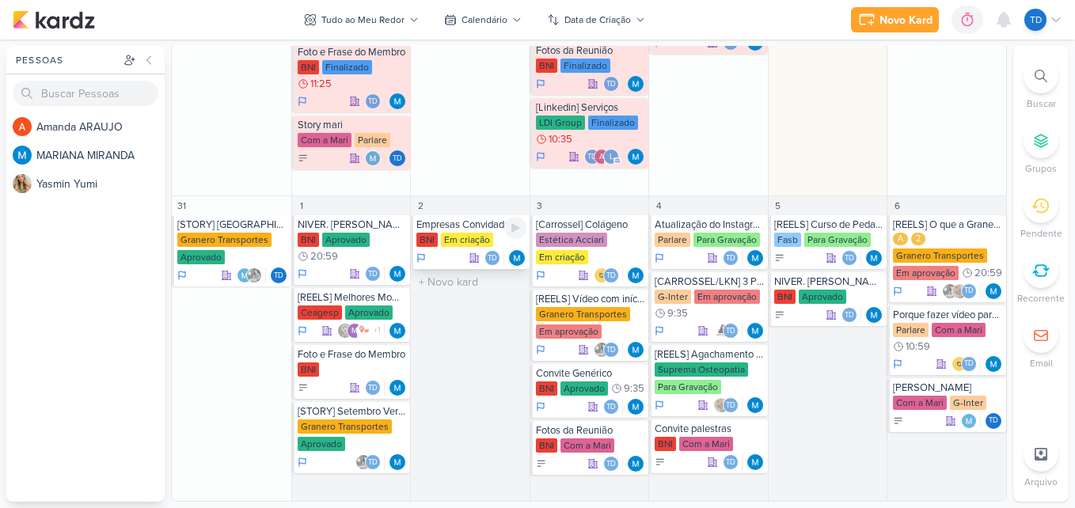
click at [459, 239] on div "Em criação" at bounding box center [467, 240] width 52 height 14
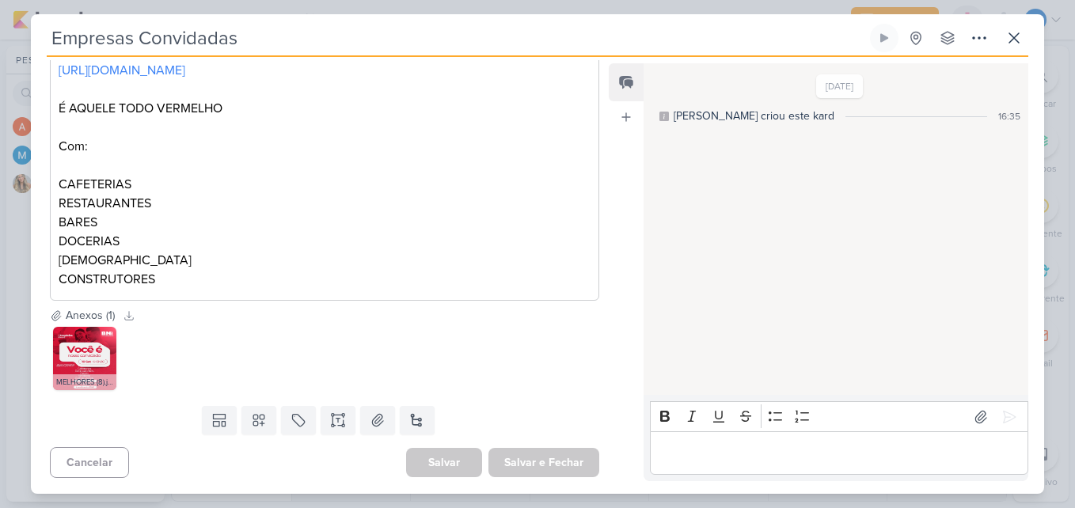
scroll to position [312, 0]
click at [325, 422] on button at bounding box center [338, 420] width 35 height 29
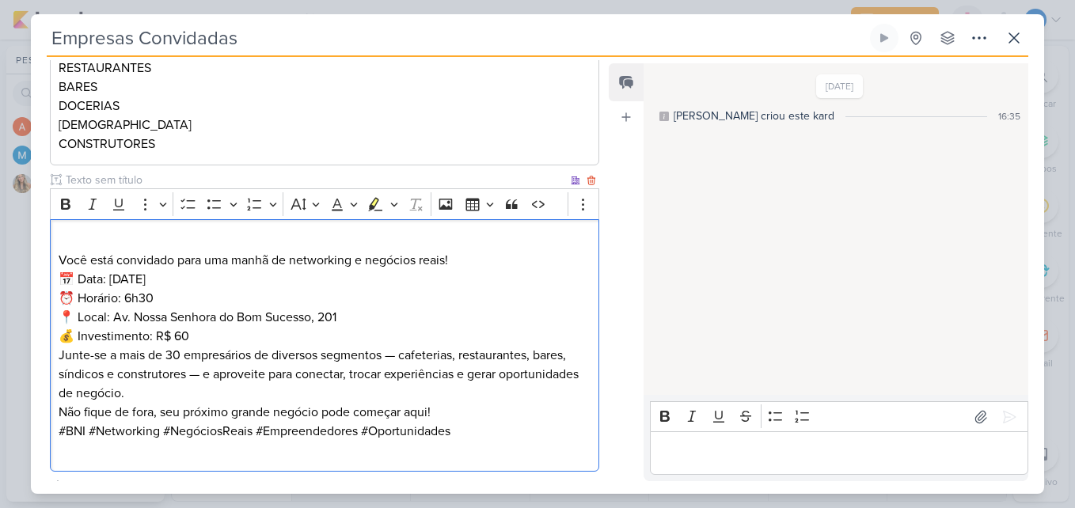
scroll to position [426, 0]
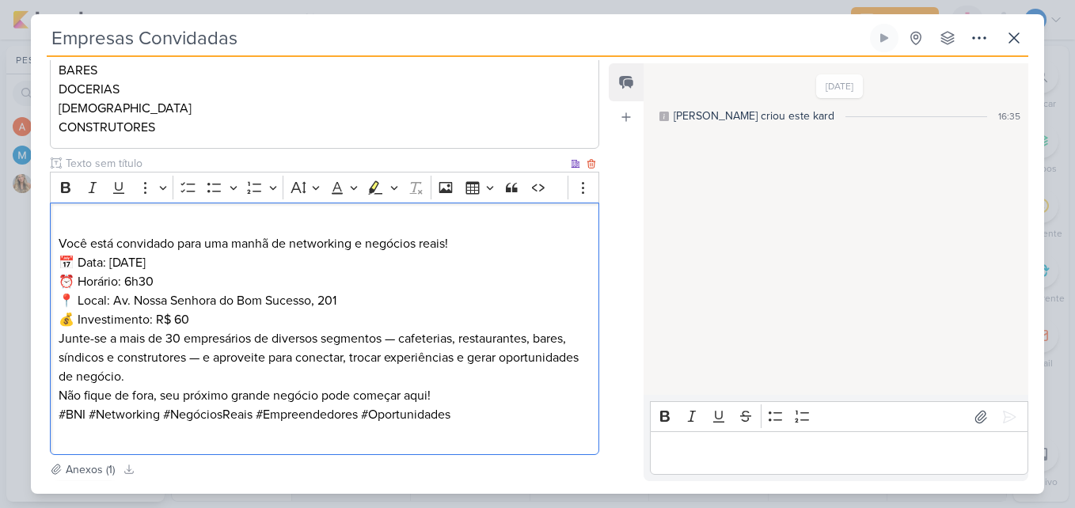
click at [501, 253] on p "Você está convidado para uma manhã de networking e negócios reais!" at bounding box center [325, 234] width 532 height 38
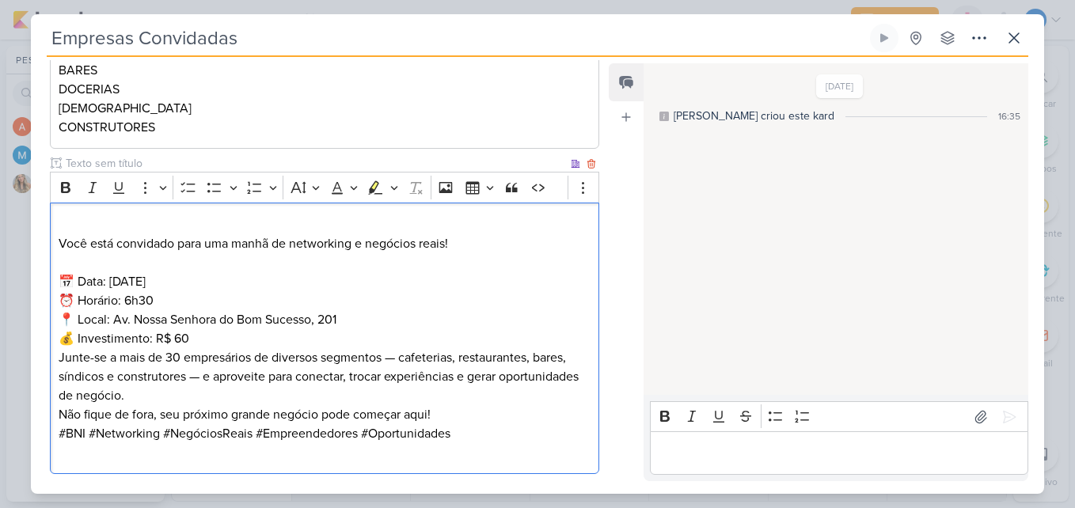
click at [230, 348] on p "📅 Data: [DATE] ⏰ [GEOGRAPHIC_DATA]: 6h30 📍 Local: Av. Nossa Senhora do Bom Suce…" at bounding box center [325, 310] width 532 height 76
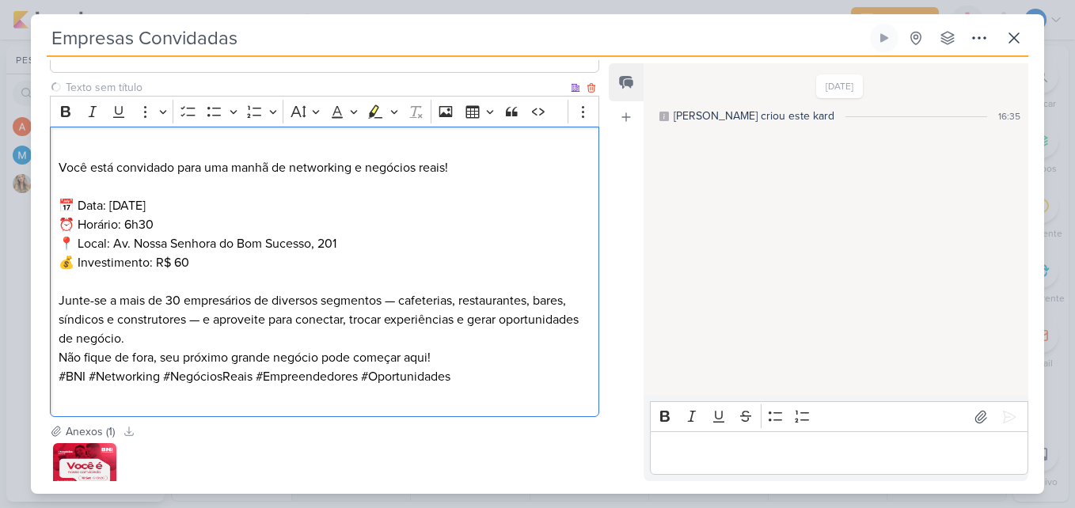
scroll to position [584, 0]
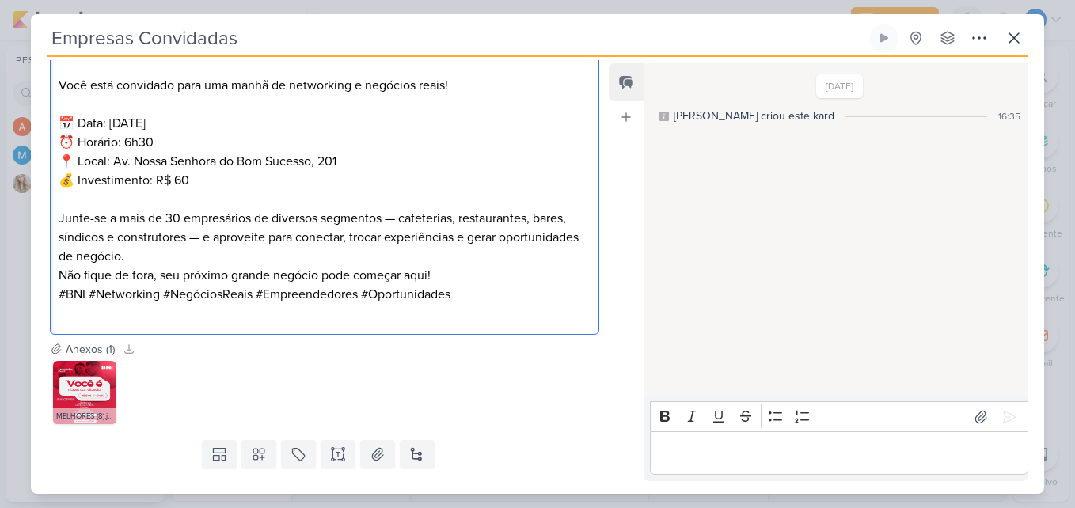
click at [401, 254] on p "Junte-se a mais de 30 empresários de diversos segmentos — cafeterias, restauran…" at bounding box center [325, 237] width 532 height 57
click at [203, 266] on p "Junte-se a mais de 30 empresários de diversos segmentos, cafeterias, restaurant…" at bounding box center [325, 237] width 532 height 57
click at [289, 266] on p "Junte-se a mais de 30 empresários de diversos segmentos, cafeterias, restaurant…" at bounding box center [325, 237] width 532 height 57
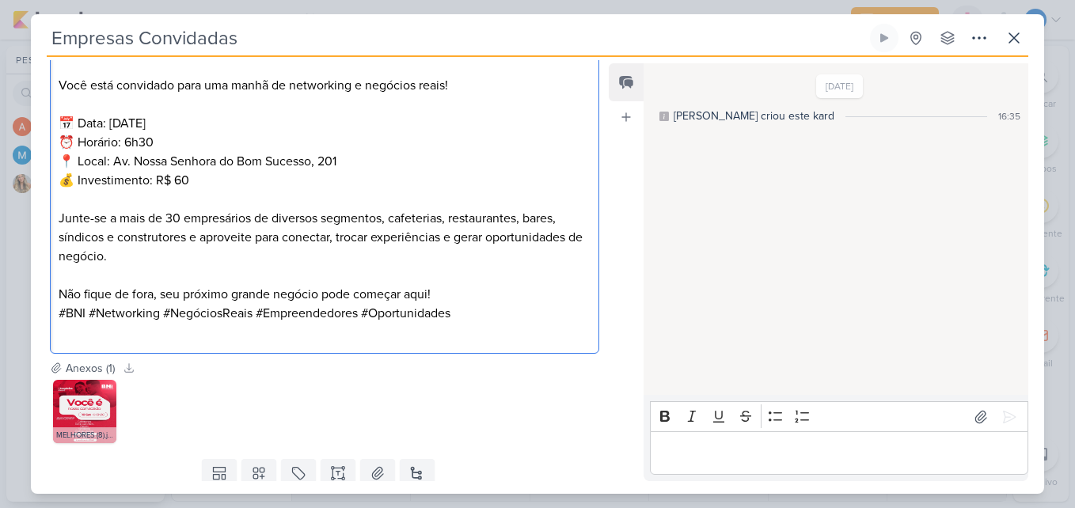
click at [443, 304] on p "Não fique de fora, seu próximo grande negócio pode começar aqui!" at bounding box center [325, 294] width 532 height 19
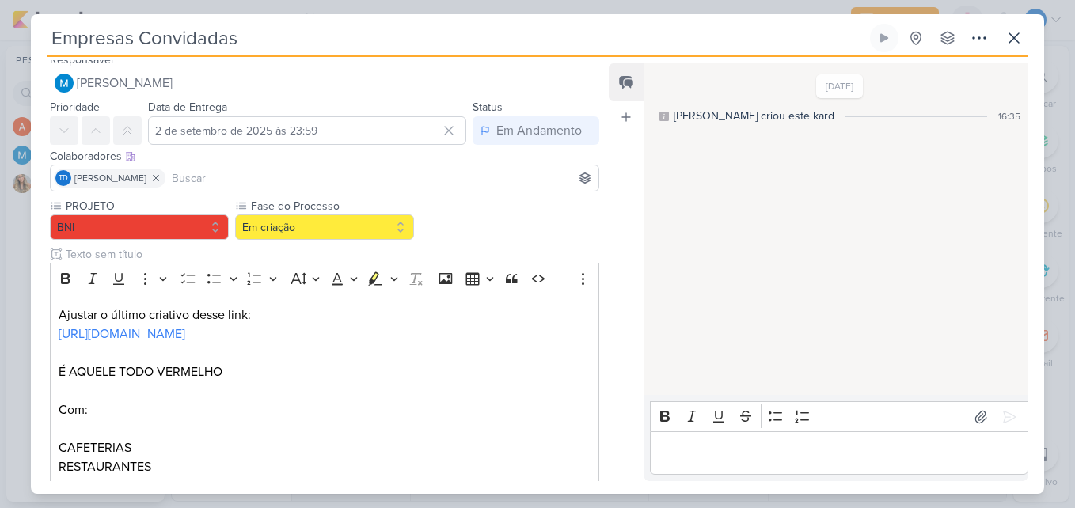
scroll to position [0, 0]
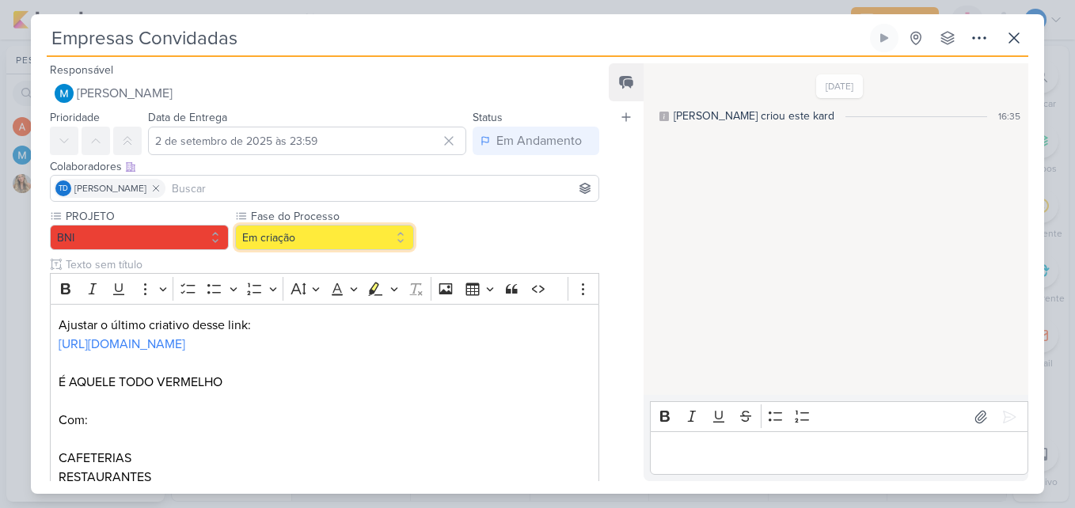
click at [355, 249] on button "Em criação" at bounding box center [324, 237] width 179 height 25
click at [356, 242] on button "Em criação" at bounding box center [324, 237] width 179 height 25
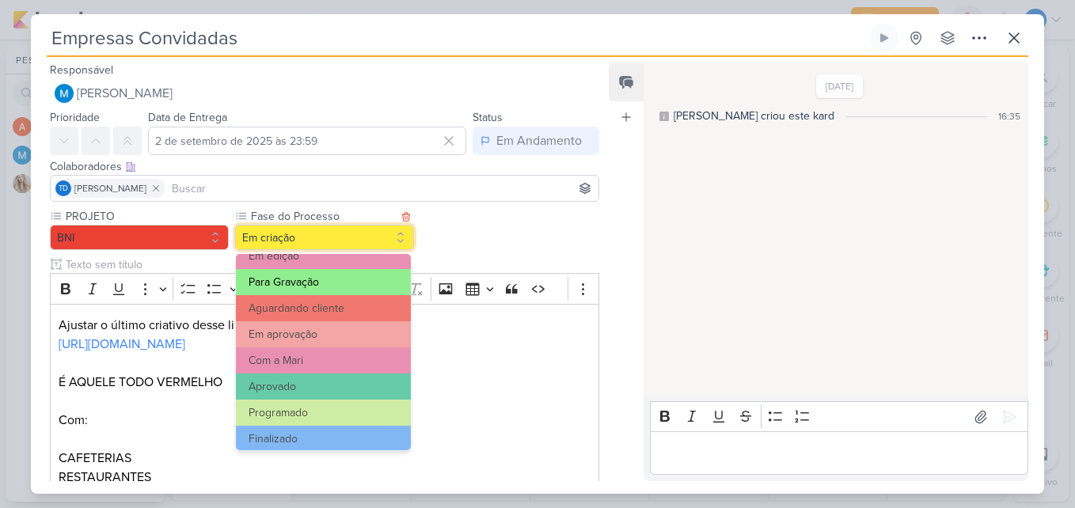
scroll to position [153, 0]
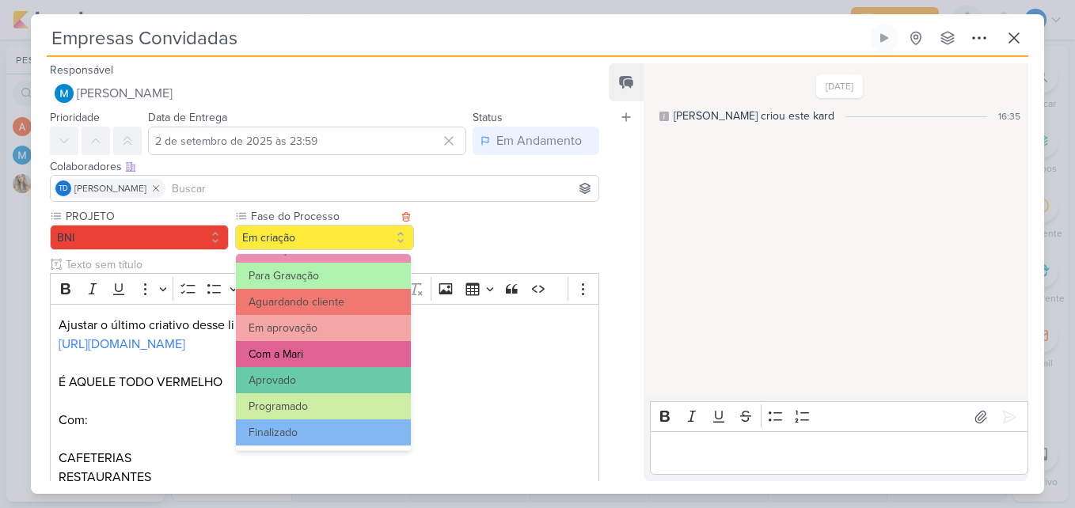
click at [337, 348] on button "Com a Mari" at bounding box center [323, 354] width 175 height 26
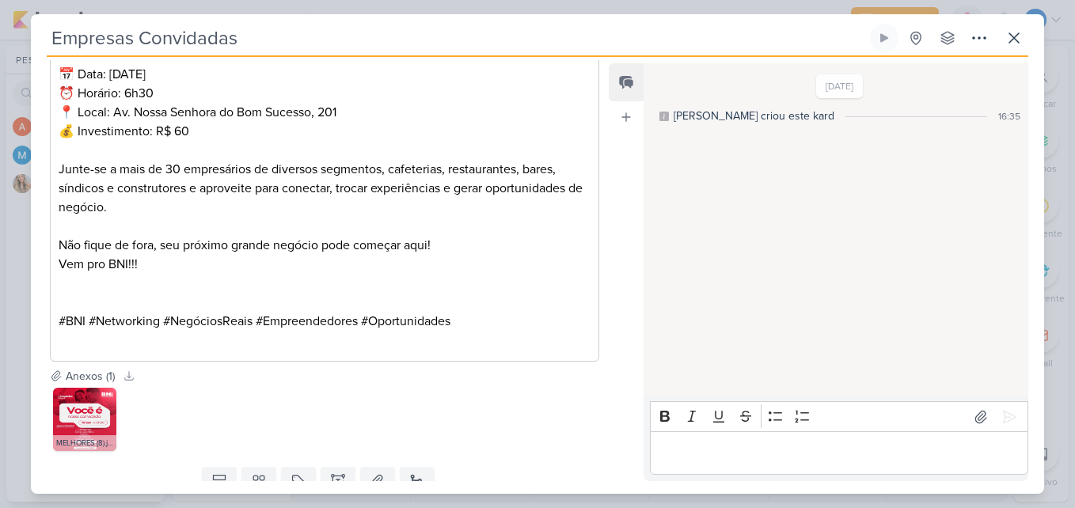
scroll to position [732, 0]
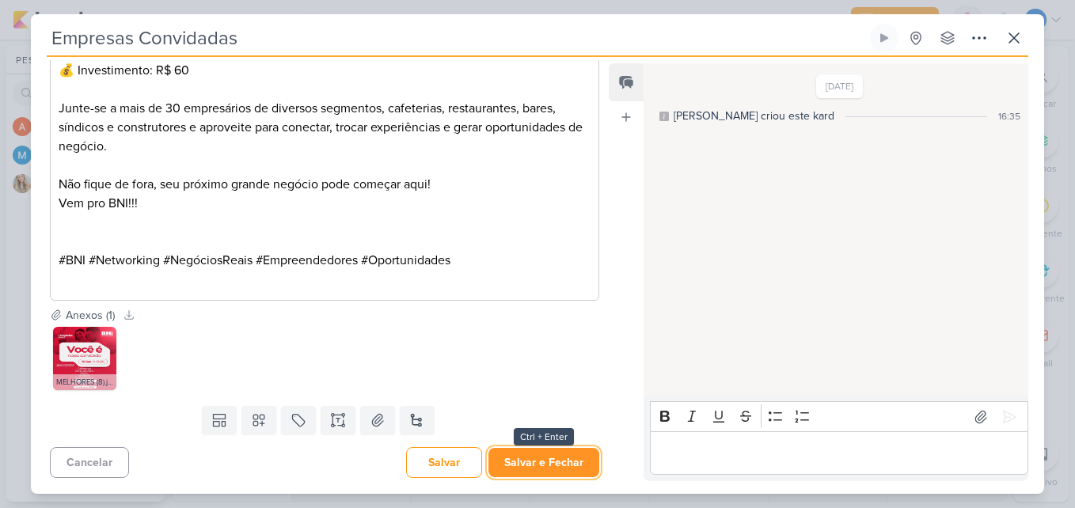
click at [545, 470] on button "Salvar e Fechar" at bounding box center [544, 462] width 111 height 29
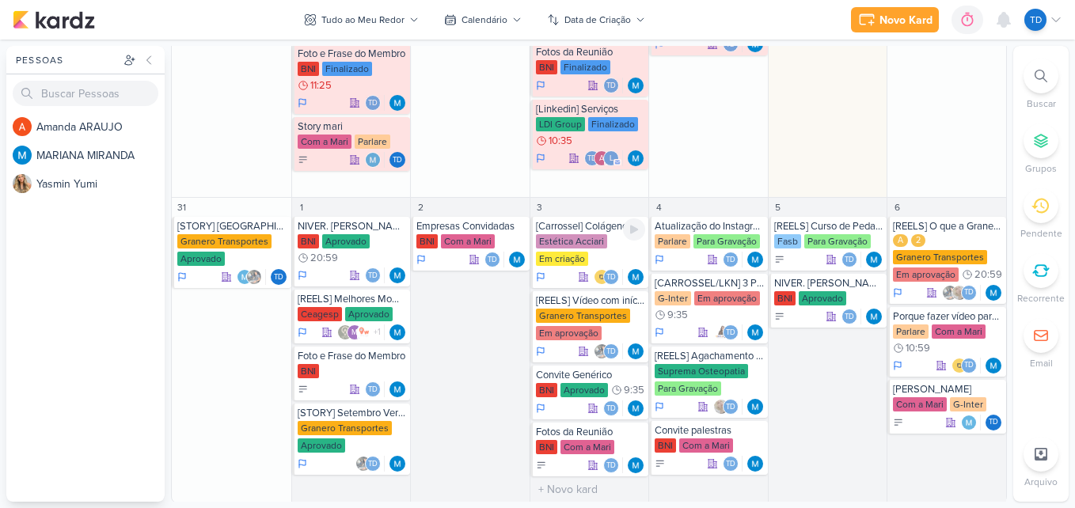
scroll to position [997, 0]
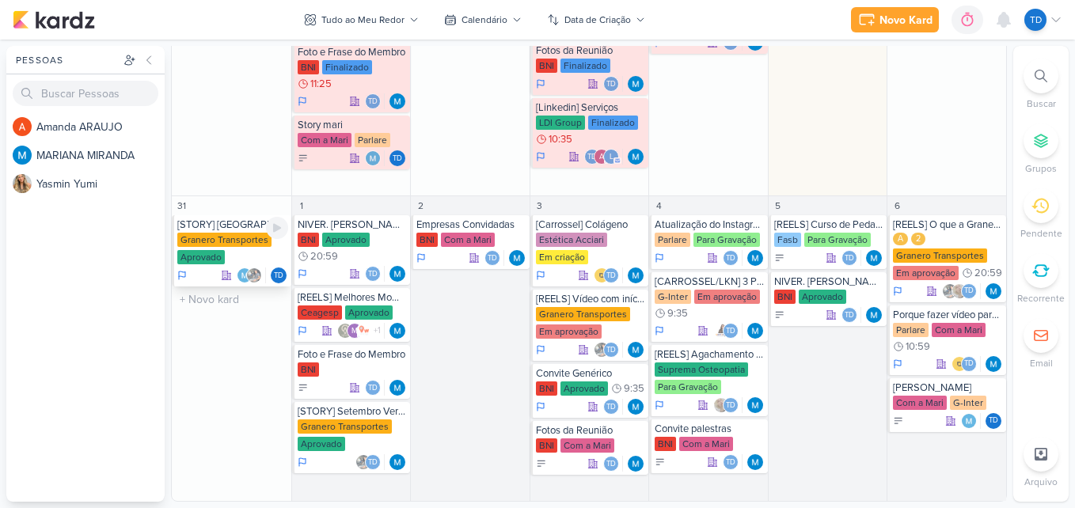
click at [250, 249] on div "Granero Transportes Aprovado" at bounding box center [232, 249] width 111 height 33
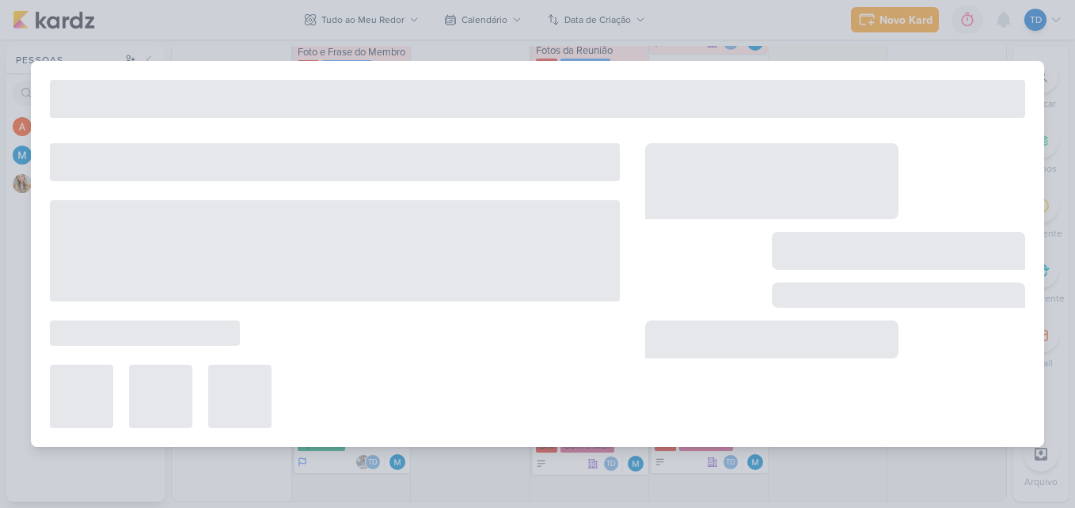
type input "[STORY] [GEOGRAPHIC_DATA]"
type input "[DATE] 23:59"
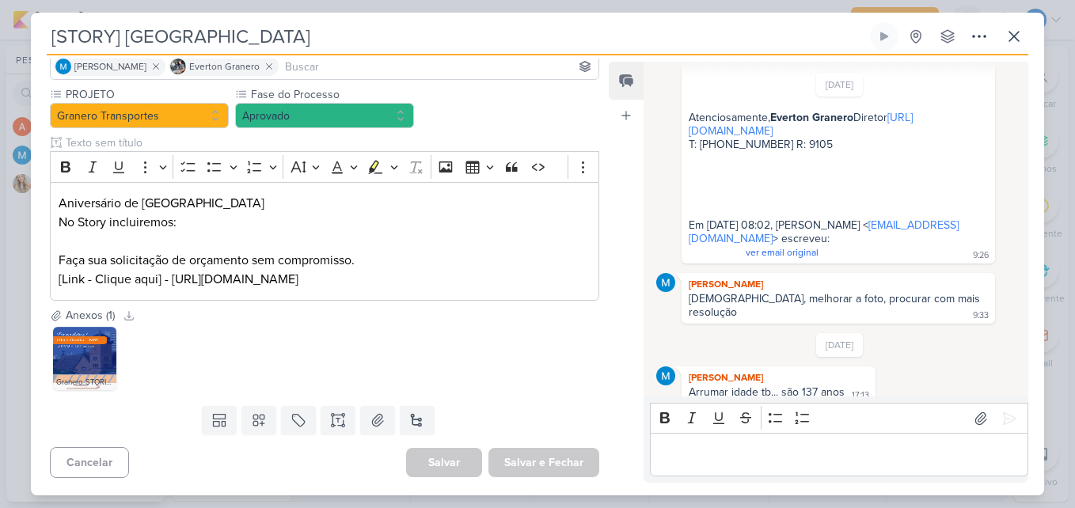
scroll to position [122, 0]
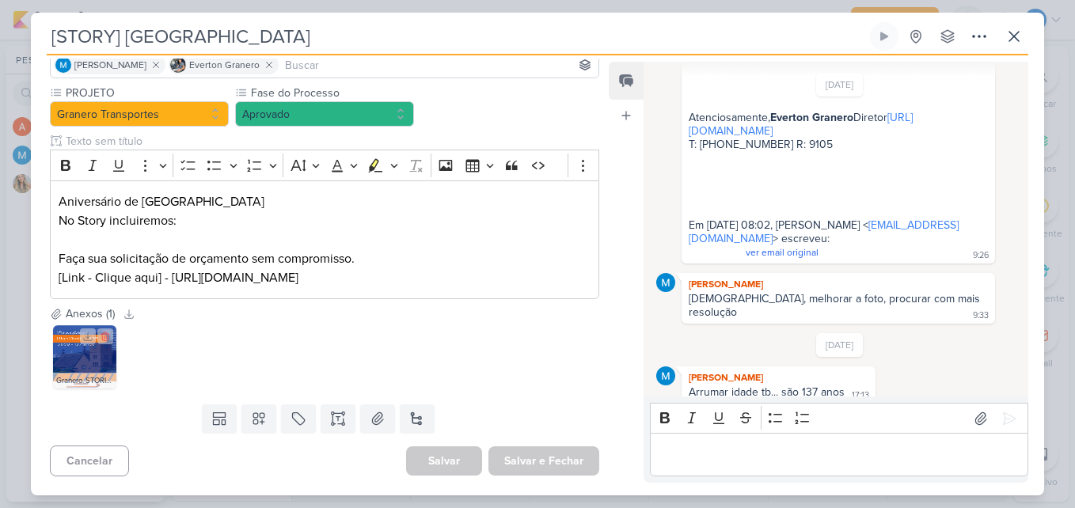
click at [111, 350] on img at bounding box center [84, 356] width 63 height 63
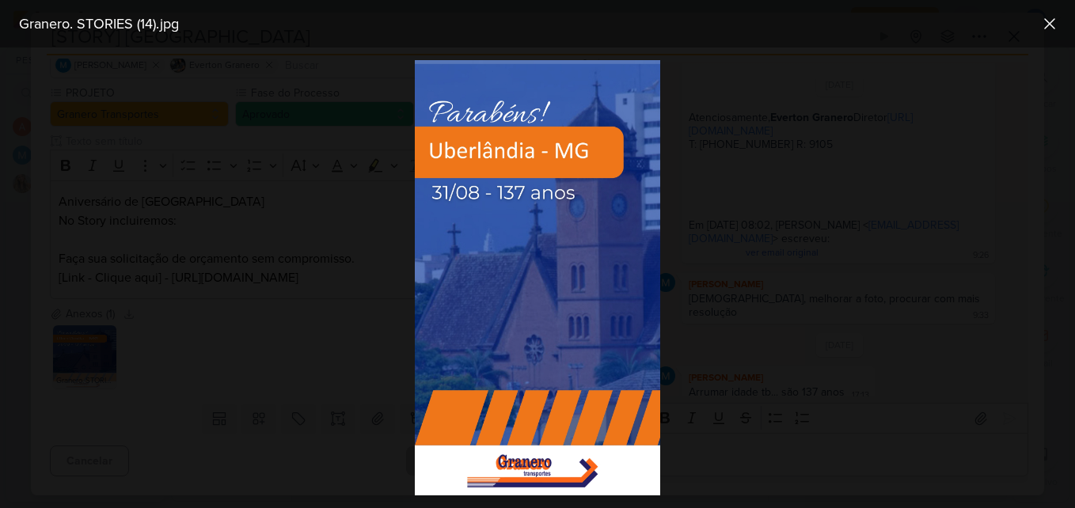
click at [740, 154] on div at bounding box center [537, 278] width 1075 height 461
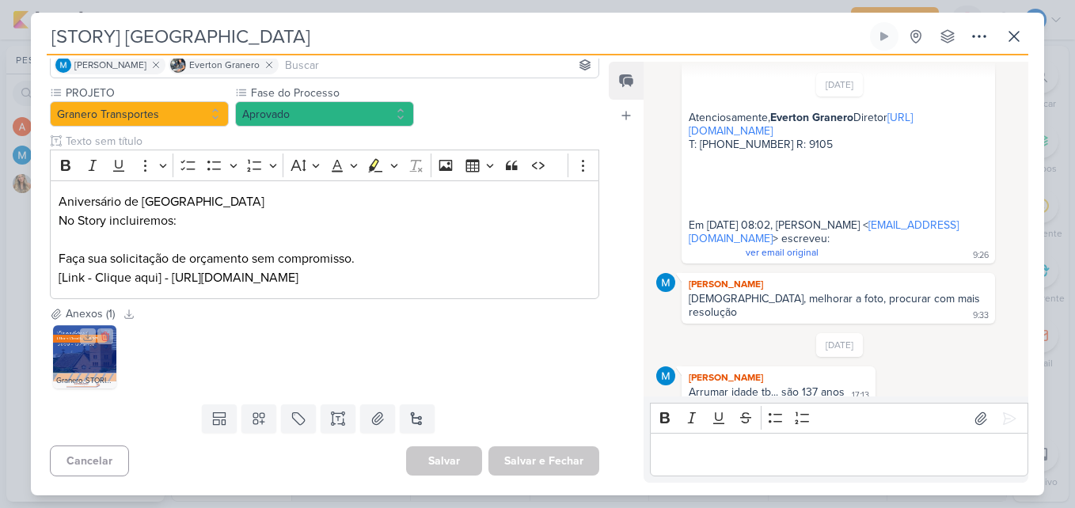
click at [91, 357] on img at bounding box center [84, 356] width 63 height 63
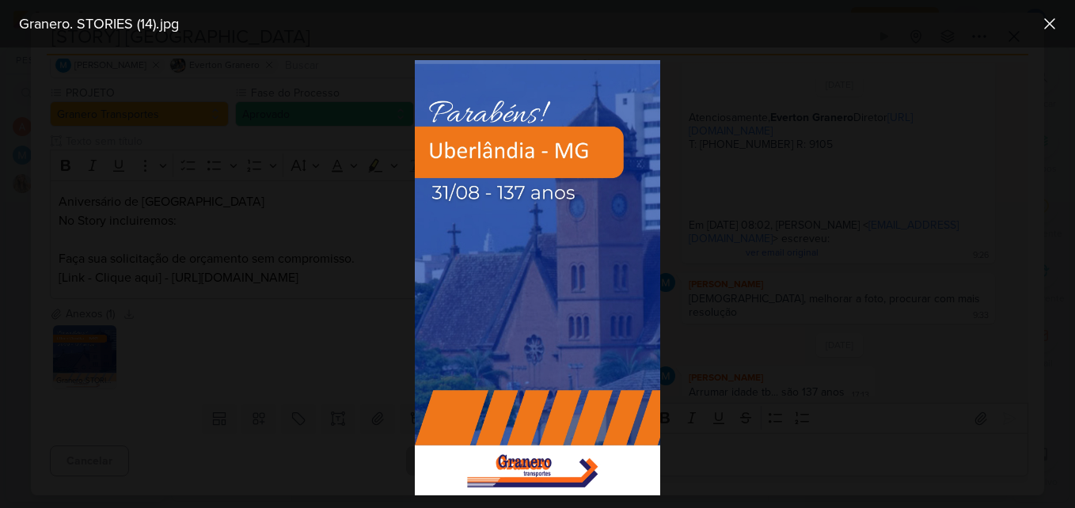
drag, startPoint x: 1006, startPoint y: 125, endPoint x: 1021, endPoint y: 99, distance: 30.6
click at [1006, 125] on div at bounding box center [537, 278] width 1075 height 461
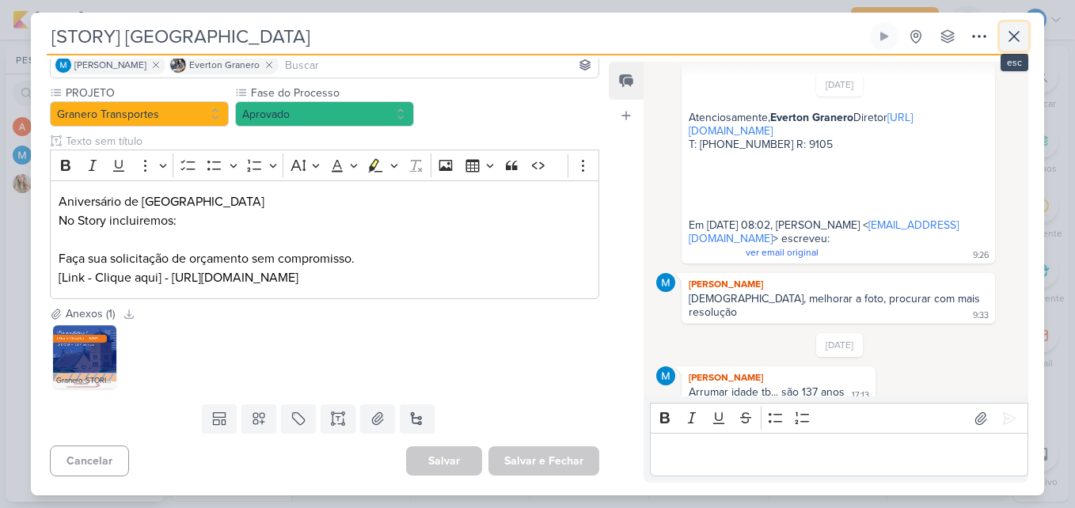
click at [1006, 41] on icon at bounding box center [1014, 36] width 19 height 19
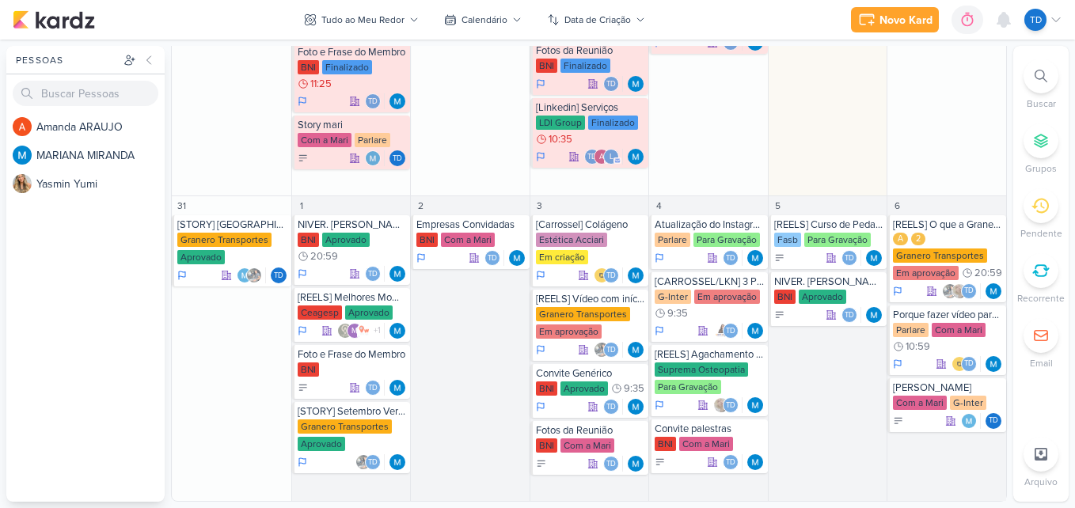
click at [1052, 75] on div at bounding box center [1041, 76] width 35 height 35
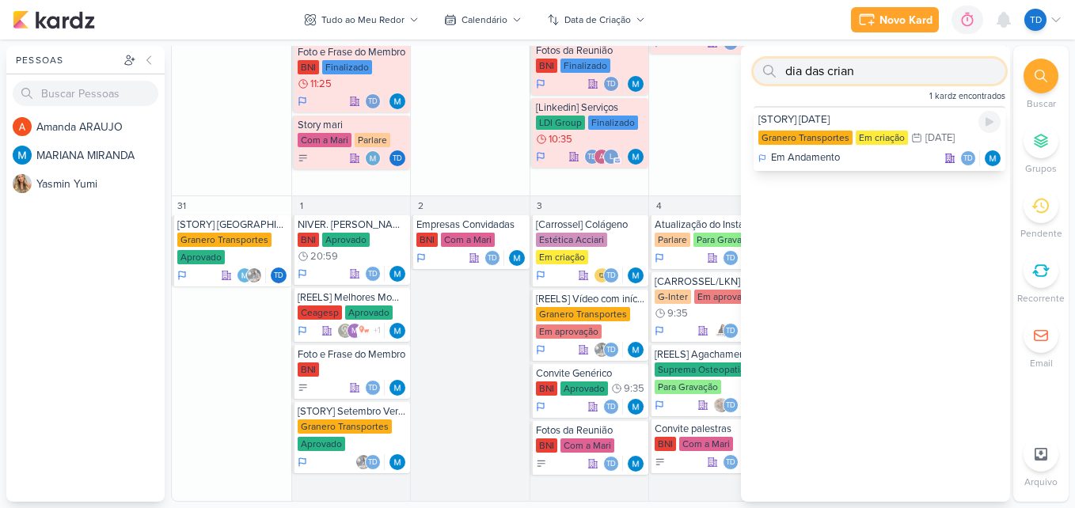
type input "dia das crian"
click at [885, 158] on div "Em Andamento Td" at bounding box center [880, 158] width 242 height 16
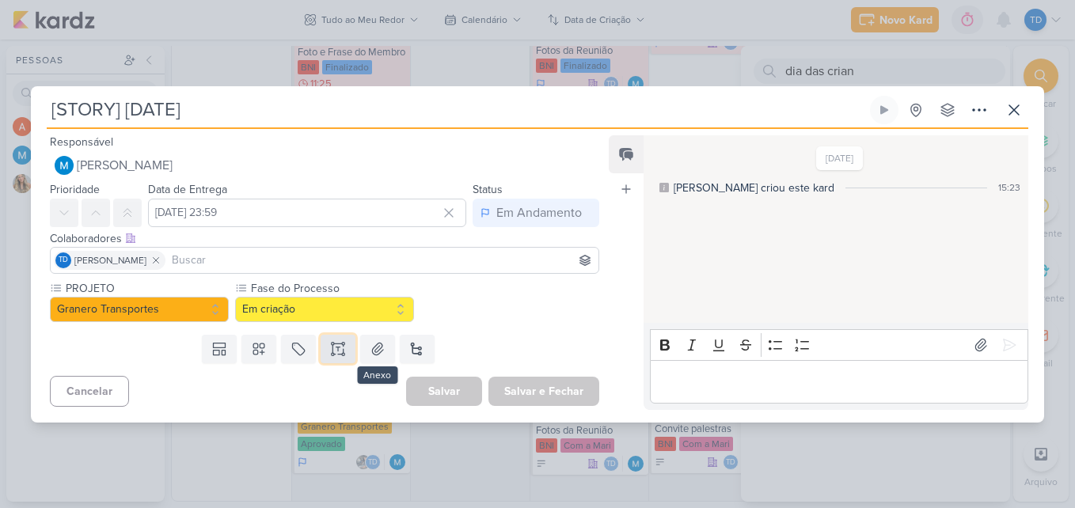
click at [346, 352] on button at bounding box center [338, 349] width 35 height 29
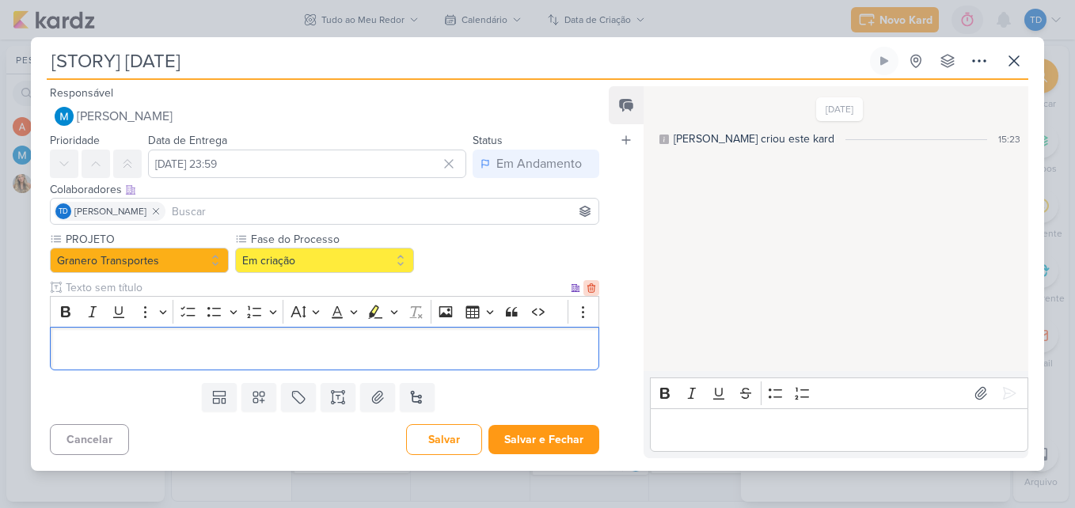
click at [587, 286] on icon at bounding box center [590, 288] width 7 height 9
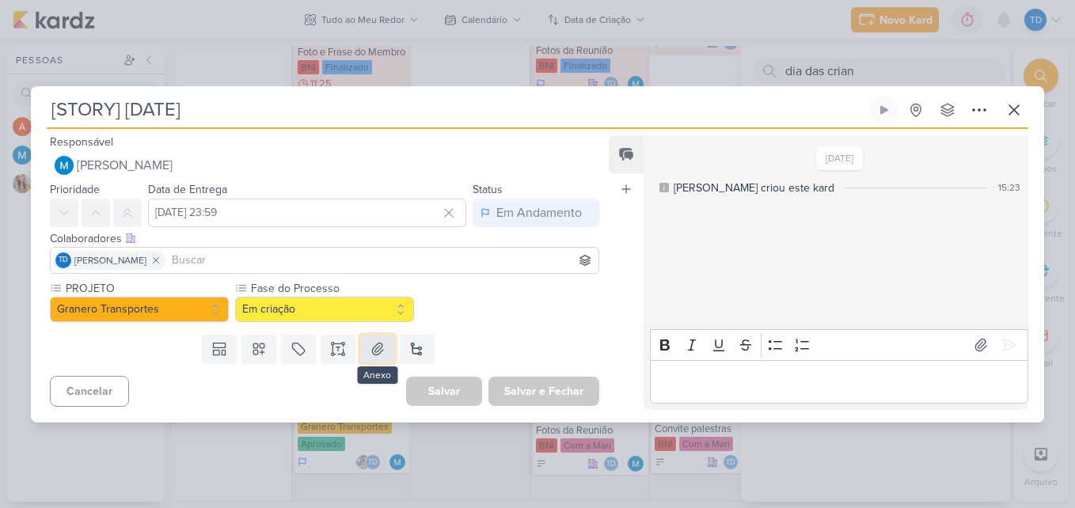
click at [383, 348] on button at bounding box center [377, 349] width 35 height 29
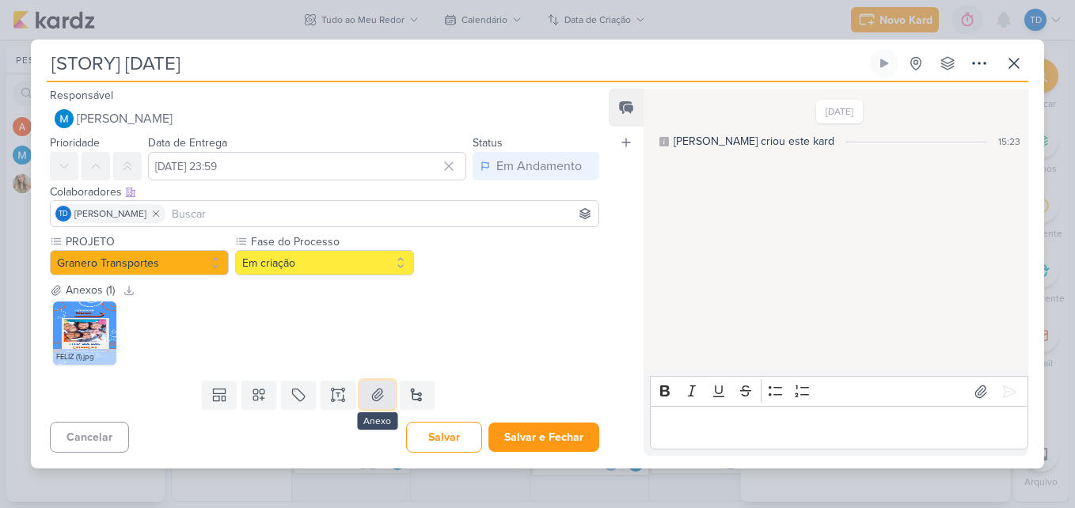
click at [384, 390] on button at bounding box center [377, 395] width 35 height 29
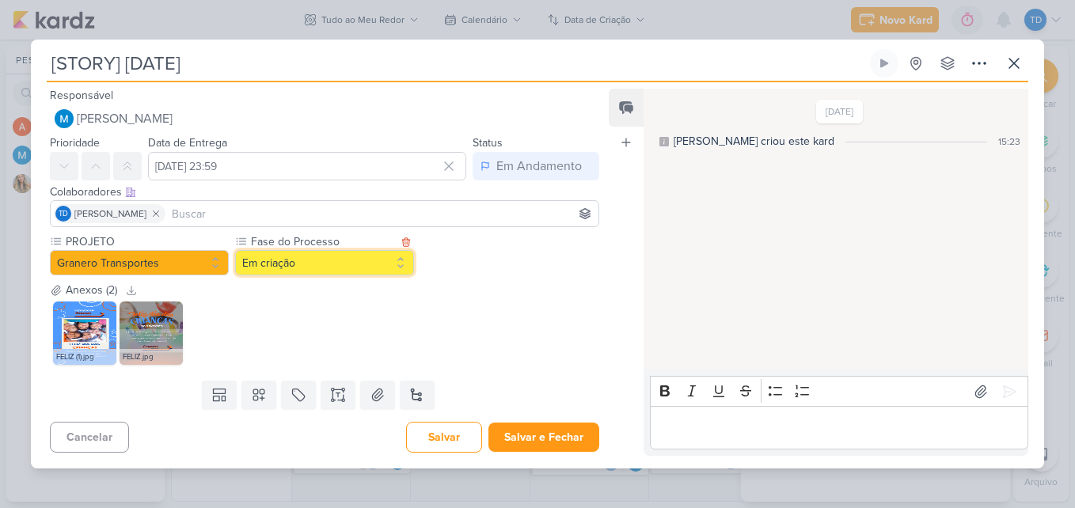
click at [373, 262] on button "Em criação" at bounding box center [324, 262] width 179 height 25
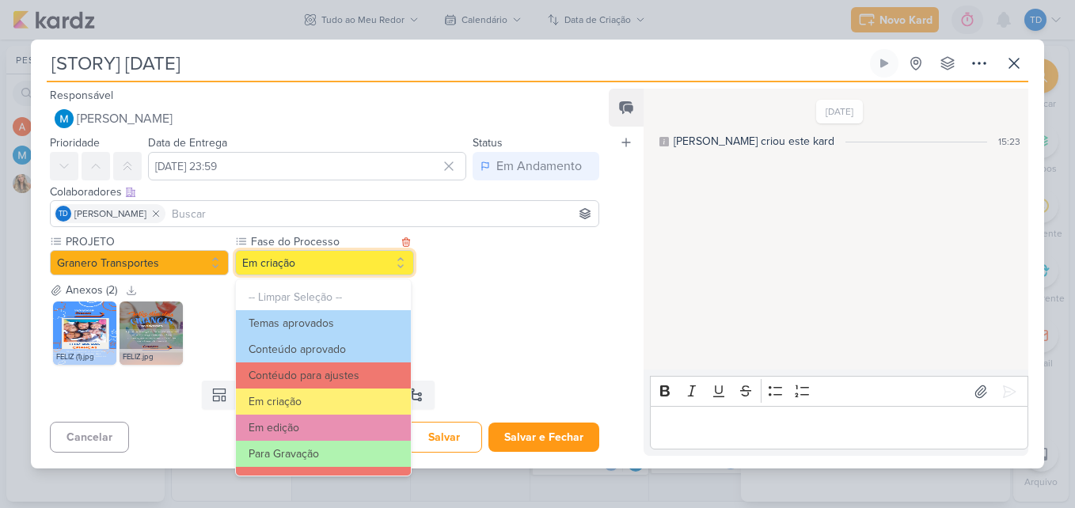
scroll to position [153, 0]
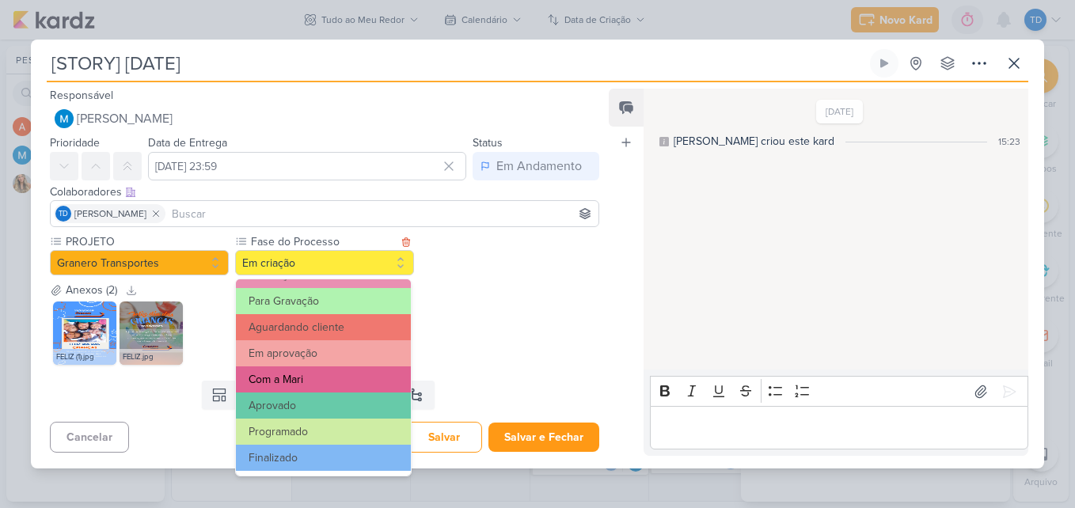
click at [304, 378] on button "Com a Mari" at bounding box center [323, 380] width 175 height 26
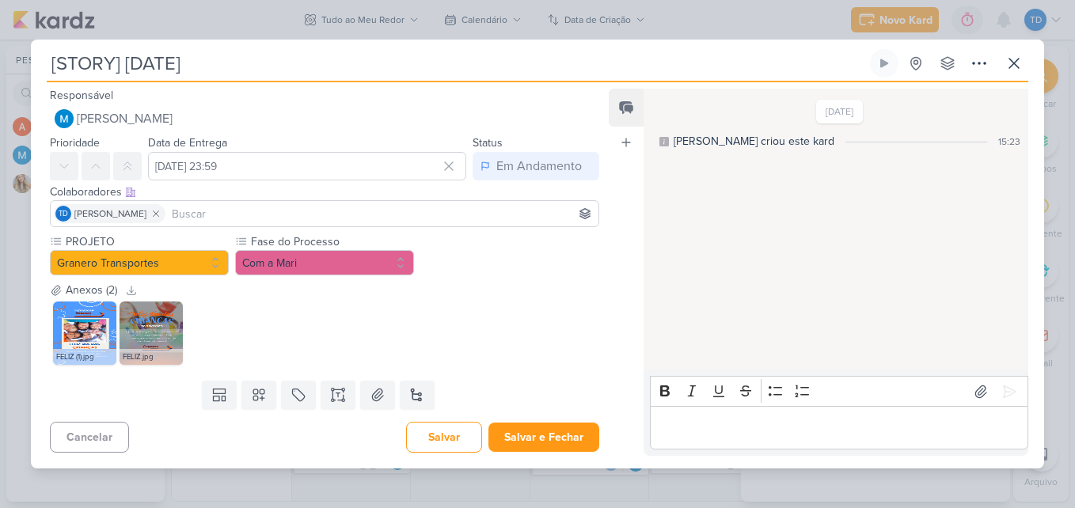
click at [555, 419] on div "Cancelar [GEOGRAPHIC_DATA] Salvar e Fechar Ctrl + Enter" at bounding box center [318, 436] width 575 height 40
click at [557, 430] on button "Salvar e Fechar" at bounding box center [544, 437] width 111 height 29
